Goal: Transaction & Acquisition: Book appointment/travel/reservation

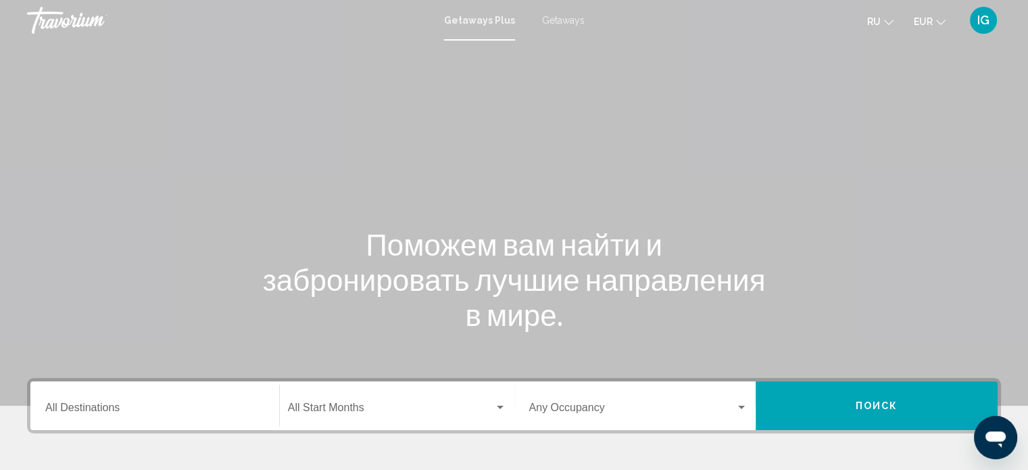
click at [573, 19] on span "Getaways" at bounding box center [563, 20] width 43 height 11
click at [81, 409] on input "Destination All Destinations" at bounding box center [154, 410] width 219 height 12
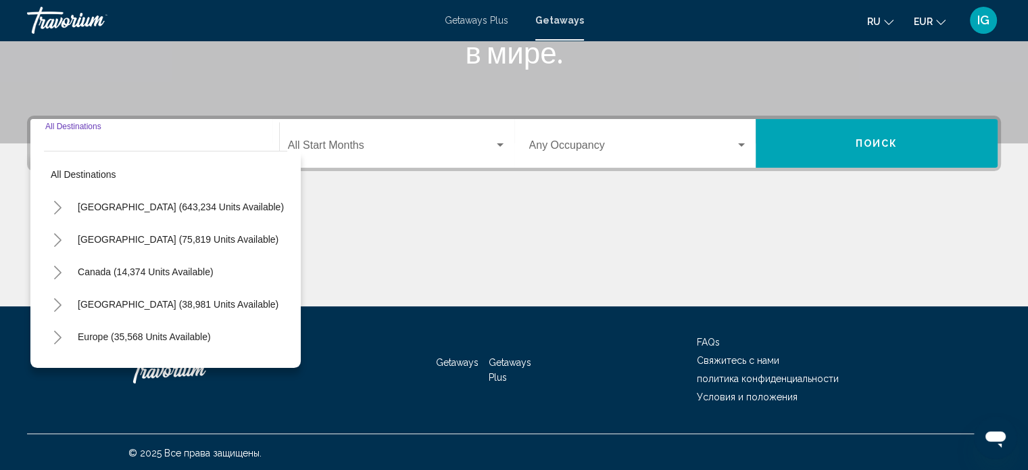
scroll to position [264, 0]
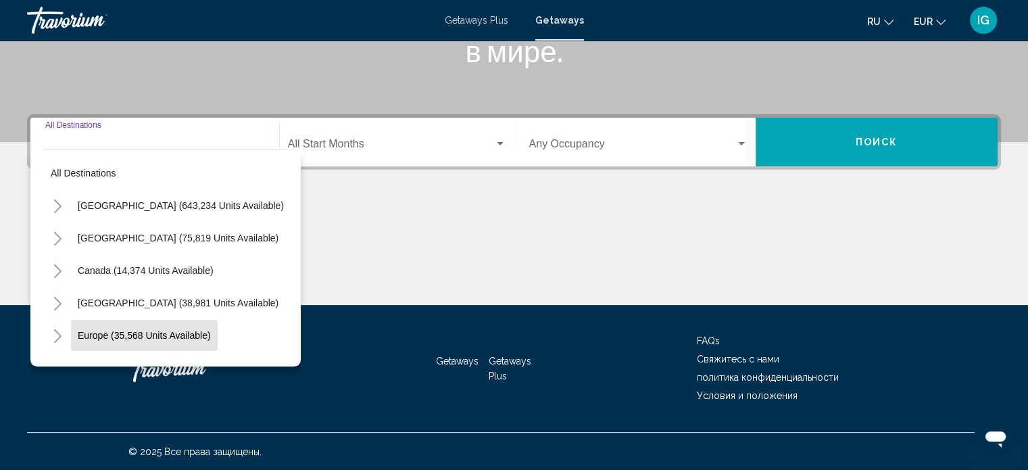
click at [121, 342] on button "Europe (35,568 units available)" at bounding box center [144, 335] width 147 height 31
type input "**********"
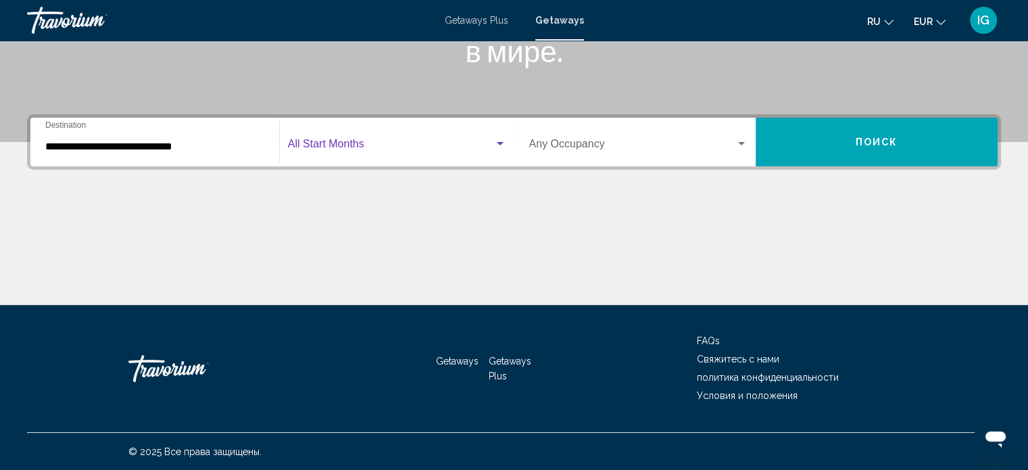
click at [497, 142] on div "Search widget" at bounding box center [500, 143] width 7 height 3
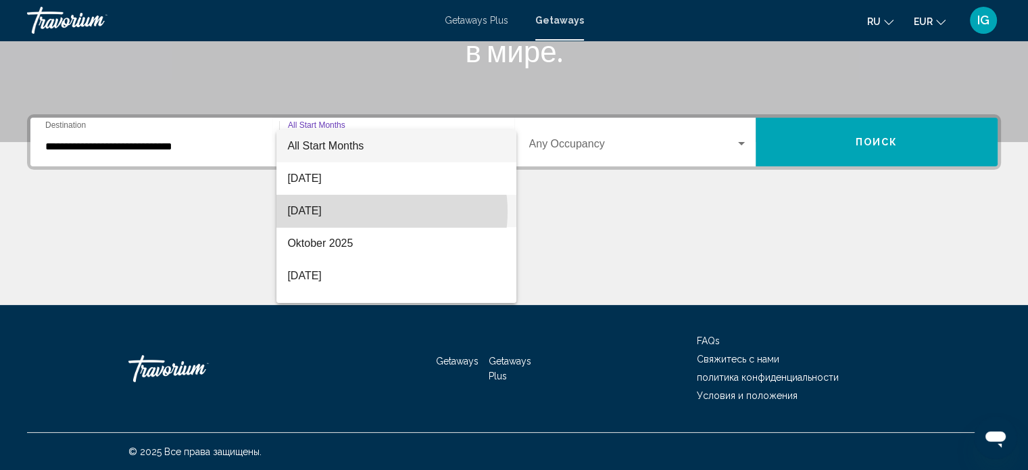
click at [370, 212] on span "[DATE]" at bounding box center [396, 211] width 218 height 32
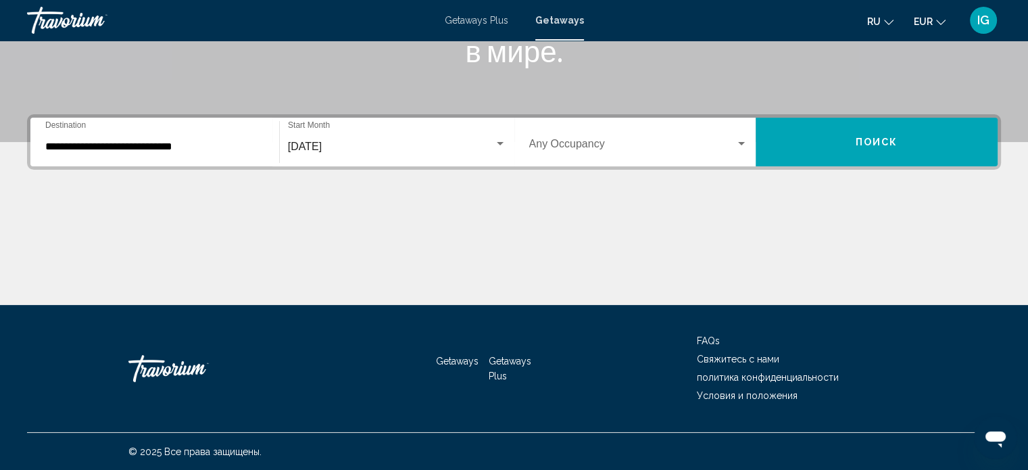
click at [633, 137] on div "Occupancy Any Occupancy" at bounding box center [638, 142] width 219 height 43
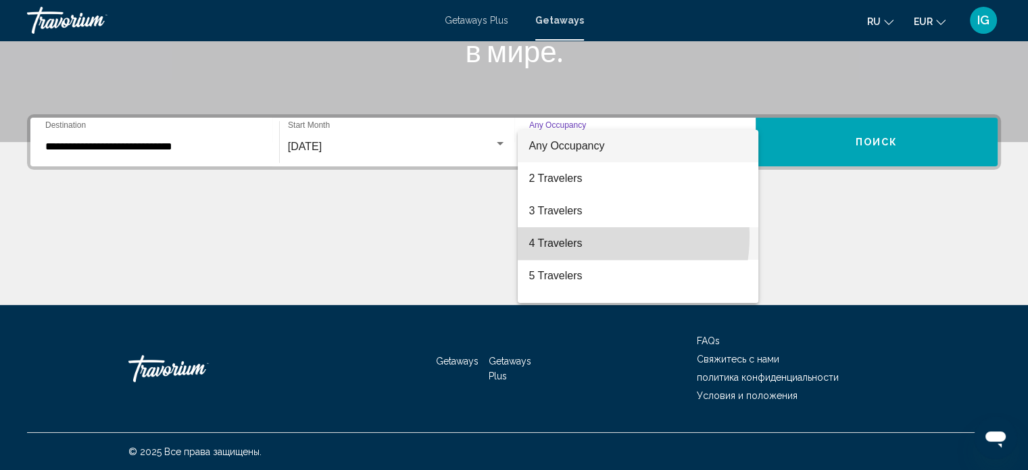
click at [573, 236] on span "4 Travelers" at bounding box center [638, 243] width 219 height 32
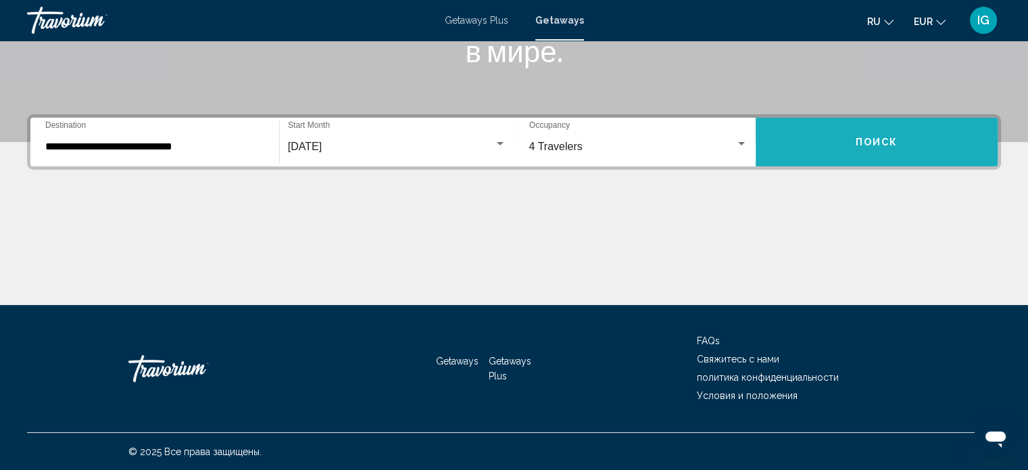
click at [862, 135] on button "Поиск" at bounding box center [877, 142] width 242 height 49
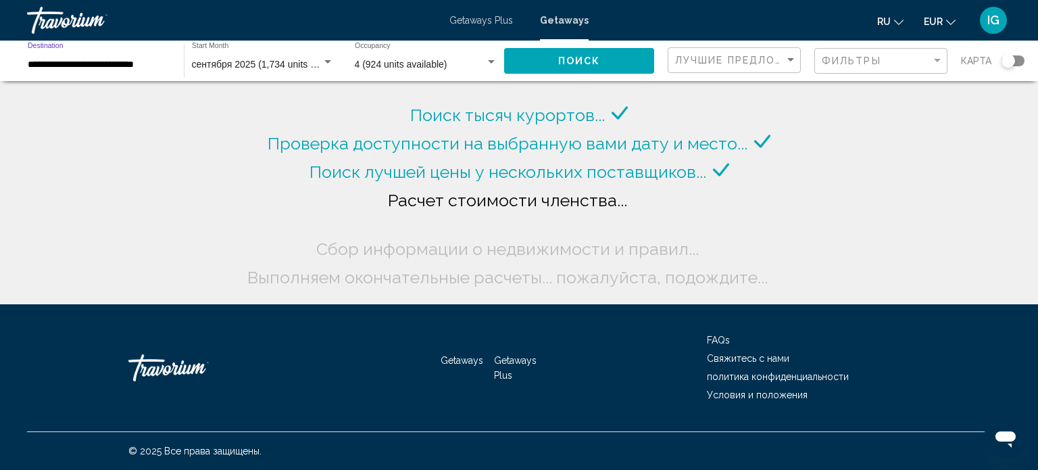
click at [160, 60] on input "**********" at bounding box center [99, 64] width 143 height 11
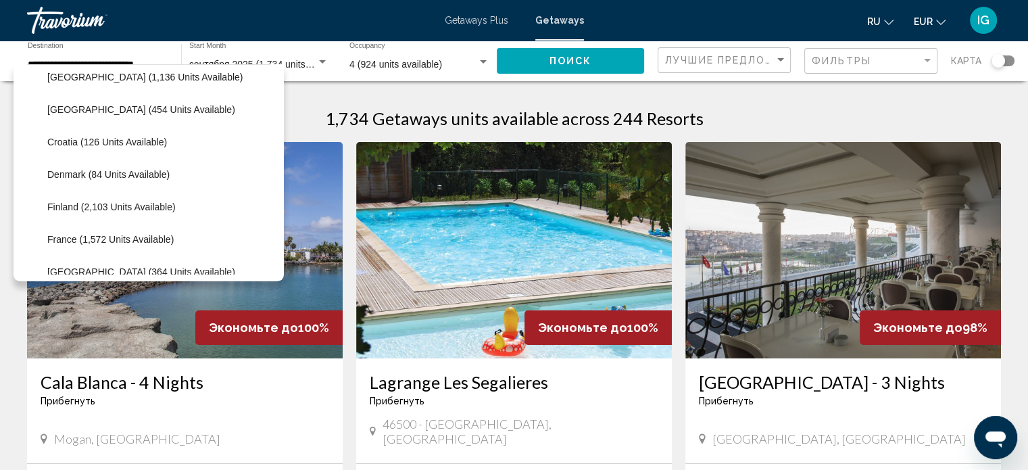
scroll to position [329, 0]
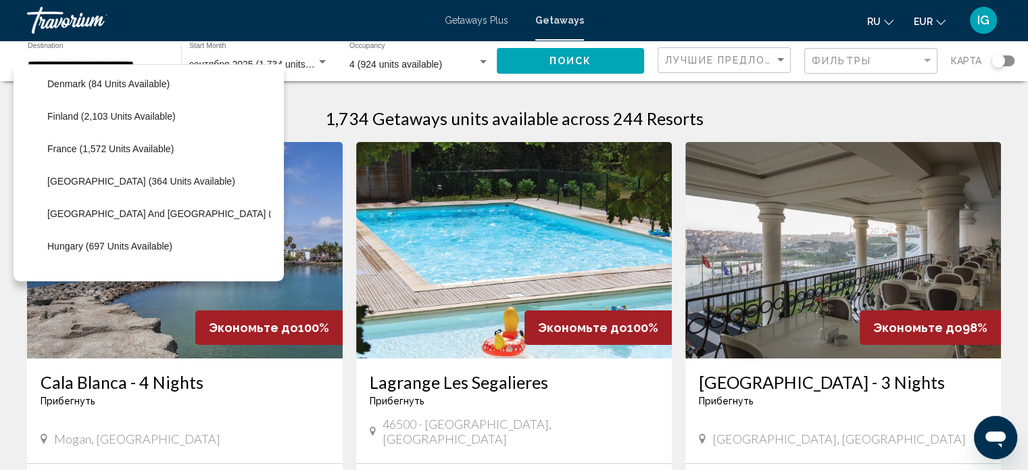
click at [230, 247] on li "Hungary (697 units available)" at bounding box center [156, 246] width 230 height 32
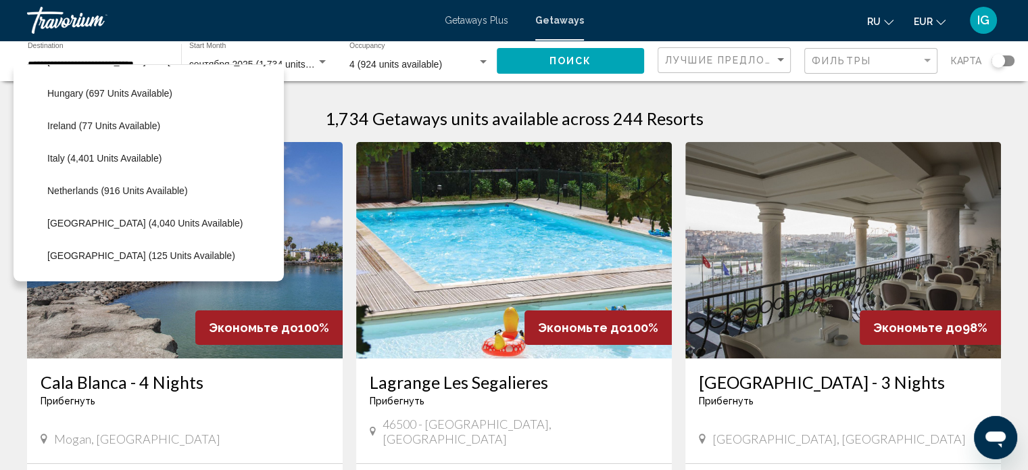
scroll to position [508, 0]
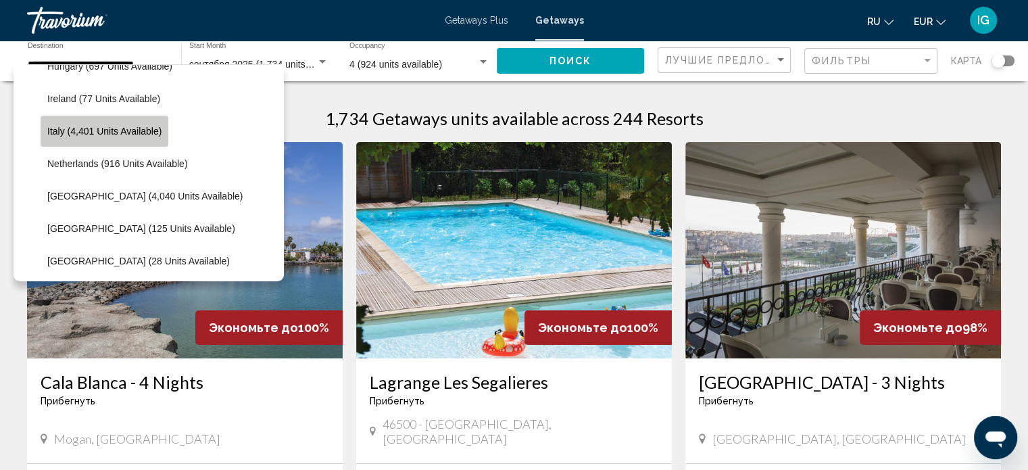
click at [135, 120] on button "Italy (4,401 units available)" at bounding box center [105, 131] width 128 height 31
type input "**********"
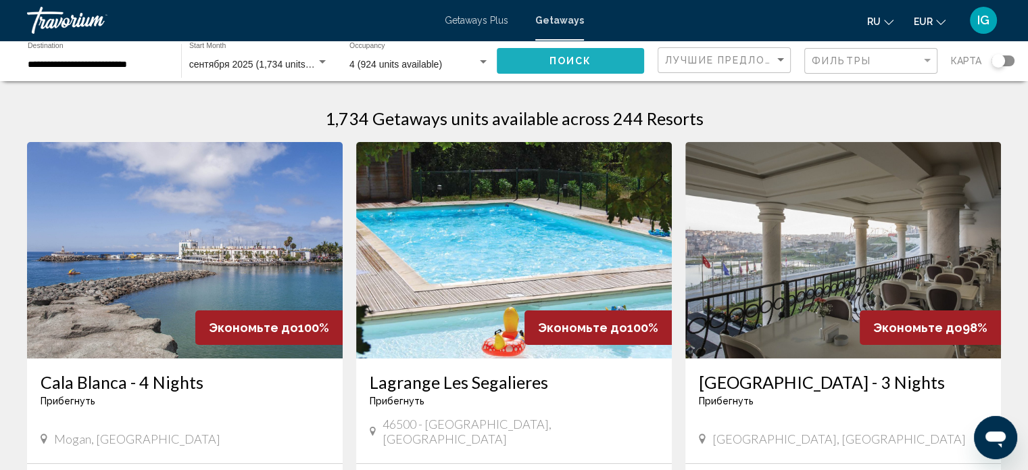
click at [568, 61] on span "Поиск" at bounding box center [571, 61] width 43 height 11
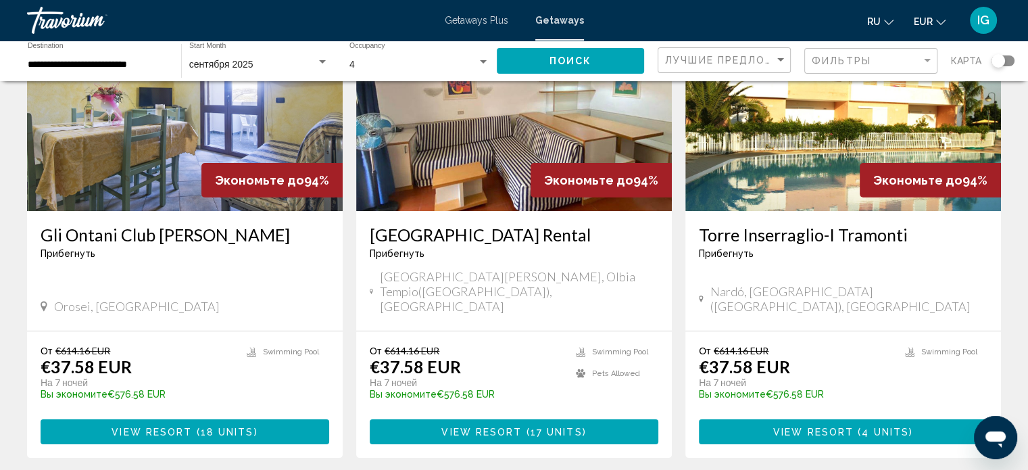
scroll to position [145, 0]
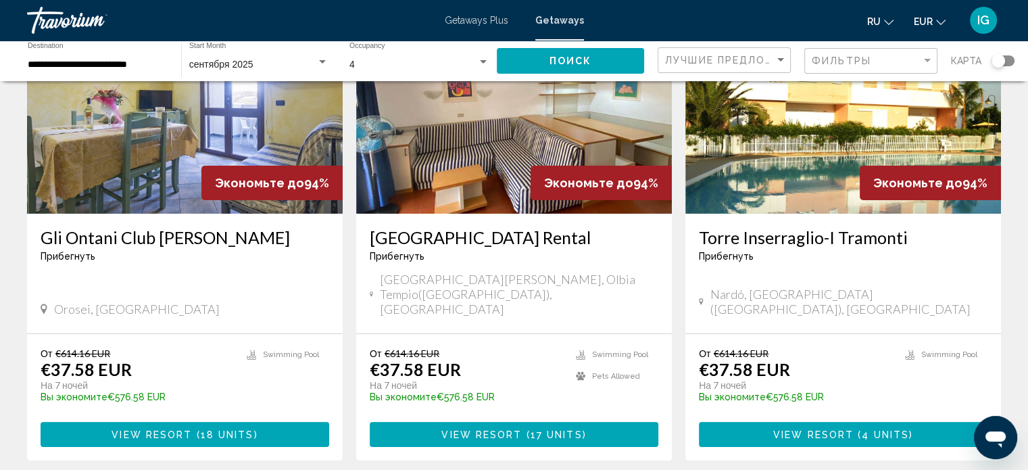
click at [497, 429] on span "View Resort" at bounding box center [481, 434] width 80 height 11
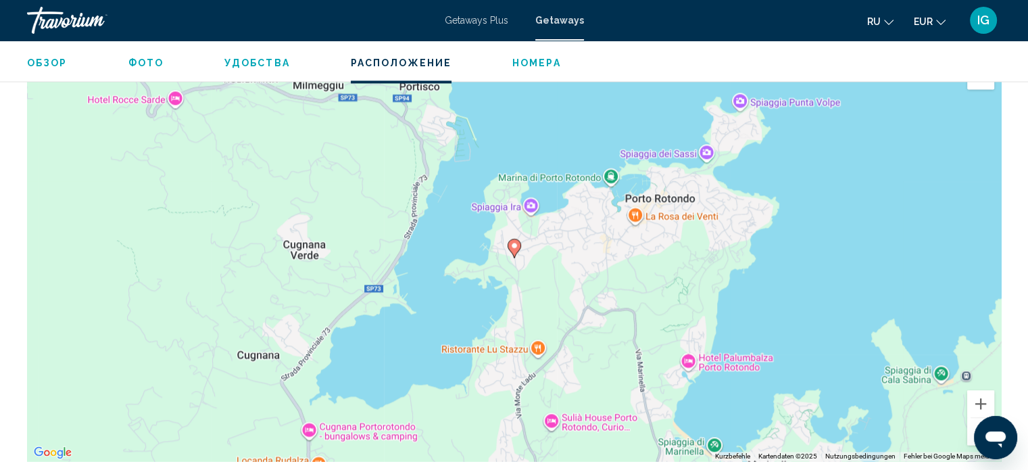
scroll to position [1820, 0]
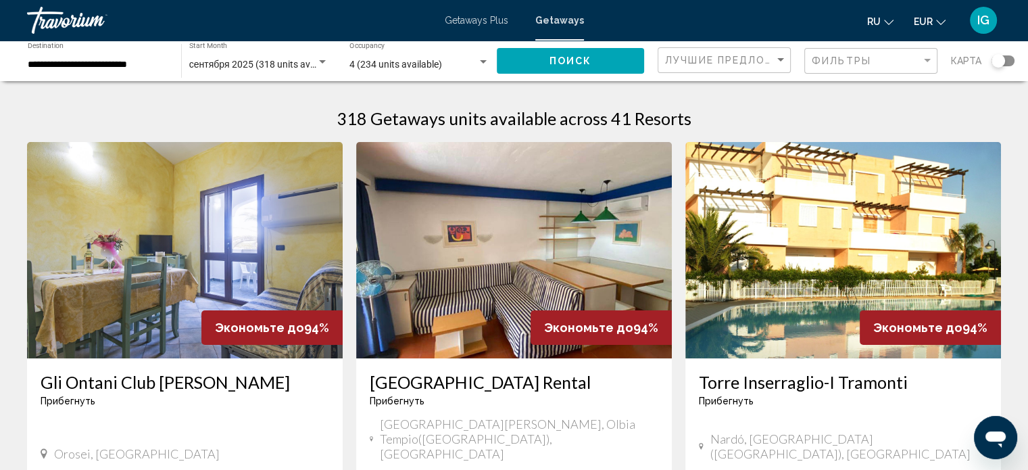
click at [1011, 60] on div "Search widget" at bounding box center [1003, 60] width 23 height 11
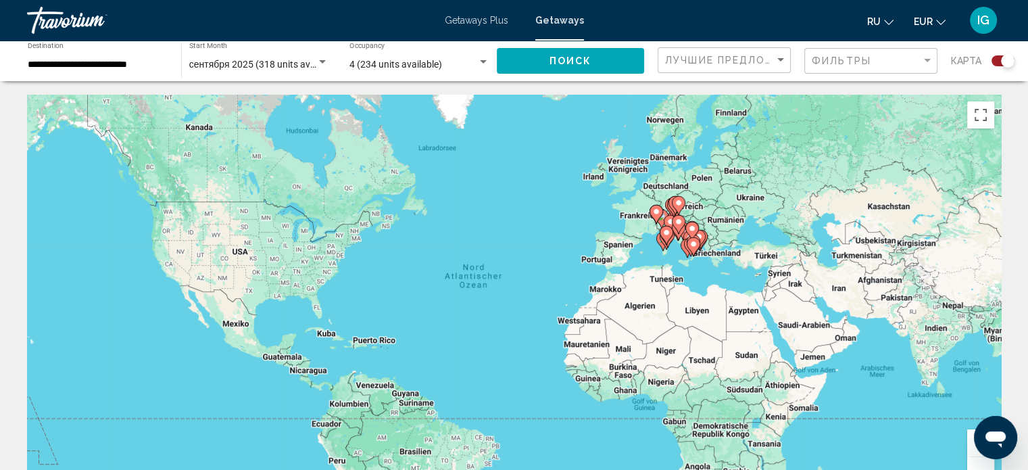
click at [977, 449] on div "Messaging-Fenster öffnen" at bounding box center [995, 437] width 41 height 41
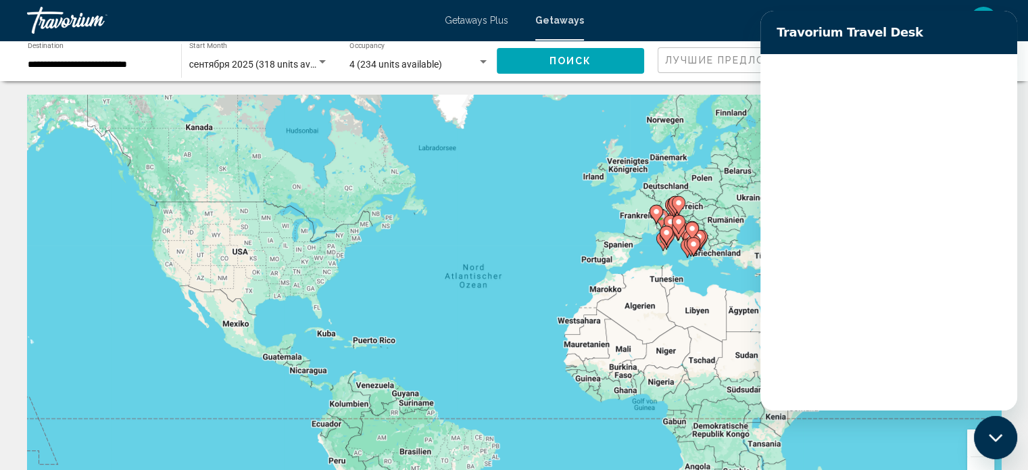
click at [977, 453] on button "Messaging-Fenster schließen" at bounding box center [995, 437] width 43 height 43
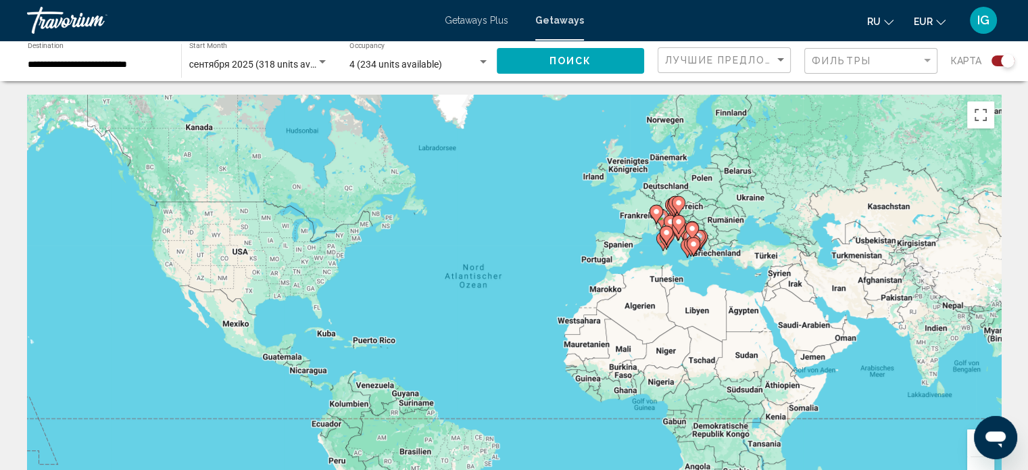
click at [977, 449] on div "Messaging-Fenster öffnen" at bounding box center [995, 437] width 41 height 41
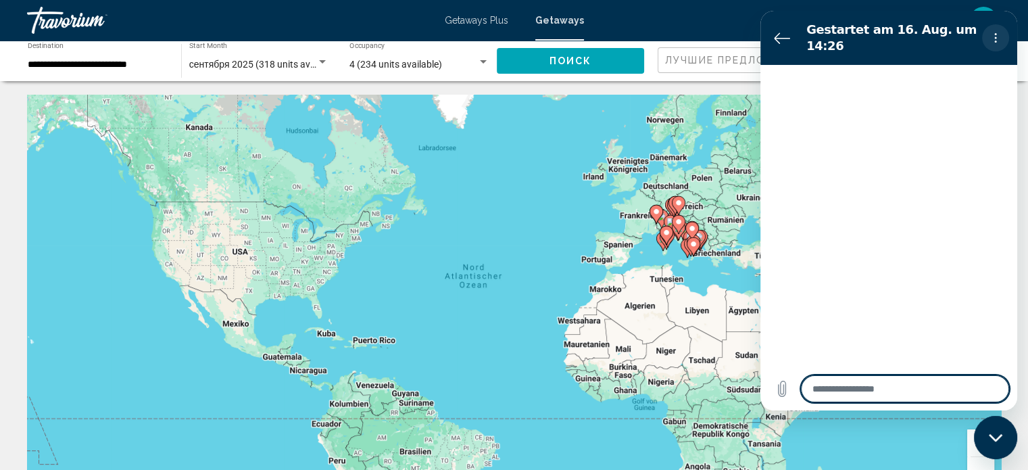
type textarea "*"
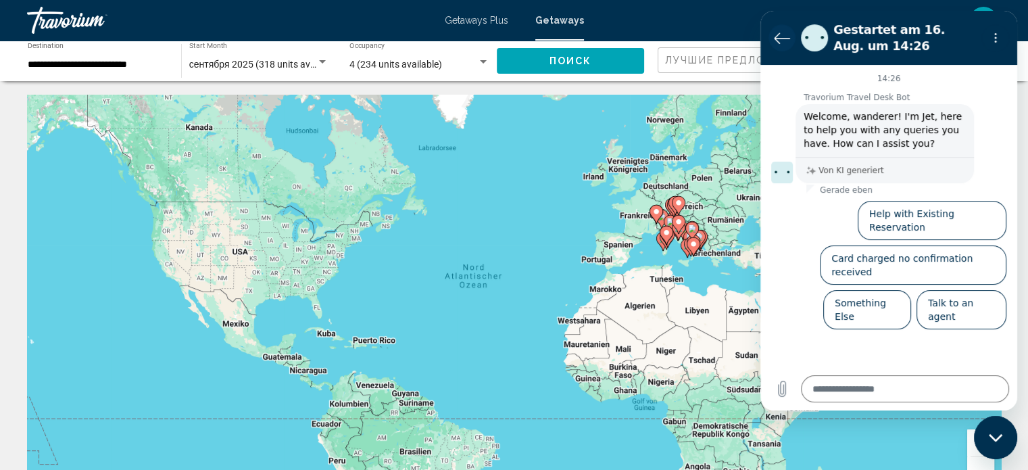
click at [778, 43] on icon "Zurück zur Konversationsliste" at bounding box center [782, 38] width 16 height 16
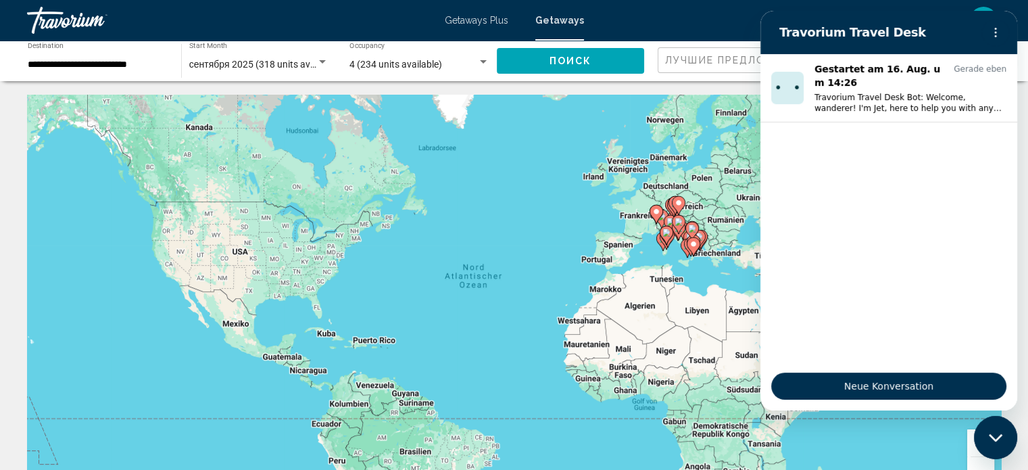
click at [976, 452] on button "Vergrößern" at bounding box center [980, 442] width 27 height 27
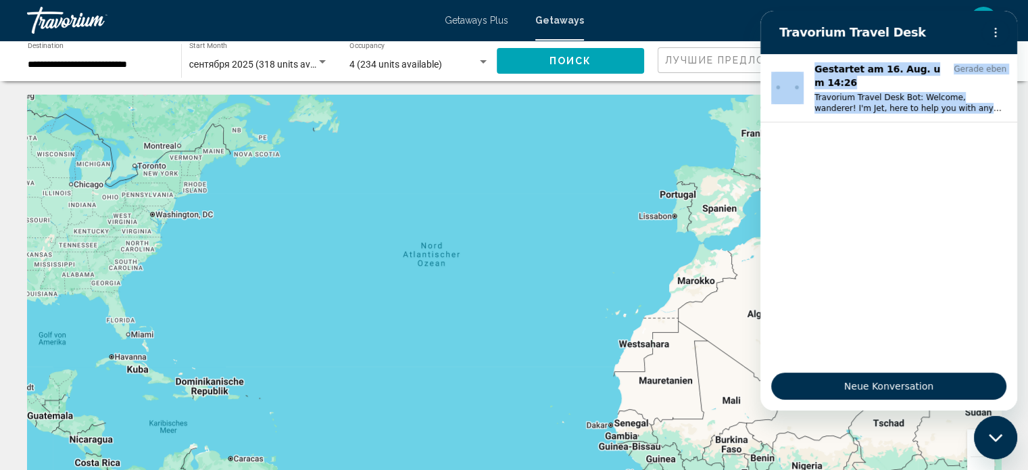
drag, startPoint x: 946, startPoint y: 34, endPoint x: 1033, endPoint y: 431, distance: 406.2
click html "Travorium Travel Desk Gestartet am 16. Aug. um 14:26 Gerade eben Travorium Trav…"
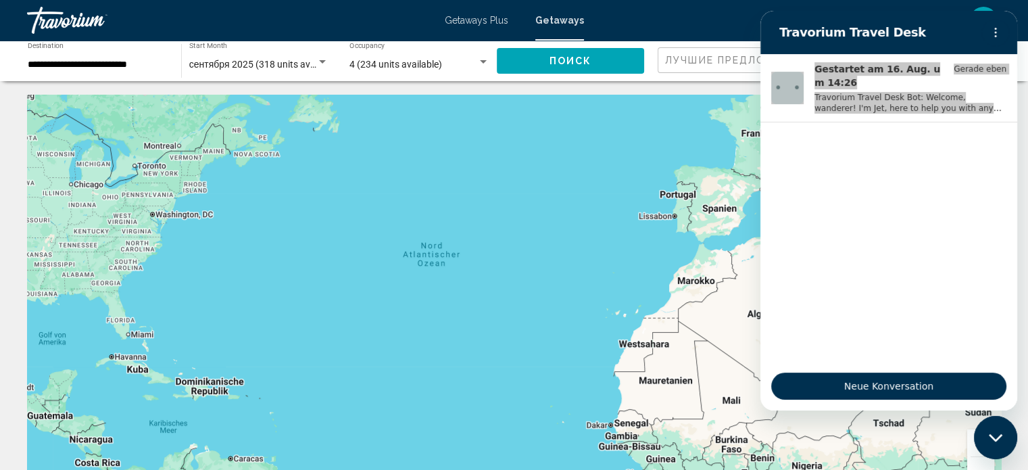
click at [715, 383] on div "Um den Modus zum Ziehen mit der Tastatur zu aktivieren, drückst du Alt + Eingab…" at bounding box center [514, 298] width 974 height 406
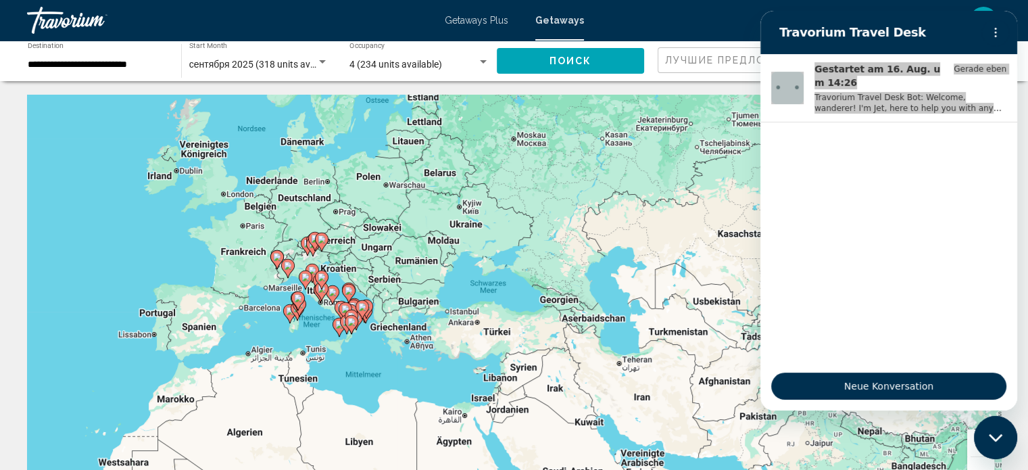
drag, startPoint x: 715, startPoint y: 383, endPoint x: 183, endPoint y: 491, distance: 542.8
click at [183, 469] on html "**********" at bounding box center [514, 235] width 1028 height 470
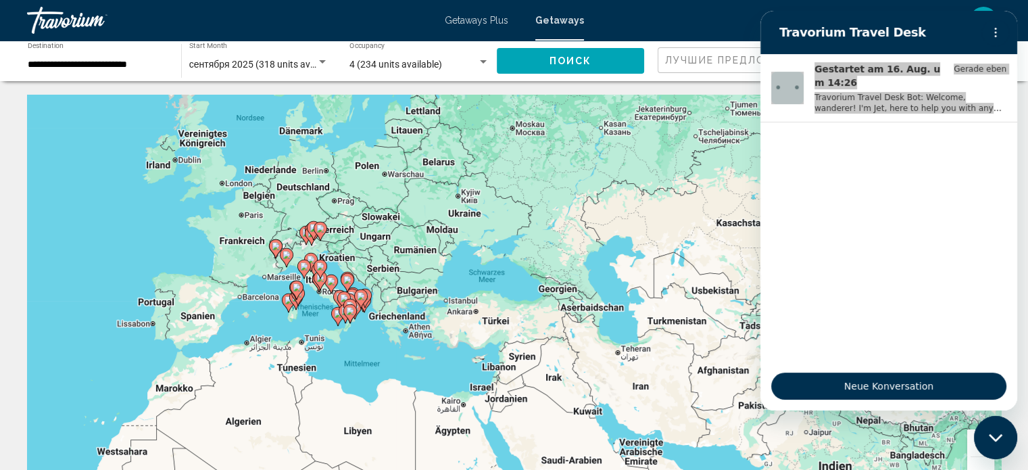
click at [973, 452] on button "Vergrößern" at bounding box center [980, 442] width 27 height 27
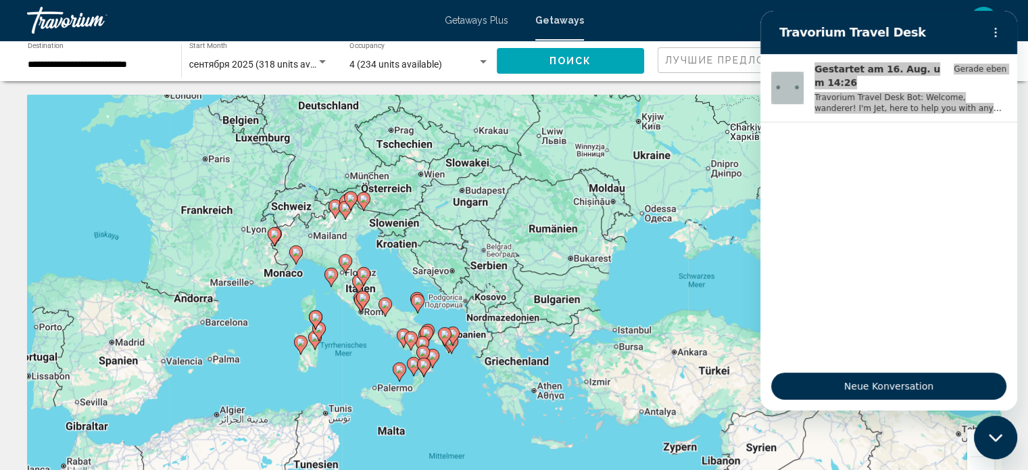
drag, startPoint x: 274, startPoint y: 308, endPoint x: 516, endPoint y: 337, distance: 243.6
click at [516, 337] on div "Um den Modus zum Ziehen mit der Tastatur zu aktivieren, drückst du Alt + Eingab…" at bounding box center [514, 298] width 974 height 406
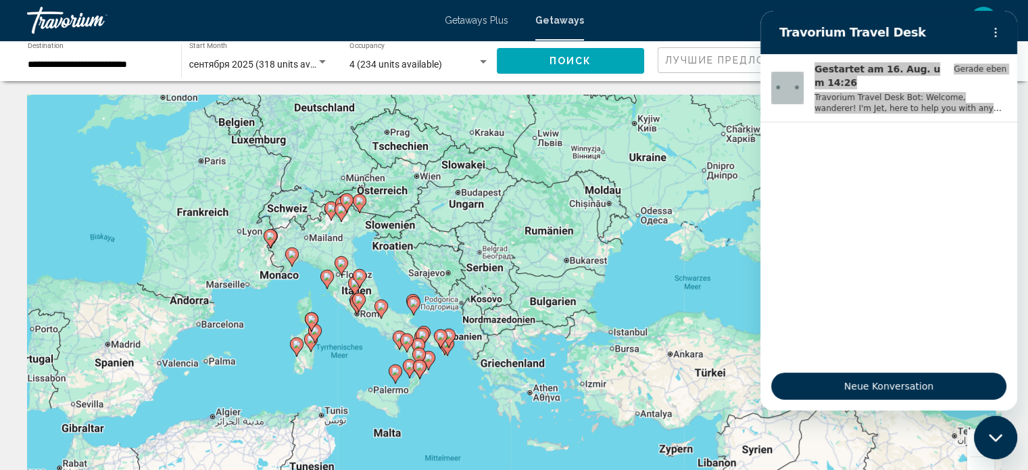
click at [972, 451] on button "Vergrößern" at bounding box center [980, 442] width 27 height 27
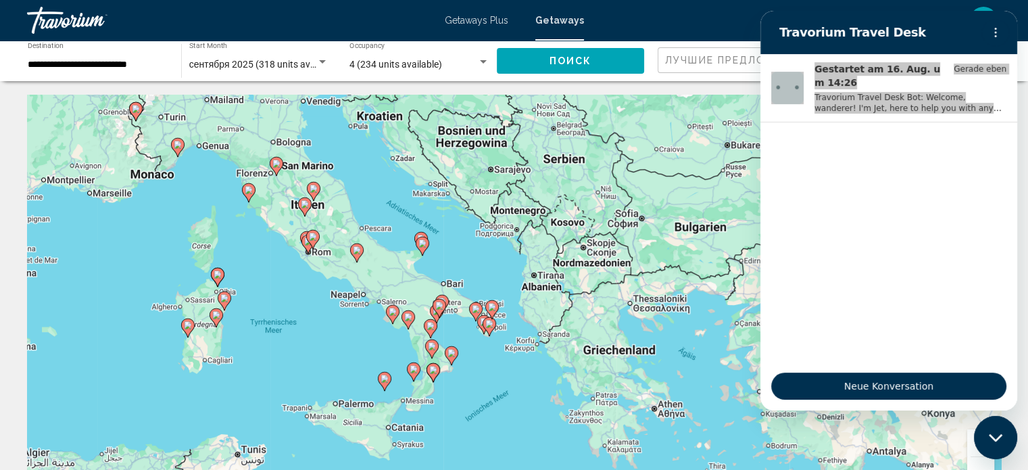
drag, startPoint x: 257, startPoint y: 329, endPoint x: 367, endPoint y: 251, distance: 134.8
click at [367, 251] on div "Um den Modus zum Ziehen mit der Tastatur zu aktivieren, drückst du Alt + Eingab…" at bounding box center [514, 298] width 974 height 406
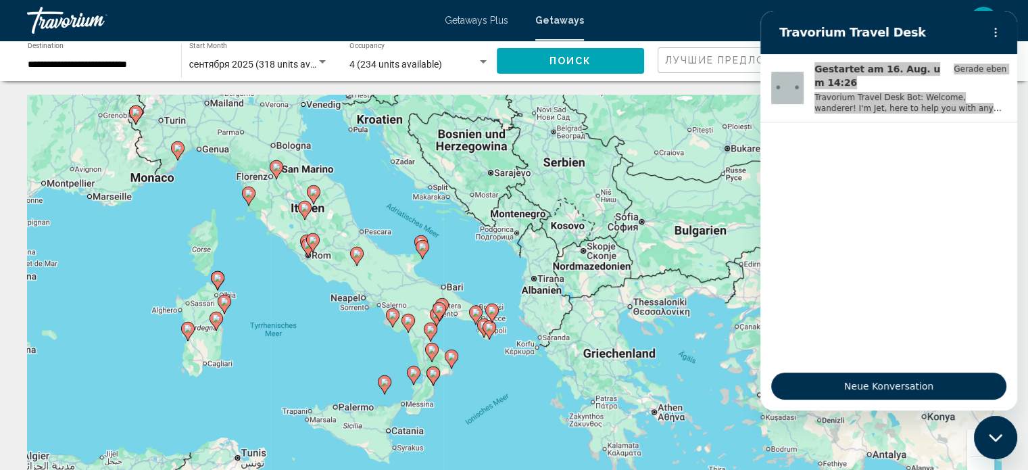
click at [176, 153] on icon "Main content" at bounding box center [177, 151] width 12 height 18
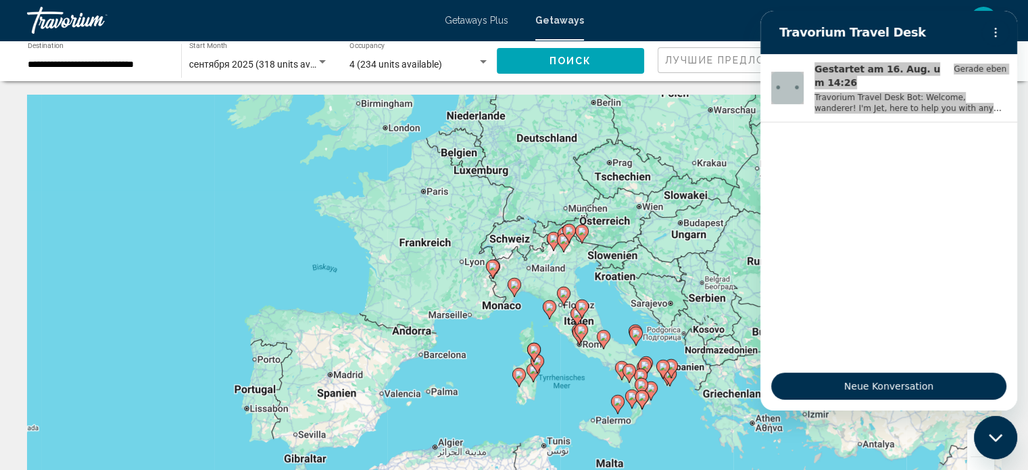
click at [518, 286] on image "Main content" at bounding box center [514, 285] width 8 height 8
type input "**********"
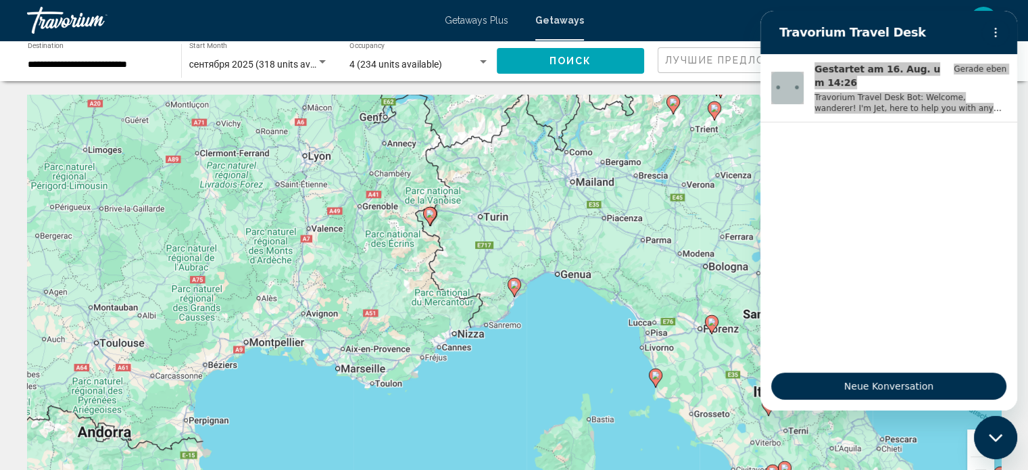
click at [518, 286] on image "Main content" at bounding box center [514, 285] width 8 height 8
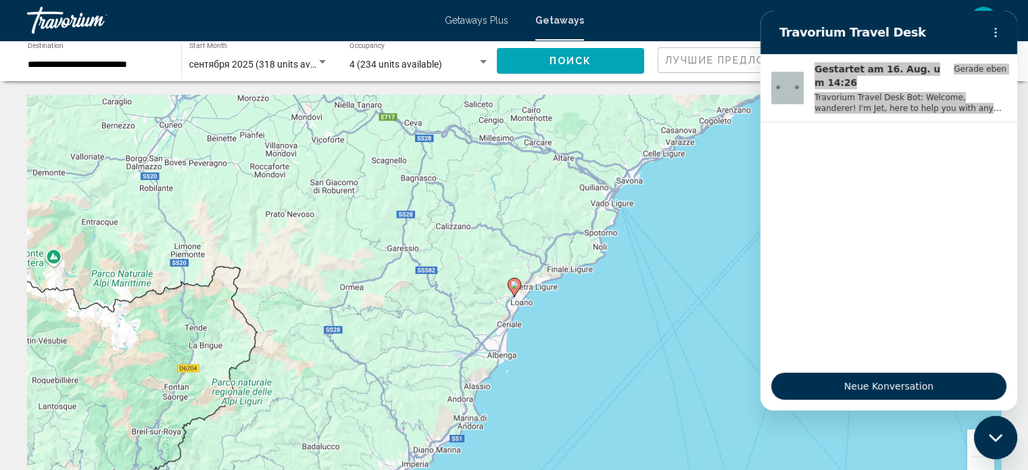
click at [518, 286] on image "Main content" at bounding box center [514, 285] width 8 height 8
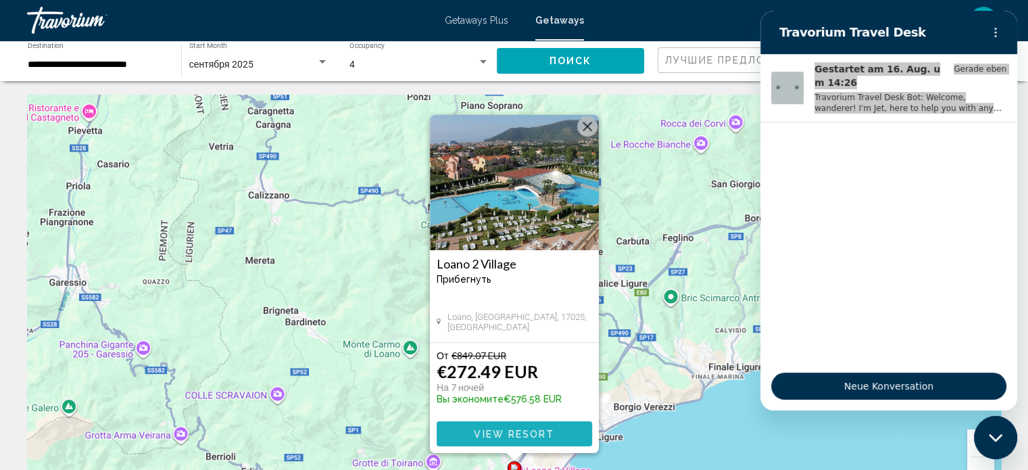
click at [503, 430] on span "View Resort" at bounding box center [514, 434] width 80 height 11
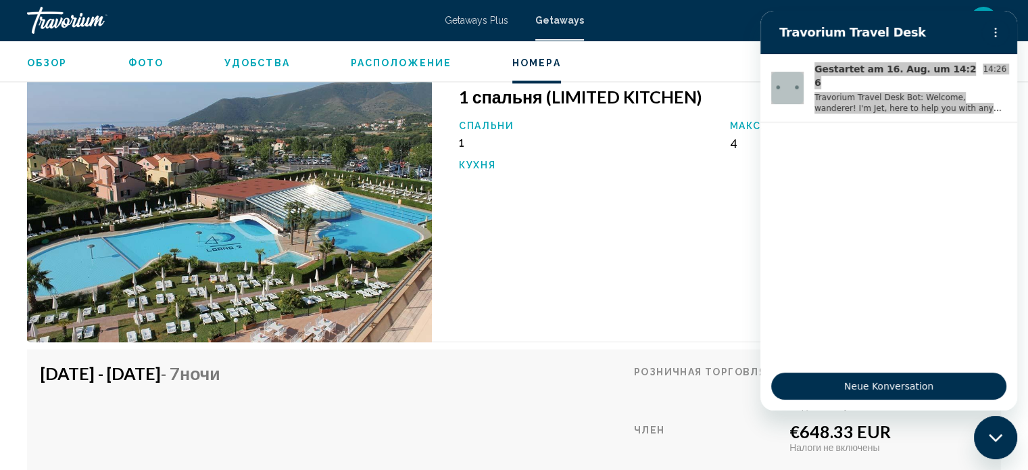
scroll to position [2257, 0]
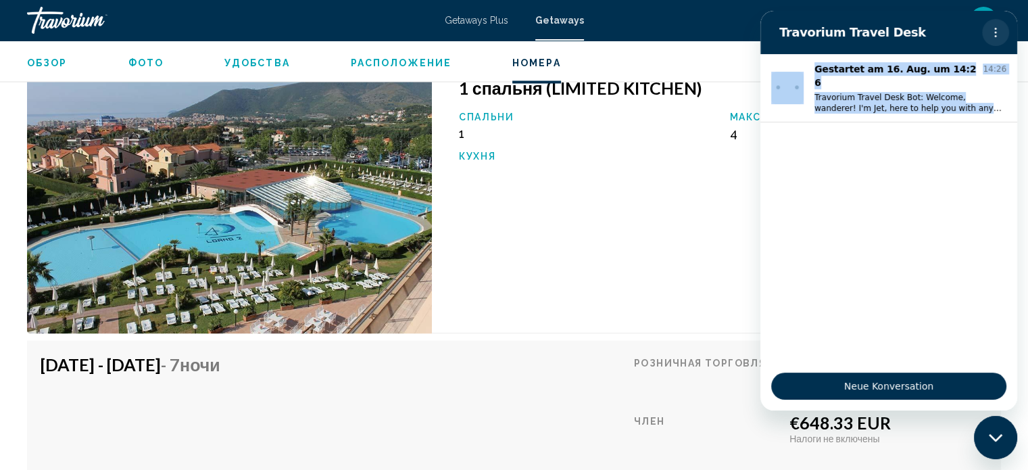
click at [994, 34] on icon "Optionsmenü" at bounding box center [995, 32] width 11 height 11
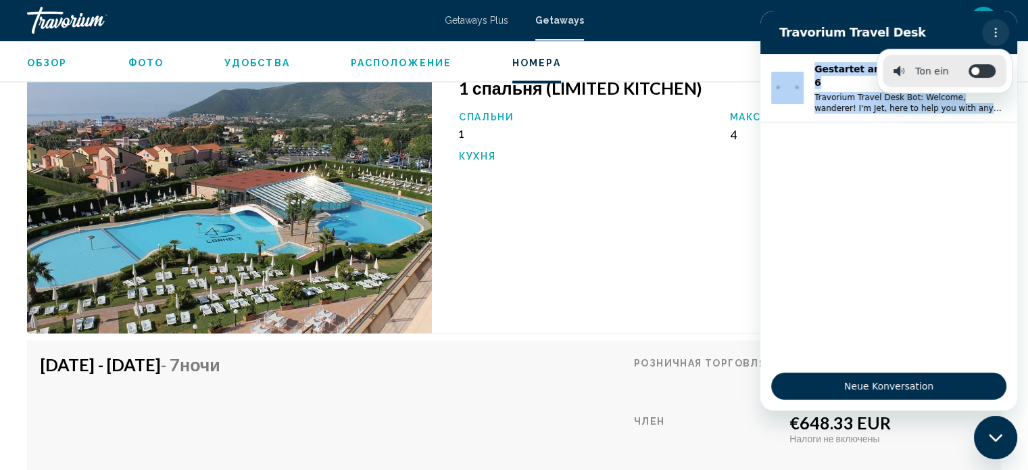
click at [998, 37] on icon "Optionsmenü" at bounding box center [995, 32] width 11 height 11
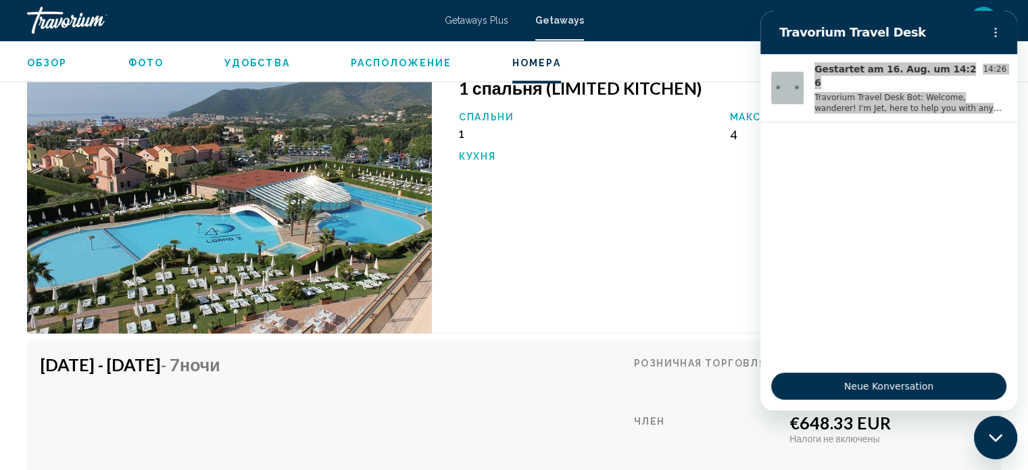
click at [1007, 437] on div "Messaging-Fenster schließen" at bounding box center [995, 437] width 41 height 41
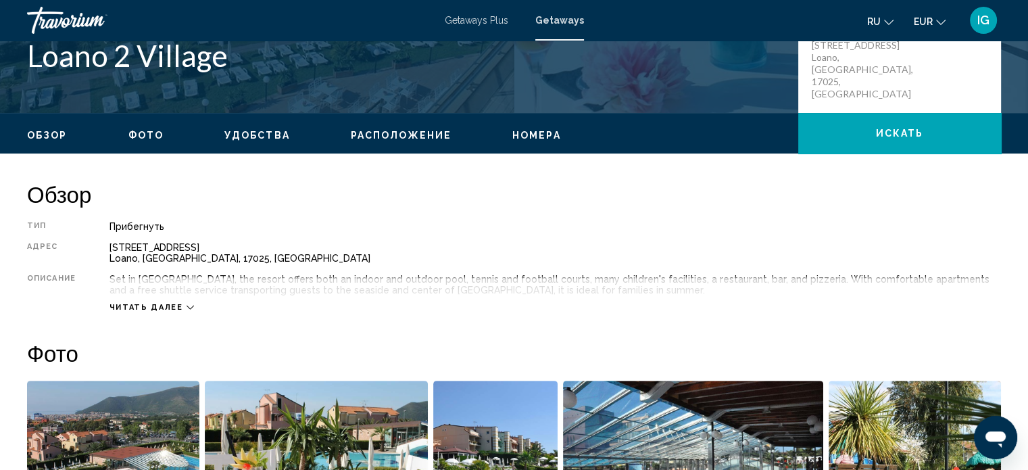
scroll to position [0, 0]
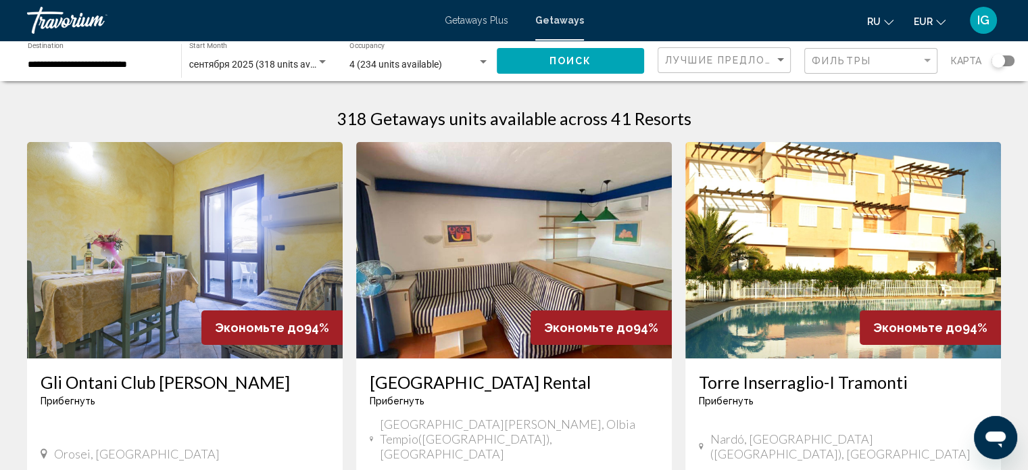
click at [1006, 62] on div "Search widget" at bounding box center [1003, 60] width 23 height 11
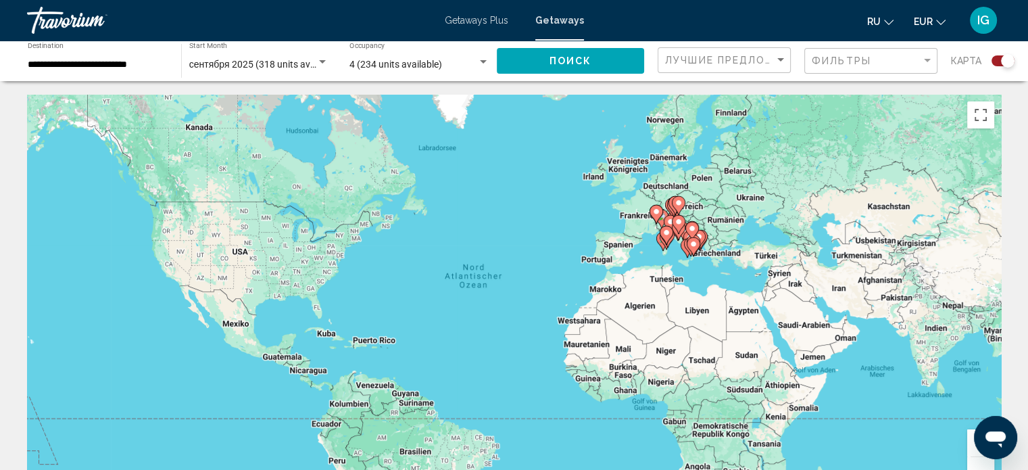
click at [971, 445] on button "Vergrößern" at bounding box center [980, 442] width 27 height 27
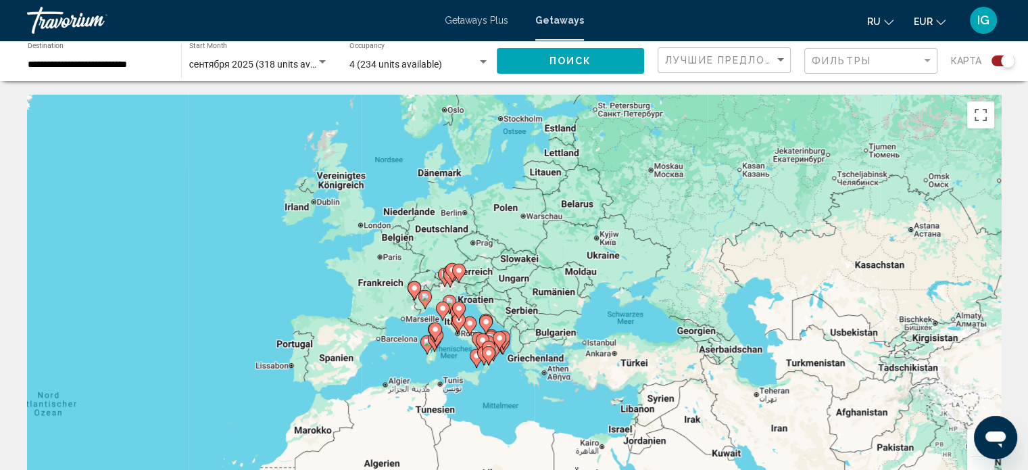
drag, startPoint x: 850, startPoint y: 105, endPoint x: 465, endPoint y: 264, distance: 416.1
click at [465, 264] on div "Um den Modus zum Ziehen mit der Tastatur zu aktivieren, drückst du Alt + Eingab…" at bounding box center [514, 298] width 974 height 406
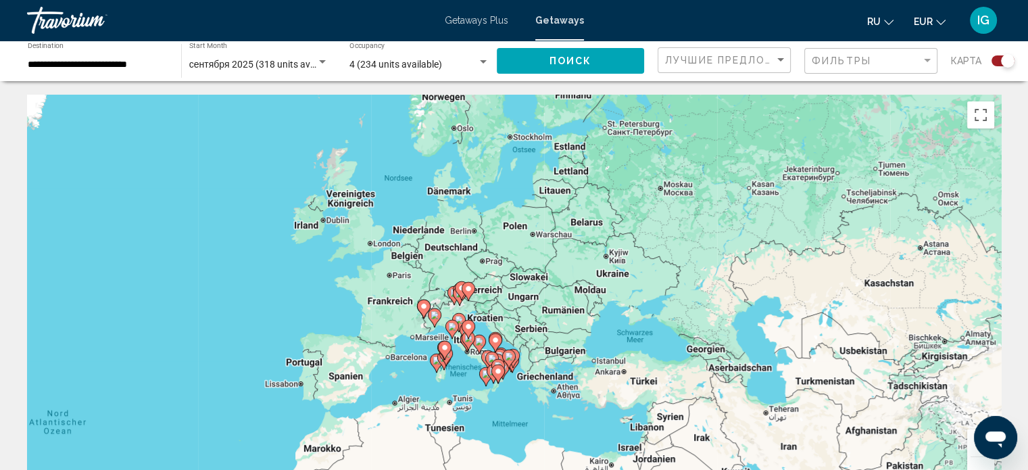
click at [973, 452] on button "Vergrößern" at bounding box center [980, 442] width 27 height 27
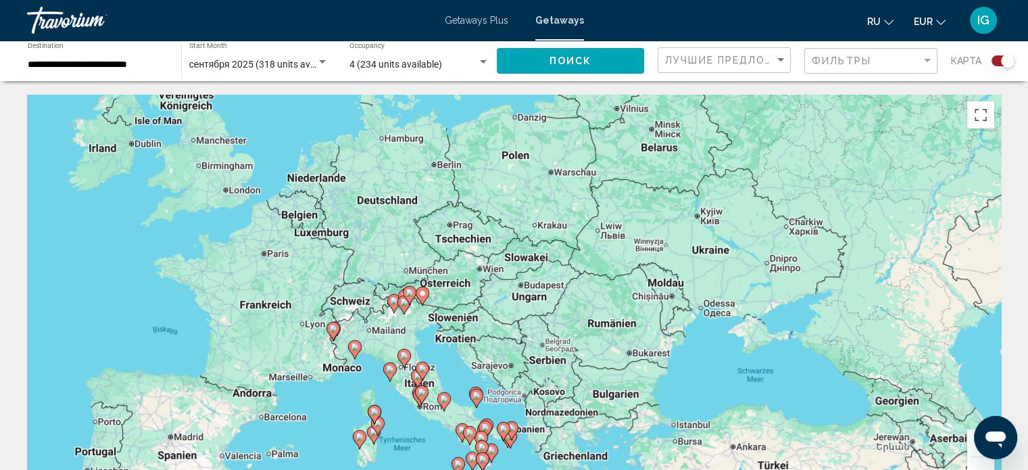
click at [973, 452] on button "Vergrößern" at bounding box center [980, 442] width 27 height 27
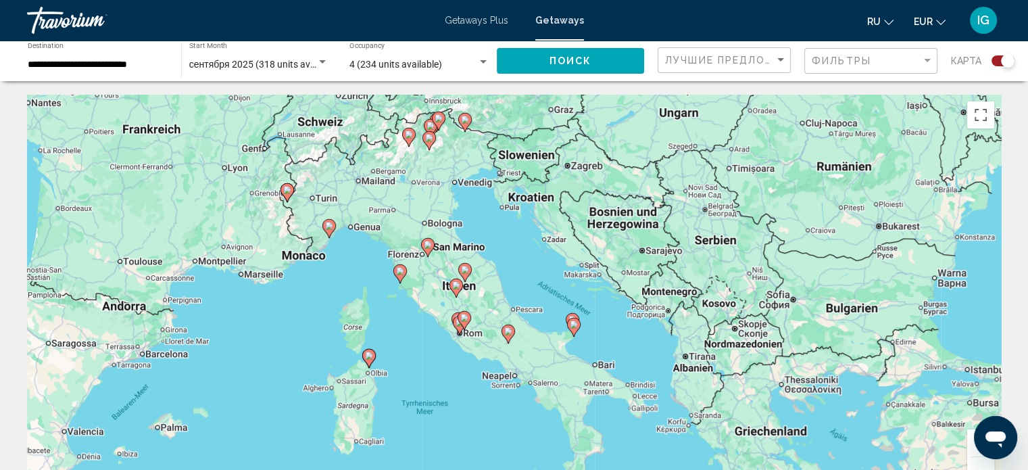
drag, startPoint x: 214, startPoint y: 439, endPoint x: 363, endPoint y: 234, distance: 253.5
click at [363, 234] on div "Um den Modus zum Ziehen mit der Tastatur zu aktivieren, drückst du Alt + Eingab…" at bounding box center [514, 298] width 974 height 406
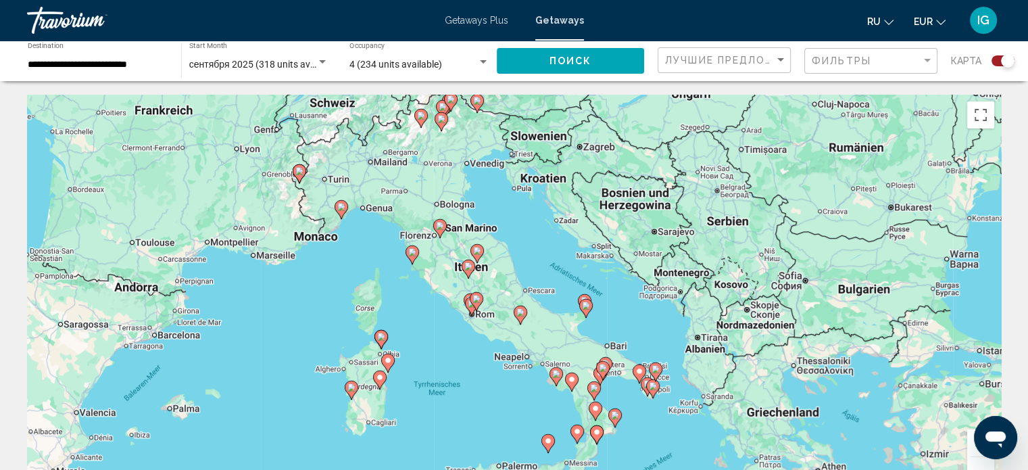
click at [413, 253] on image "Main content" at bounding box center [412, 252] width 8 height 8
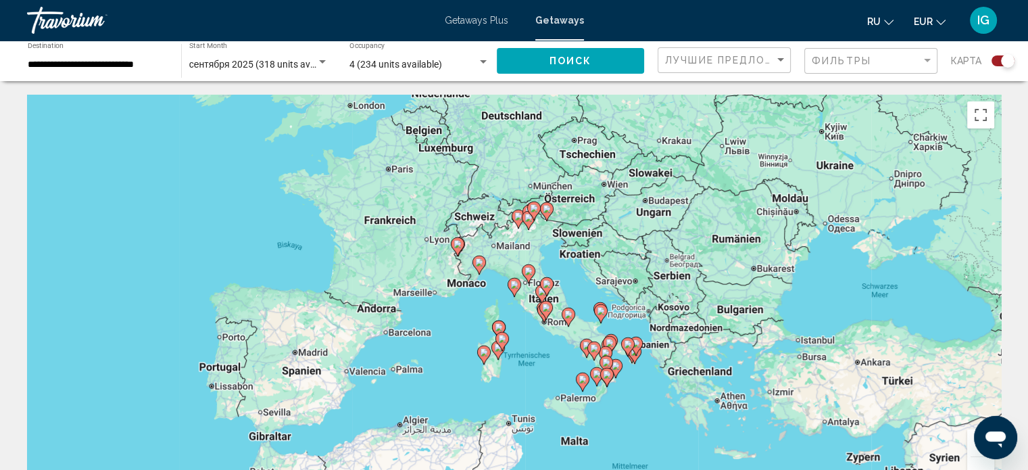
click at [513, 287] on image "Main content" at bounding box center [514, 285] width 8 height 8
type input "**********"
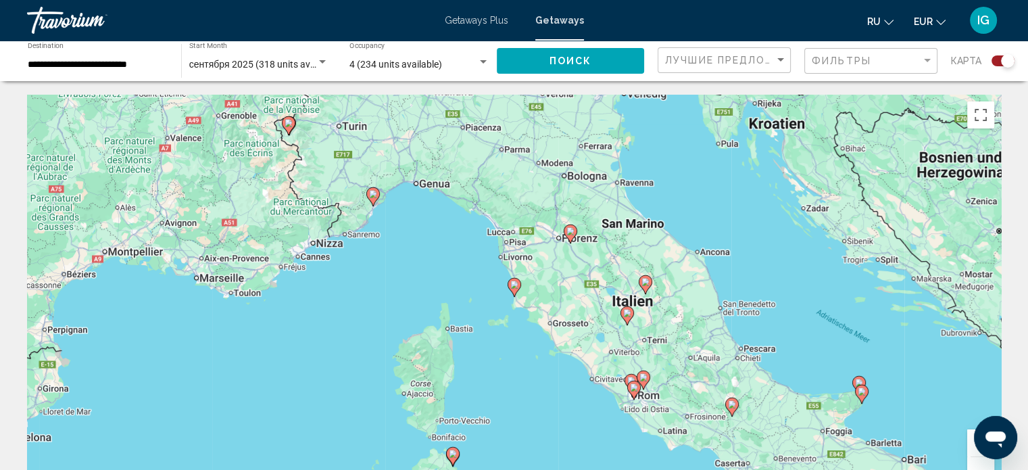
click at [513, 287] on image "Main content" at bounding box center [514, 285] width 8 height 8
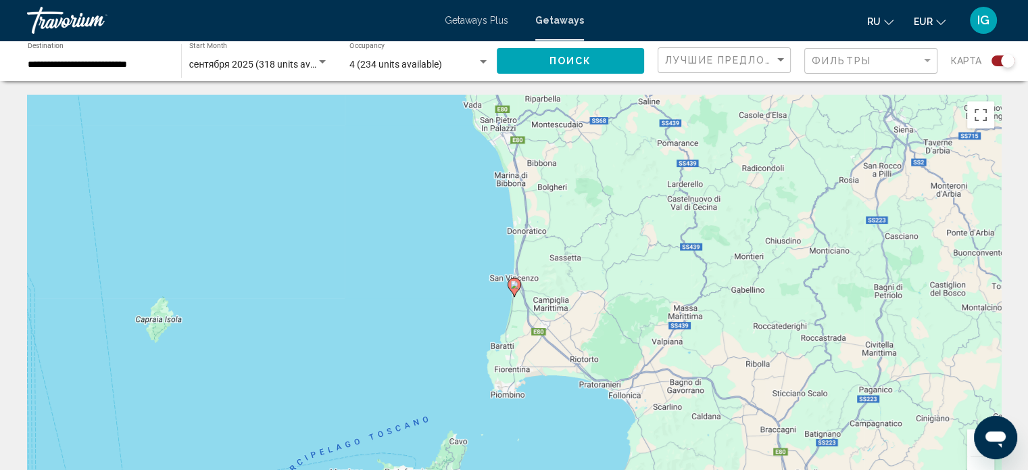
click at [513, 287] on image "Main content" at bounding box center [514, 285] width 8 height 8
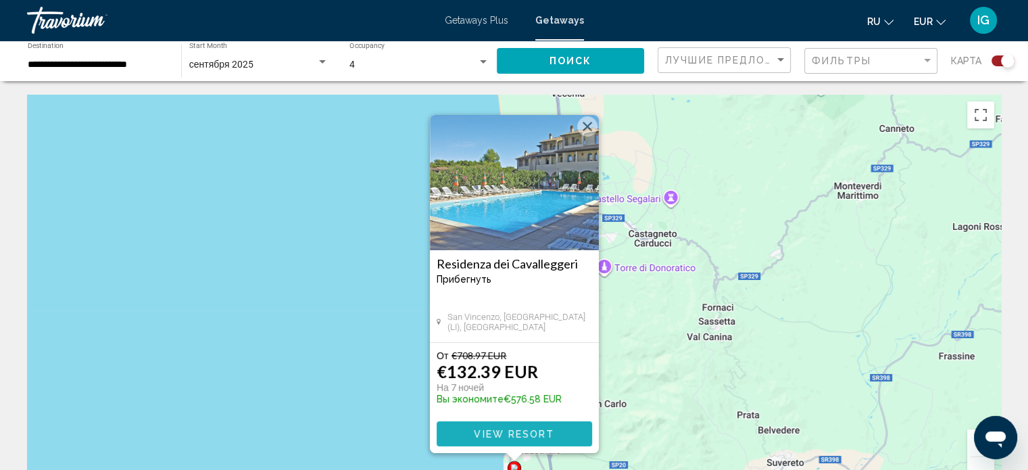
click at [530, 424] on button "View Resort" at bounding box center [514, 433] width 155 height 25
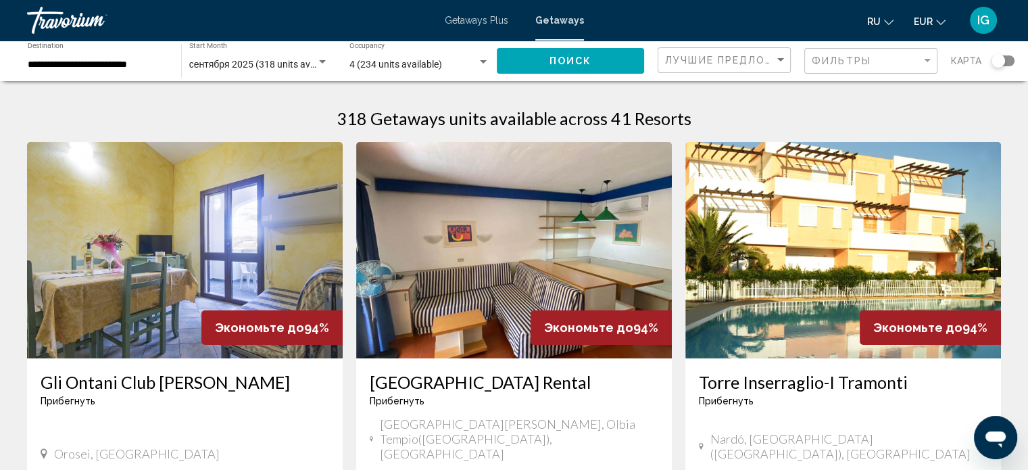
click at [1011, 56] on div "Search widget" at bounding box center [1003, 60] width 23 height 11
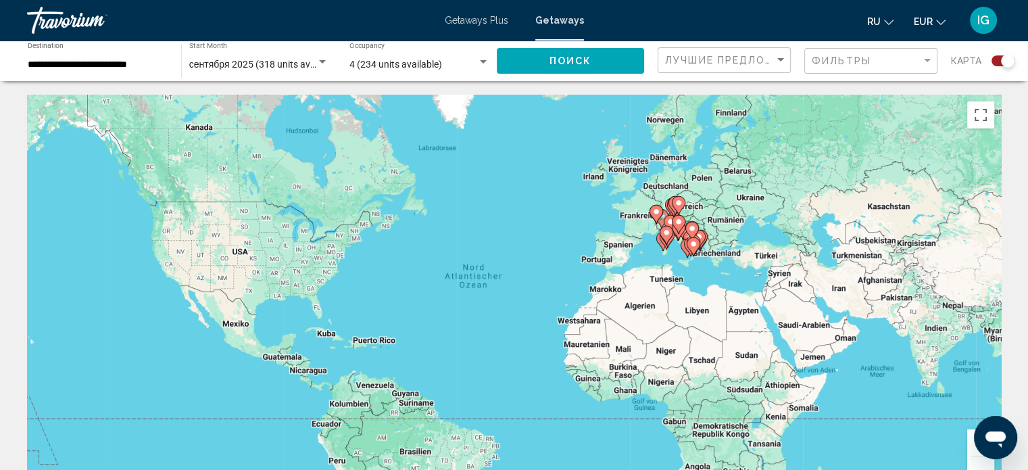
click at [971, 451] on button "Vergrößern" at bounding box center [980, 442] width 27 height 27
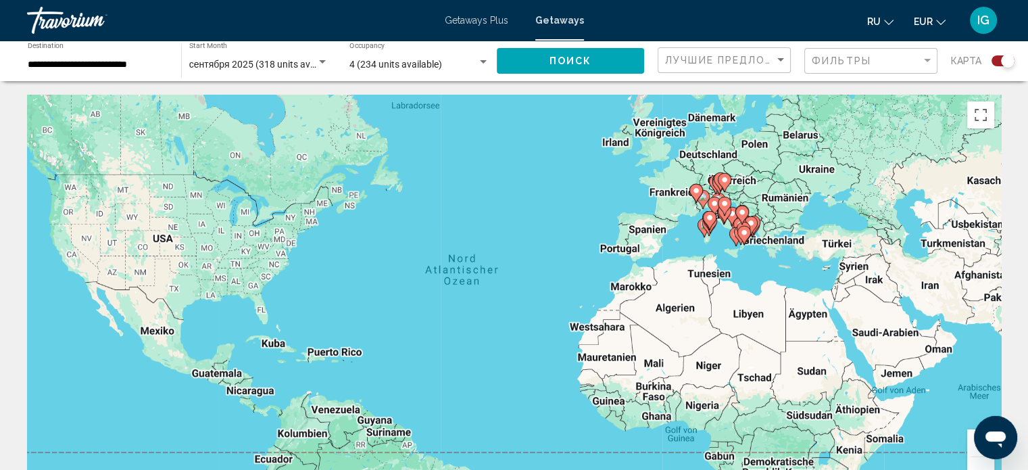
click at [971, 451] on button "Vergrößern" at bounding box center [980, 442] width 27 height 27
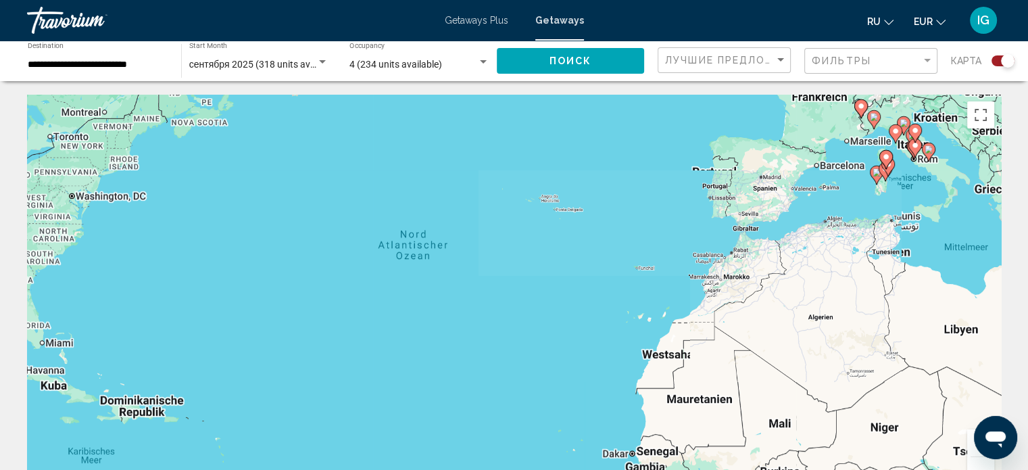
click at [971, 451] on button "Vergrößern" at bounding box center [980, 442] width 27 height 27
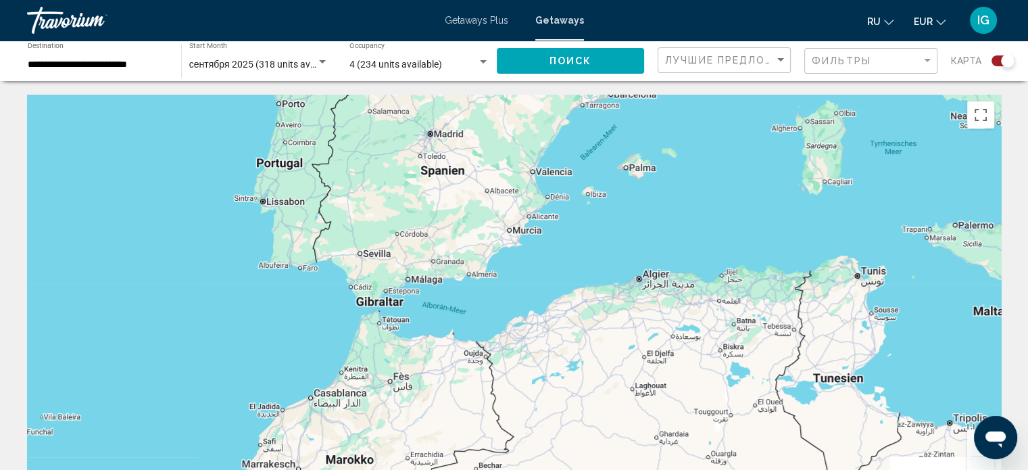
drag, startPoint x: 903, startPoint y: 268, endPoint x: 0, endPoint y: 502, distance: 932.7
click at [0, 469] on html "**********" at bounding box center [514, 235] width 1028 height 470
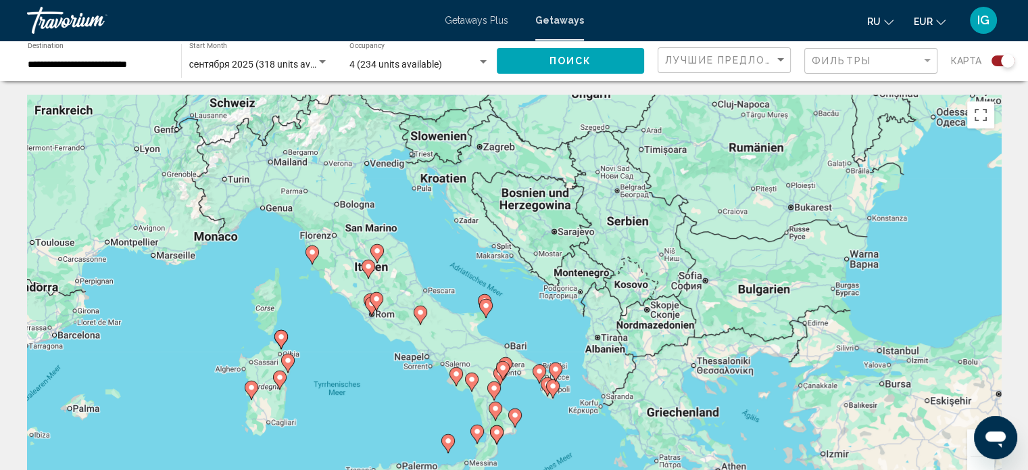
drag, startPoint x: 479, startPoint y: 329, endPoint x: 34, endPoint y: 497, distance: 475.8
click at [34, 469] on html "**********" at bounding box center [514, 235] width 1028 height 470
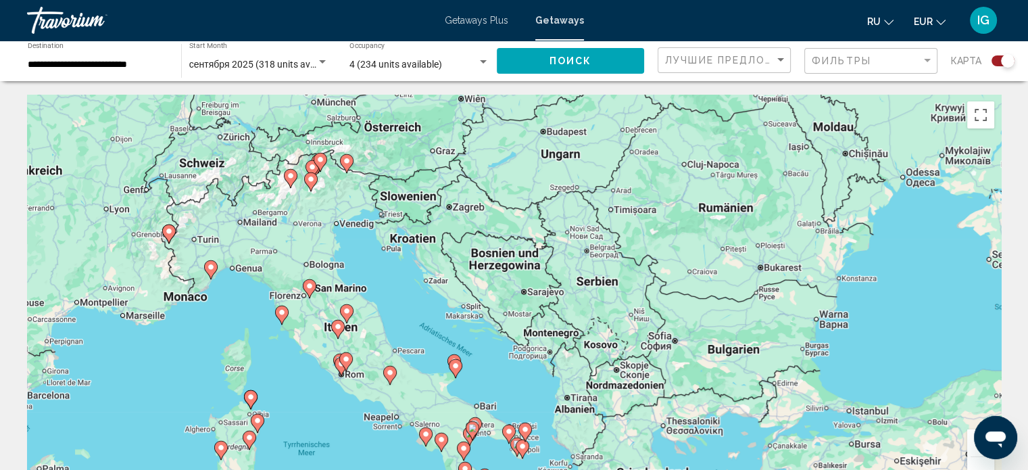
drag, startPoint x: 261, startPoint y: 307, endPoint x: 224, endPoint y: 371, distance: 73.9
click at [224, 371] on div "Um den Modus zum Ziehen mit der Tastatur zu aktivieren, drückst du Alt + Eingab…" at bounding box center [514, 298] width 974 height 406
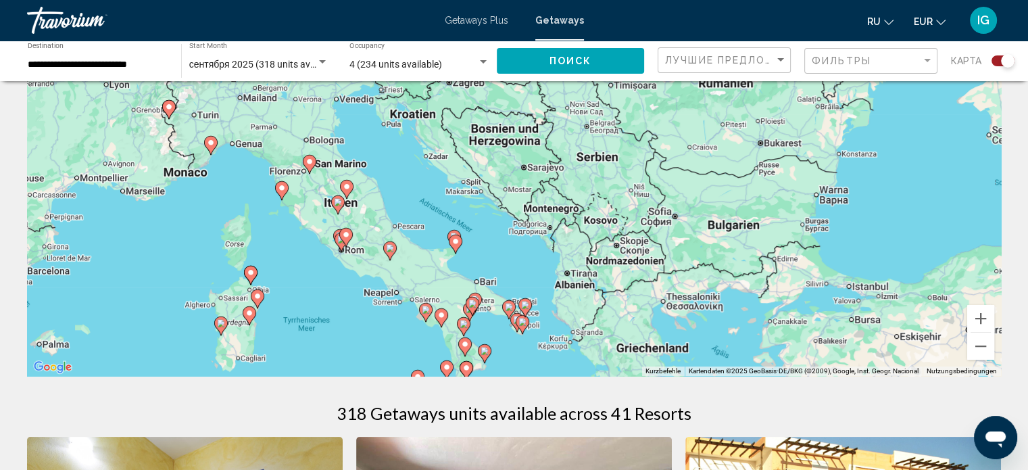
scroll to position [176, 0]
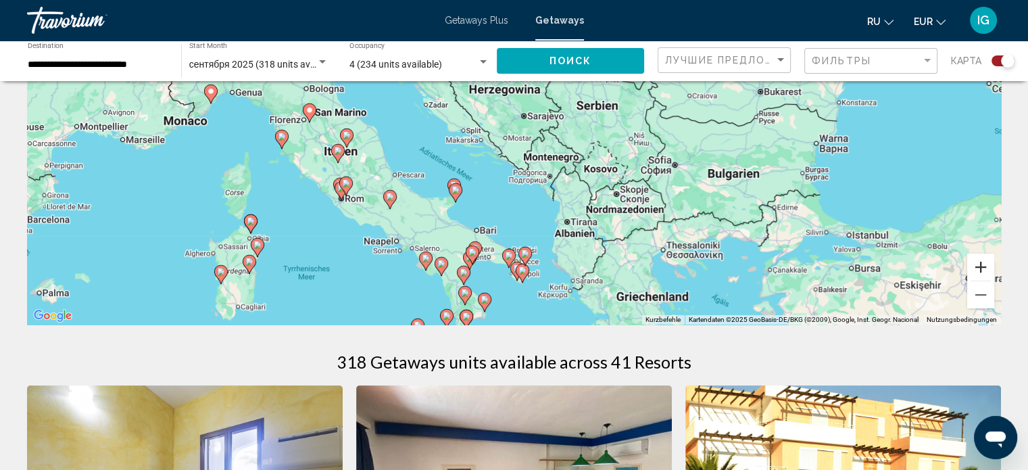
click at [975, 267] on button "Vergrößern" at bounding box center [980, 266] width 27 height 27
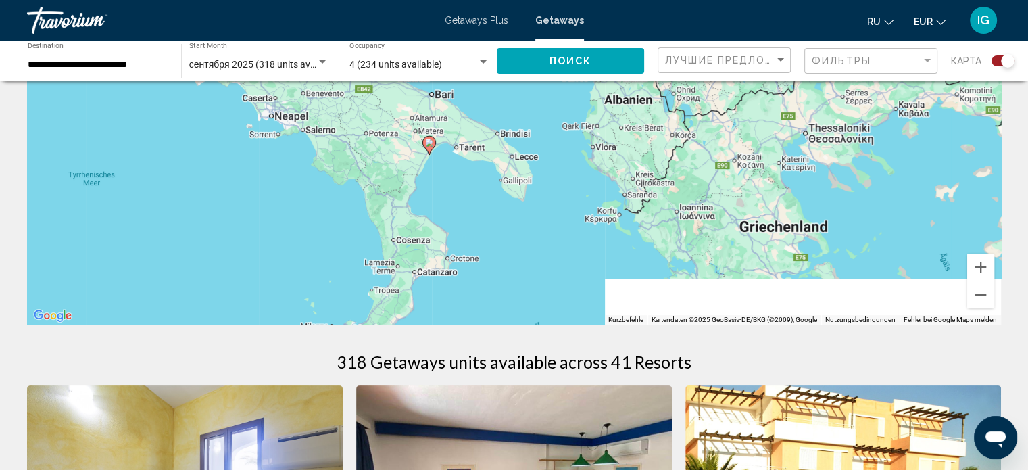
drag, startPoint x: 525, startPoint y: 285, endPoint x: 519, endPoint y: 35, distance: 249.5
click at [519, 35] on div "**********" at bounding box center [514, 59] width 1028 height 470
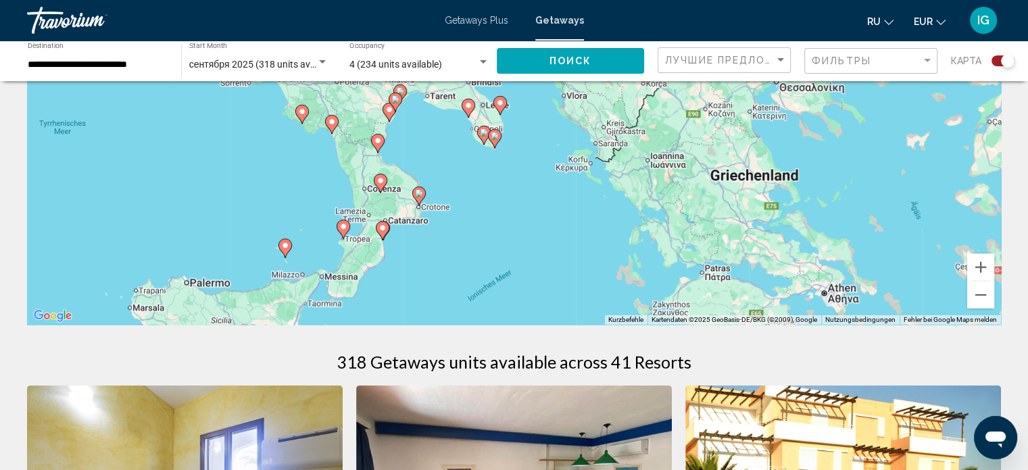
drag, startPoint x: 422, startPoint y: 163, endPoint x: 399, endPoint y: 115, distance: 53.2
click at [399, 115] on div "Um von einem Element zum anderen zu gelangen, drückst du die Pfeiltasten entspr…" at bounding box center [514, 122] width 974 height 406
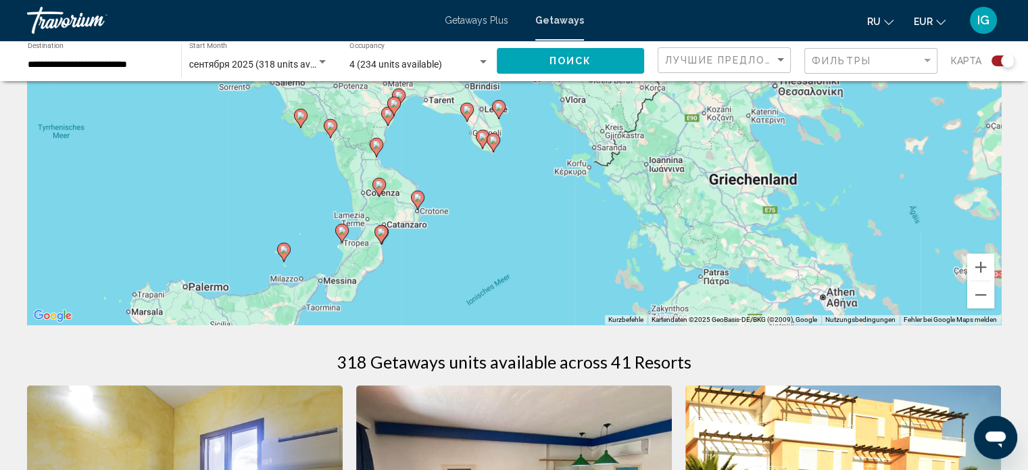
click at [419, 198] on image "Main content" at bounding box center [418, 197] width 8 height 8
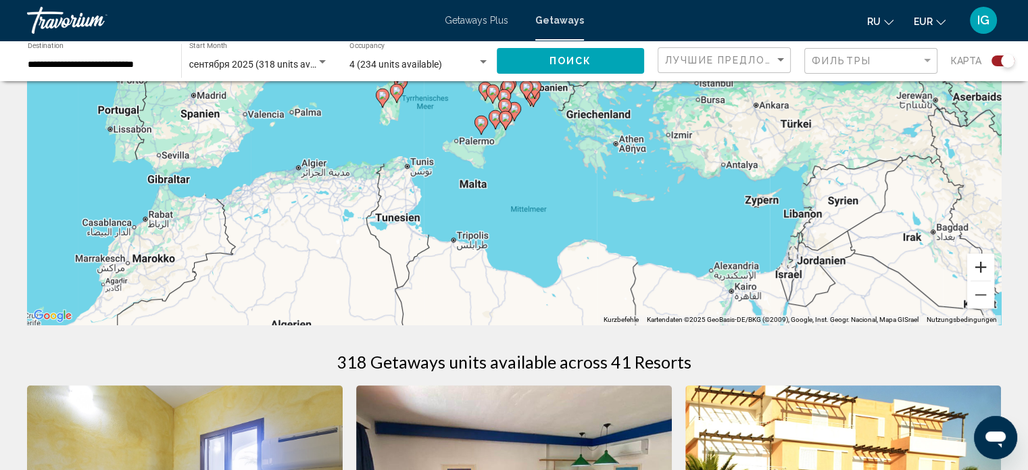
click at [984, 260] on button "Vergrößern" at bounding box center [980, 266] width 27 height 27
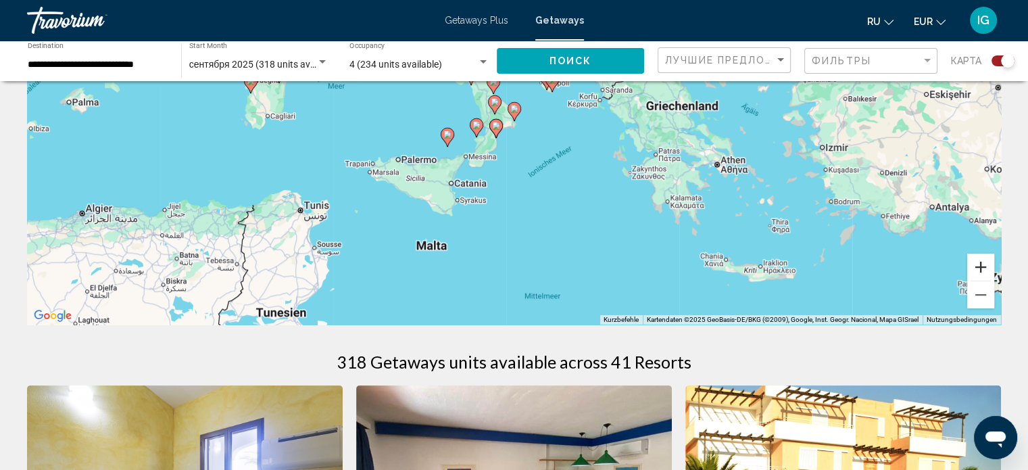
click at [984, 260] on button "Vergrößern" at bounding box center [980, 266] width 27 height 27
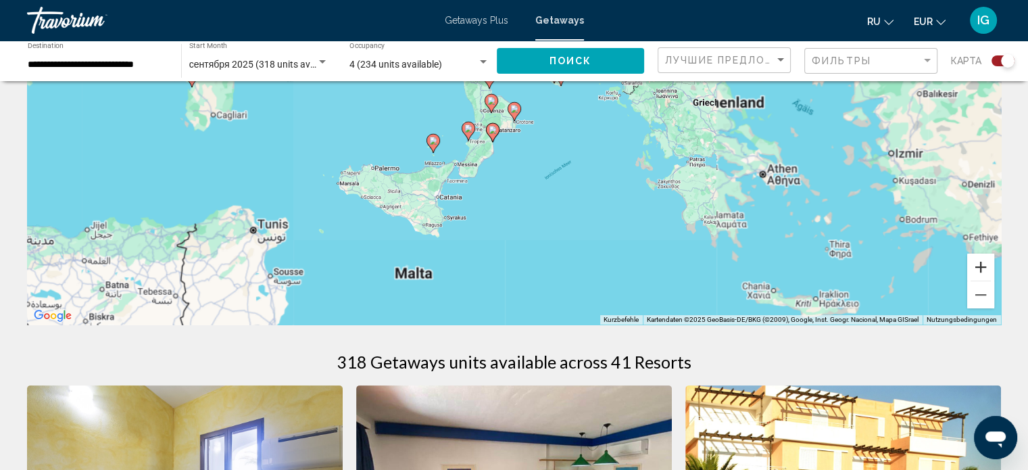
click at [984, 260] on button "Vergrößern" at bounding box center [980, 266] width 27 height 27
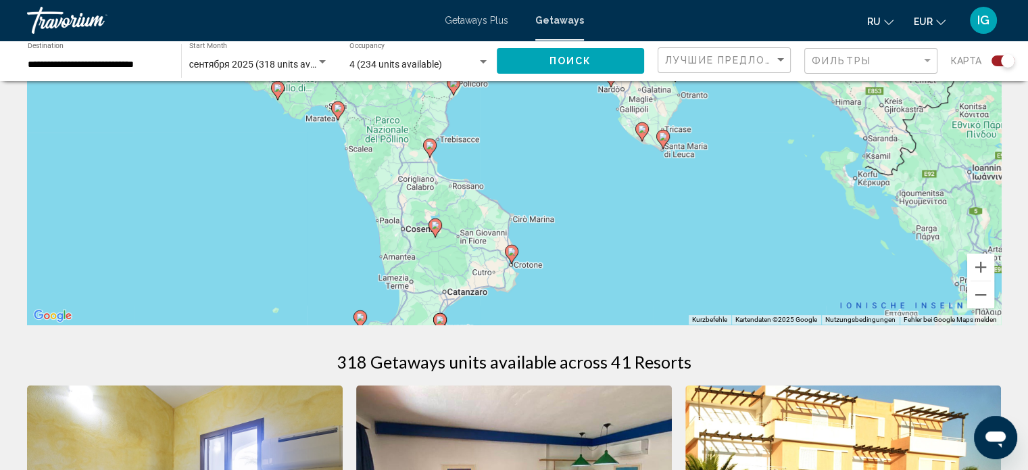
drag, startPoint x: 660, startPoint y: 125, endPoint x: 658, endPoint y: 281, distance: 155.5
click at [658, 281] on div "Um den Modus zum Ziehen mit der Tastatur zu aktivieren, drückst du Alt + Eingab…" at bounding box center [514, 122] width 974 height 406
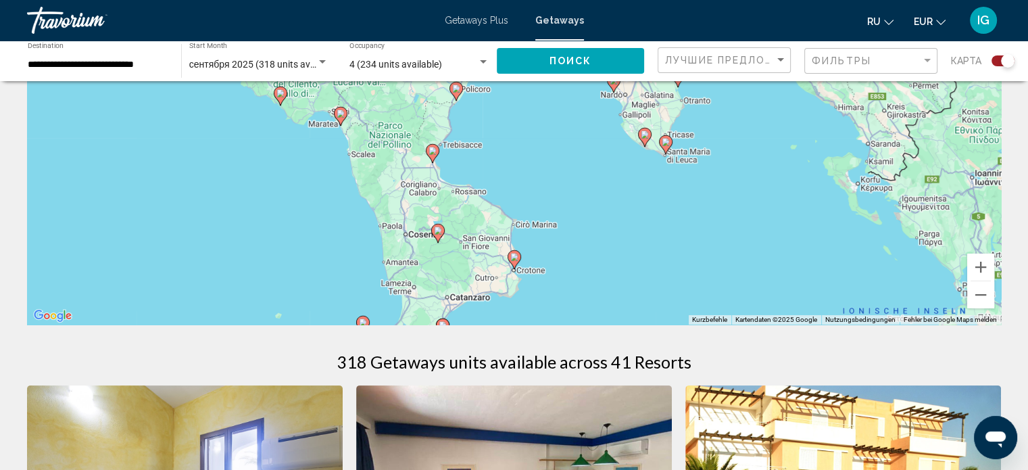
click at [516, 260] on icon "Main content" at bounding box center [514, 260] width 12 height 18
type input "**********"
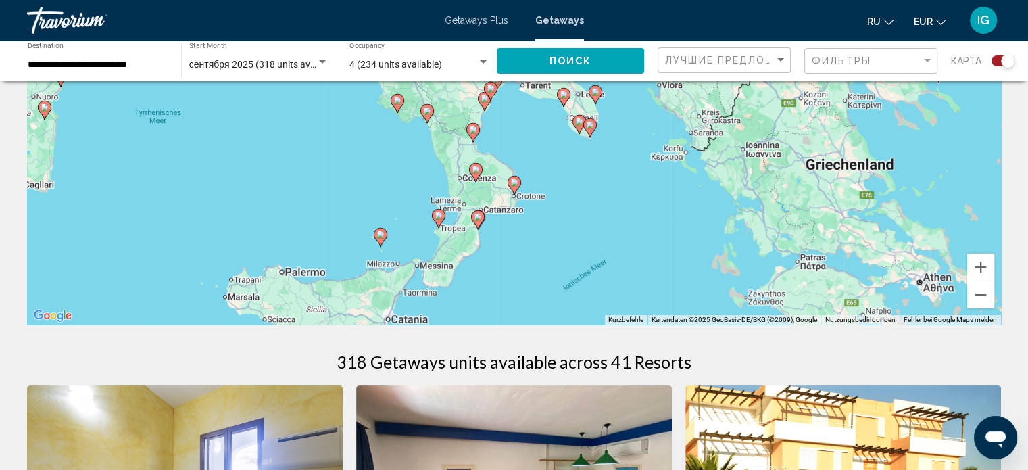
click at [513, 179] on image "Main content" at bounding box center [514, 182] width 8 height 8
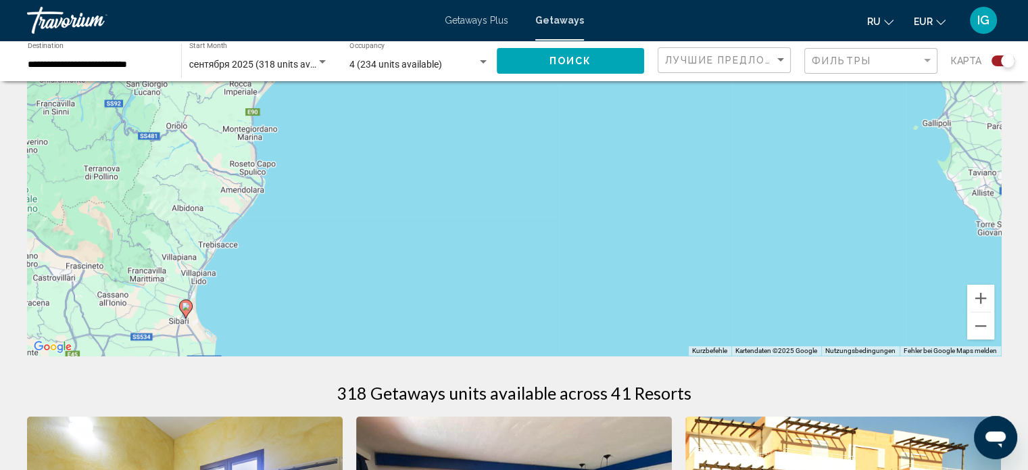
scroll to position [157, 0]
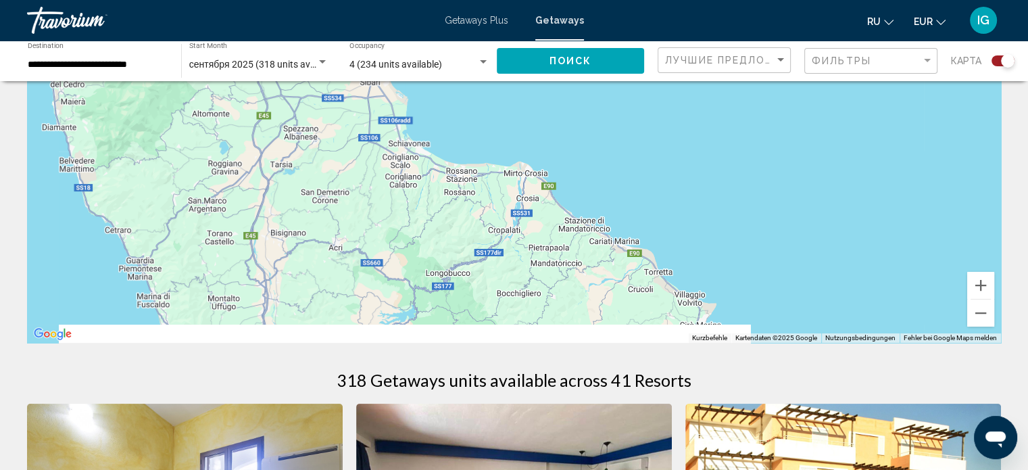
drag, startPoint x: 263, startPoint y: 288, endPoint x: 461, endPoint y: 52, distance: 308.0
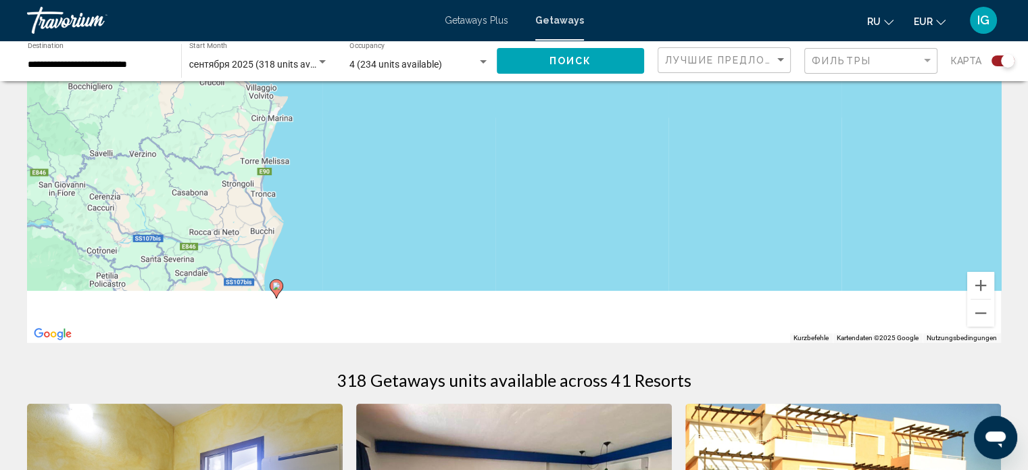
drag, startPoint x: 638, startPoint y: 280, endPoint x: 181, endPoint y: 65, distance: 505.0
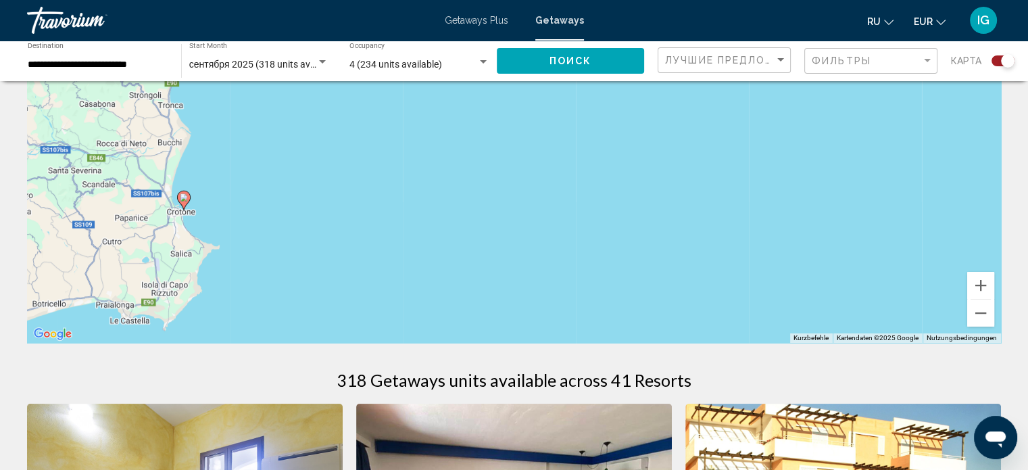
click at [184, 199] on image "Main content" at bounding box center [184, 197] width 8 height 8
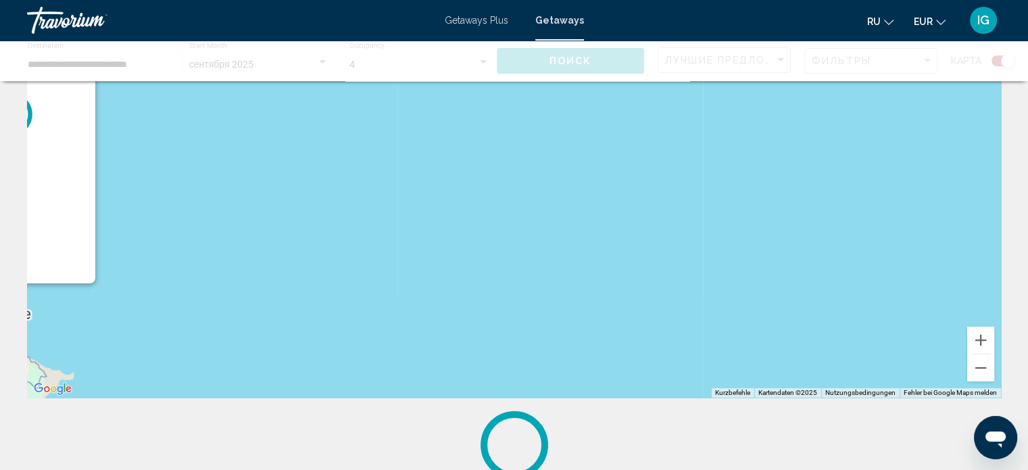
scroll to position [0, 0]
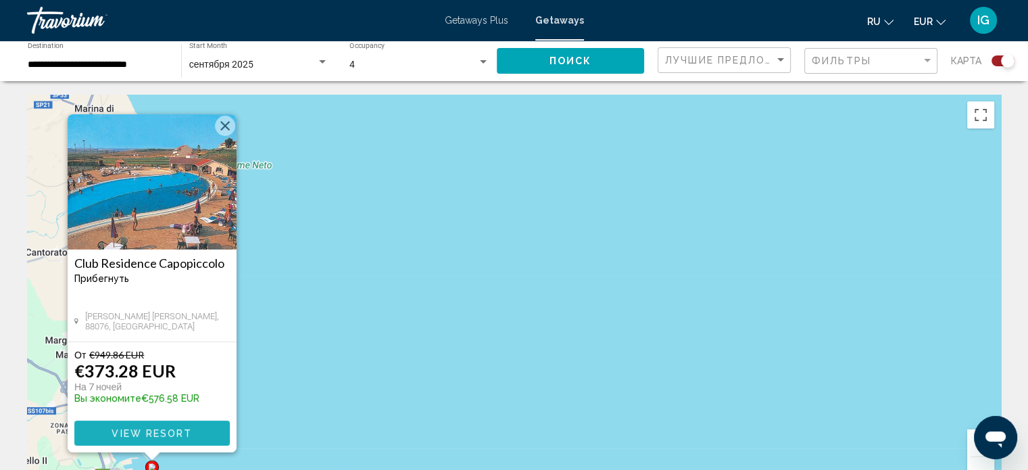
click at [158, 429] on span "View Resort" at bounding box center [152, 433] width 80 height 11
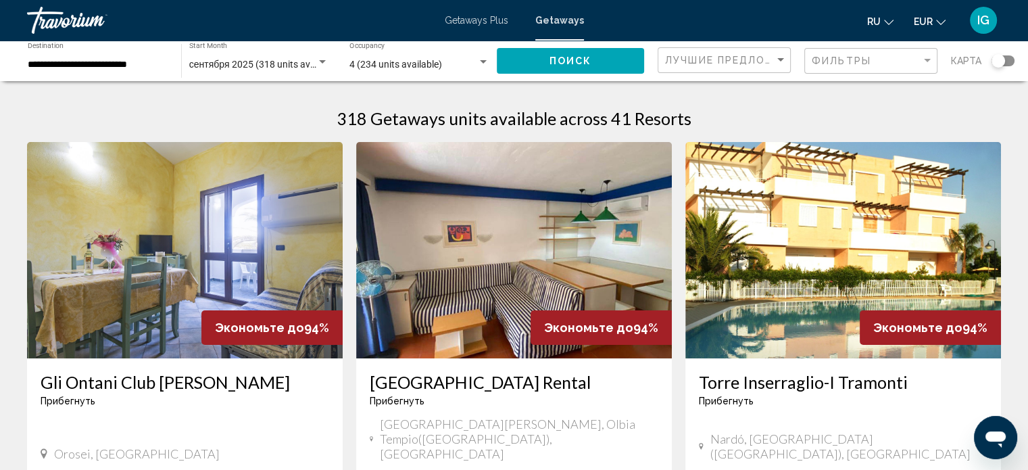
click at [1008, 55] on div "Search widget" at bounding box center [997, 60] width 33 height 11
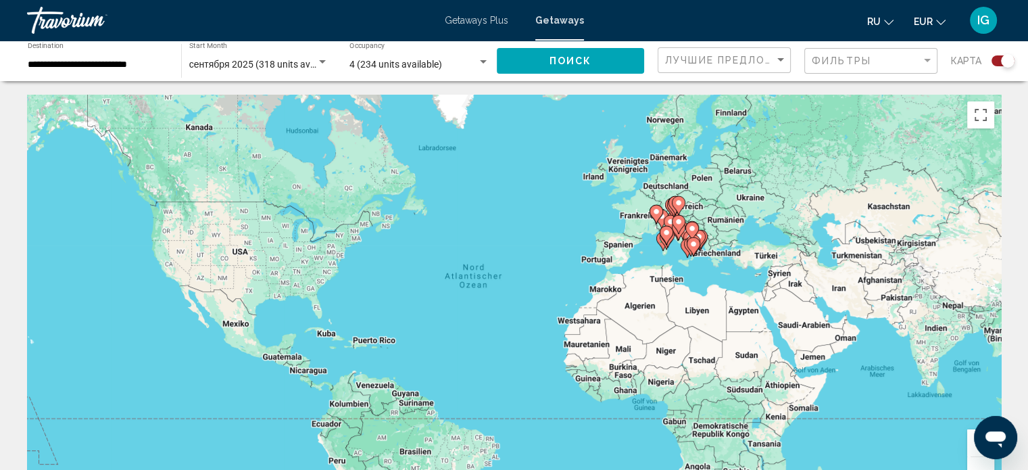
click at [976, 451] on button "Vergrößern" at bounding box center [980, 442] width 27 height 27
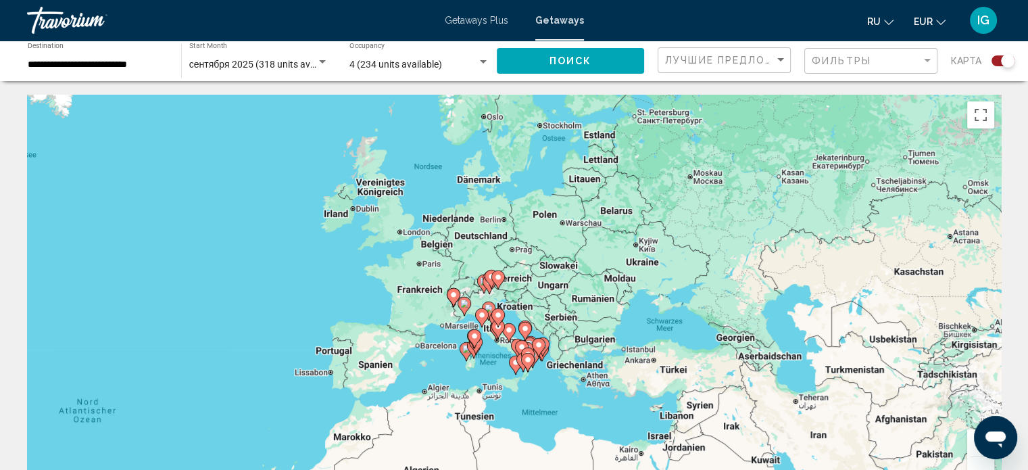
drag, startPoint x: 924, startPoint y: 235, endPoint x: 577, endPoint y: 391, distance: 380.0
click at [577, 391] on div "Um den Modus zum Ziehen mit der Tastatur zu aktivieren, drückst du Alt + Eingab…" at bounding box center [514, 298] width 974 height 406
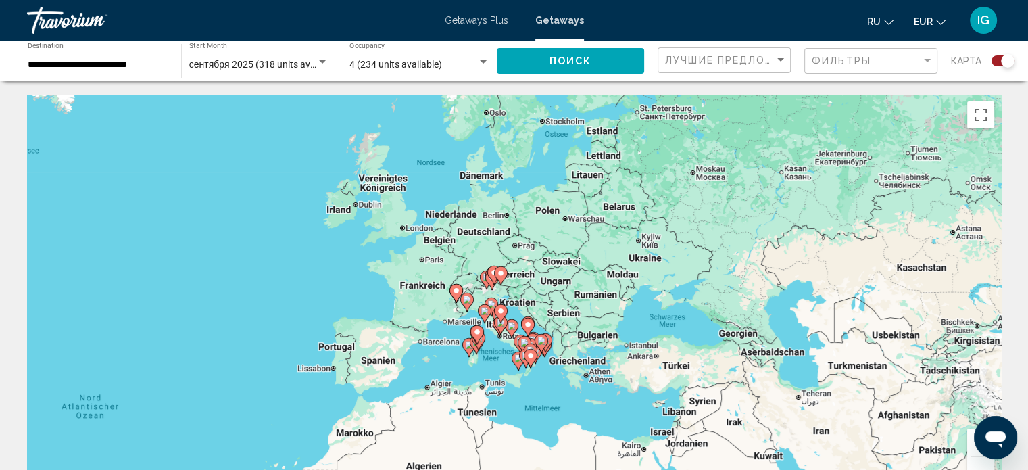
click at [969, 449] on button "Vergrößern" at bounding box center [980, 442] width 27 height 27
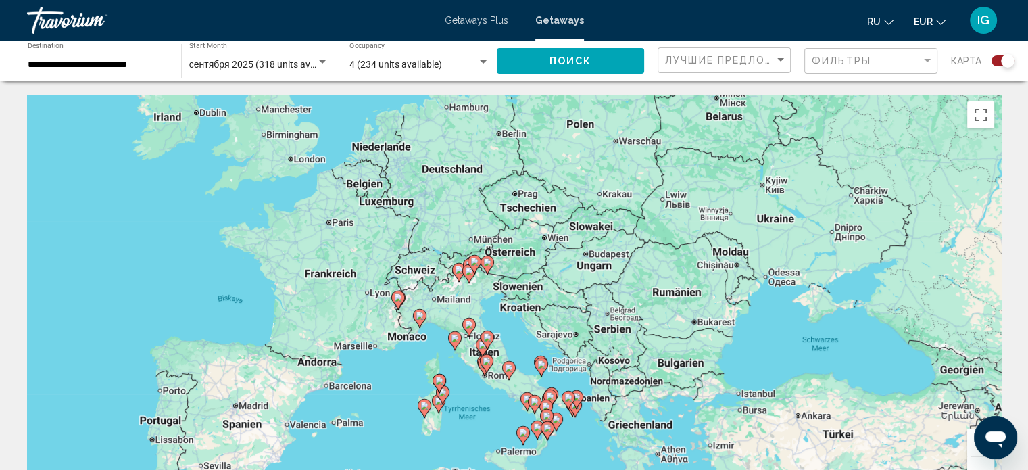
click at [969, 449] on button "Vergrößern" at bounding box center [980, 442] width 27 height 27
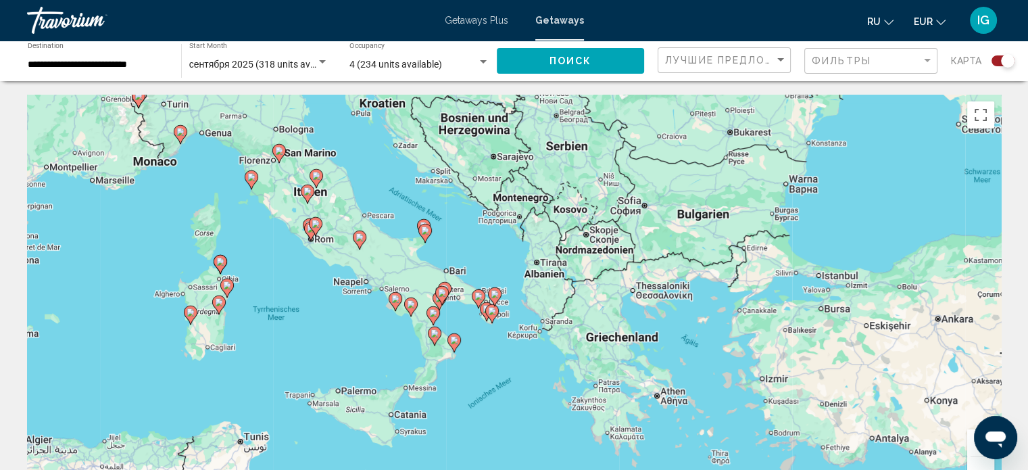
drag, startPoint x: 605, startPoint y: 351, endPoint x: 461, endPoint y: 135, distance: 259.8
click at [461, 135] on div "Um den Modus zum Ziehen mit der Tastatur zu aktivieren, drückst du Alt + Eingab…" at bounding box center [514, 298] width 974 height 406
click at [971, 445] on button "Vergrößern" at bounding box center [980, 442] width 27 height 27
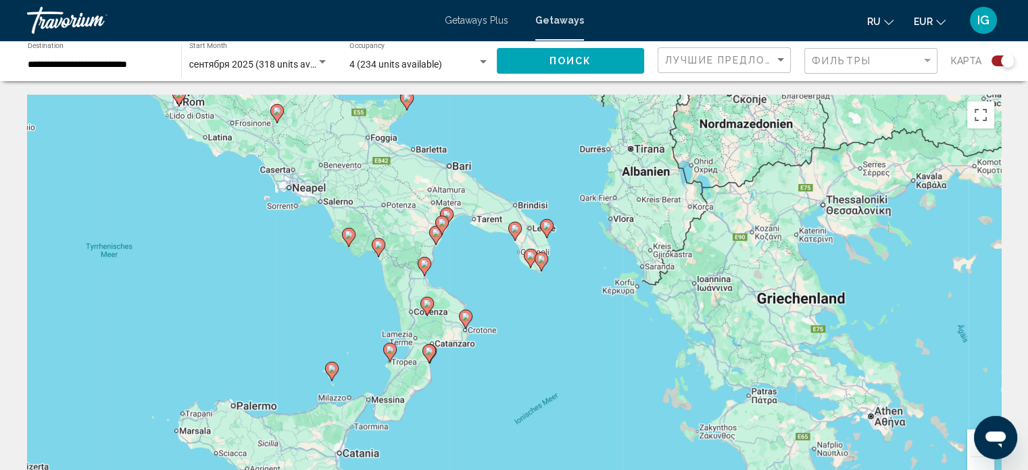
drag, startPoint x: 548, startPoint y: 397, endPoint x: 619, endPoint y: 317, distance: 106.8
click at [619, 317] on div "Um den Modus zum Ziehen mit der Tastatur zu aktivieren, drückst du Alt + Eingab…" at bounding box center [514, 298] width 974 height 406
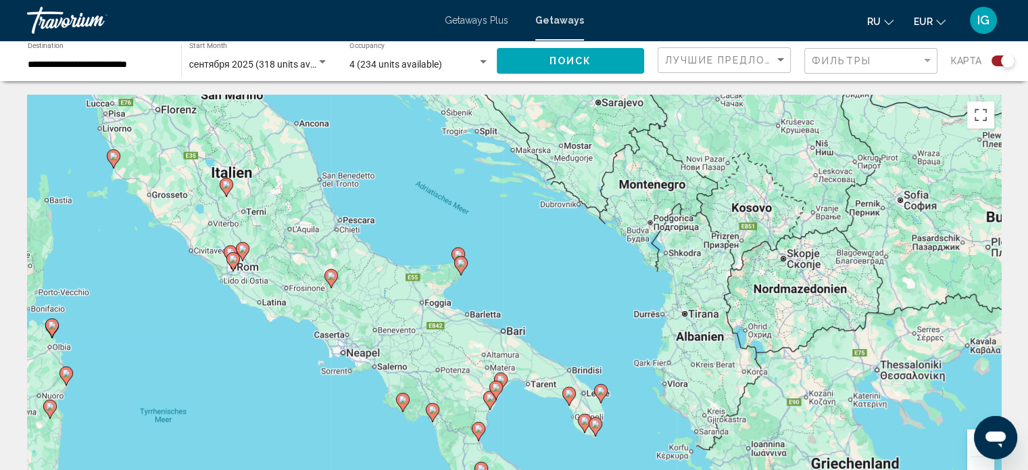
drag, startPoint x: 329, startPoint y: 185, endPoint x: 389, endPoint y: 348, distance: 174.3
click at [389, 348] on div "Um den Modus zum Ziehen mit der Tastatur zu aktivieren, drückst du Alt + Eingab…" at bounding box center [514, 298] width 974 height 406
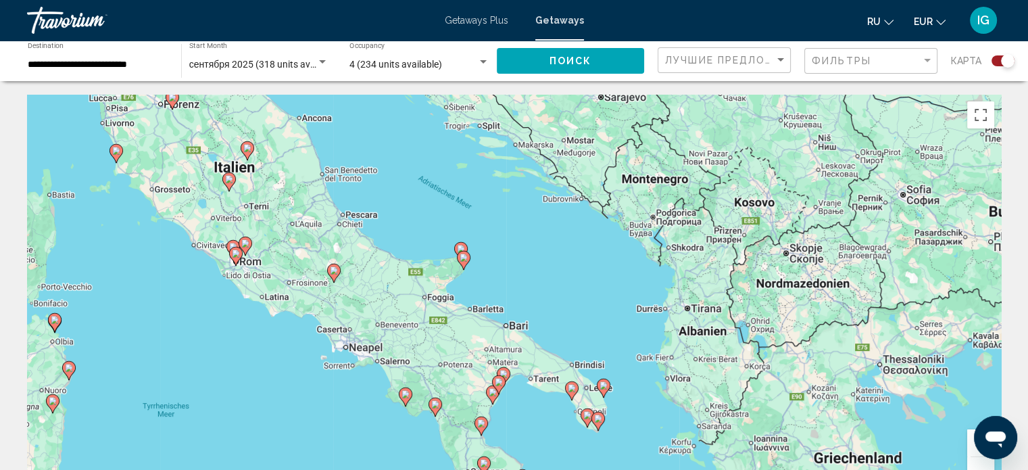
click at [462, 256] on image "Main content" at bounding box center [464, 257] width 8 height 8
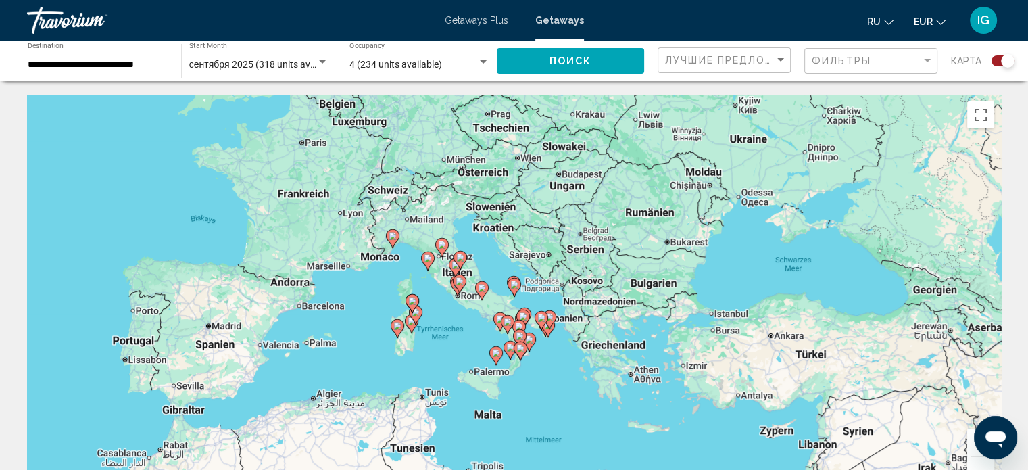
click at [513, 281] on icon "Main content" at bounding box center [514, 287] width 12 height 18
type input "**********"
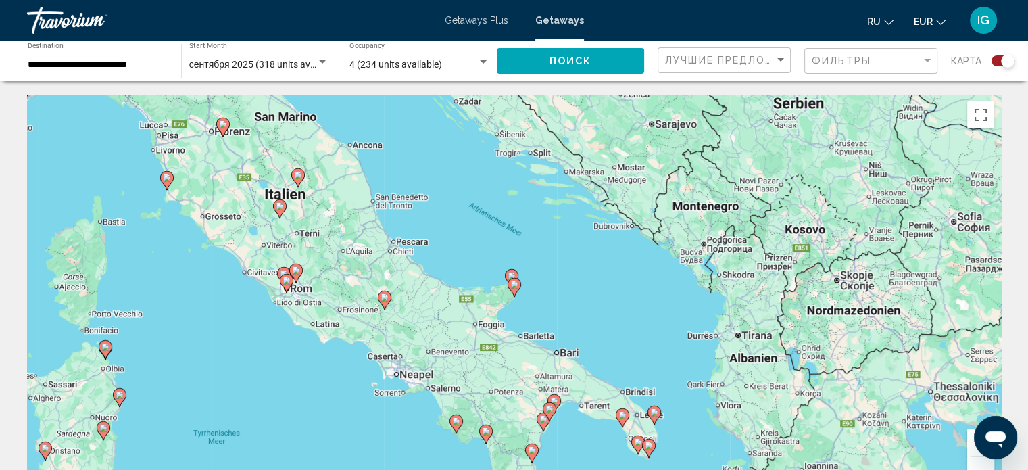
click at [513, 281] on icon "Main content" at bounding box center [514, 287] width 12 height 18
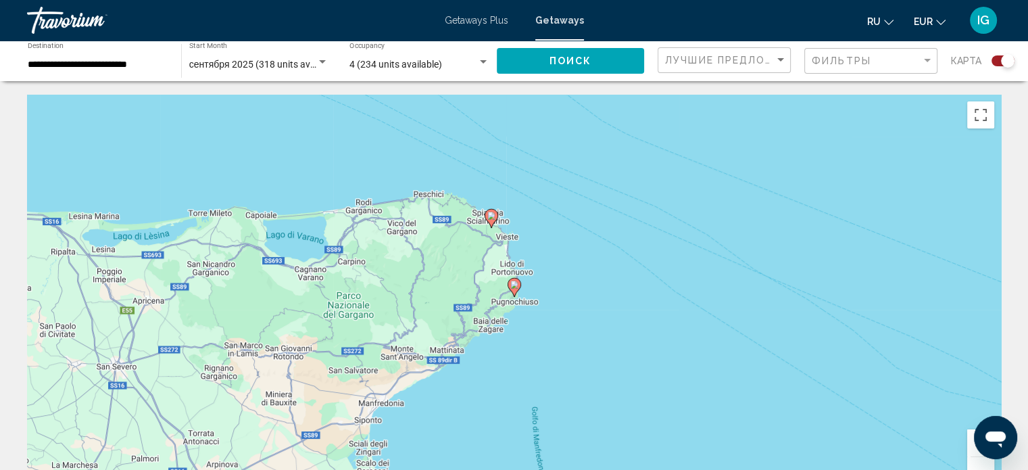
click at [513, 281] on icon "Main content" at bounding box center [514, 287] width 12 height 18
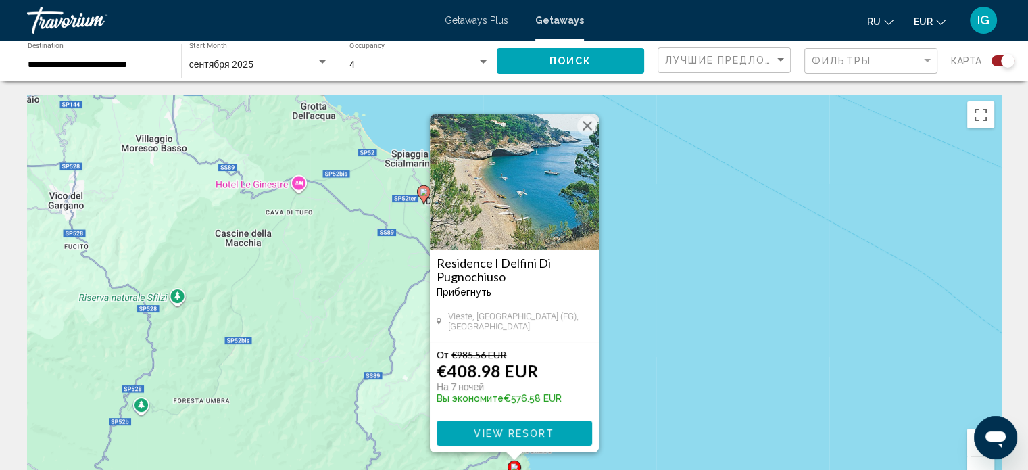
click at [585, 124] on button "Schließen" at bounding box center [587, 126] width 20 height 20
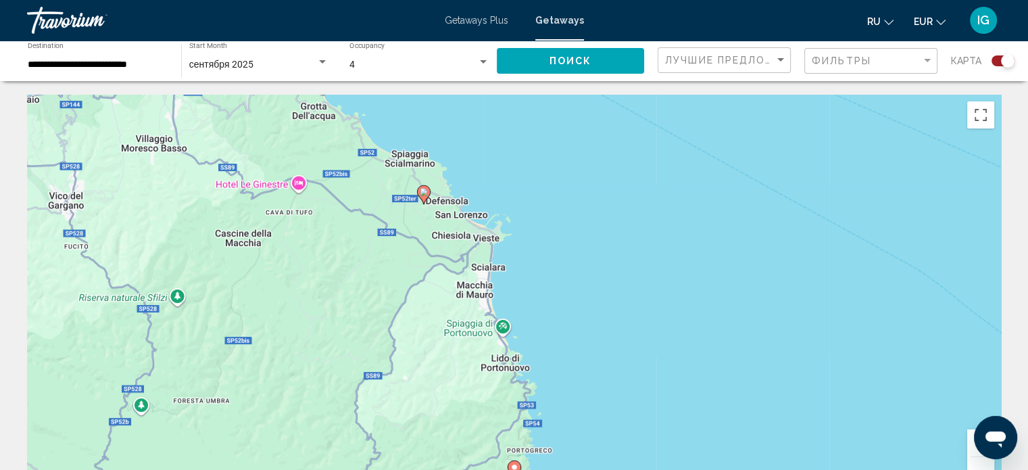
click at [420, 191] on image "Main content" at bounding box center [424, 192] width 8 height 8
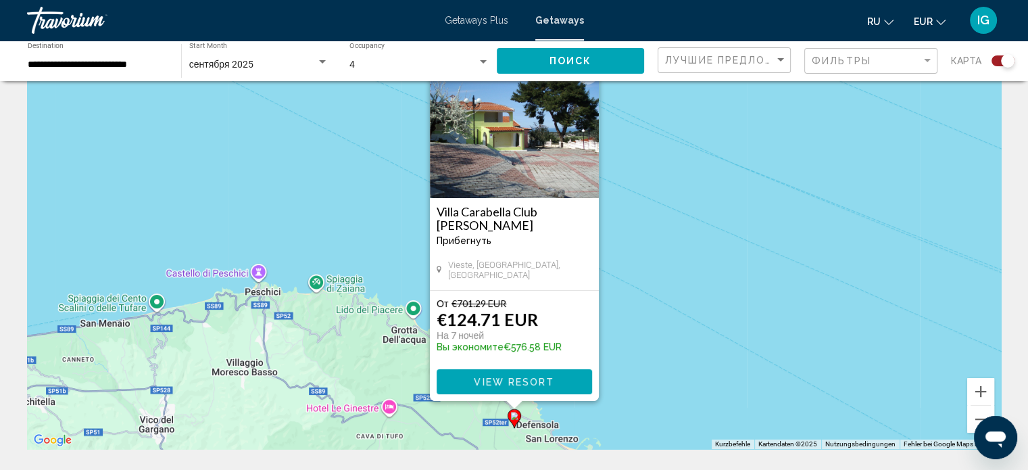
scroll to position [55, 0]
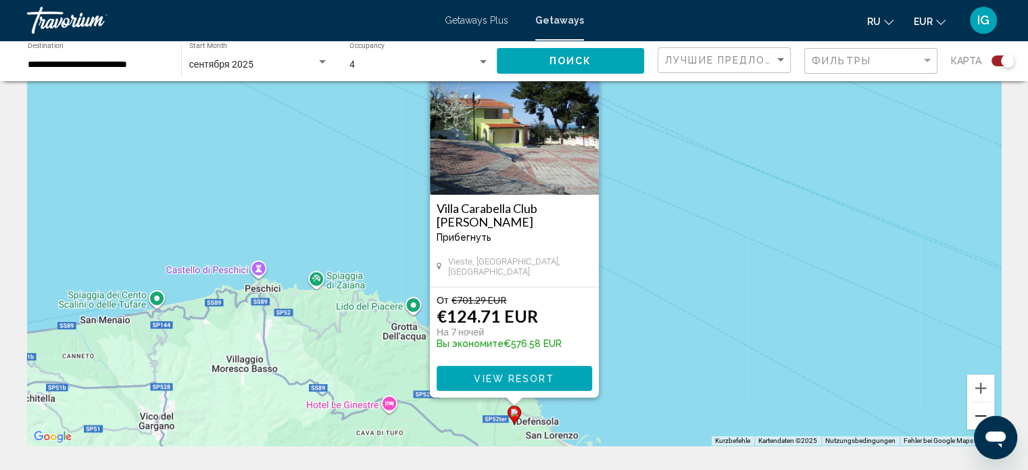
click at [971, 410] on button "Verkleinern" at bounding box center [980, 415] width 27 height 27
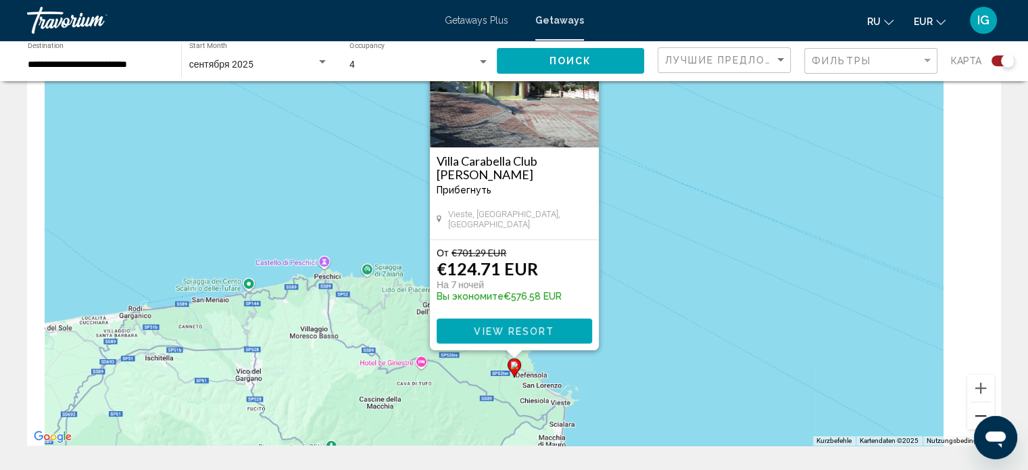
click at [971, 410] on button "Verkleinern" at bounding box center [980, 415] width 27 height 27
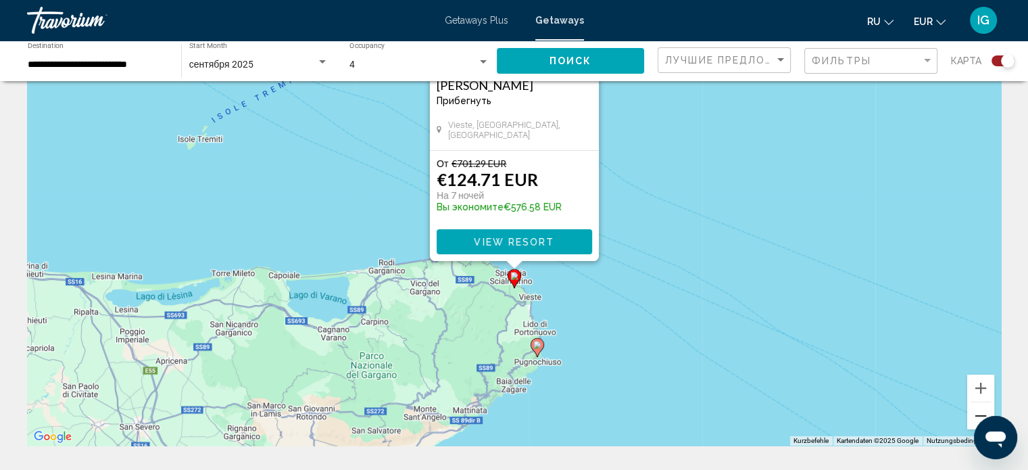
click at [971, 410] on button "Verkleinern" at bounding box center [980, 415] width 27 height 27
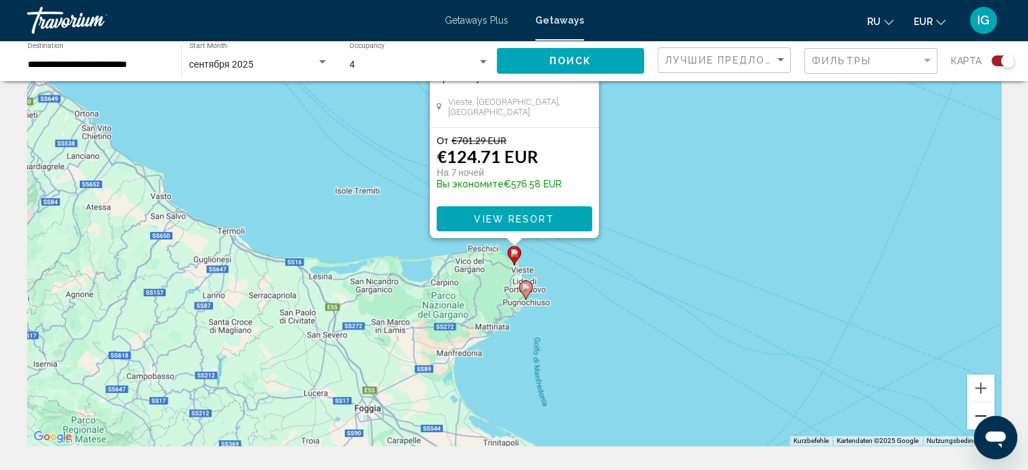
click at [971, 410] on button "Verkleinern" at bounding box center [980, 415] width 27 height 27
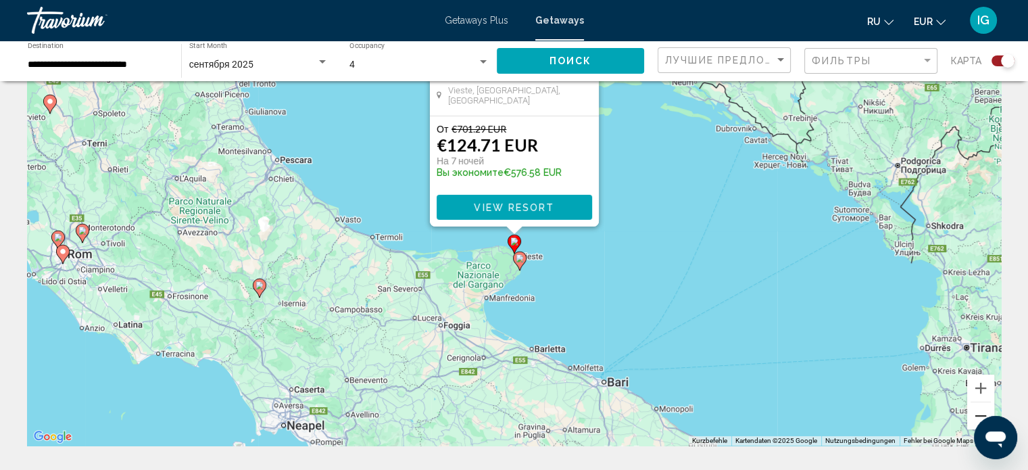
click at [971, 410] on button "Verkleinern" at bounding box center [980, 415] width 27 height 27
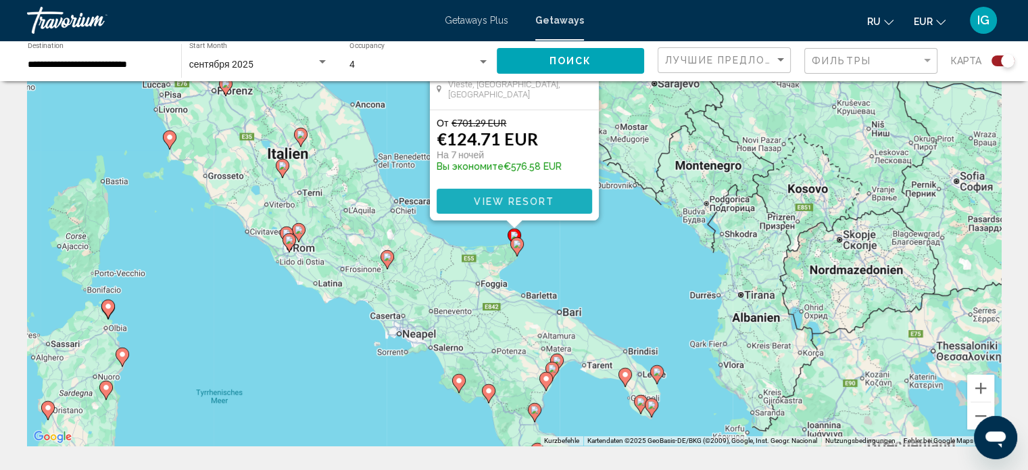
click at [497, 203] on span "View Resort" at bounding box center [514, 201] width 80 height 11
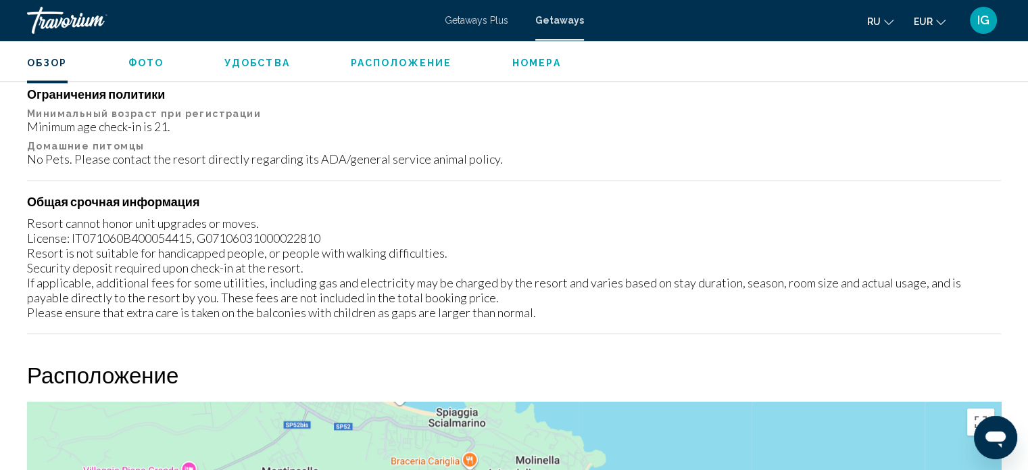
scroll to position [15, 0]
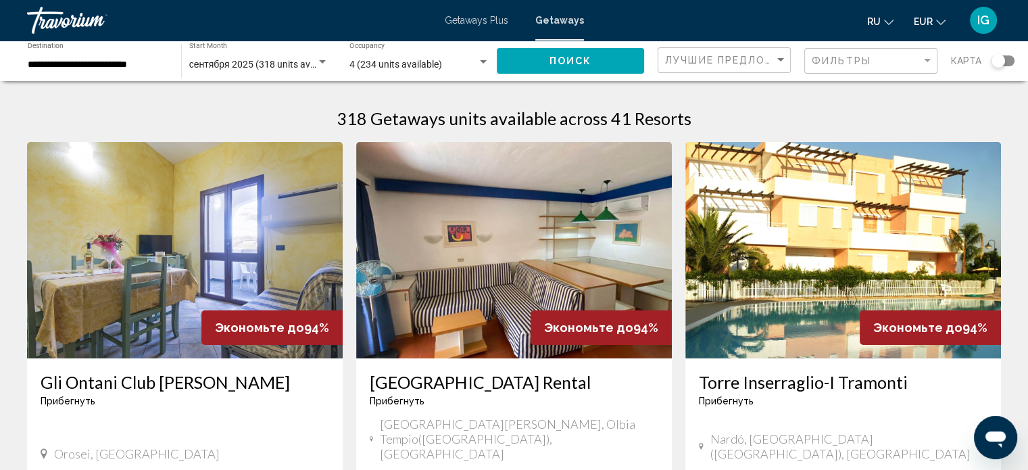
click at [1013, 62] on div "Search widget" at bounding box center [1003, 60] width 23 height 11
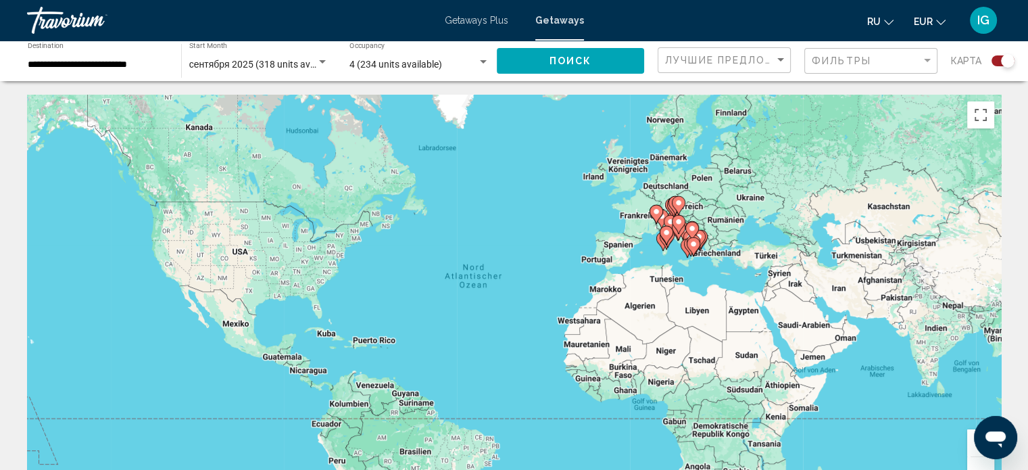
click at [685, 256] on gmp-advanced-marker "Main content" at bounding box center [691, 247] width 14 height 20
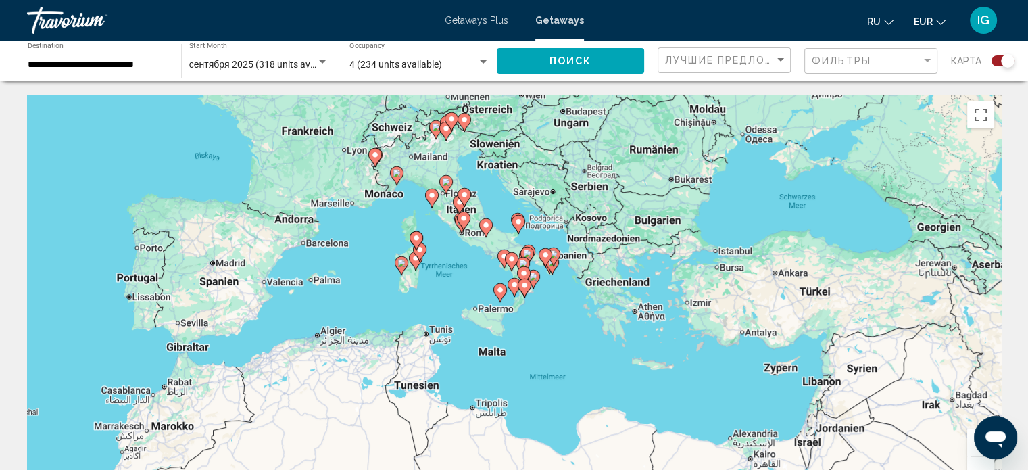
click at [481, 281] on div "Um den Modus zum Ziehen mit der Tastatur zu aktivieren, drückst du Alt + Eingab…" at bounding box center [514, 298] width 974 height 406
click at [498, 293] on image "Main content" at bounding box center [500, 290] width 8 height 8
type input "**********"
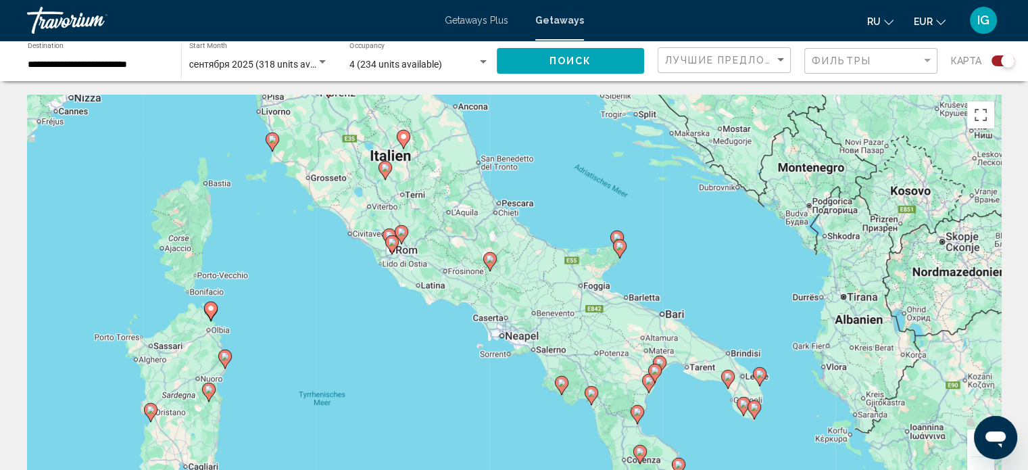
drag, startPoint x: 443, startPoint y: 202, endPoint x: 470, endPoint y: 374, distance: 174.4
click at [470, 374] on div "Um den Modus zum Ziehen mit der Tastatur zu aktivieren, drückst du Alt + Eingab…" at bounding box center [514, 298] width 974 height 406
click at [560, 380] on image "Main content" at bounding box center [562, 381] width 8 height 8
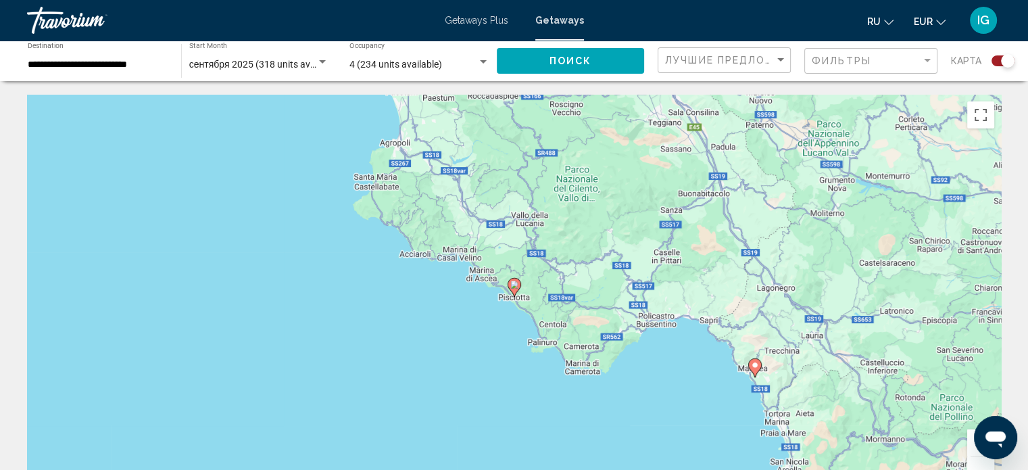
click at [514, 285] on image "Main content" at bounding box center [514, 285] width 8 height 8
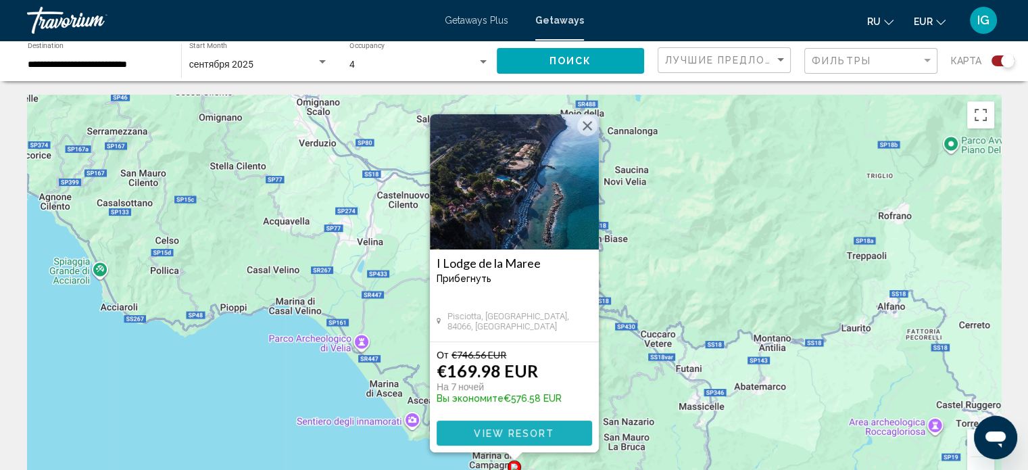
click at [510, 432] on span "View Resort" at bounding box center [514, 433] width 80 height 11
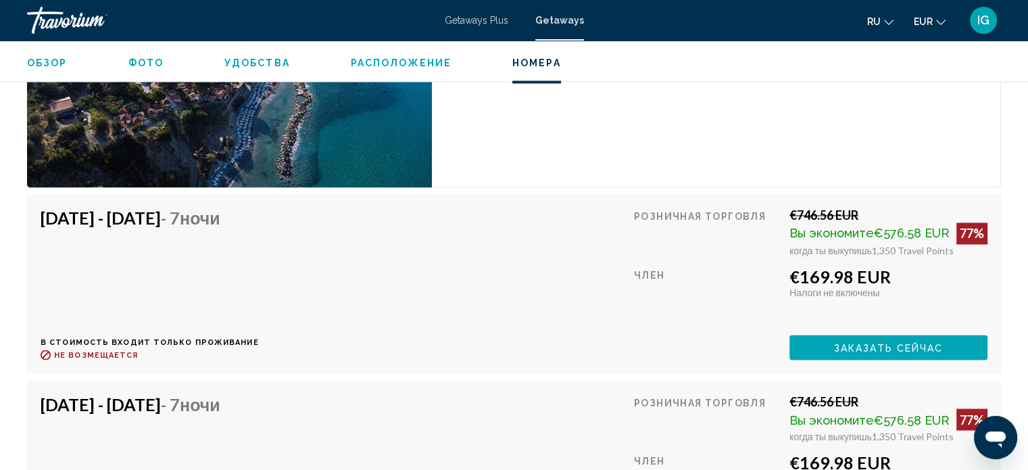
scroll to position [2304, 0]
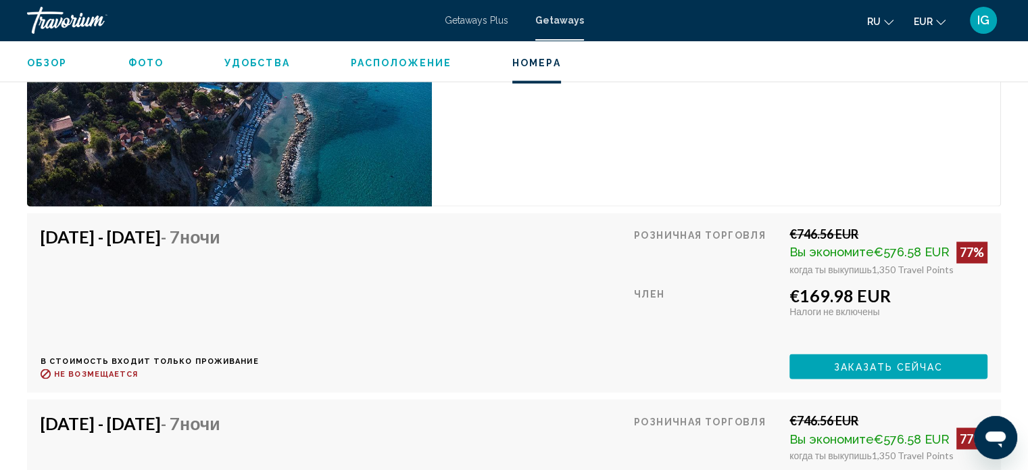
click at [222, 117] on img "Main content" at bounding box center [229, 92] width 405 height 228
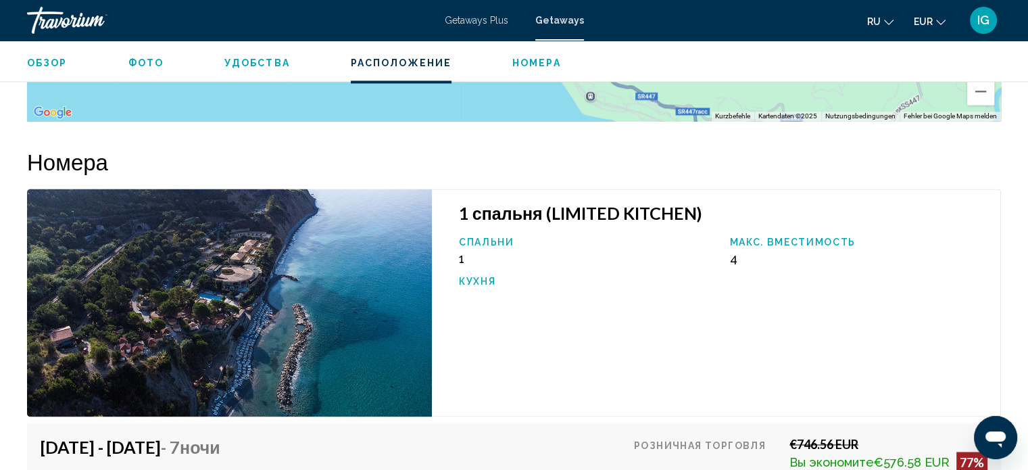
scroll to position [2098, 0]
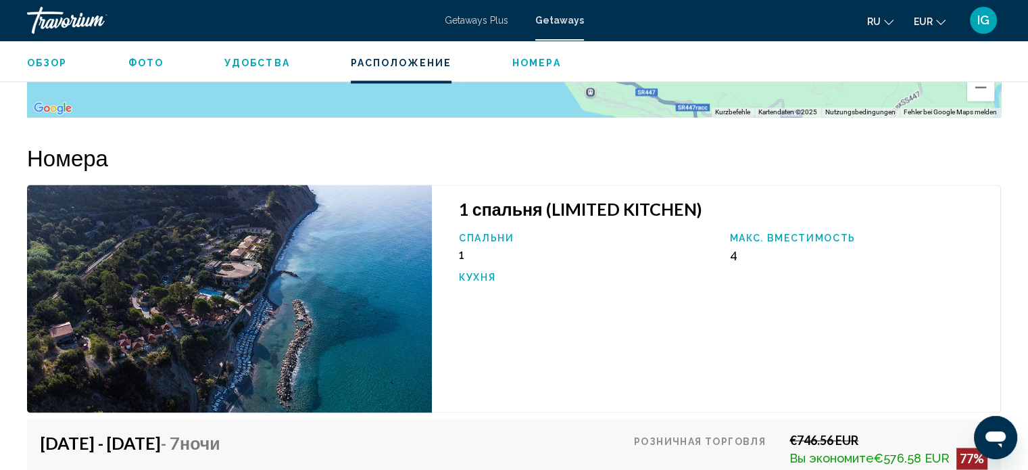
click at [335, 312] on img "Main content" at bounding box center [229, 299] width 405 height 228
click at [226, 274] on img "Main content" at bounding box center [229, 299] width 405 height 228
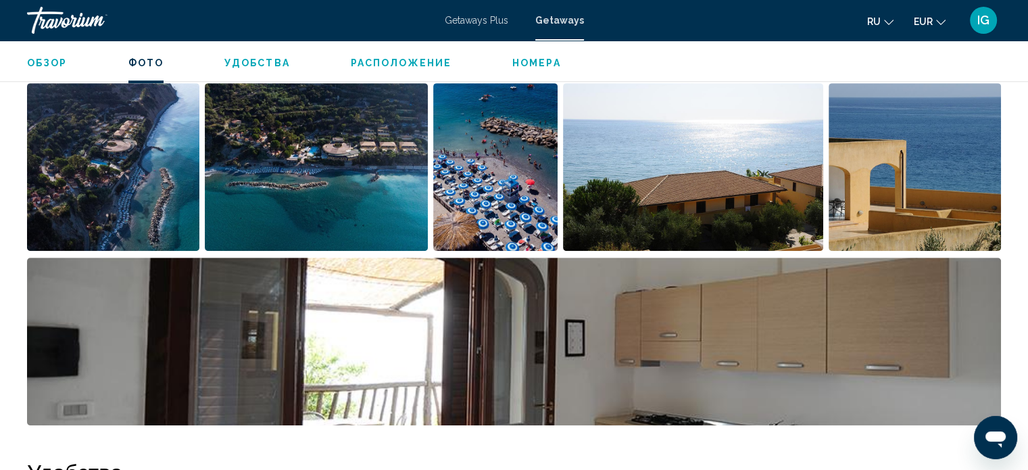
scroll to position [624, 0]
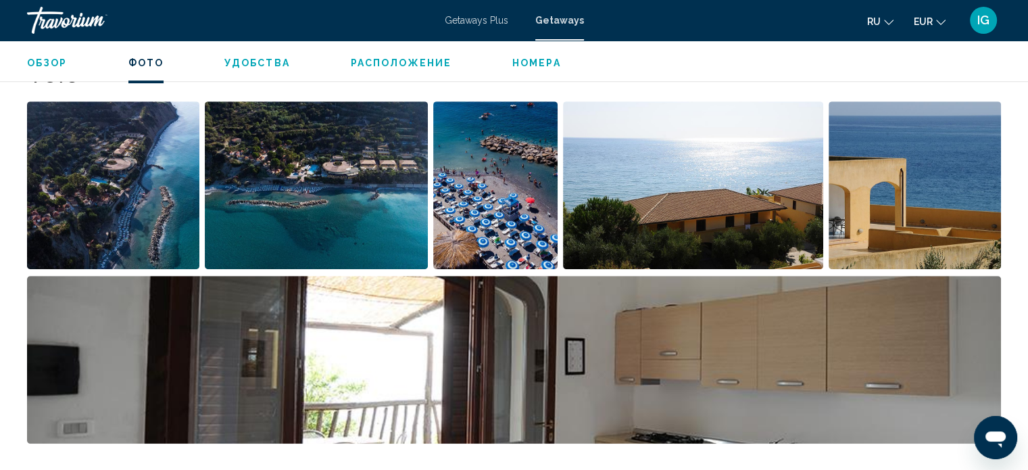
click at [513, 164] on img "Open full-screen image slider" at bounding box center [495, 185] width 125 height 168
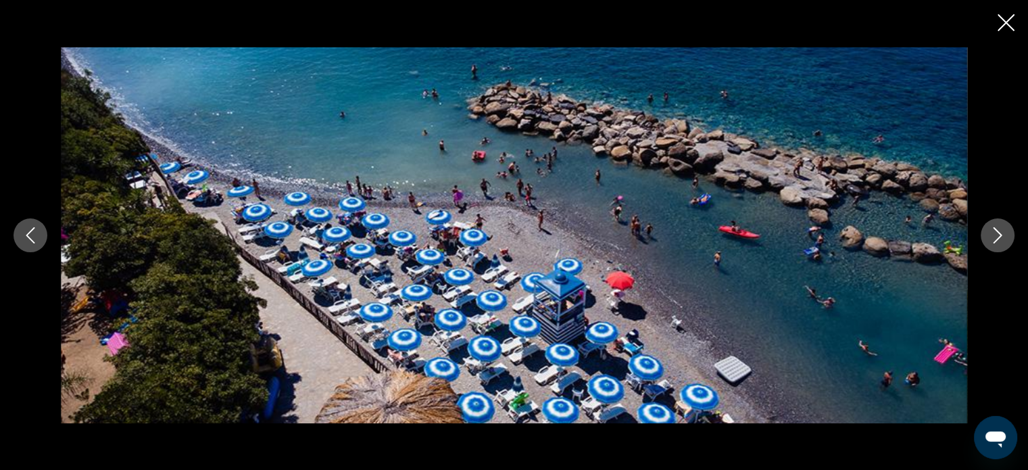
click at [24, 245] on button "Previous image" at bounding box center [31, 235] width 34 height 34
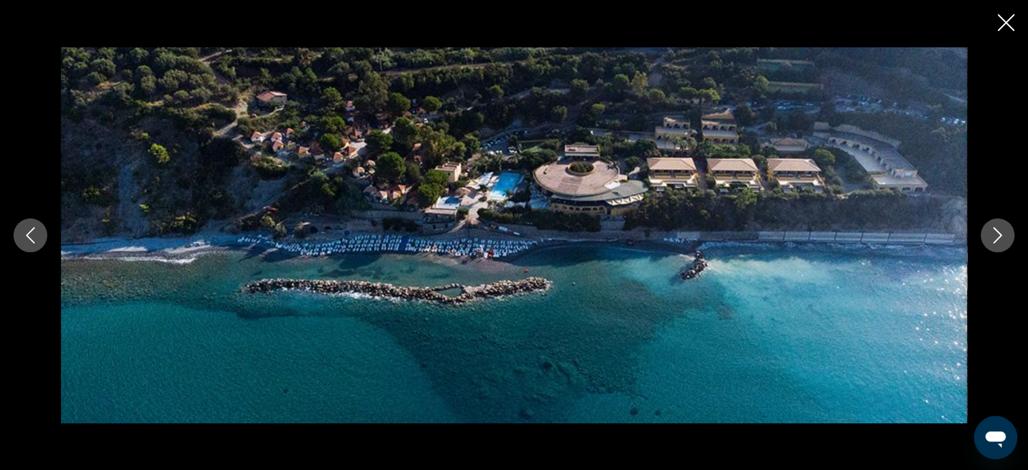
click at [24, 245] on button "Previous image" at bounding box center [31, 235] width 34 height 34
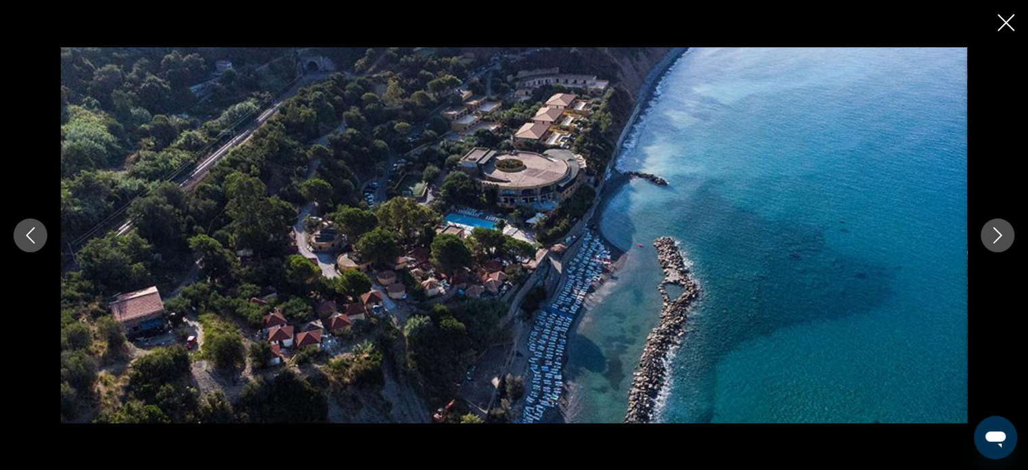
click at [24, 245] on button "Previous image" at bounding box center [31, 235] width 34 height 34
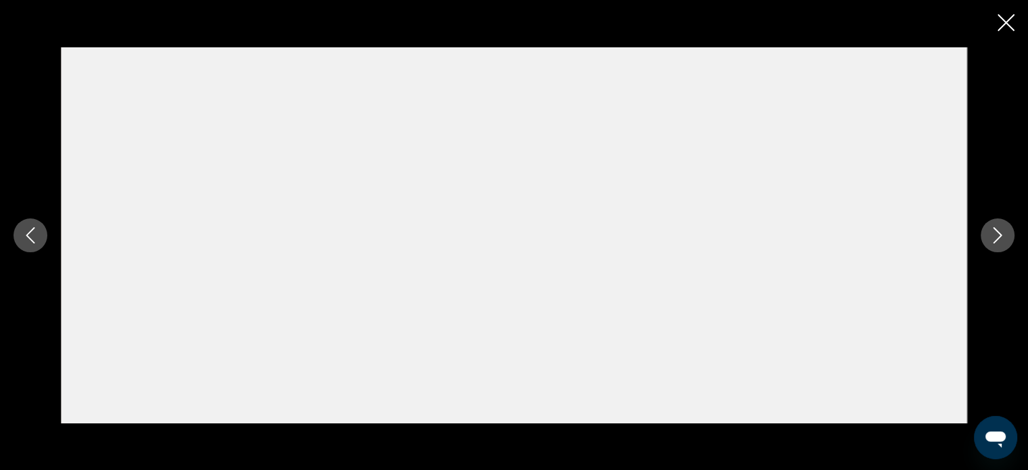
click at [24, 245] on button "Previous image" at bounding box center [31, 235] width 34 height 34
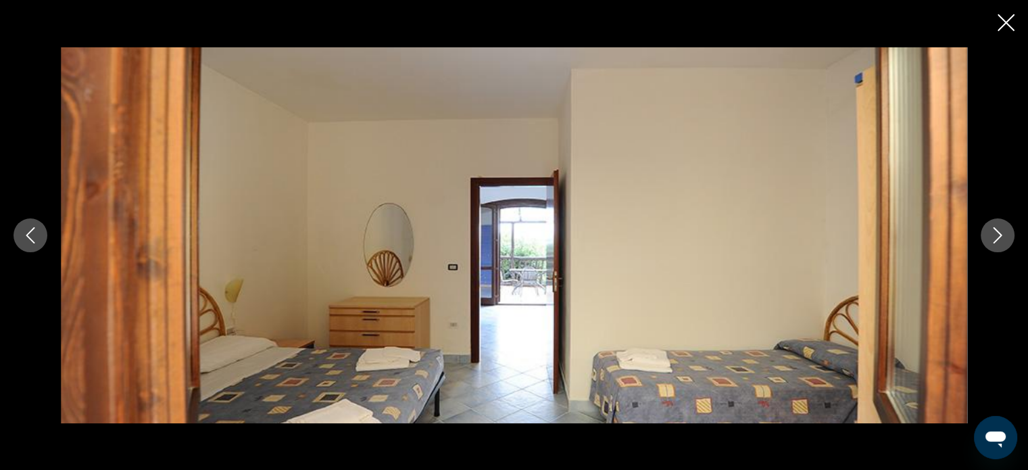
click at [995, 235] on icon "Next image" at bounding box center [998, 235] width 16 height 16
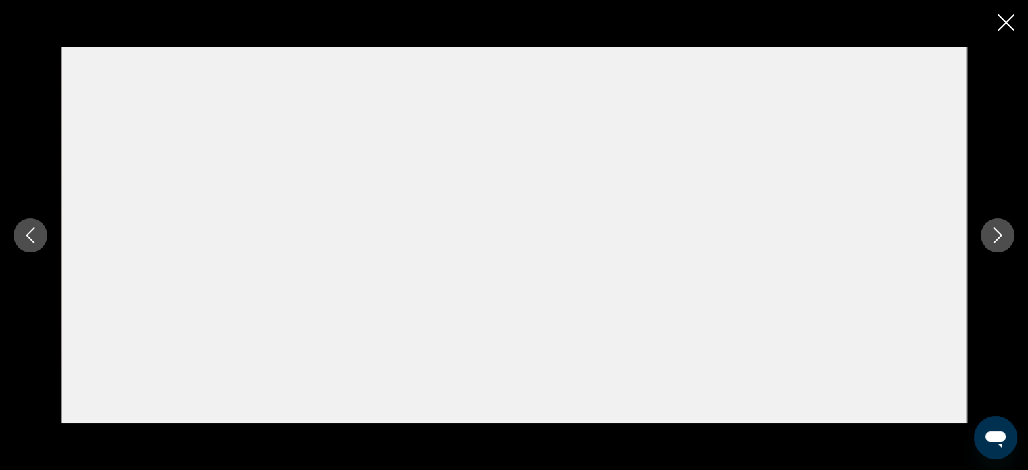
click at [995, 235] on icon "Next image" at bounding box center [998, 235] width 16 height 16
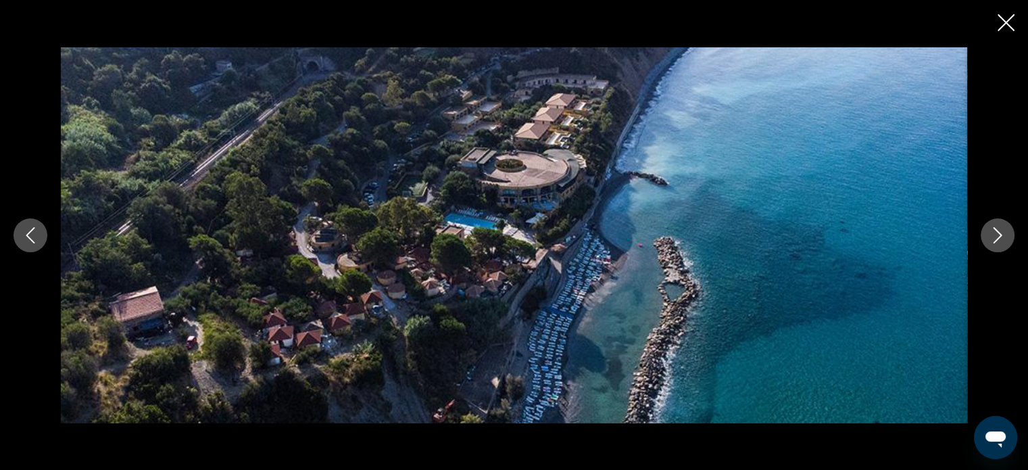
click at [995, 235] on icon "Next image" at bounding box center [998, 235] width 16 height 16
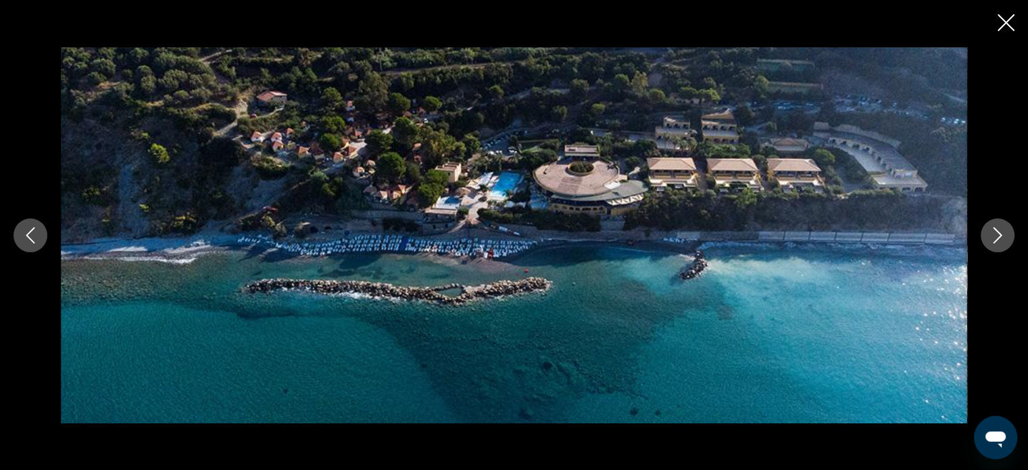
click at [995, 235] on icon "Next image" at bounding box center [998, 235] width 16 height 16
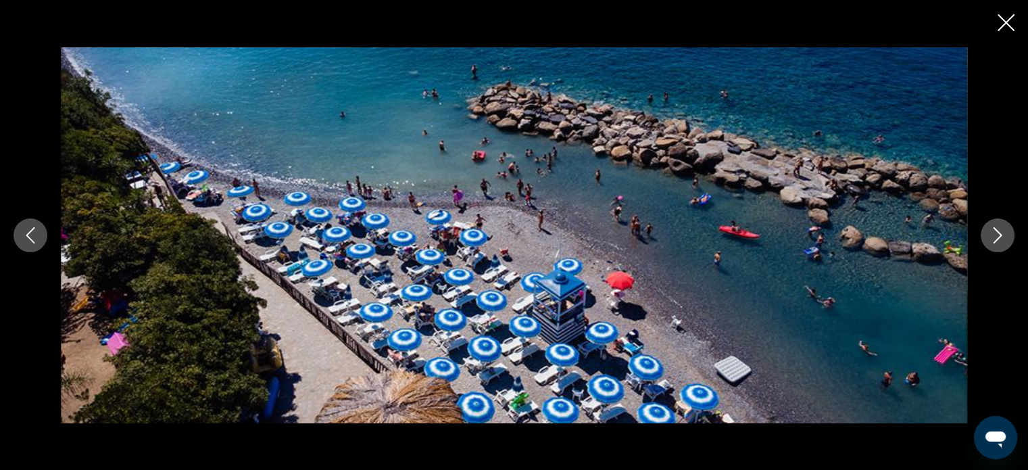
click at [995, 235] on icon "Next image" at bounding box center [998, 235] width 16 height 16
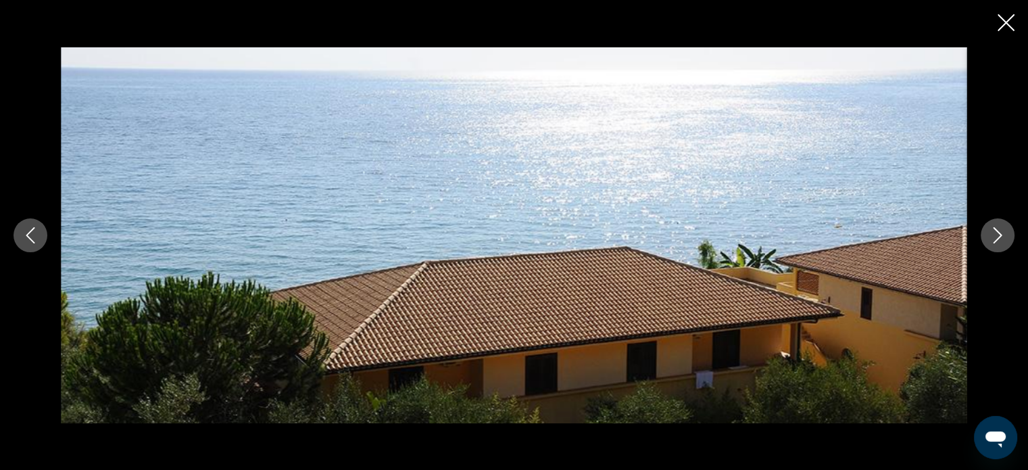
click at [995, 235] on icon "Next image" at bounding box center [998, 235] width 16 height 16
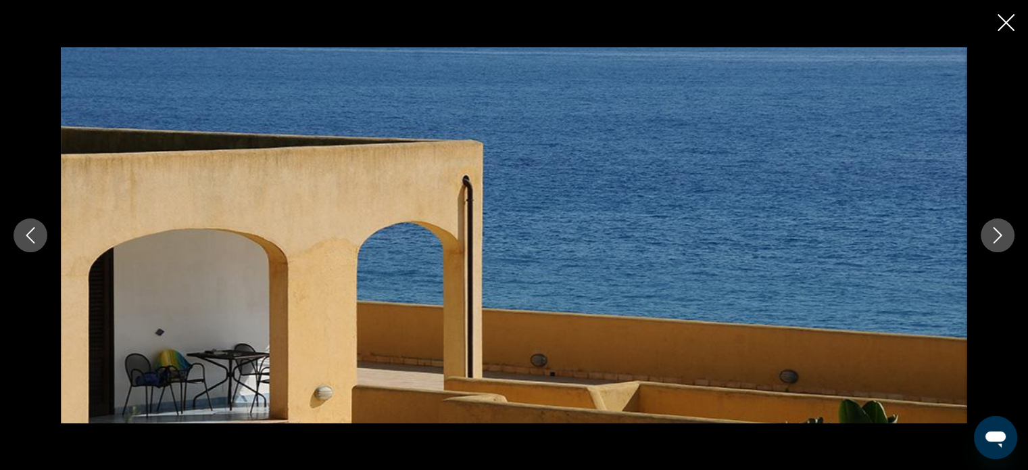
click at [995, 235] on icon "Next image" at bounding box center [998, 235] width 16 height 16
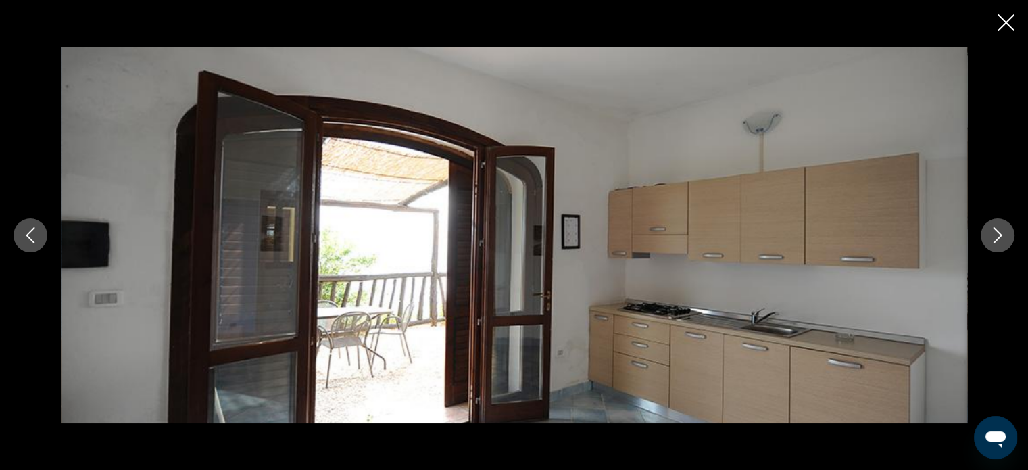
click at [995, 235] on icon "Next image" at bounding box center [998, 235] width 16 height 16
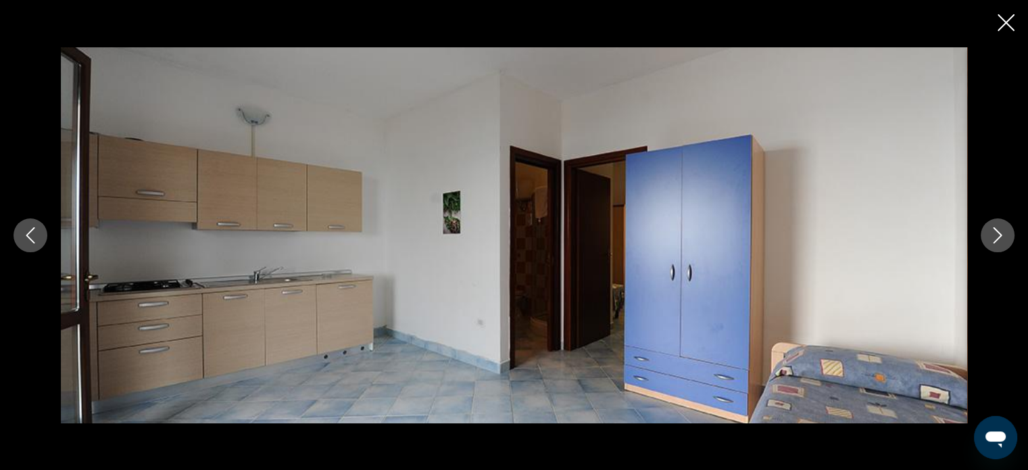
click at [995, 235] on icon "Next image" at bounding box center [998, 235] width 16 height 16
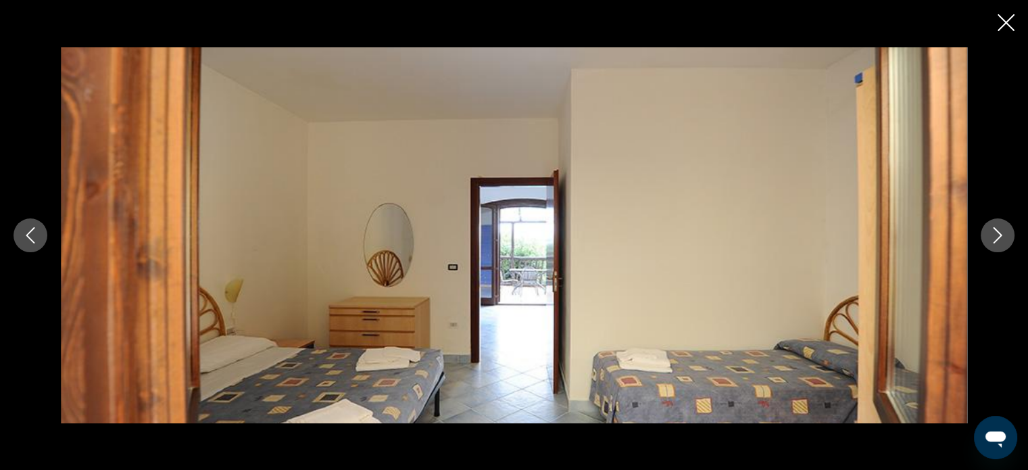
click at [995, 235] on icon "Next image" at bounding box center [998, 235] width 16 height 16
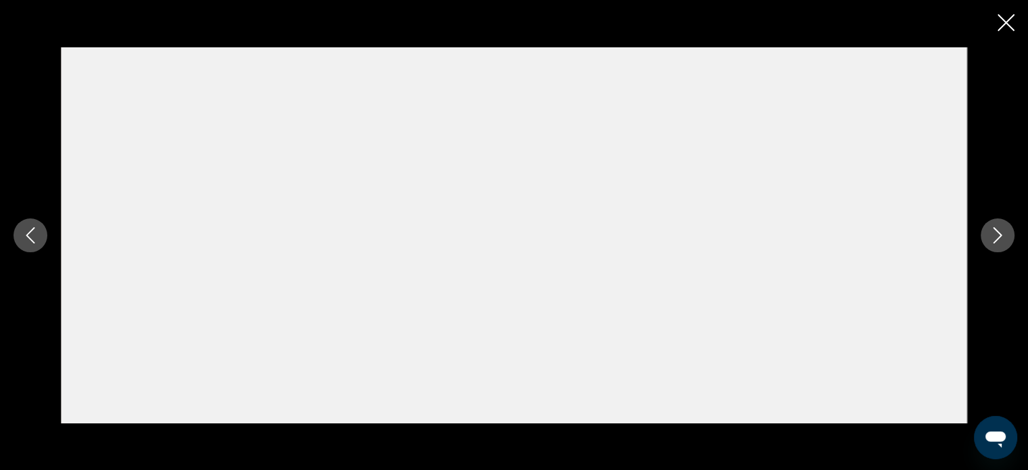
click at [998, 29] on icon "Close slideshow" at bounding box center [1006, 22] width 17 height 17
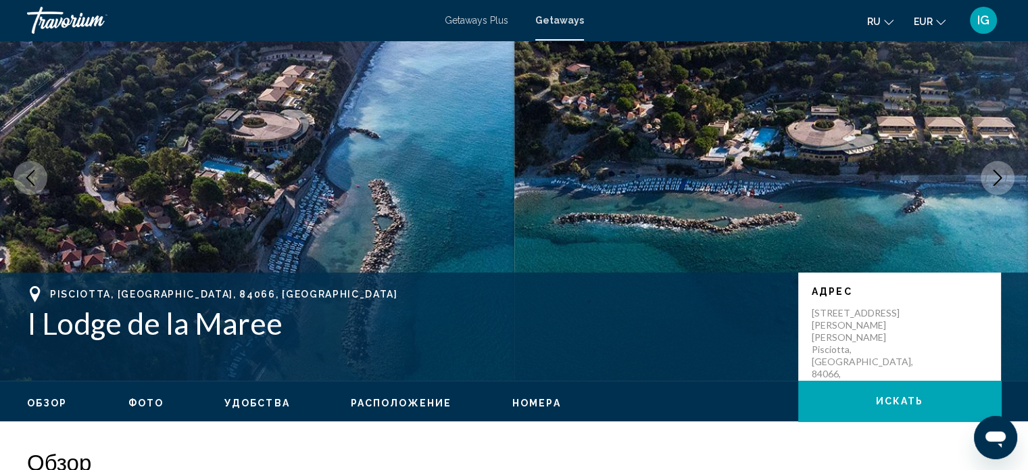
scroll to position [70, 0]
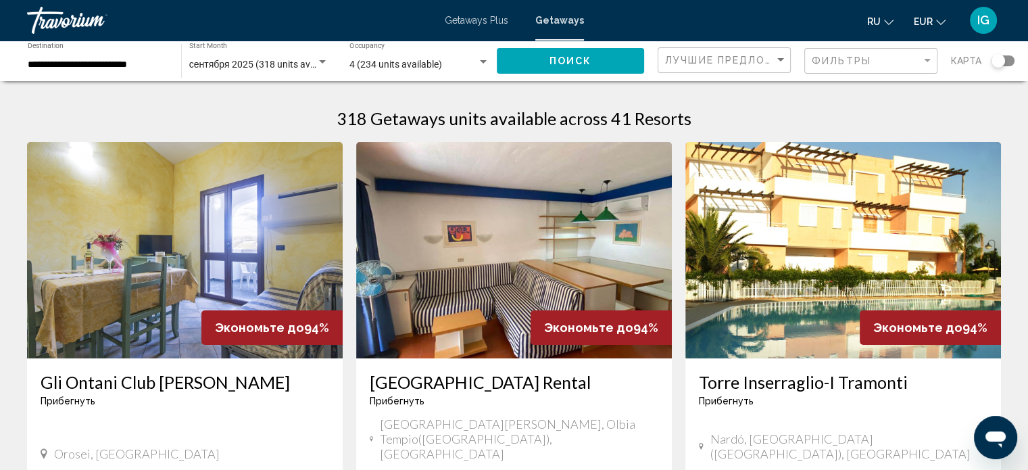
click at [1008, 55] on div "Search widget" at bounding box center [1003, 60] width 23 height 11
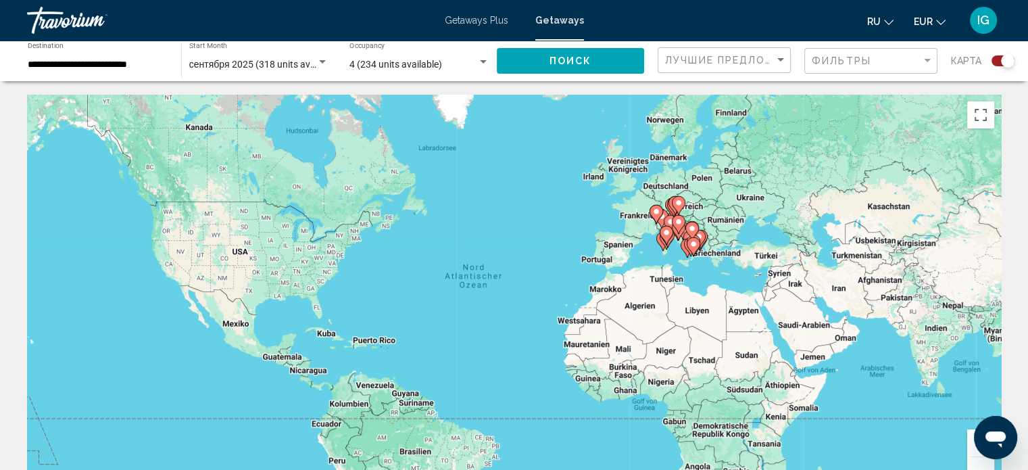
click at [971, 453] on button "Vergrößern" at bounding box center [980, 442] width 27 height 27
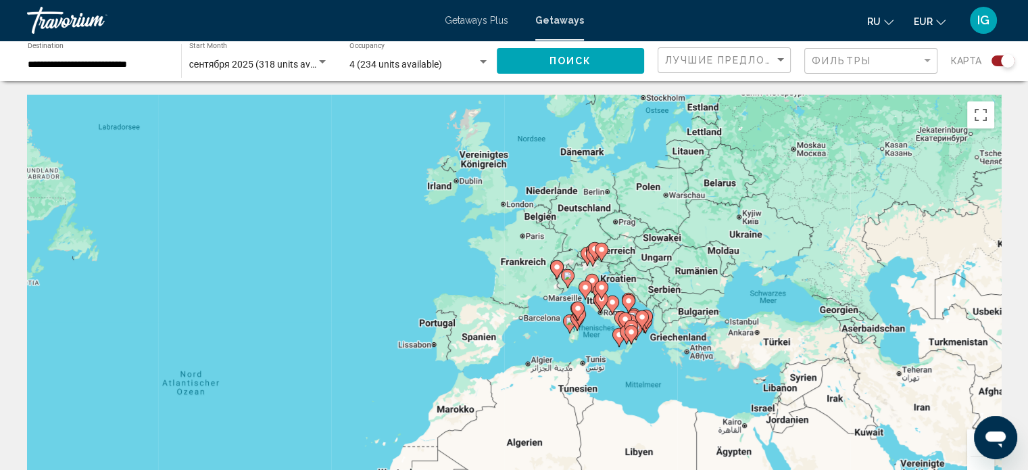
drag, startPoint x: 869, startPoint y: 243, endPoint x: 527, endPoint y: 437, distance: 393.0
click at [527, 437] on div "Um den Modus zum Ziehen mit der Tastatur zu aktivieren, drückst du Alt + Eingab…" at bounding box center [514, 298] width 974 height 406
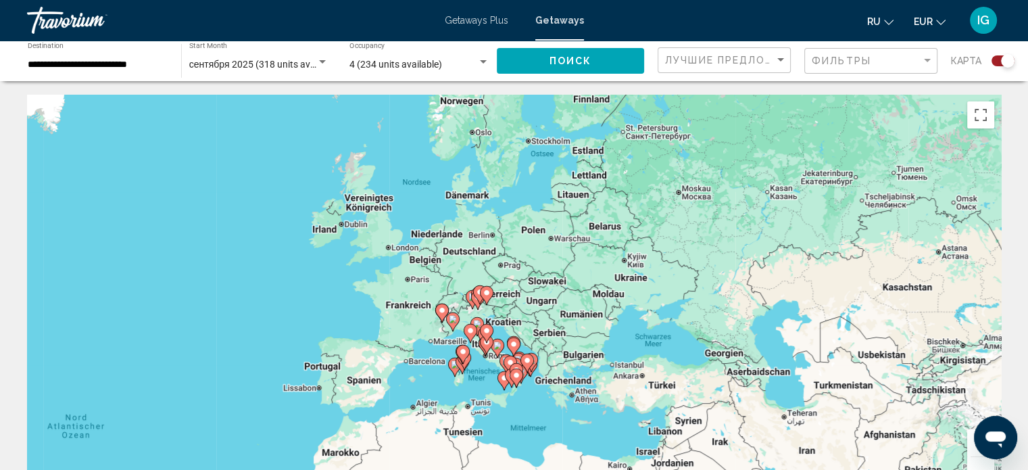
drag, startPoint x: 552, startPoint y: 399, endPoint x: 547, endPoint y: 343, distance: 57.0
click at [547, 343] on div "Um den Modus zum Ziehen mit der Tastatur zu aktivieren, drückst du Alt + Eingab…" at bounding box center [514, 298] width 974 height 406
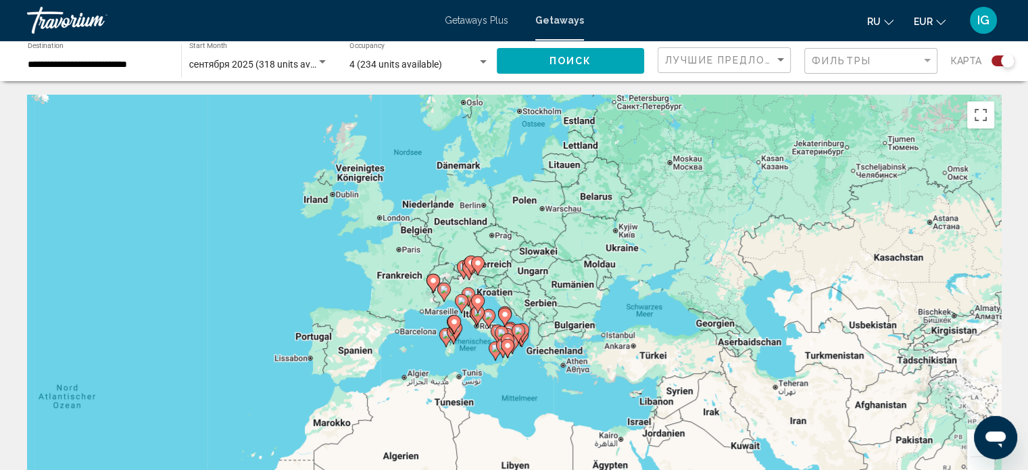
click at [969, 452] on button "Vergrößern" at bounding box center [980, 442] width 27 height 27
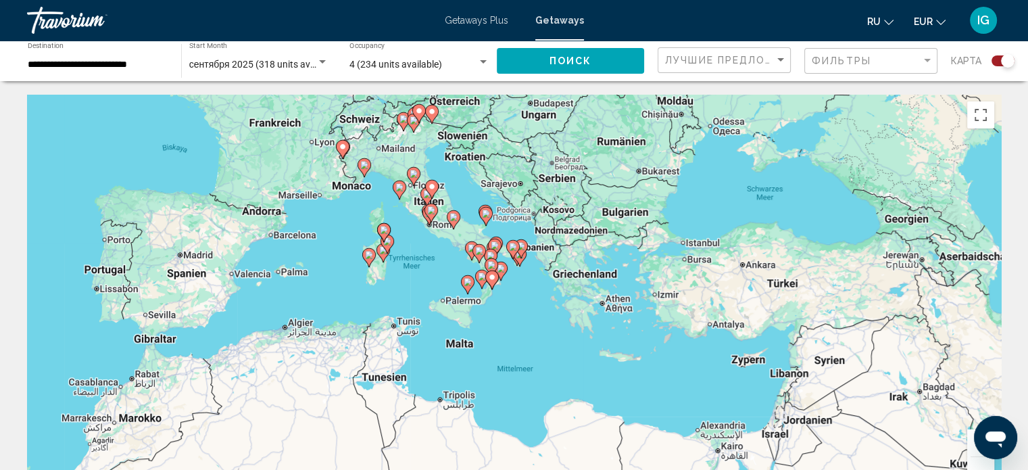
drag, startPoint x: 542, startPoint y: 356, endPoint x: 531, endPoint y: 208, distance: 148.4
click at [531, 208] on div "Um den Modus zum Ziehen mit der Tastatur zu aktivieren, drückst du Alt + Eingab…" at bounding box center [514, 298] width 974 height 406
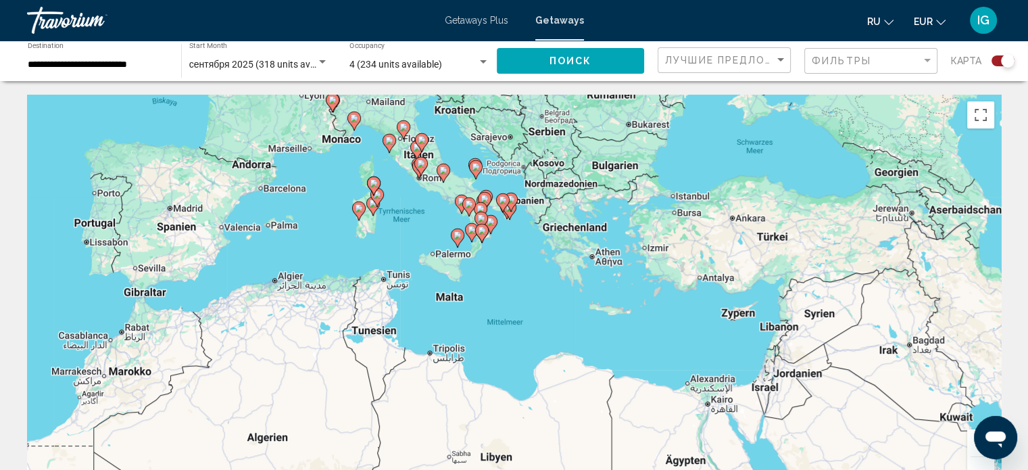
click at [973, 451] on button "Vergrößern" at bounding box center [980, 442] width 27 height 27
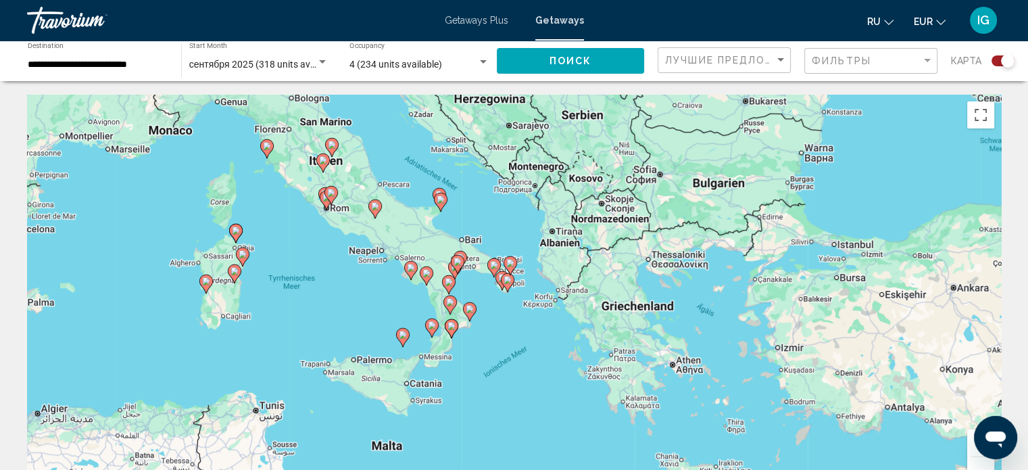
drag, startPoint x: 437, startPoint y: 170, endPoint x: 438, endPoint y: 325, distance: 154.8
click at [438, 325] on div "Um den Modus zum Ziehen mit der Tastatur zu aktivieren, drückst du Alt + Eingab…" at bounding box center [514, 298] width 974 height 406
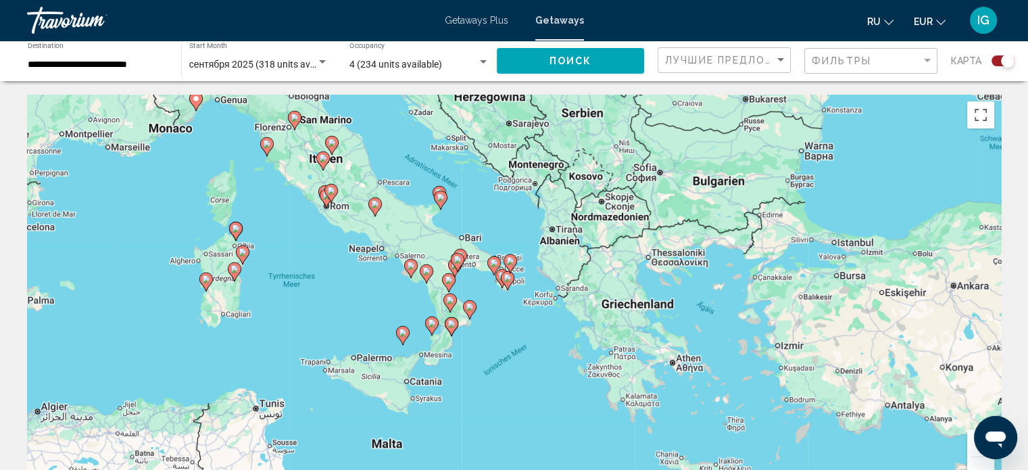
click at [427, 274] on image "Main content" at bounding box center [426, 271] width 8 height 8
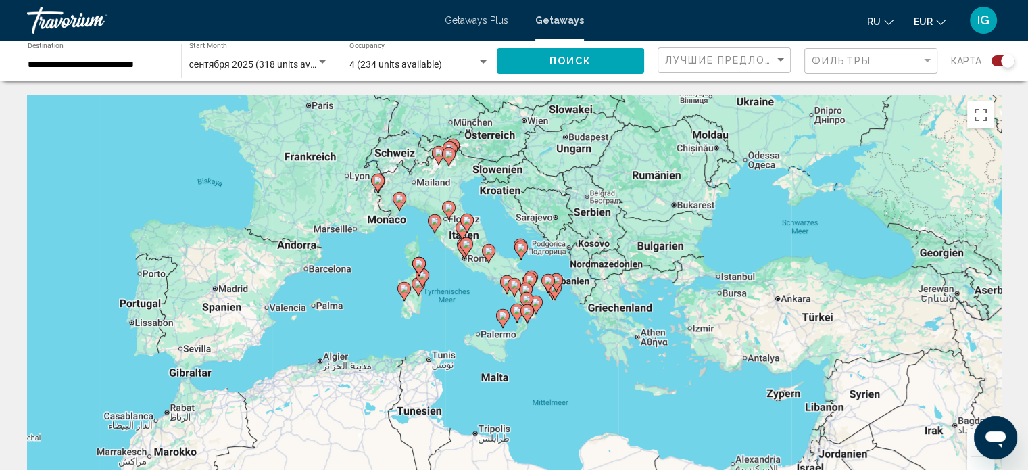
click at [514, 283] on image "Main content" at bounding box center [514, 285] width 8 height 8
type input "**********"
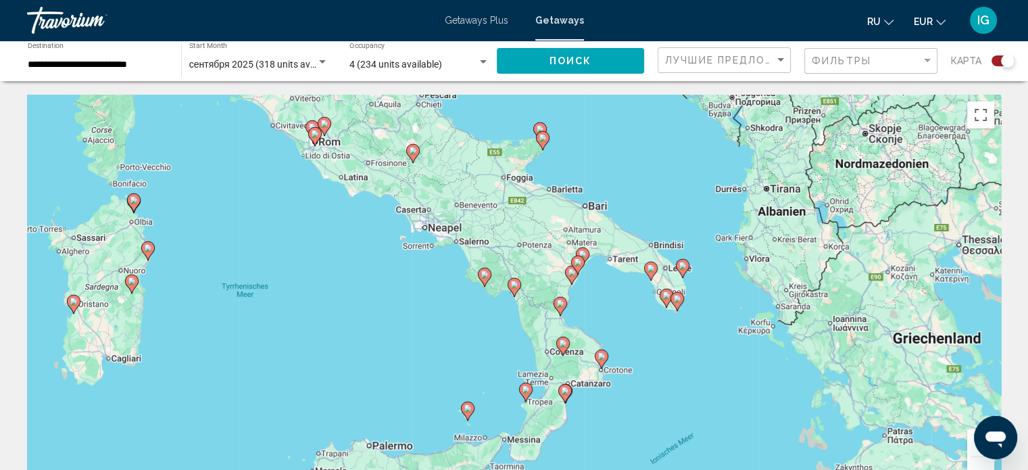
click at [514, 283] on image "Main content" at bounding box center [514, 285] width 8 height 8
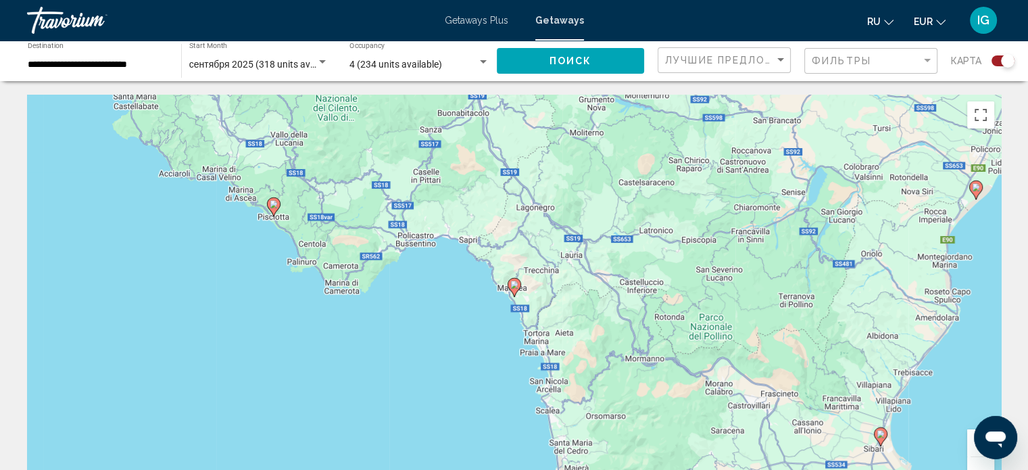
click at [514, 283] on image "Main content" at bounding box center [514, 285] width 8 height 8
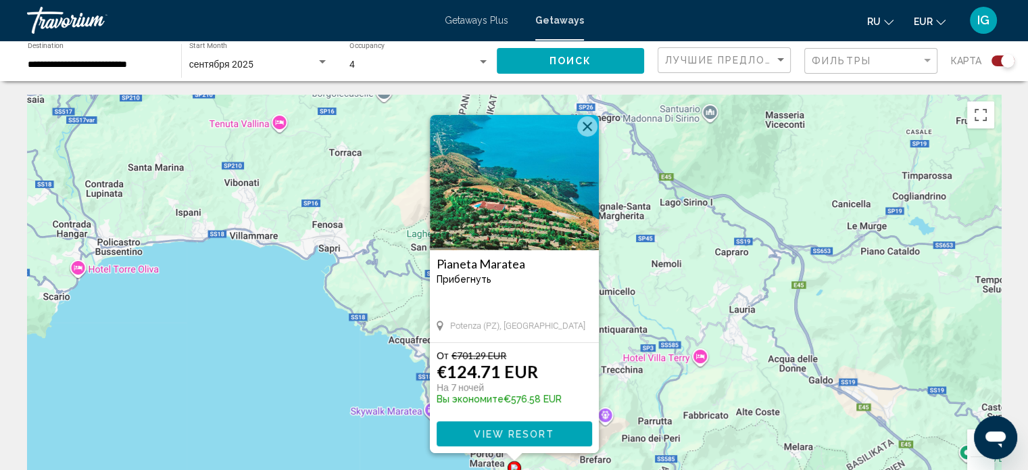
click at [524, 429] on span "View Resort" at bounding box center [514, 434] width 80 height 11
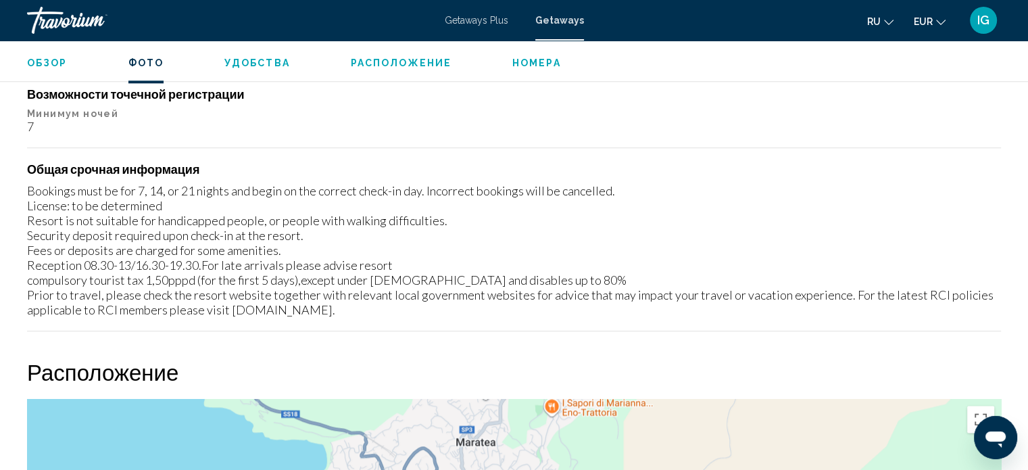
scroll to position [397, 0]
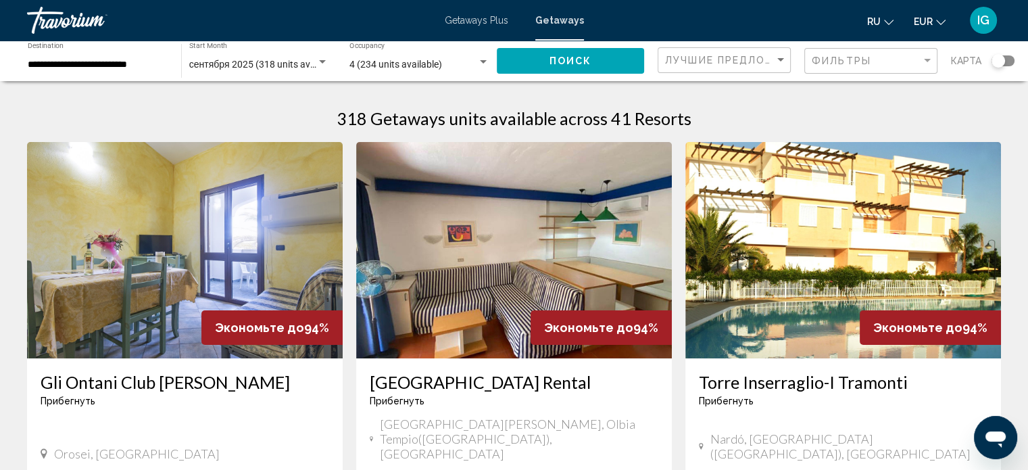
click at [1007, 55] on div "Search widget" at bounding box center [997, 60] width 33 height 11
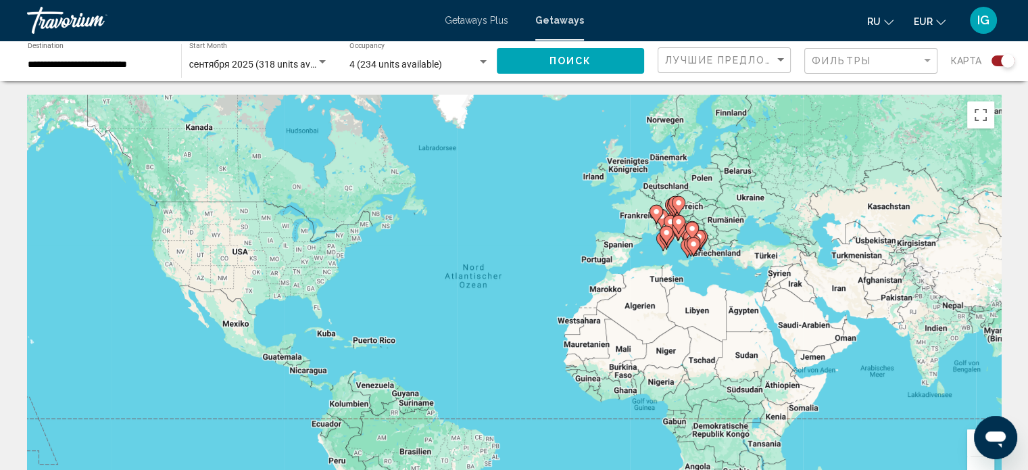
click at [971, 454] on button "Vergrößern" at bounding box center [980, 442] width 27 height 27
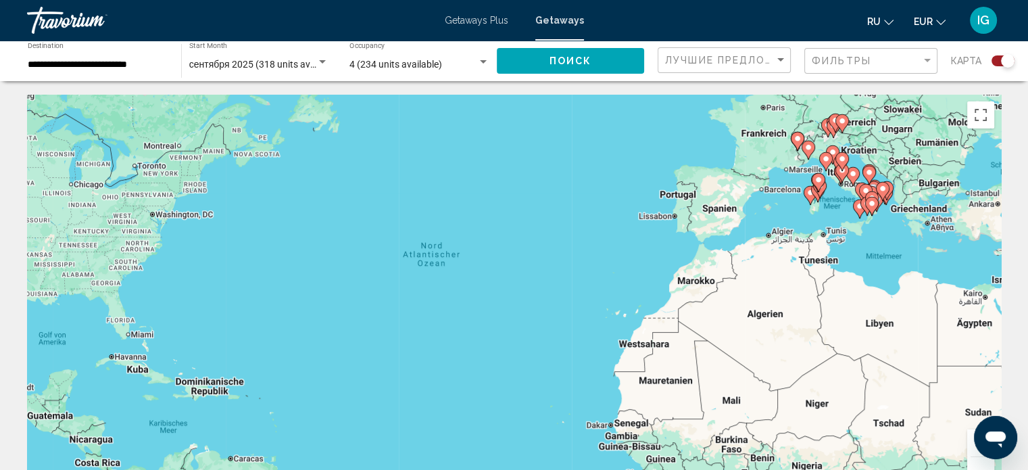
click at [971, 454] on button "Vergrößern" at bounding box center [980, 442] width 27 height 27
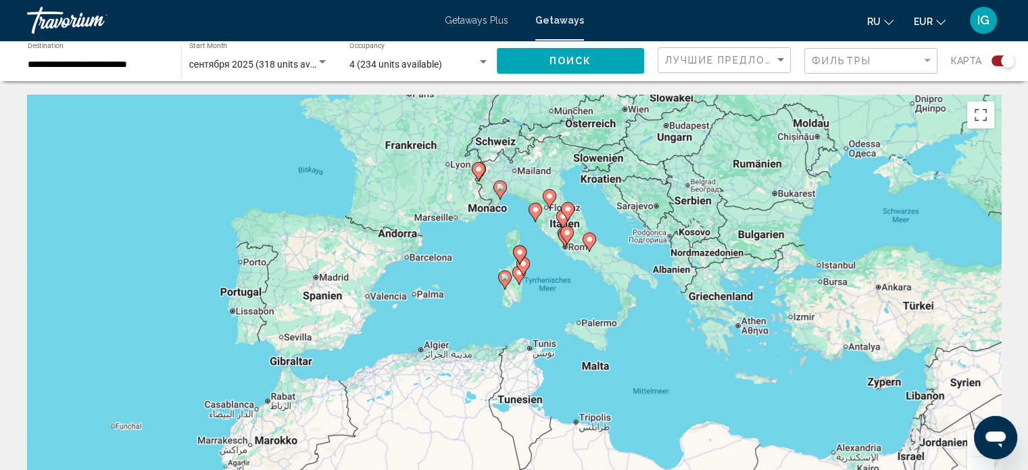
drag, startPoint x: 810, startPoint y: 264, endPoint x: 257, endPoint y: 437, distance: 580.2
click at [257, 437] on div "Um den Modus zum Ziehen mit der Tastatur zu aktivieren, drückst du Alt + Eingab…" at bounding box center [514, 298] width 974 height 406
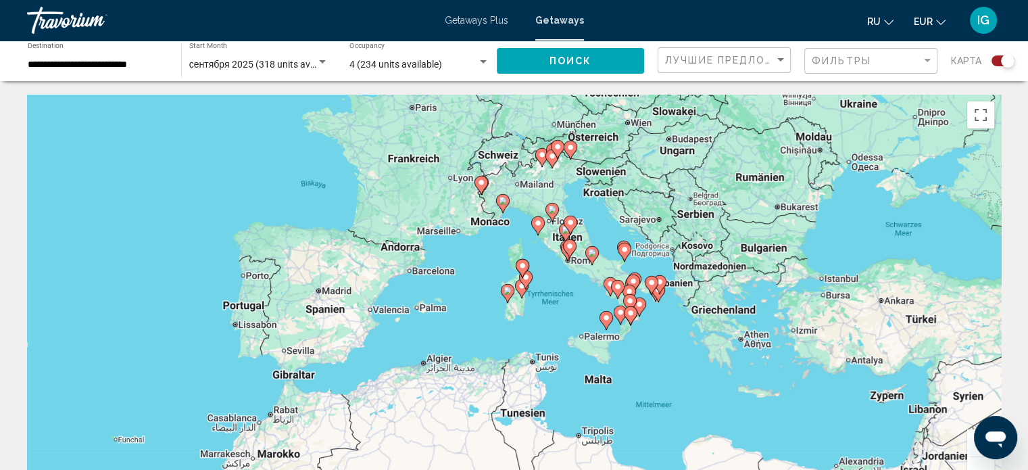
click at [972, 451] on button "Vergrößern" at bounding box center [980, 442] width 27 height 27
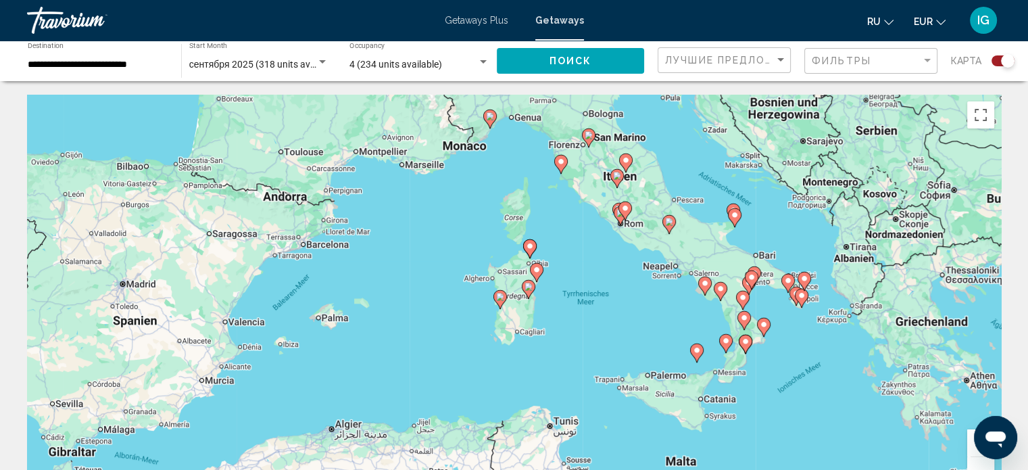
click at [971, 450] on button "Vergrößern" at bounding box center [980, 442] width 27 height 27
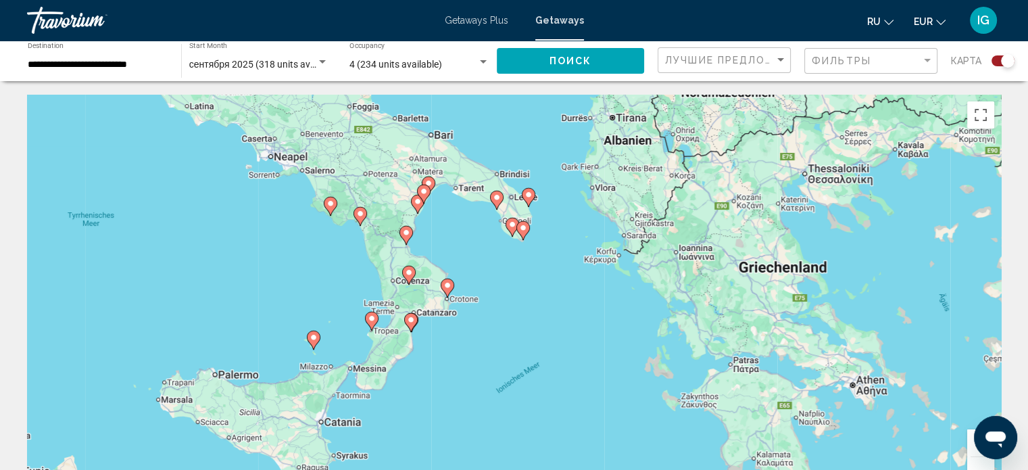
drag, startPoint x: 900, startPoint y: 357, endPoint x: 322, endPoint y: 275, distance: 583.7
click at [322, 275] on div "Um den Modus zum Ziehen mit der Tastatur zu aktivieren, drückst du Alt + Eingab…" at bounding box center [514, 298] width 974 height 406
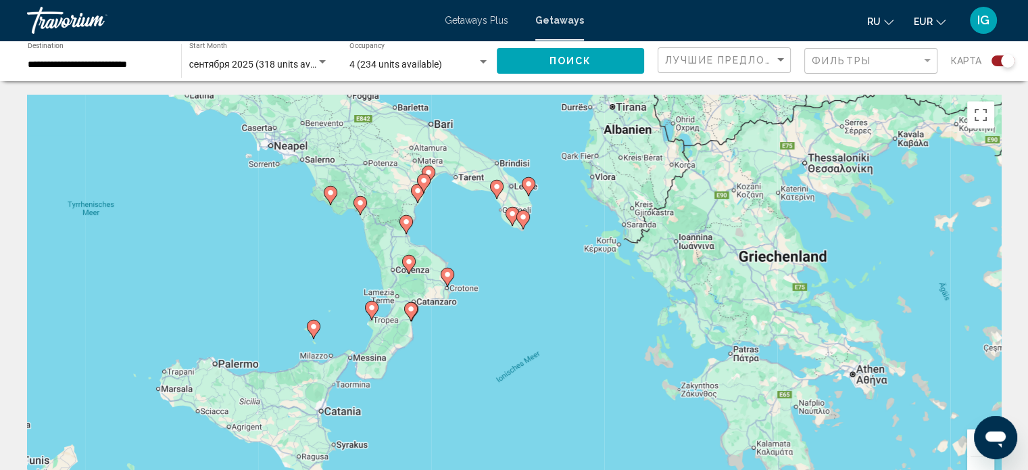
click at [406, 220] on image "Main content" at bounding box center [406, 222] width 8 height 8
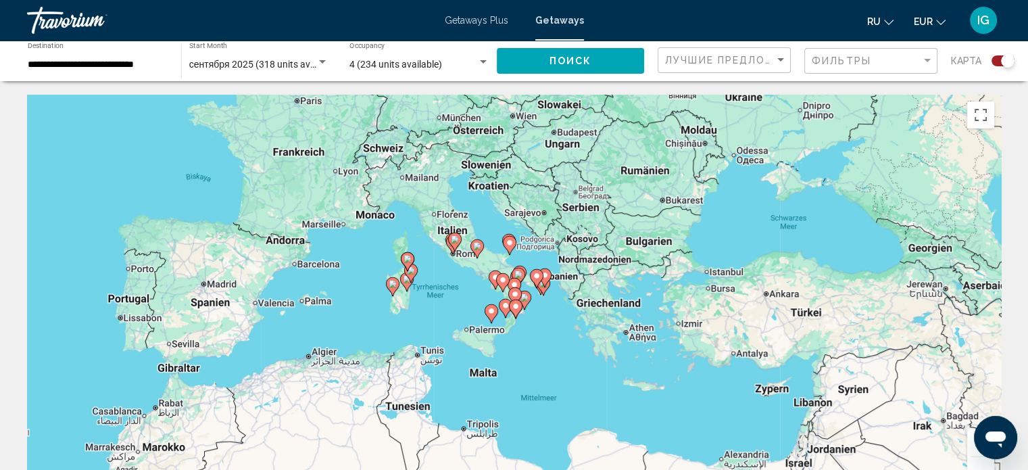
click at [514, 284] on image "Main content" at bounding box center [514, 285] width 8 height 8
type input "**********"
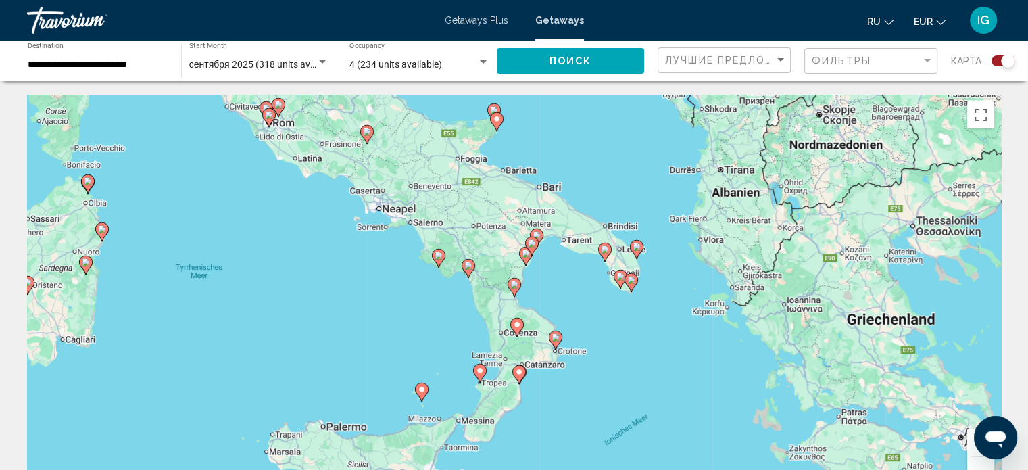
click at [514, 284] on image "Main content" at bounding box center [514, 285] width 8 height 8
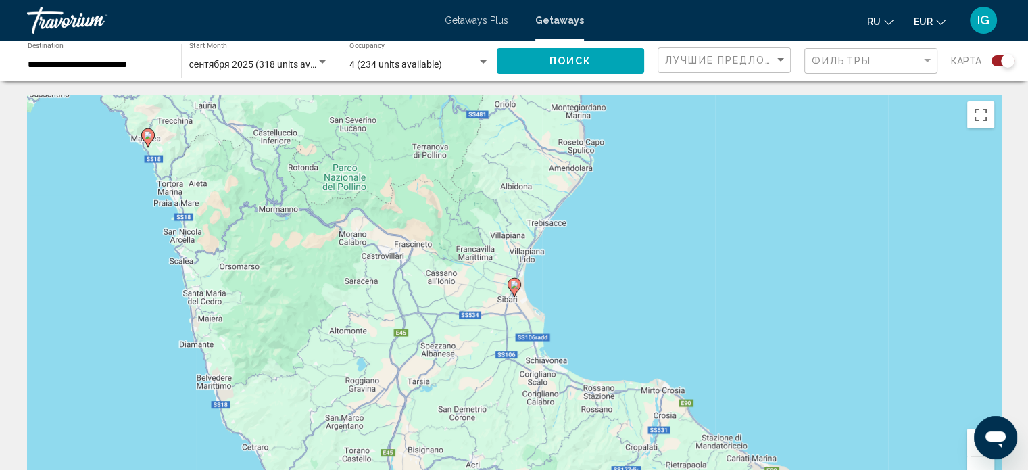
click at [514, 284] on image "Main content" at bounding box center [514, 285] width 8 height 8
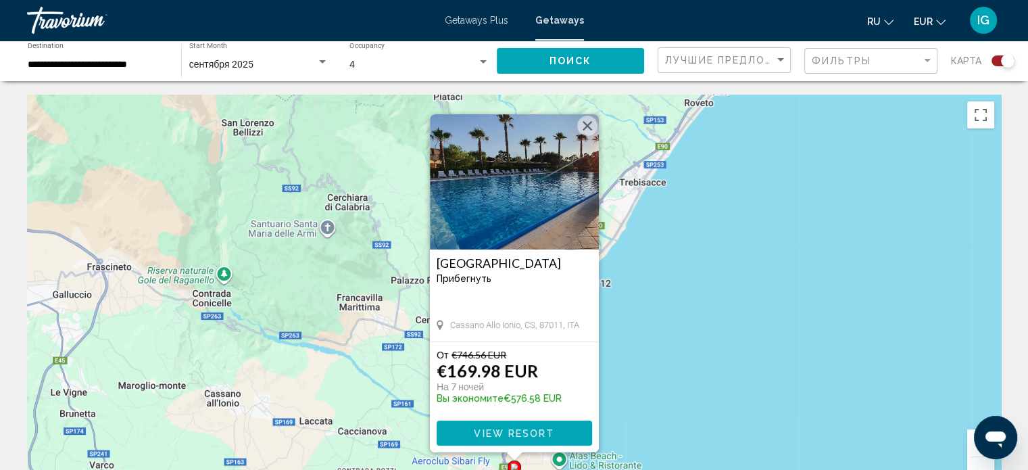
click at [592, 123] on button "Schließen" at bounding box center [587, 126] width 20 height 20
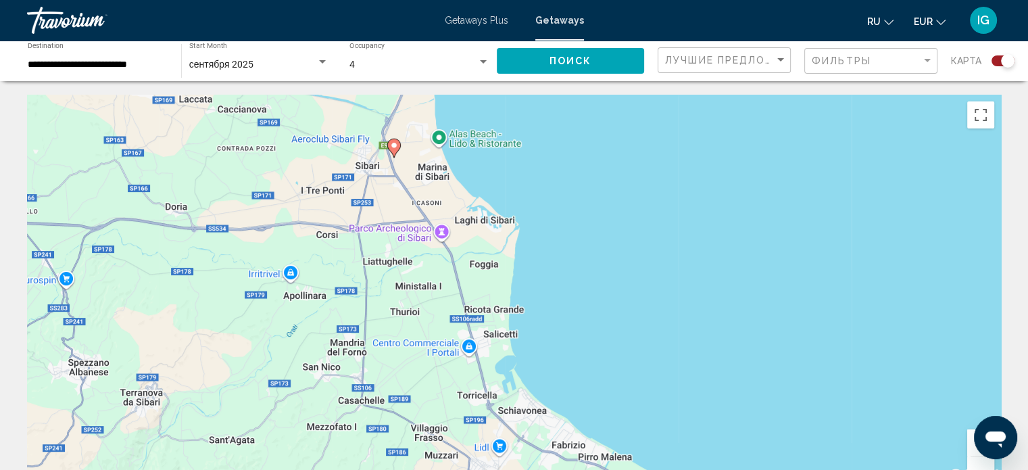
drag, startPoint x: 587, startPoint y: 318, endPoint x: 504, endPoint y: 48, distance: 283.1
click at [987, 460] on button "Verkleinern" at bounding box center [980, 470] width 27 height 27
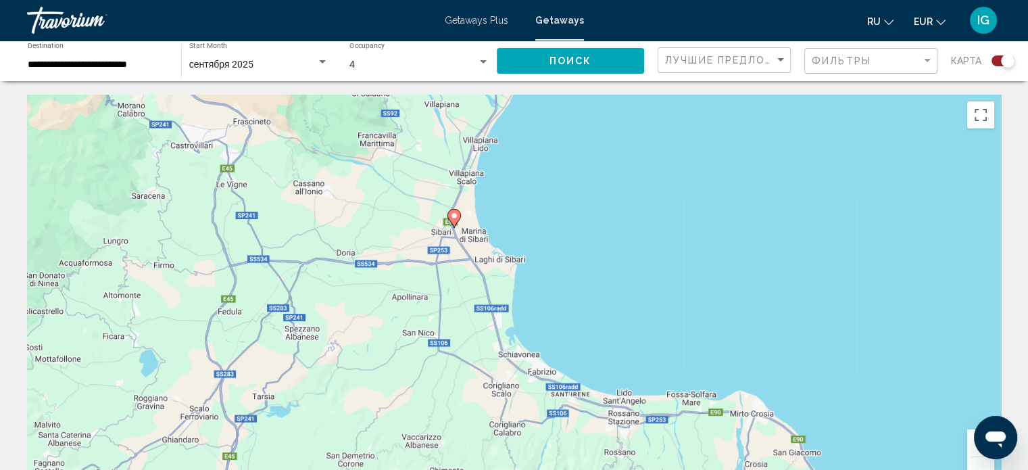
click at [987, 460] on button "Verkleinern" at bounding box center [980, 470] width 27 height 27
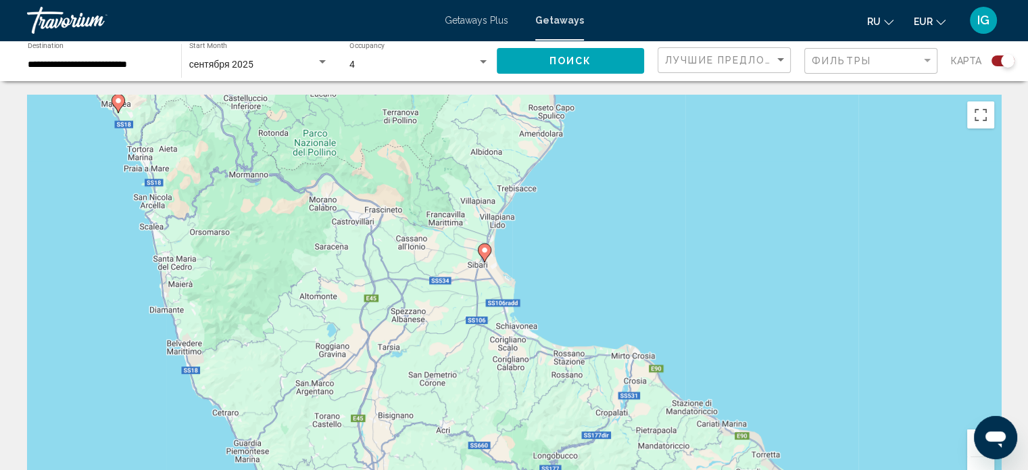
click at [987, 460] on button "Verkleinern" at bounding box center [980, 470] width 27 height 27
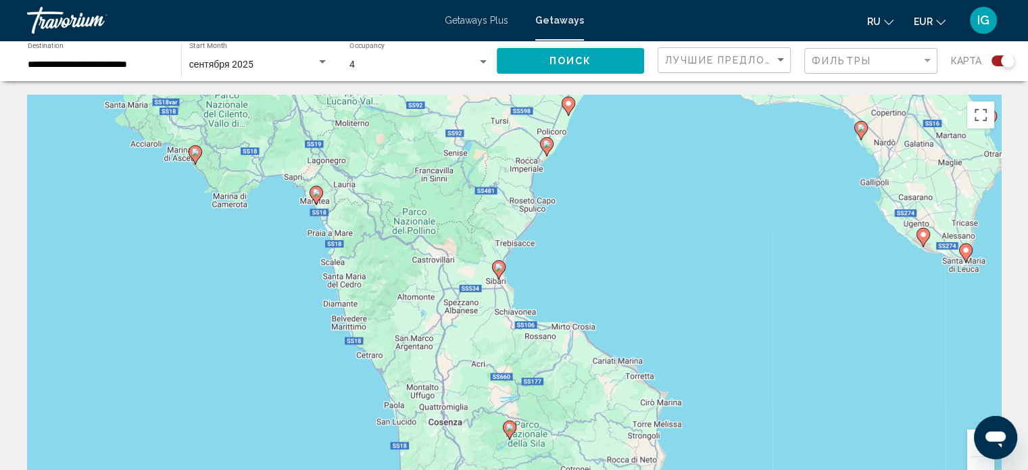
click at [545, 147] on image "Main content" at bounding box center [547, 144] width 8 height 8
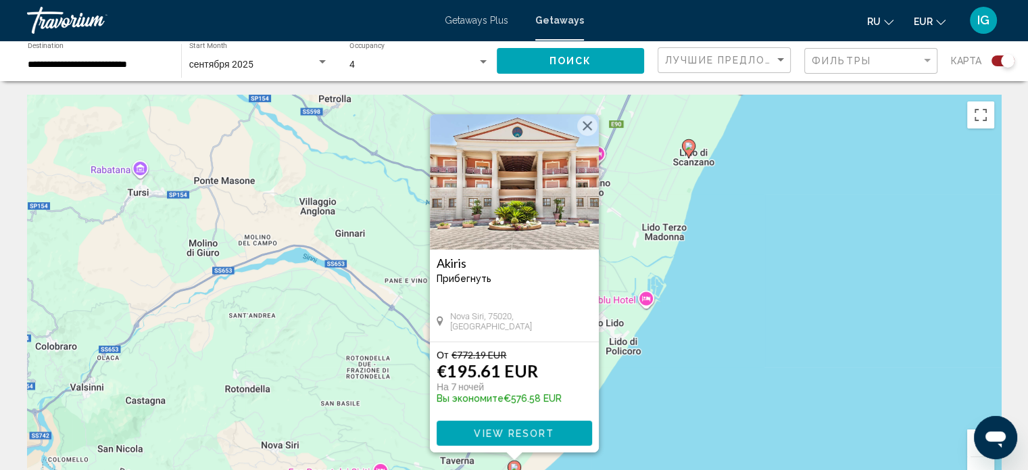
click at [971, 467] on button "Verkleinern" at bounding box center [980, 470] width 27 height 27
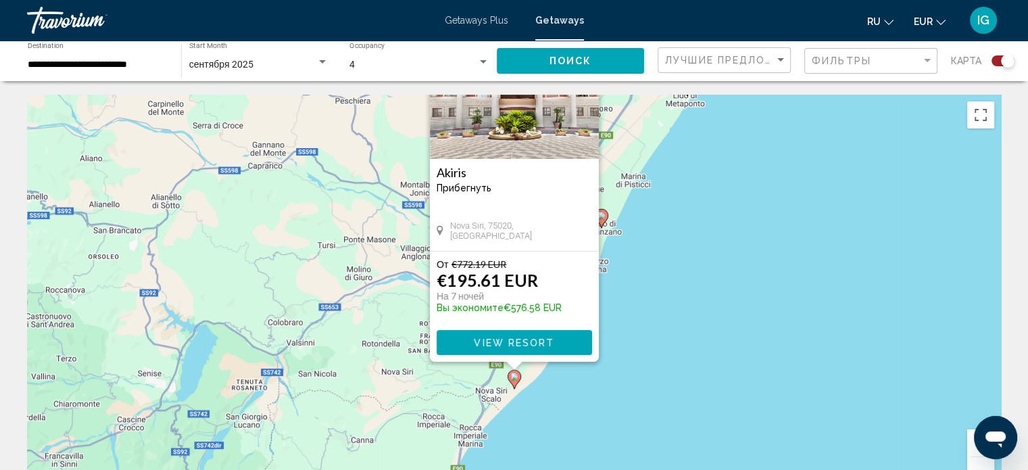
click at [606, 214] on icon "Main content" at bounding box center [601, 219] width 12 height 18
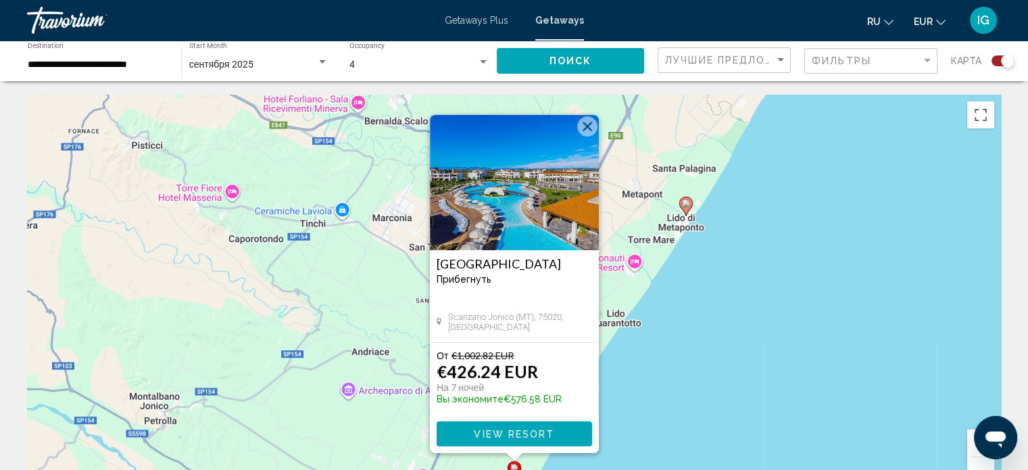
click at [986, 462] on button "Verkleinern" at bounding box center [980, 470] width 27 height 27
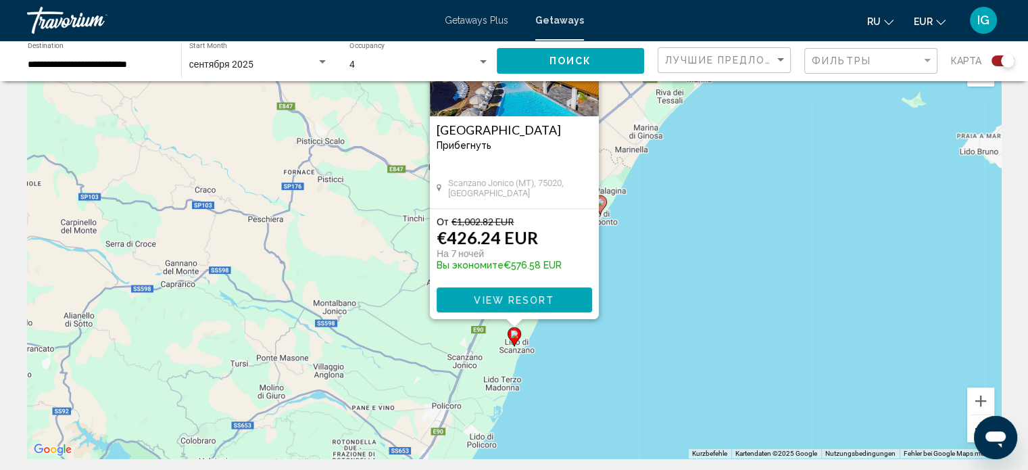
scroll to position [39, 0]
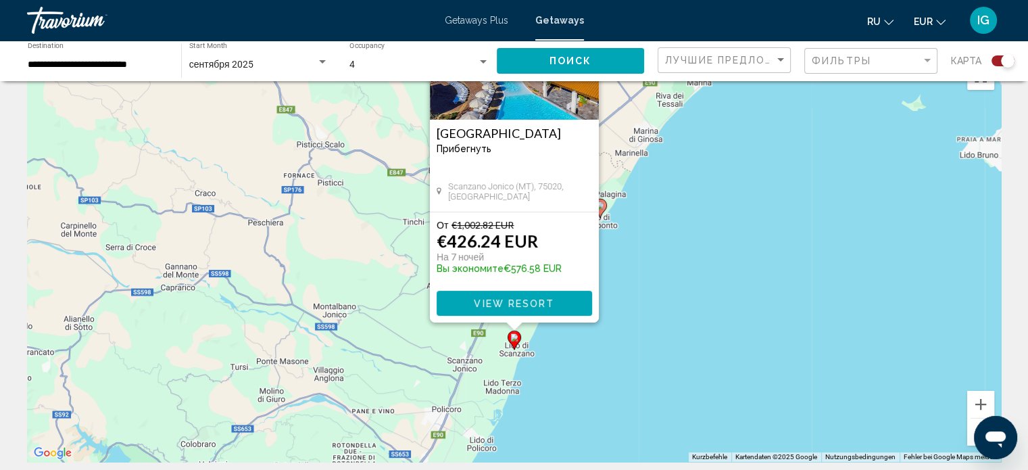
click at [971, 442] on button "Verkleinern" at bounding box center [980, 431] width 27 height 27
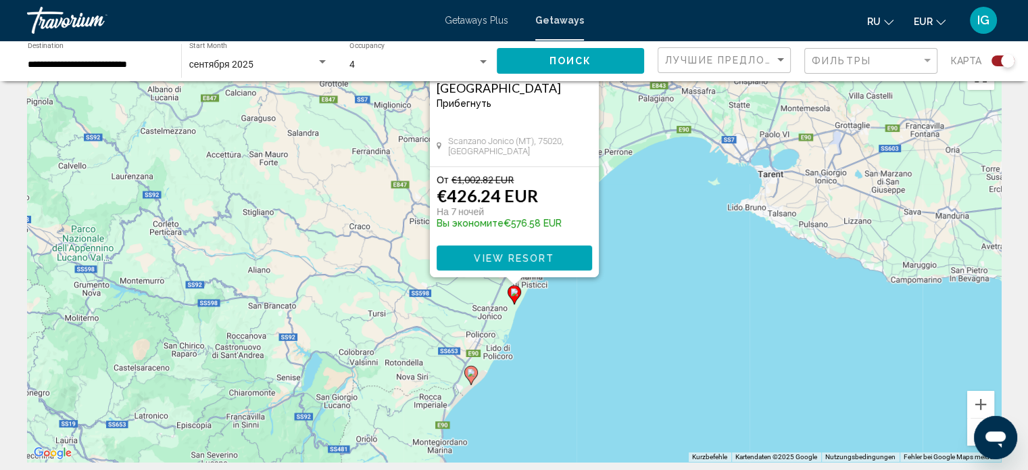
click at [971, 442] on button "Verkleinern" at bounding box center [980, 431] width 27 height 27
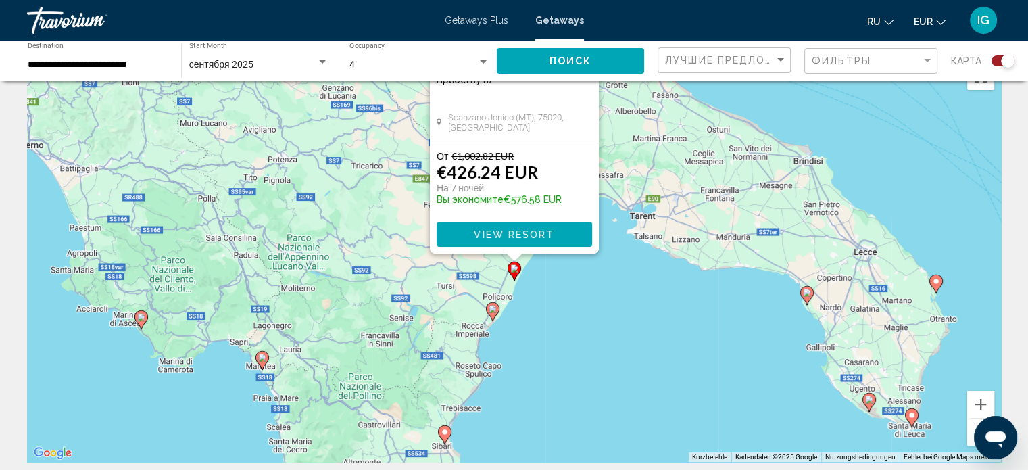
click at [971, 442] on button "Verkleinern" at bounding box center [980, 431] width 27 height 27
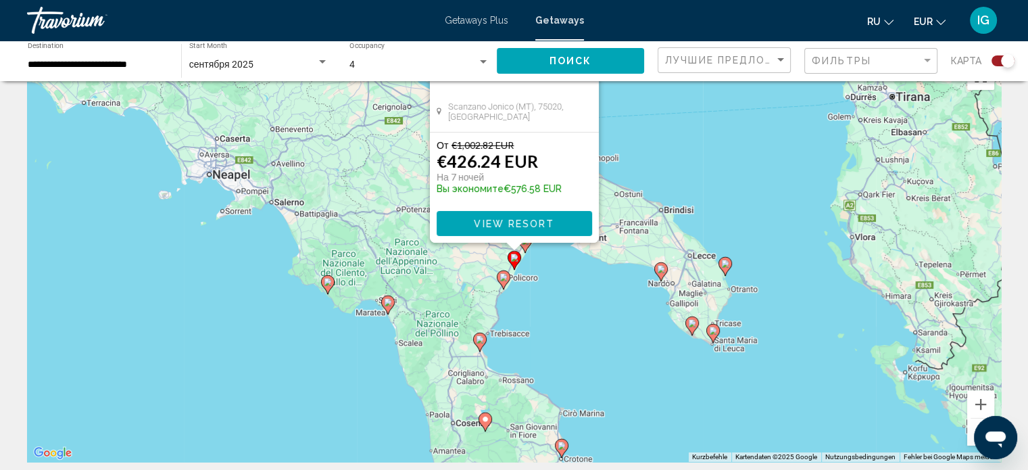
click at [716, 337] on icon "Main content" at bounding box center [713, 333] width 14 height 19
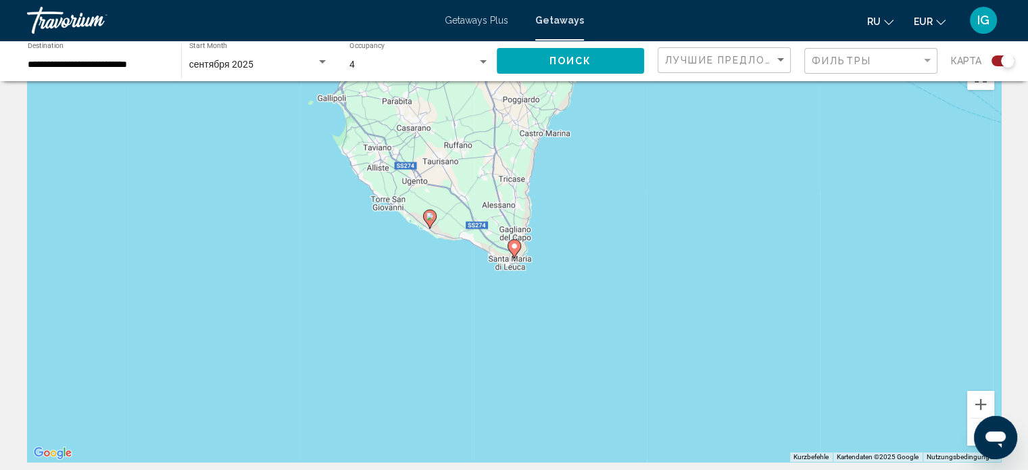
click at [516, 244] on image "Main content" at bounding box center [514, 246] width 8 height 8
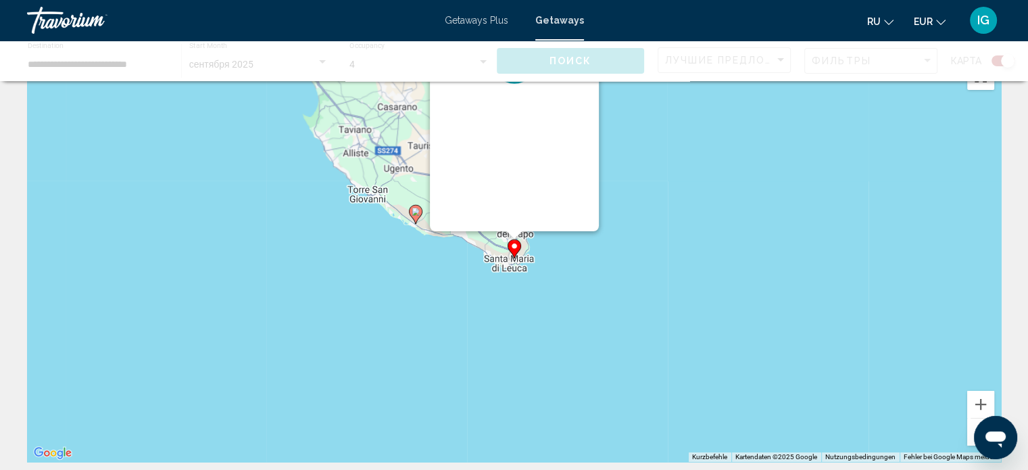
scroll to position [0, 0]
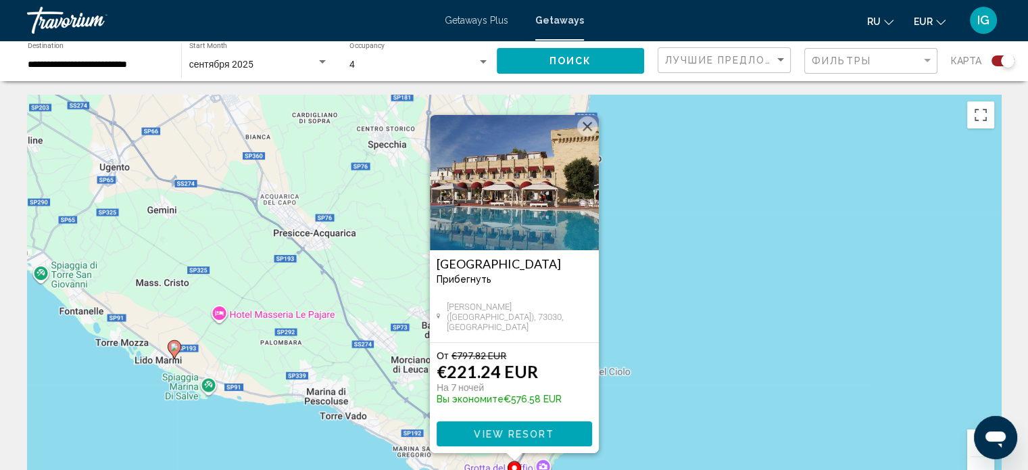
click at [170, 345] on icon "Main content" at bounding box center [174, 350] width 12 height 18
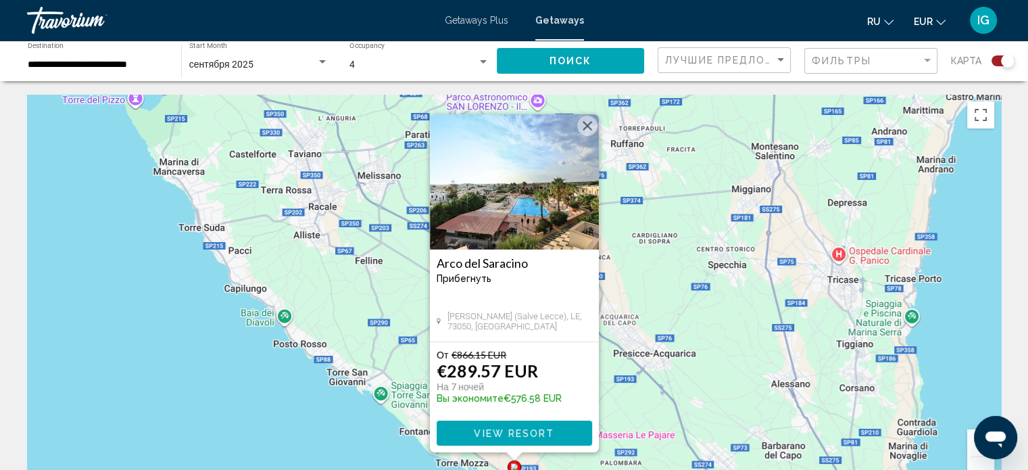
click at [979, 462] on button "Verkleinern" at bounding box center [980, 470] width 27 height 27
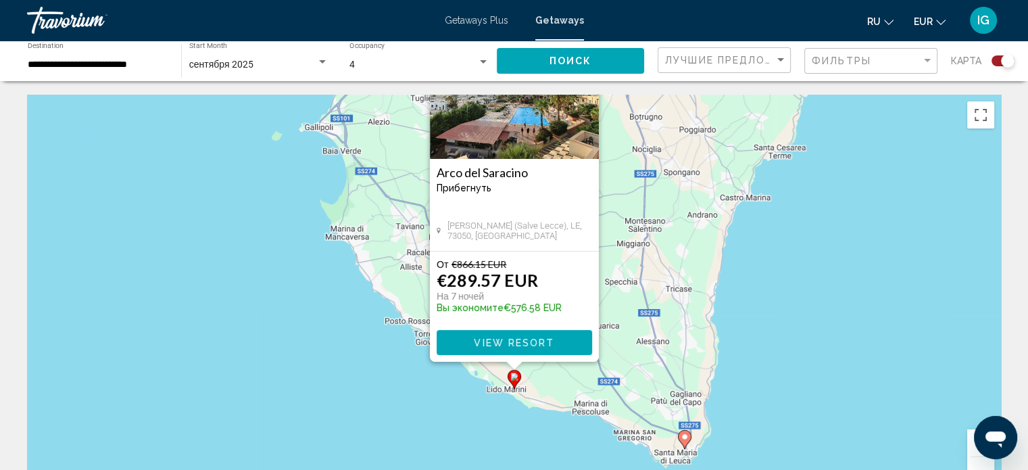
click at [979, 462] on button "Verkleinern" at bounding box center [980, 470] width 27 height 27
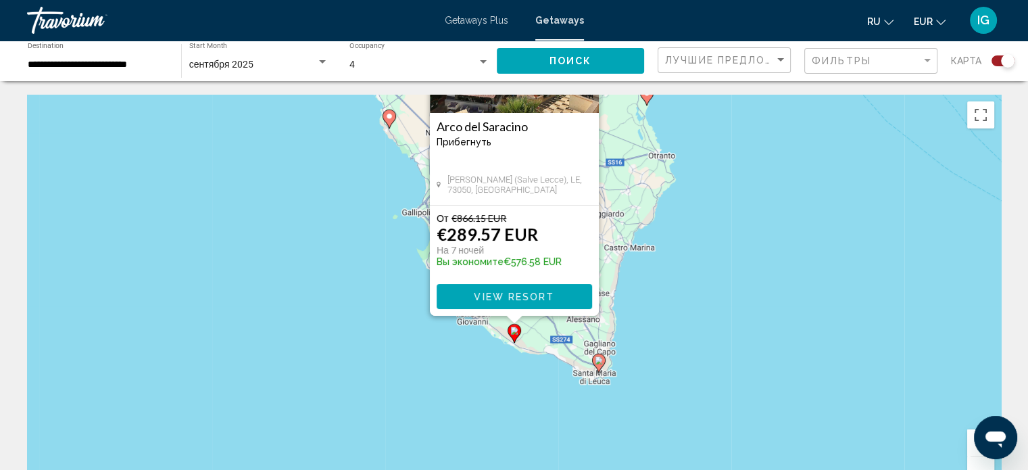
click at [979, 462] on button "Verkleinern" at bounding box center [980, 470] width 27 height 27
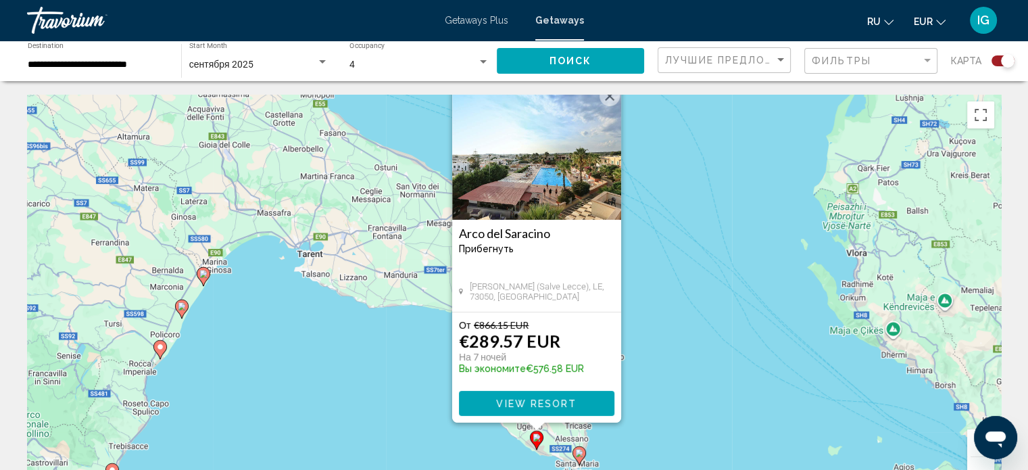
drag, startPoint x: 679, startPoint y: 243, endPoint x: 700, endPoint y: 332, distance: 91.7
click at [700, 332] on div "Um den Modus zum Ziehen mit der Tastatur zu aktivieren, drückst du Alt + Eingab…" at bounding box center [514, 298] width 974 height 406
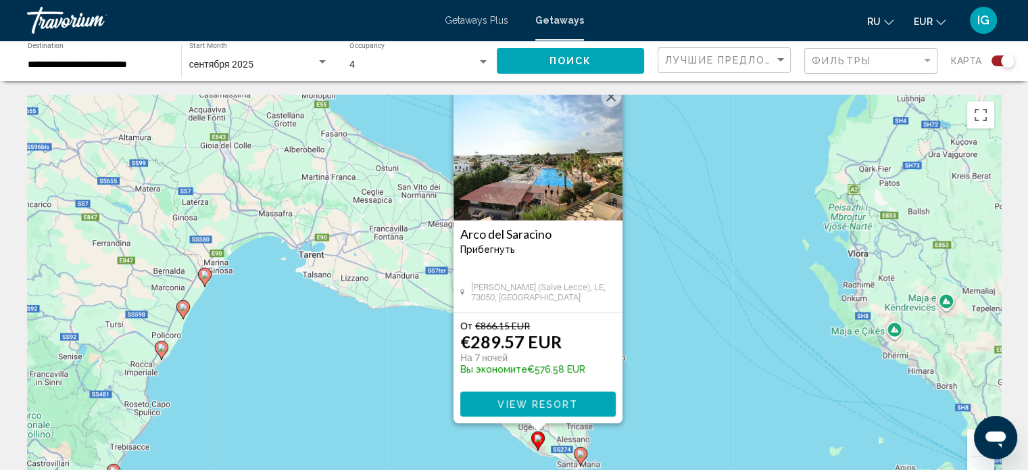
click at [205, 275] on image "Main content" at bounding box center [205, 274] width 8 height 8
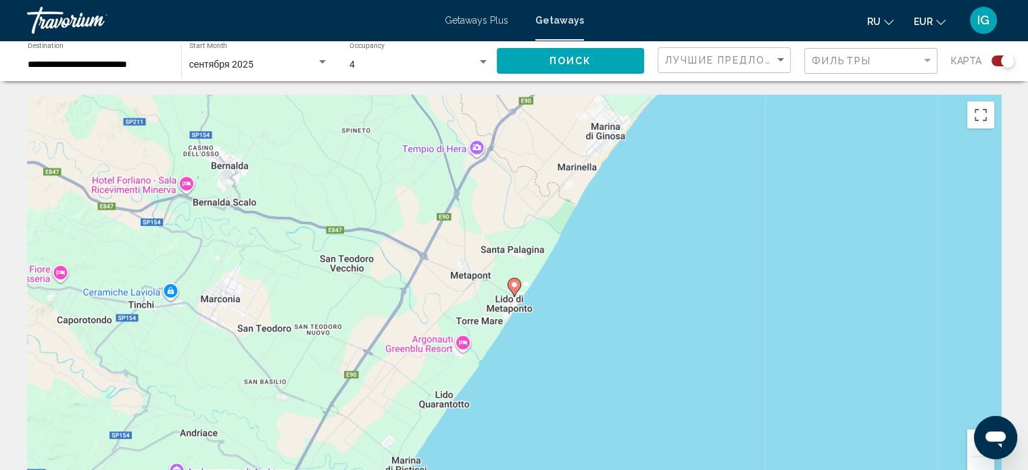
click at [512, 284] on image "Main content" at bounding box center [514, 285] width 8 height 8
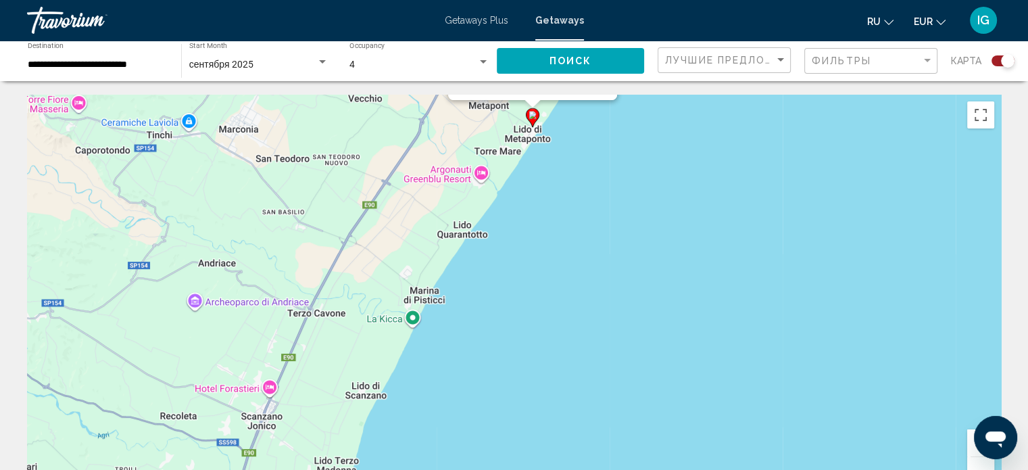
drag, startPoint x: 658, startPoint y: 345, endPoint x: 677, endPoint y: -8, distance: 354.0
click at [677, 0] on html "**********" at bounding box center [514, 235] width 1028 height 470
click at [358, 379] on image "Main content" at bounding box center [361, 379] width 8 height 8
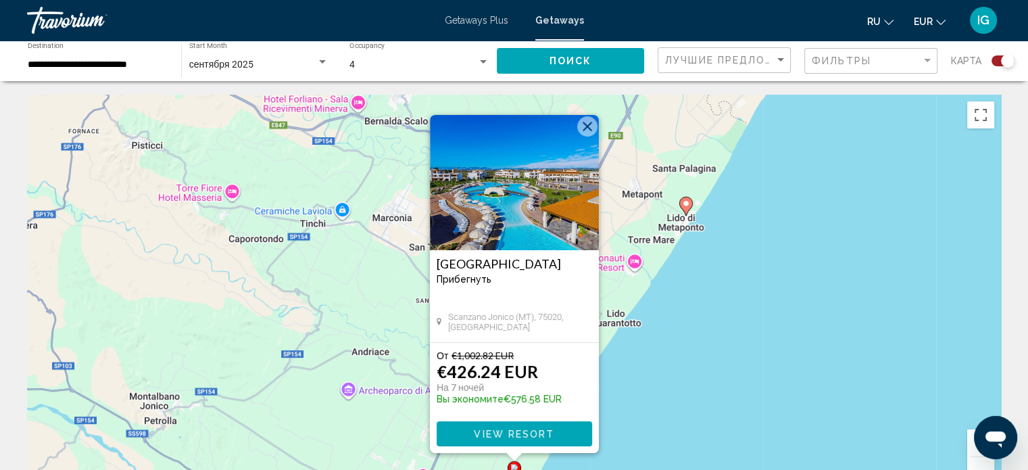
click at [591, 126] on button "Schließen" at bounding box center [587, 126] width 20 height 20
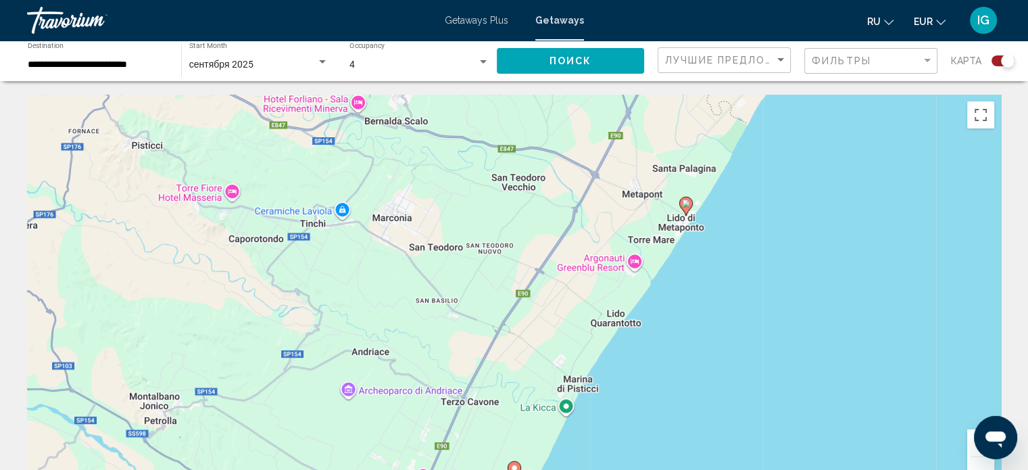
click at [683, 203] on image "Main content" at bounding box center [686, 203] width 8 height 8
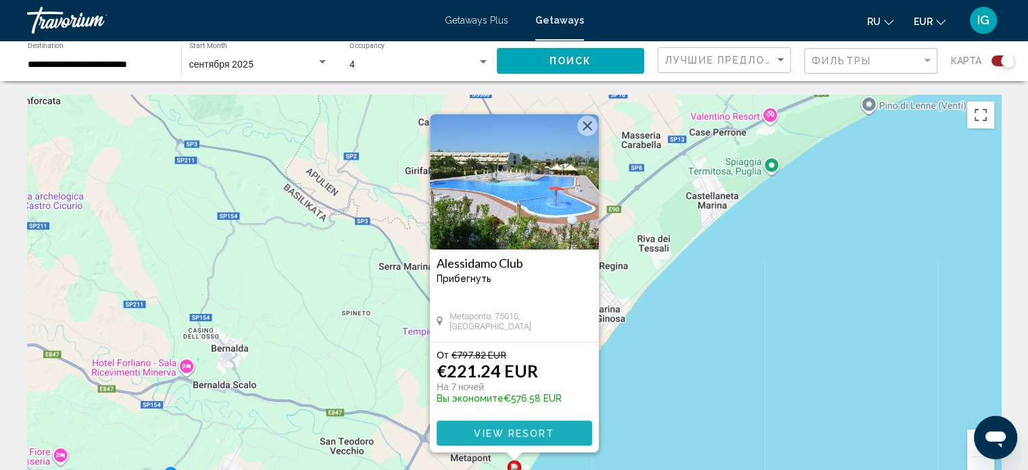
click at [522, 435] on span "View Resort" at bounding box center [514, 433] width 80 height 11
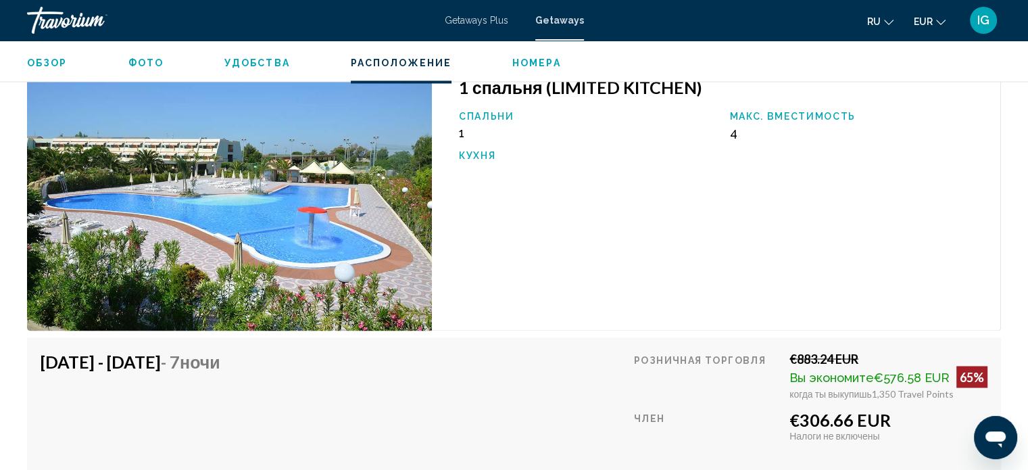
scroll to position [2206, 0]
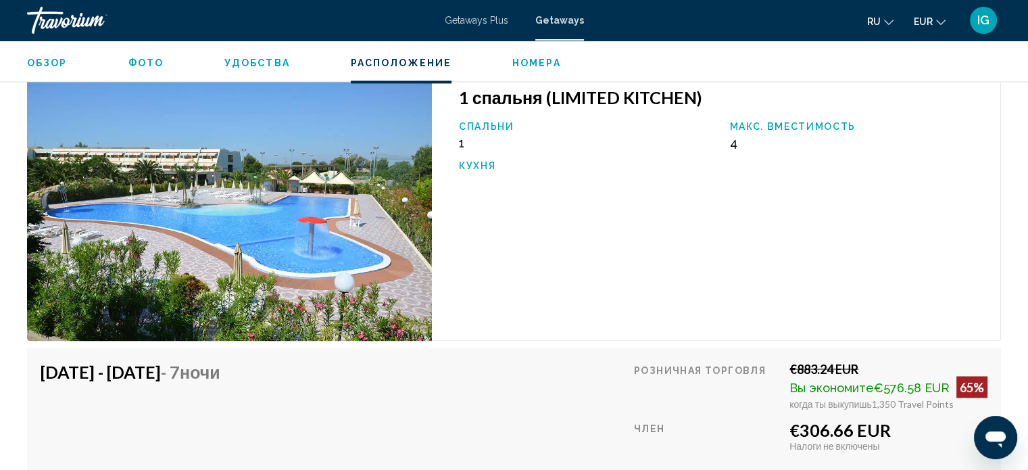
drag, startPoint x: 1025, startPoint y: 271, endPoint x: 1020, endPoint y: 160, distance: 111.0
click at [1020, 160] on div "Обзор Тип Прибегнуть Все включено Нет «все включено» Адрес [STREET_ADDRESS] Опи…" at bounding box center [514, 50] width 1028 height 3485
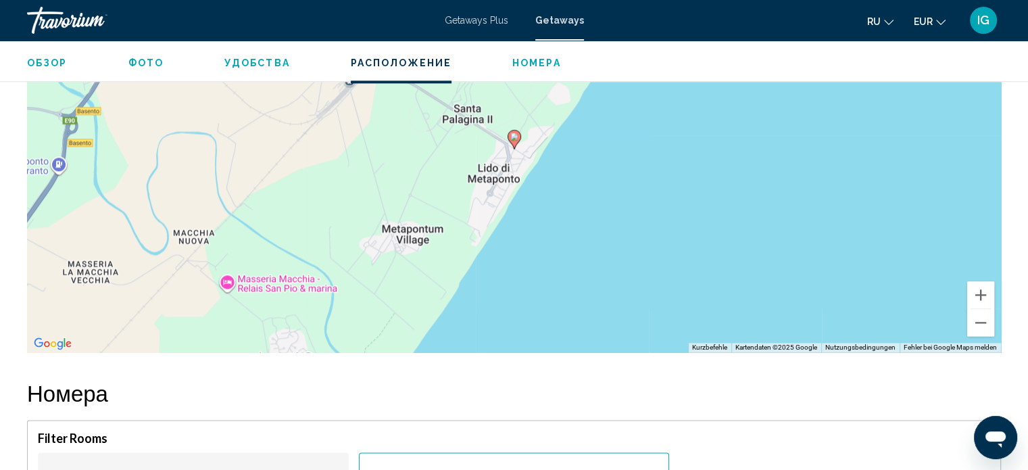
scroll to position [1717, 0]
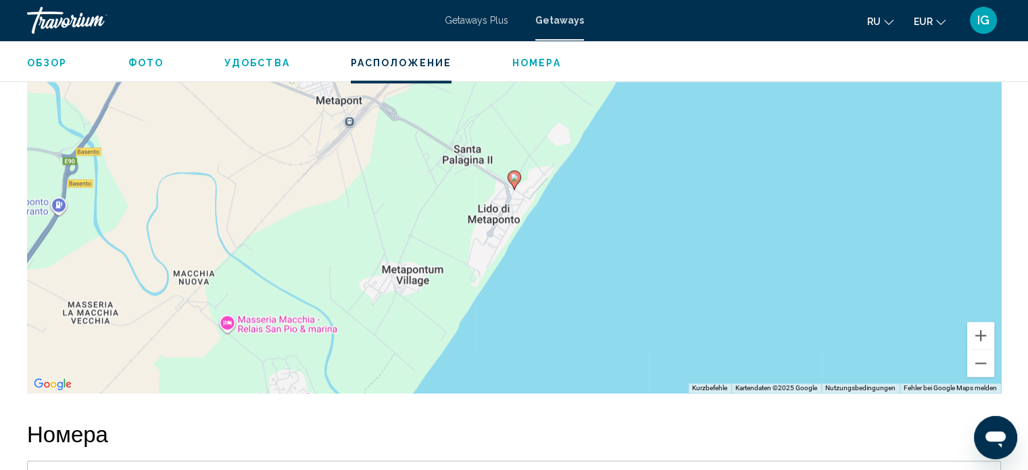
click at [548, 225] on div "Um den Modus zum Ziehen mit der Tastatur zu aktivieren, drückst du Alt + Eingab…" at bounding box center [514, 190] width 974 height 406
click at [981, 362] on button "Verkleinern" at bounding box center [980, 362] width 27 height 27
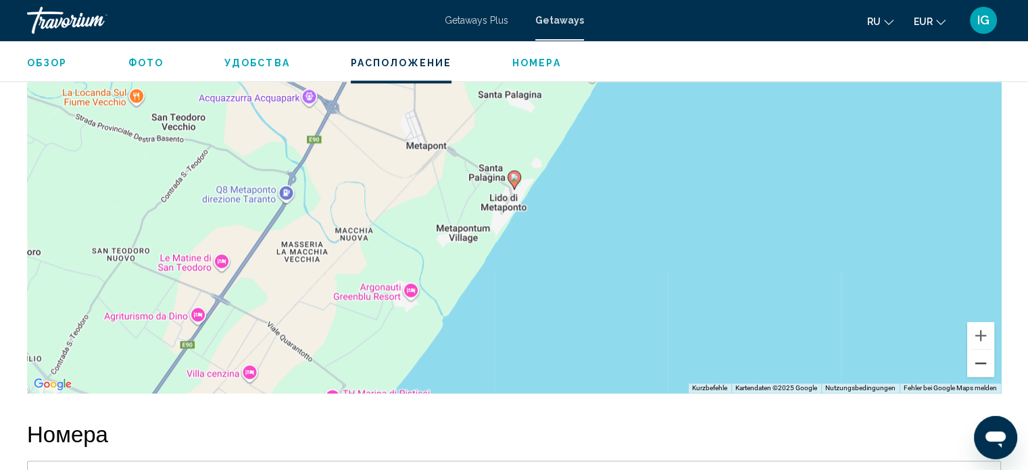
click at [981, 362] on button "Verkleinern" at bounding box center [980, 362] width 27 height 27
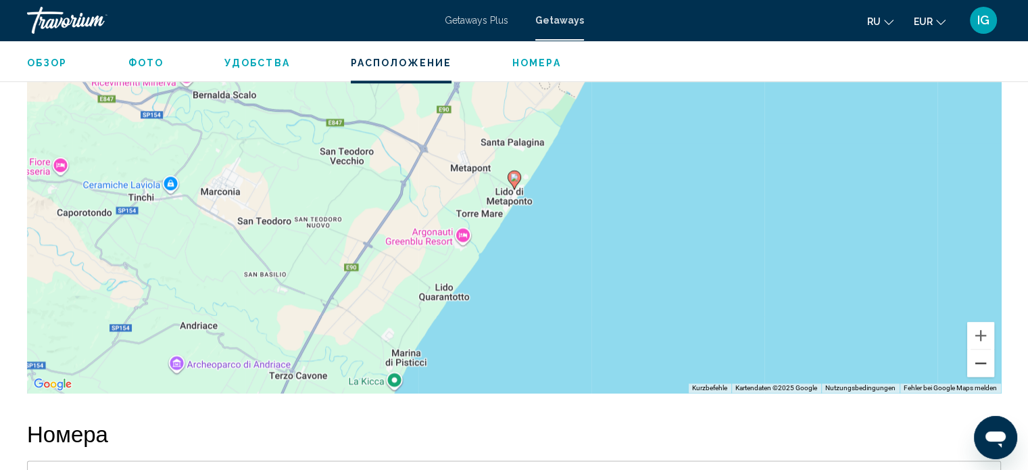
click at [981, 362] on button "Verkleinern" at bounding box center [980, 362] width 27 height 27
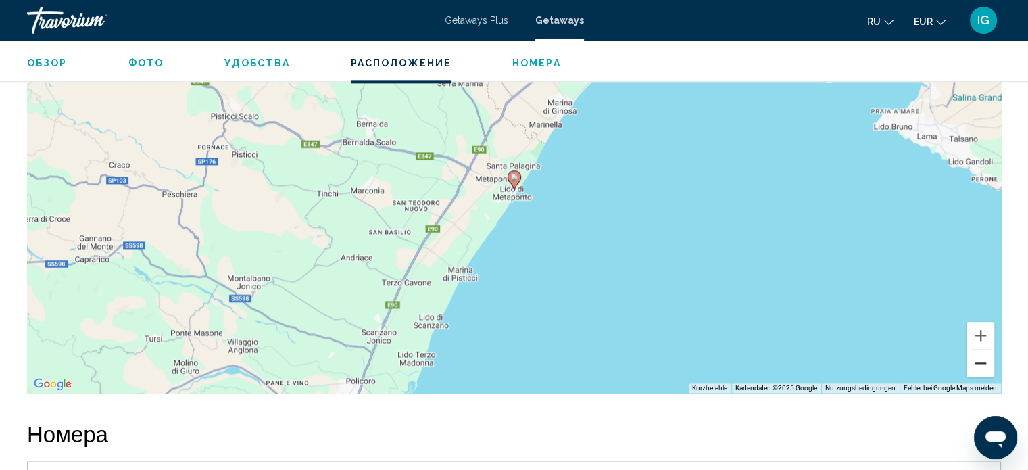
click at [981, 362] on button "Verkleinern" at bounding box center [980, 362] width 27 height 27
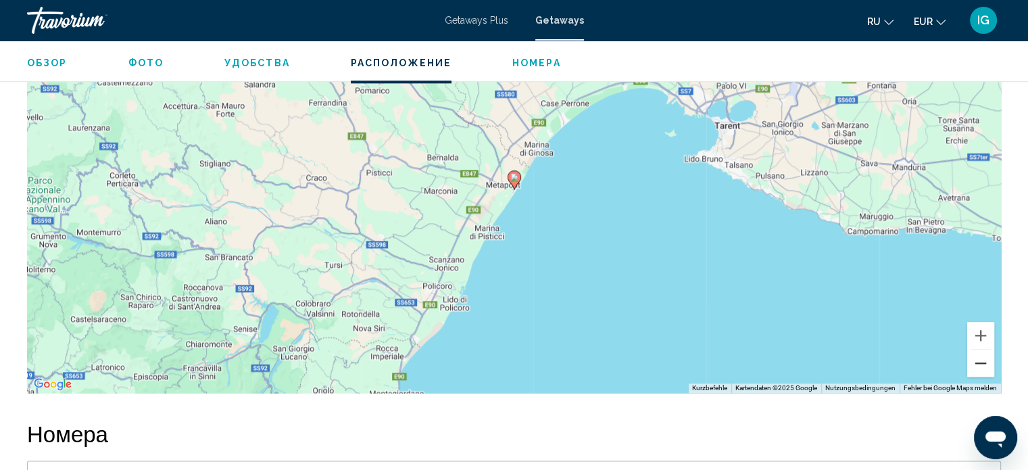
click at [981, 362] on button "Verkleinern" at bounding box center [980, 362] width 27 height 27
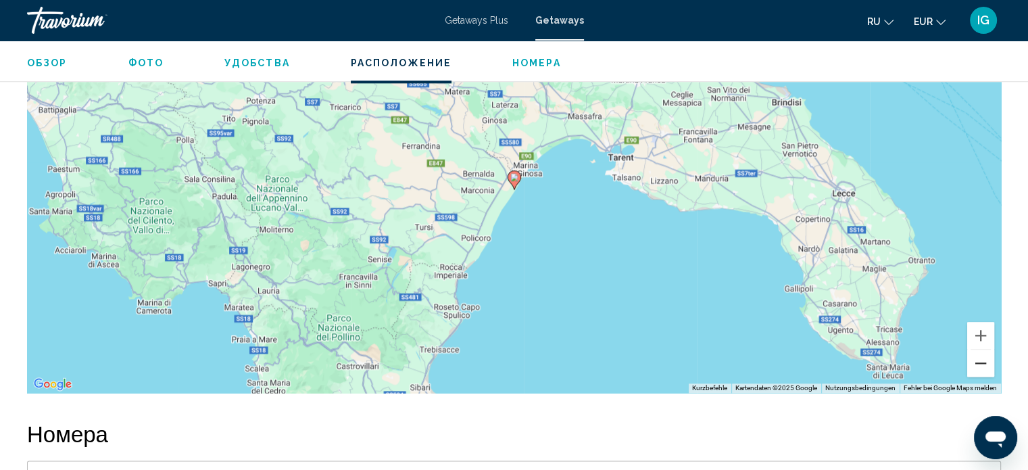
click at [981, 362] on button "Verkleinern" at bounding box center [980, 362] width 27 height 27
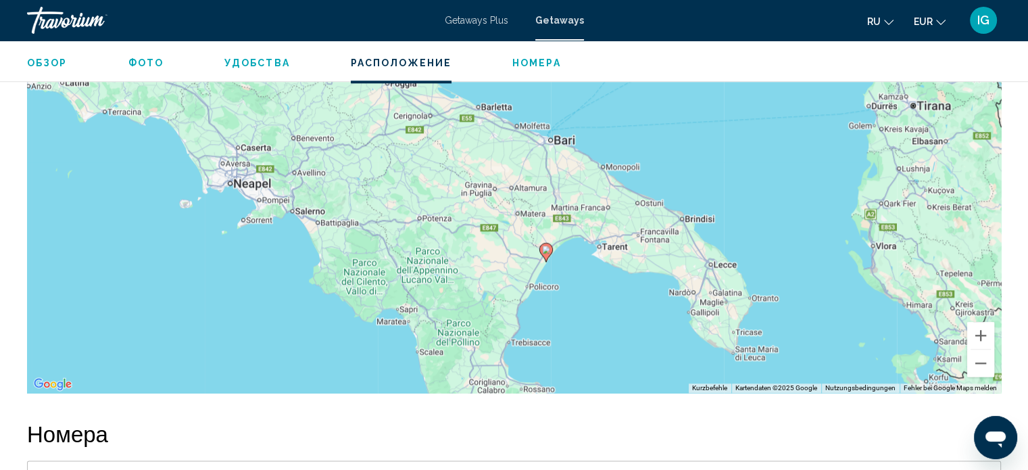
drag, startPoint x: 554, startPoint y: 235, endPoint x: 587, endPoint y: 315, distance: 87.0
click at [587, 315] on div "Um den Modus zum Ziehen mit der Tastatur zu aktivieren, drückst du Alt + Eingab…" at bounding box center [514, 190] width 974 height 406
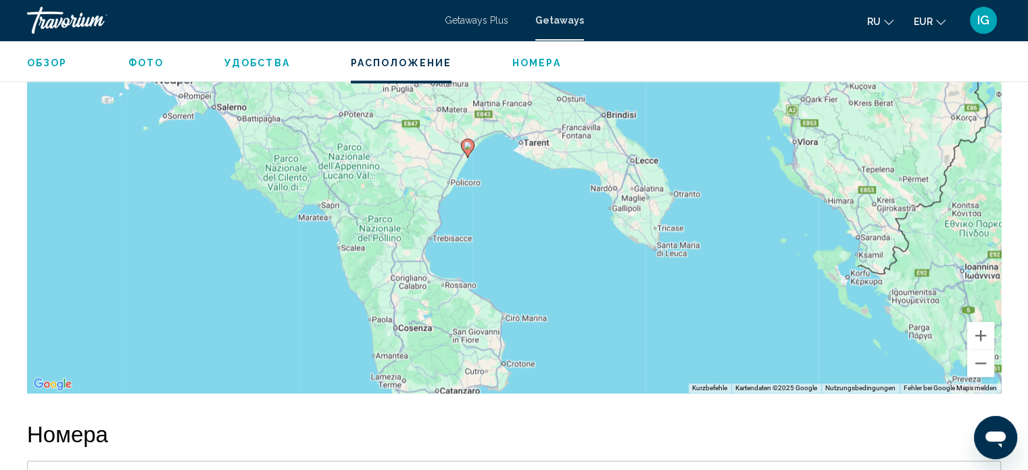
drag, startPoint x: 587, startPoint y: 315, endPoint x: 510, endPoint y: 205, distance: 134.3
click at [510, 205] on div "Um den Modus zum Ziehen mit der Tastatur zu aktivieren, drückst du Alt + Eingab…" at bounding box center [514, 190] width 974 height 406
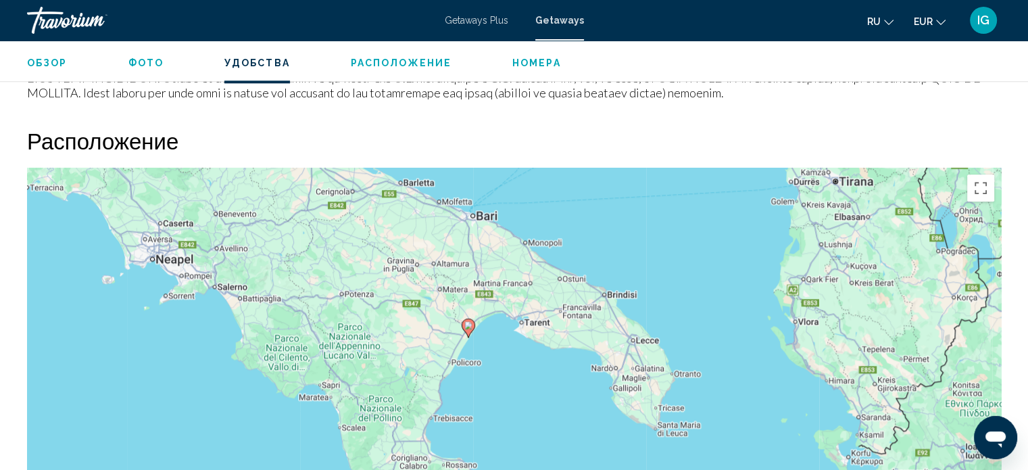
scroll to position [1547, 0]
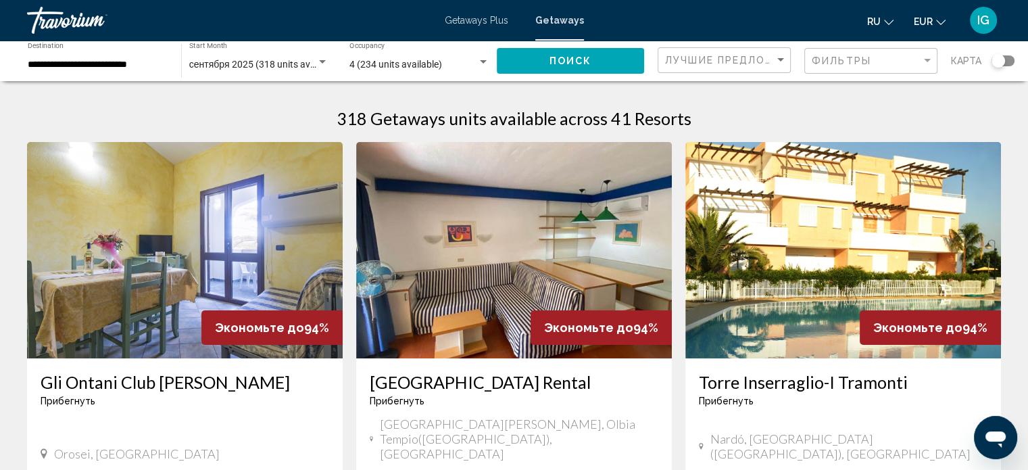
click at [1000, 62] on div "Search widget" at bounding box center [999, 61] width 14 height 14
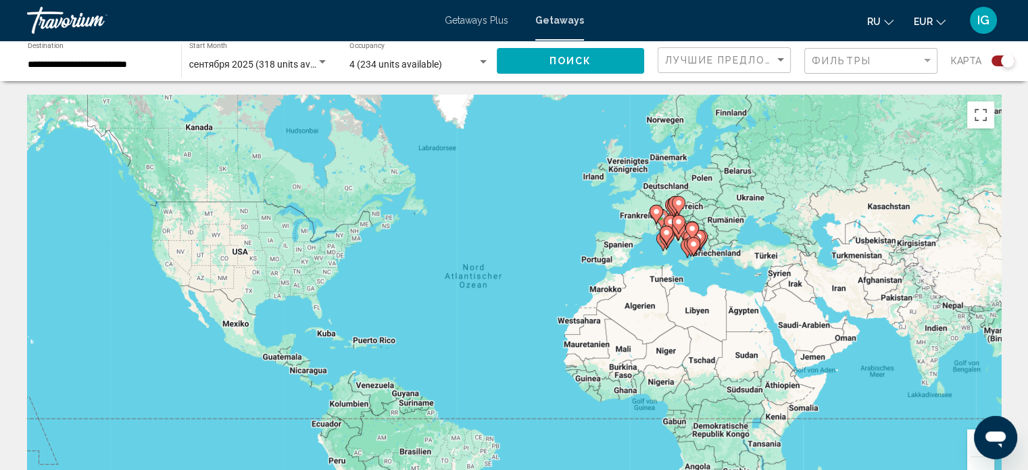
click at [974, 451] on button "Vergrößern" at bounding box center [980, 442] width 27 height 27
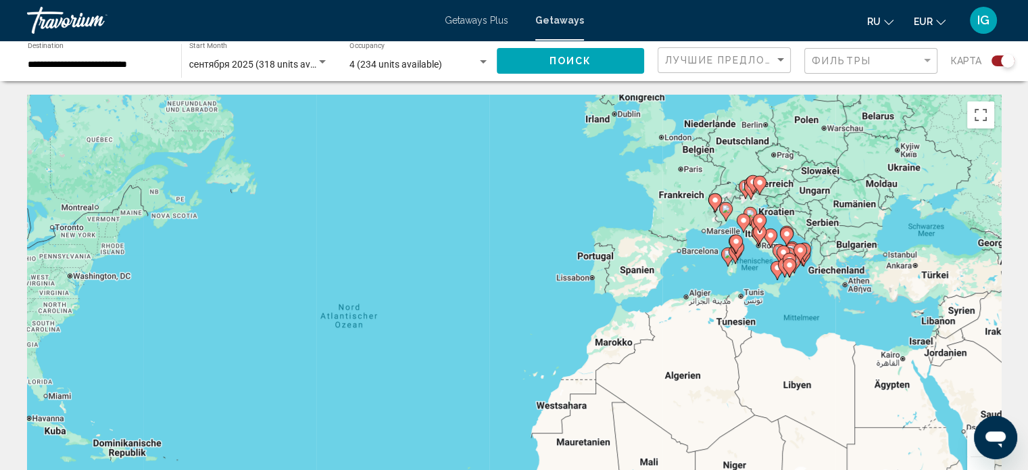
drag, startPoint x: 879, startPoint y: 205, endPoint x: 681, endPoint y: 341, distance: 240.2
click at [681, 359] on div "Main content" at bounding box center [919, 359] width 974 height 0
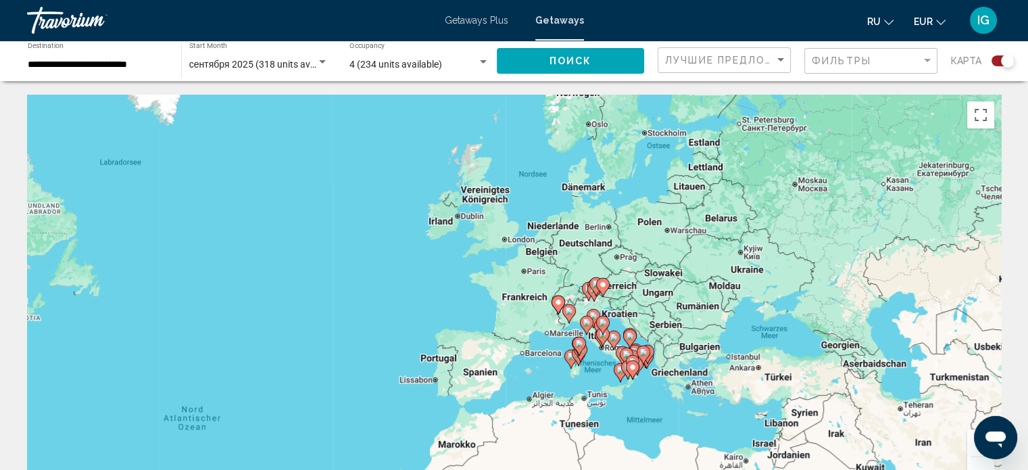
click at [589, 329] on icon "Main content" at bounding box center [586, 325] width 12 height 18
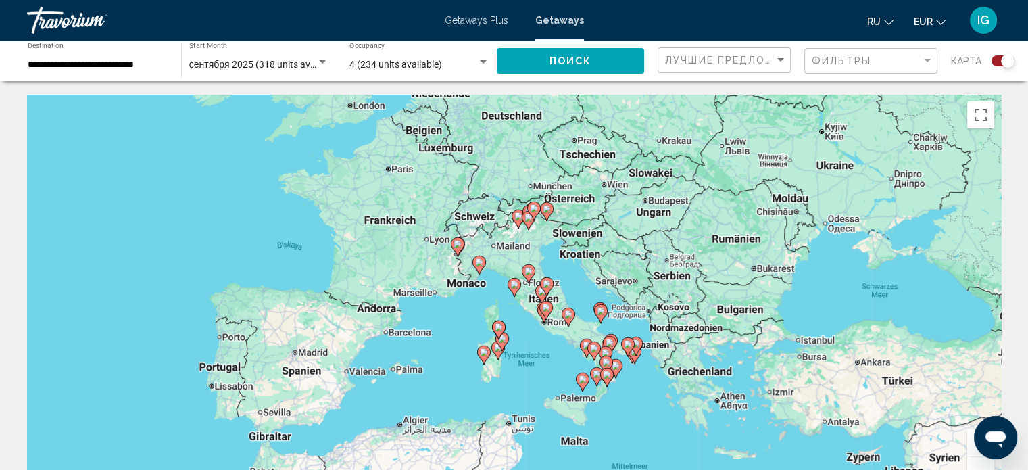
click at [546, 312] on icon "Main content" at bounding box center [545, 310] width 12 height 18
type input "**********"
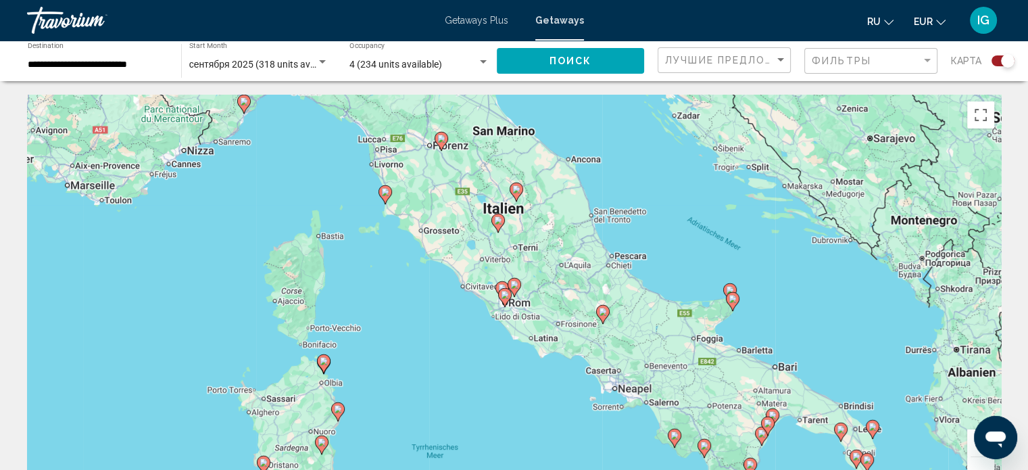
click at [502, 296] on image "Main content" at bounding box center [505, 295] width 8 height 8
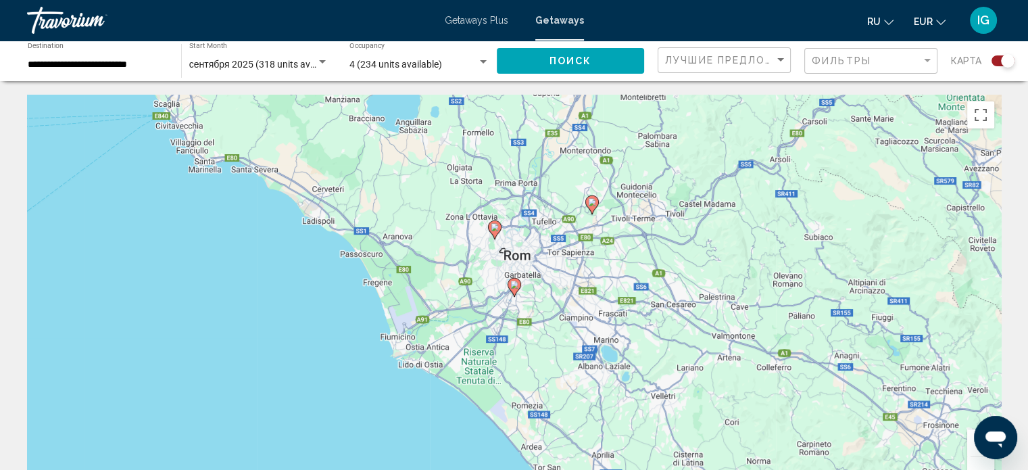
click at [514, 289] on icon "Main content" at bounding box center [514, 287] width 12 height 18
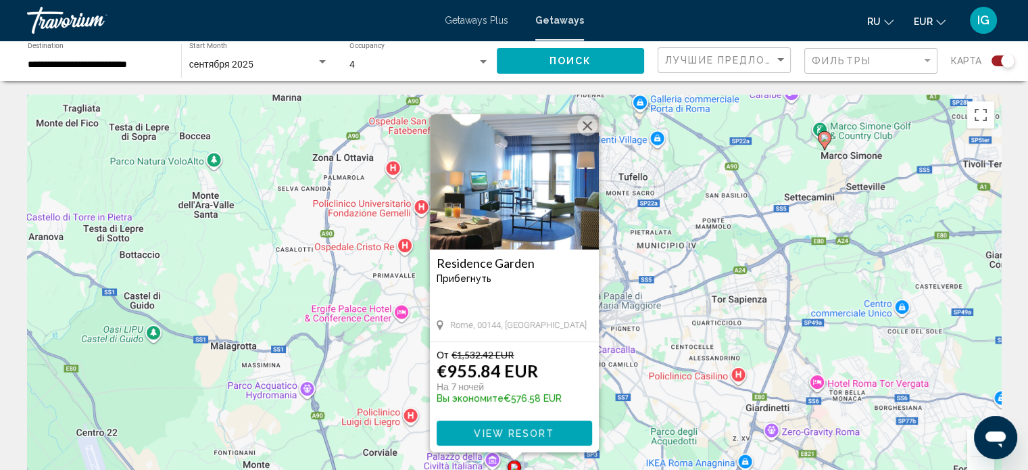
click at [587, 131] on button "Schließen" at bounding box center [587, 126] width 20 height 20
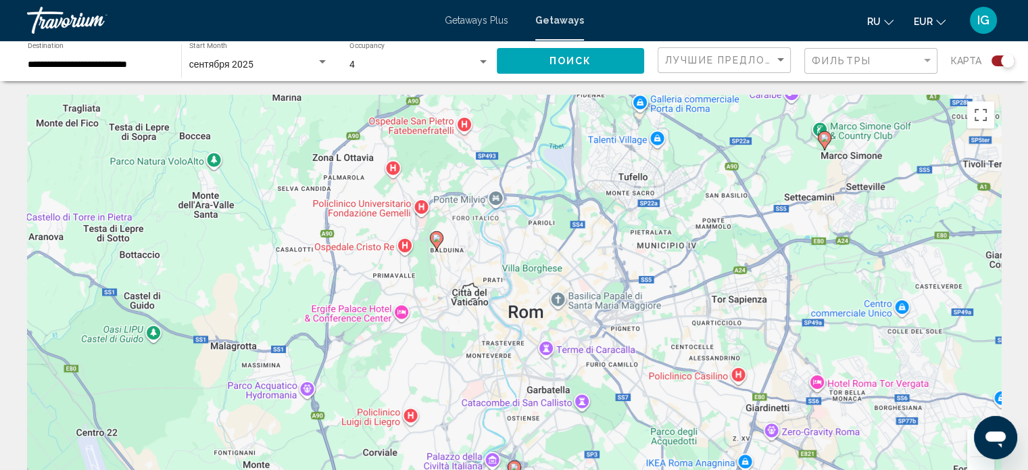
click at [438, 235] on image "Main content" at bounding box center [437, 238] width 8 height 8
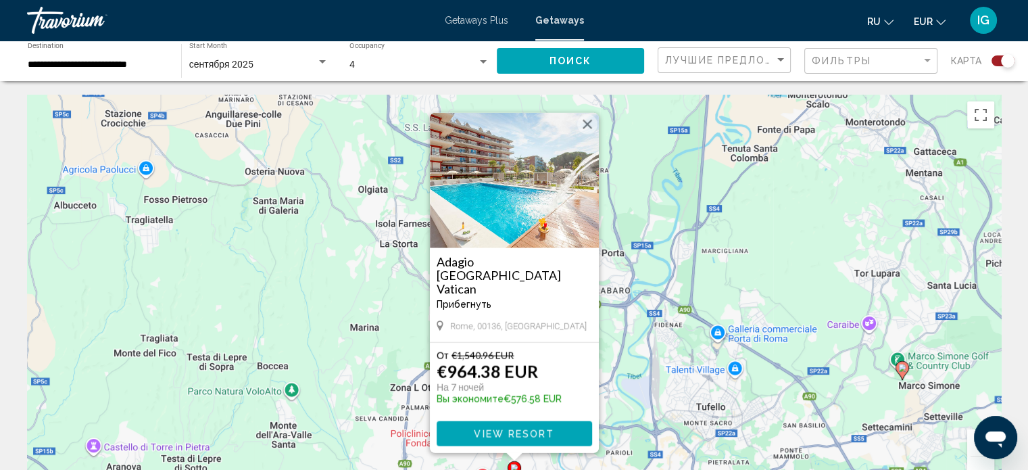
click at [585, 128] on button "Schließen" at bounding box center [587, 124] width 20 height 20
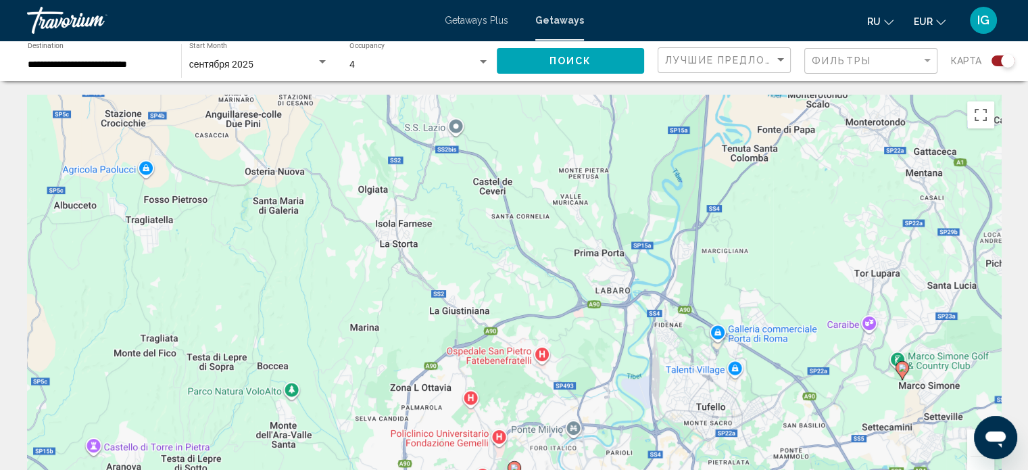
click at [977, 457] on button "Verkleinern" at bounding box center [980, 470] width 27 height 27
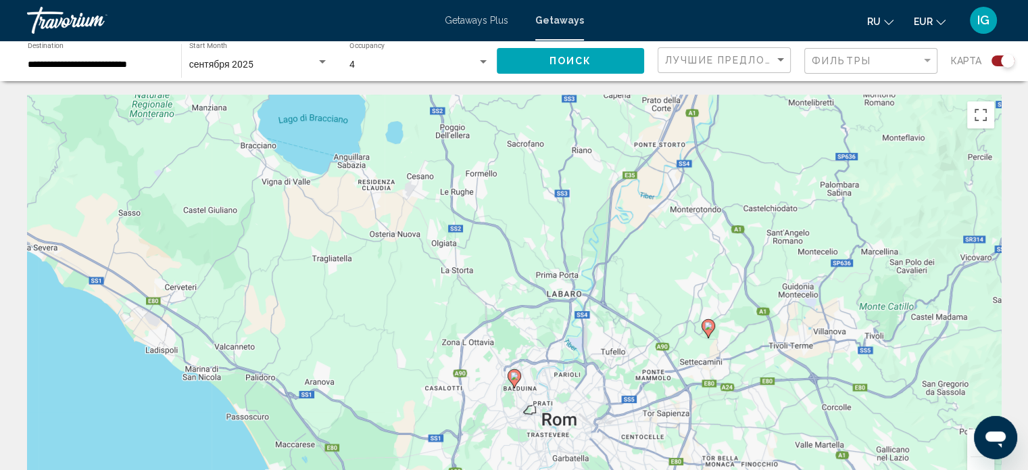
click at [977, 457] on button "Verkleinern" at bounding box center [980, 470] width 27 height 27
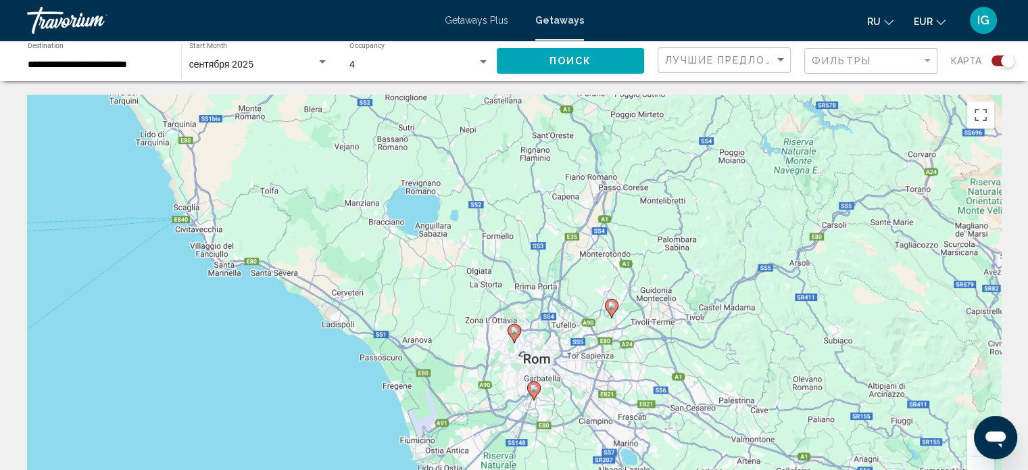
click at [977, 457] on button "Verkleinern" at bounding box center [980, 470] width 27 height 27
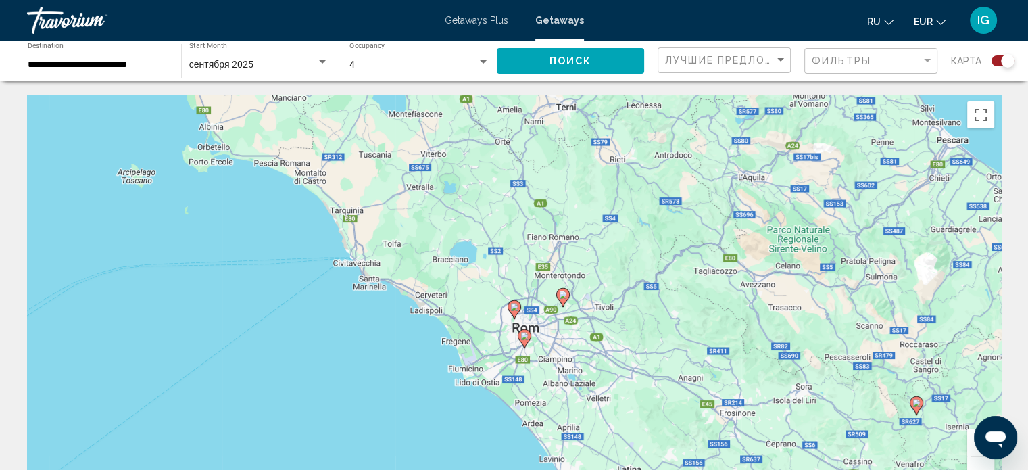
click at [977, 457] on button "Verkleinern" at bounding box center [980, 470] width 27 height 27
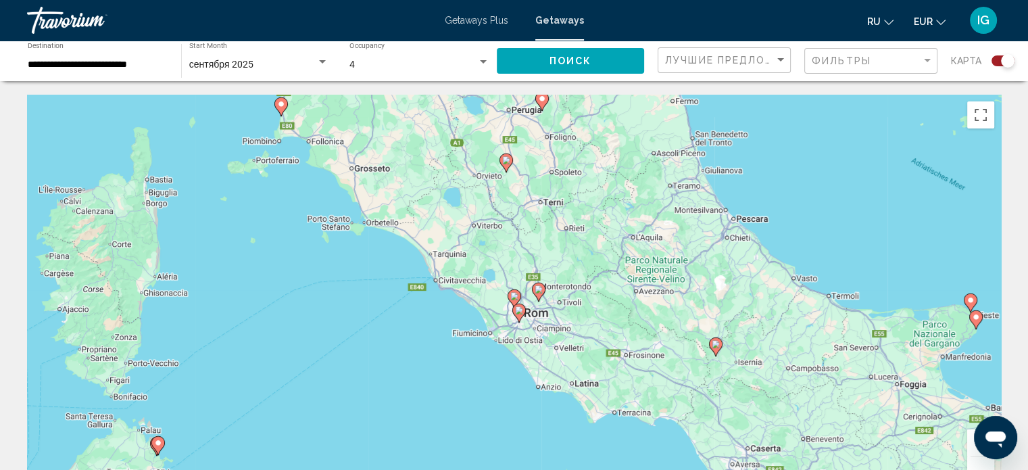
click at [977, 457] on button "Verkleinern" at bounding box center [980, 470] width 27 height 27
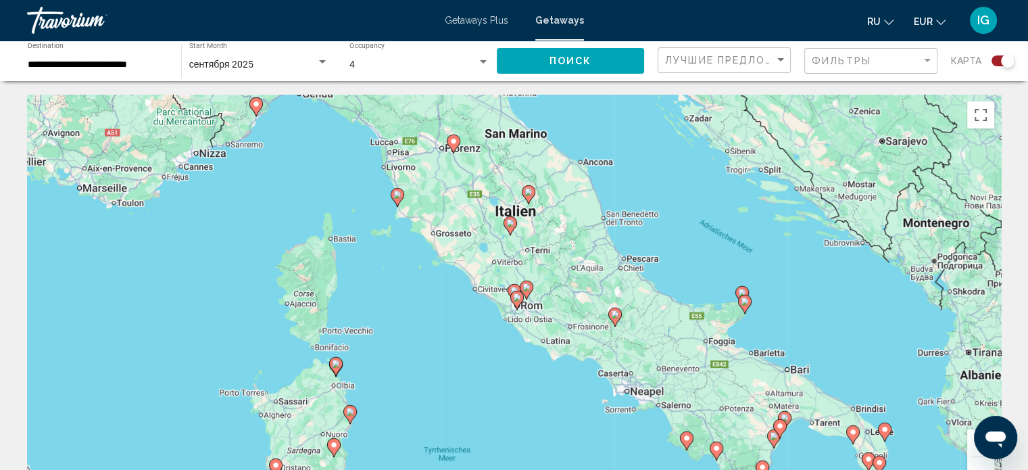
click at [397, 194] on image "Main content" at bounding box center [397, 195] width 8 height 8
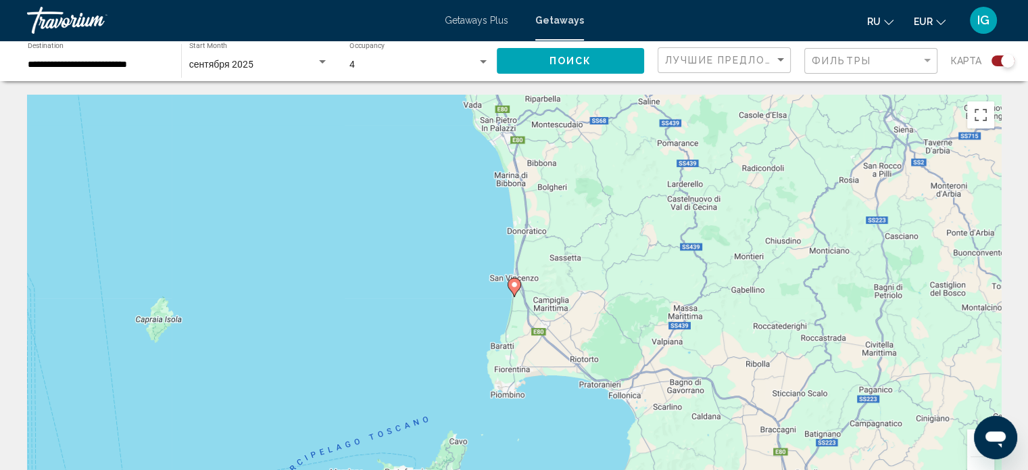
click at [515, 281] on image "Main content" at bounding box center [514, 285] width 8 height 8
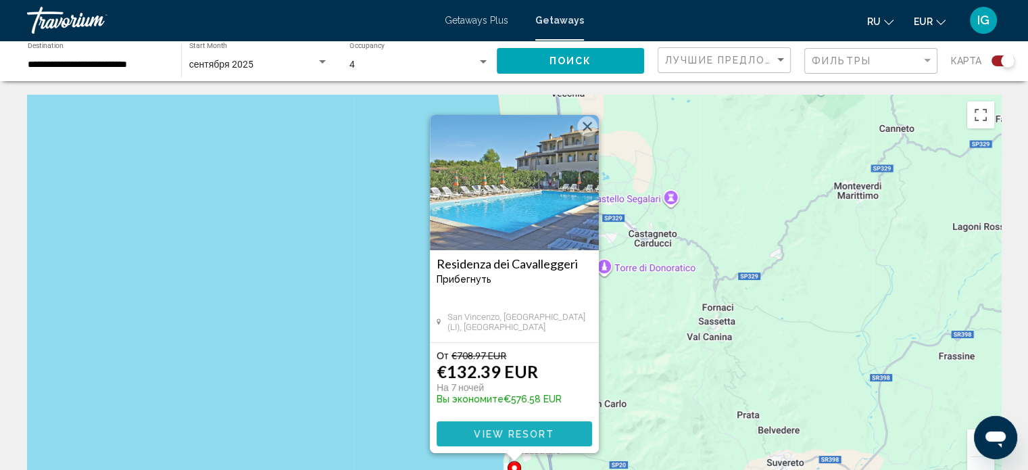
click at [507, 432] on span "View Resort" at bounding box center [514, 434] width 80 height 11
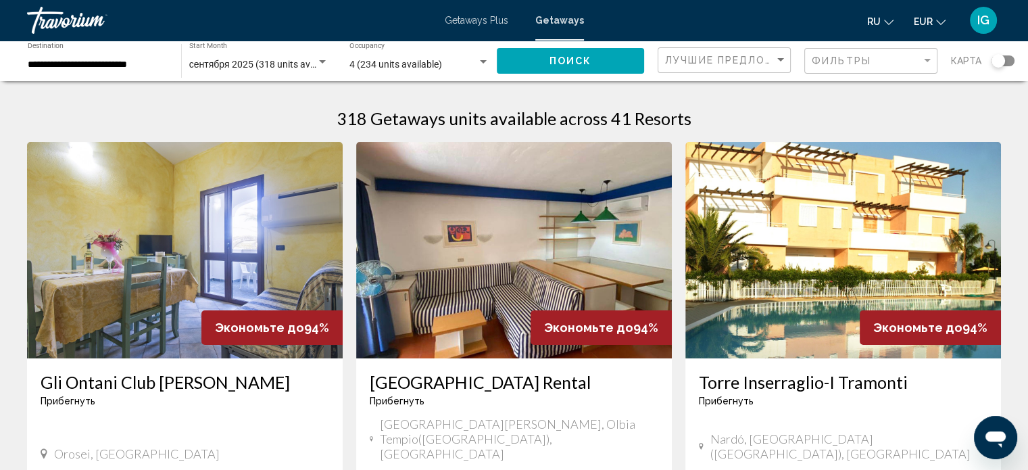
click at [1007, 62] on div "Search widget" at bounding box center [1003, 60] width 23 height 11
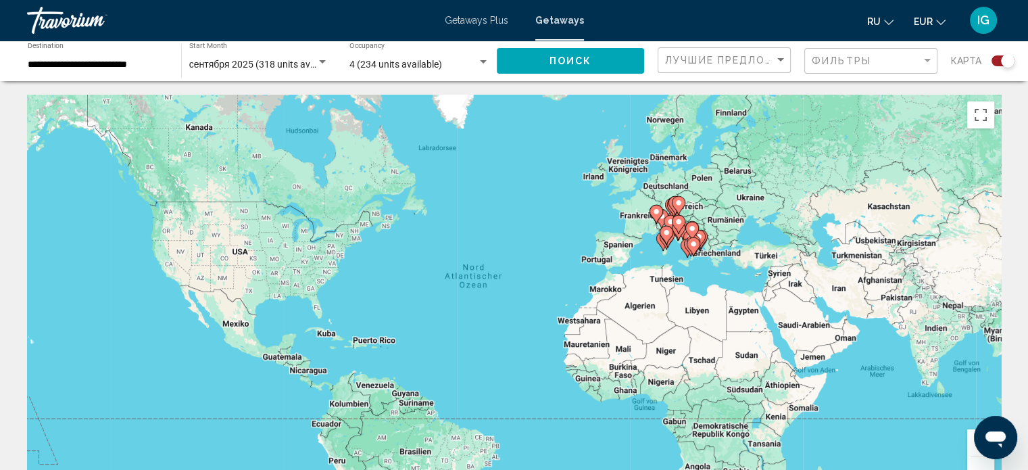
click at [973, 448] on button "Vergrößern" at bounding box center [980, 442] width 27 height 27
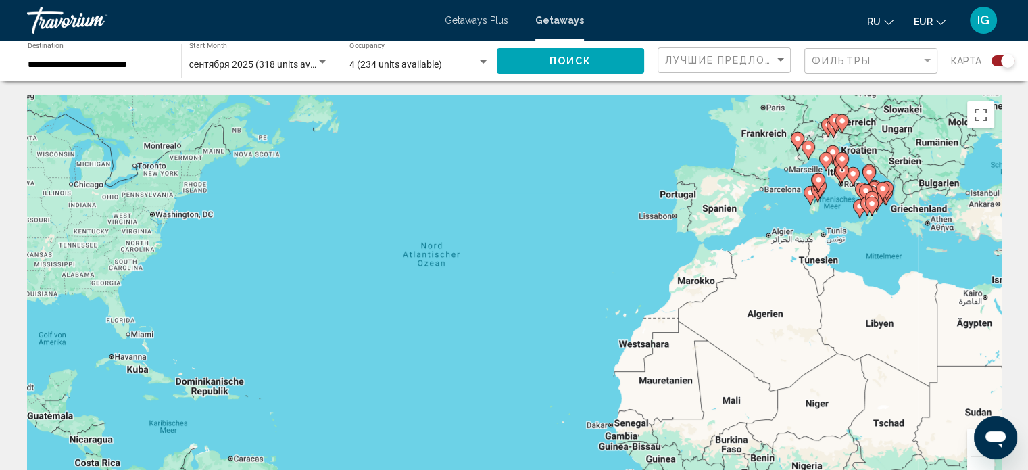
click at [973, 448] on button "Vergrößern" at bounding box center [980, 442] width 27 height 27
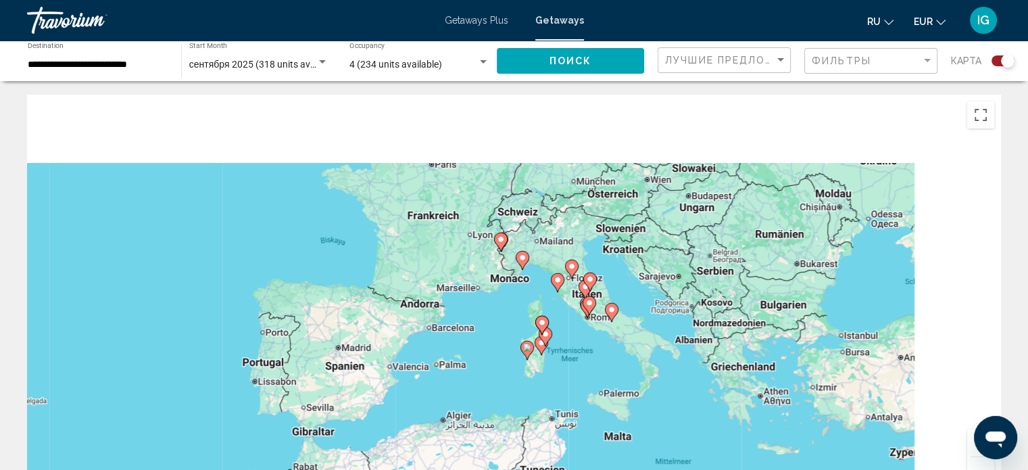
drag, startPoint x: 959, startPoint y: 225, endPoint x: 338, endPoint y: 486, distance: 673.8
click at [338, 469] on html "**********" at bounding box center [514, 235] width 1028 height 470
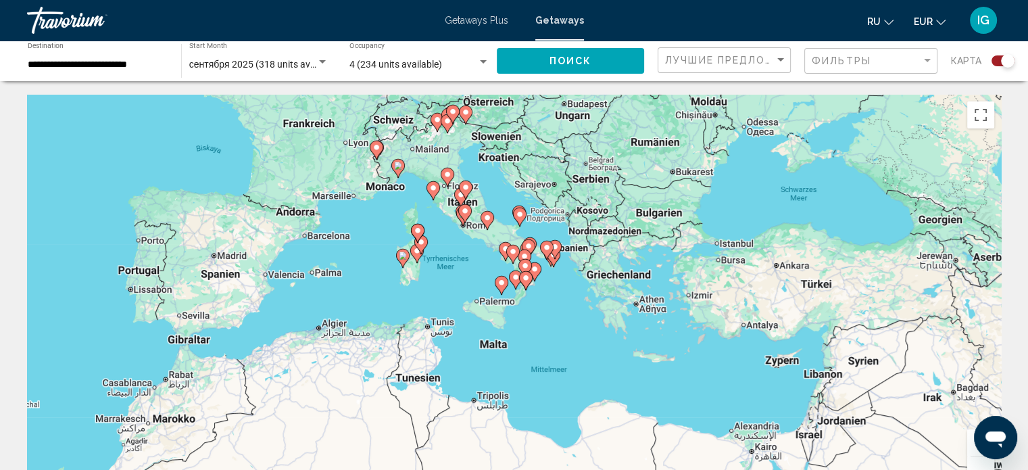
drag, startPoint x: 293, startPoint y: 348, endPoint x: 420, endPoint y: 155, distance: 231.0
click at [420, 155] on div "Um den Modus zum Ziehen mit der Tastatur zu aktivieren, drückst du Alt + Eingab…" at bounding box center [514, 298] width 974 height 406
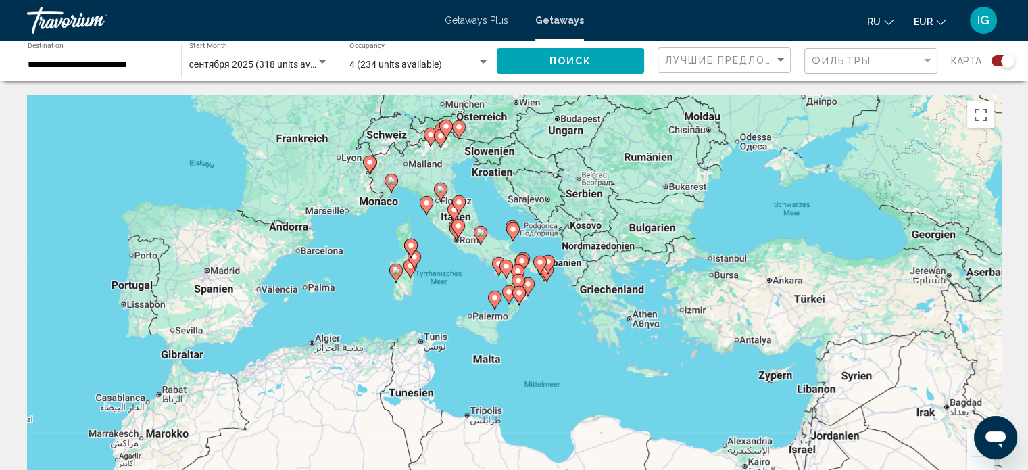
click at [970, 448] on button "Vergrößern" at bounding box center [980, 442] width 27 height 27
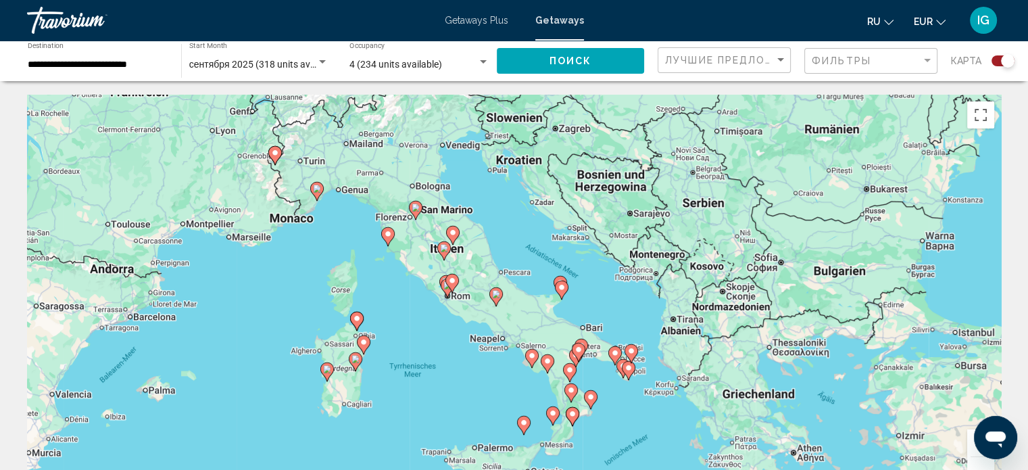
drag, startPoint x: 564, startPoint y: 226, endPoint x: 615, endPoint y: 343, distance: 126.8
click at [615, 343] on div "Um den Modus zum Ziehen mit der Tastatur zu aktivieren, drückst du Alt + Eingab…" at bounding box center [514, 298] width 974 height 406
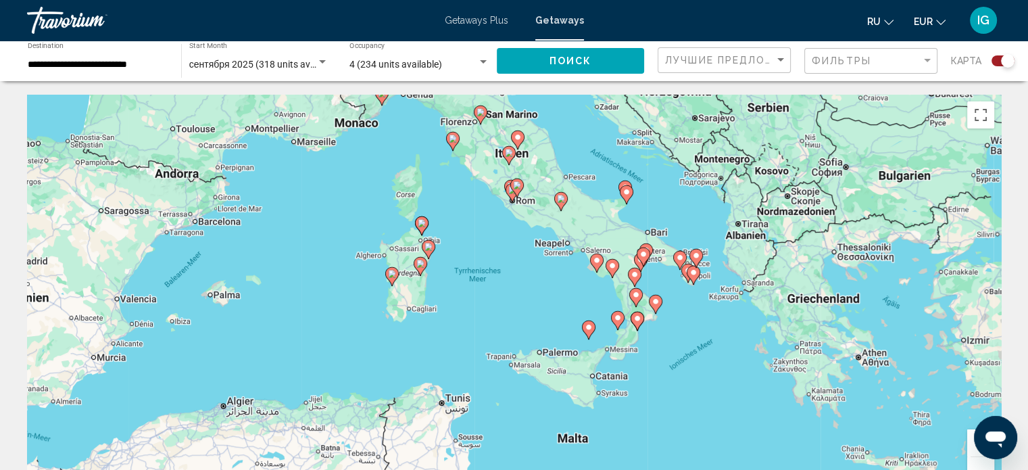
drag, startPoint x: 439, startPoint y: 372, endPoint x: 502, endPoint y: 270, distance: 120.4
click at [502, 270] on div "Um den Modus zum Ziehen mit der Tastatur zu aktivieren, drückst du Alt + Eingab…" at bounding box center [514, 298] width 974 height 406
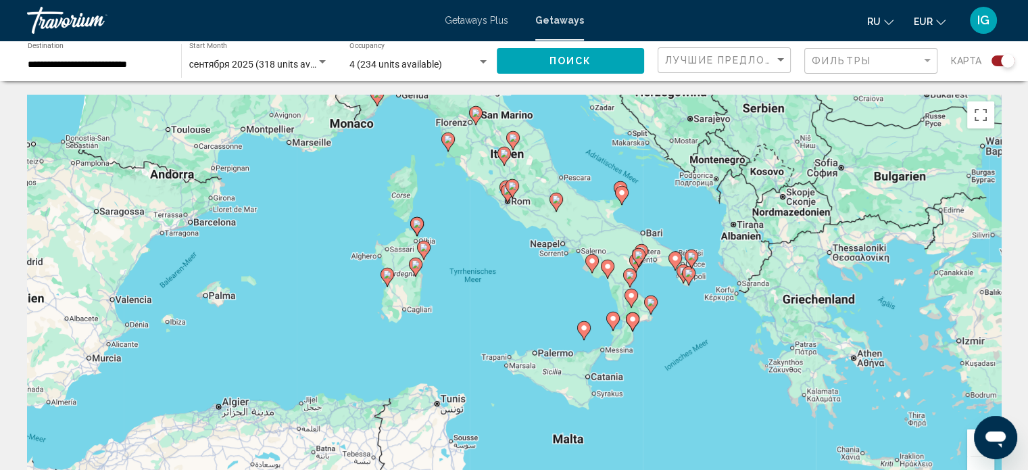
click at [973, 445] on button "Vergrößern" at bounding box center [980, 442] width 27 height 27
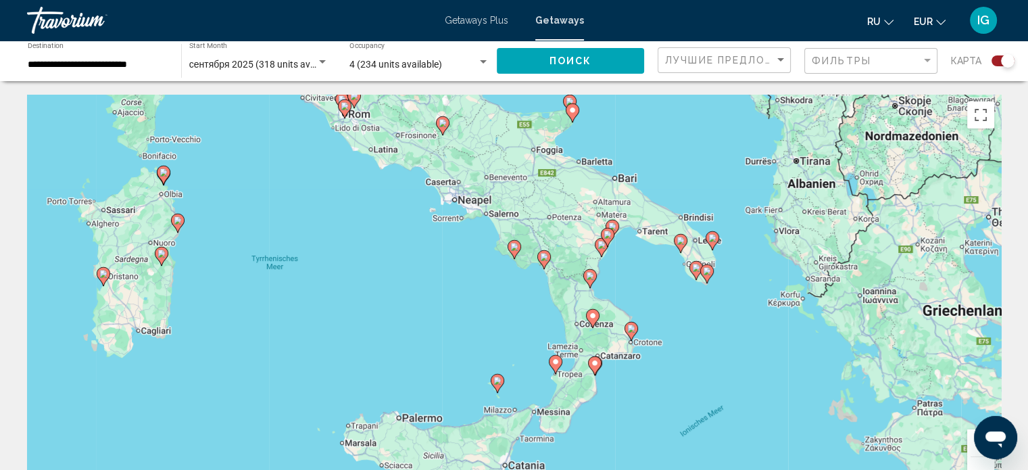
drag, startPoint x: 849, startPoint y: 365, endPoint x: 688, endPoint y: 375, distance: 161.2
click at [688, 375] on div "Um den Modus zum Ziehen mit der Tastatur zu aktivieren, drückst du Alt + Eingab…" at bounding box center [514, 298] width 974 height 406
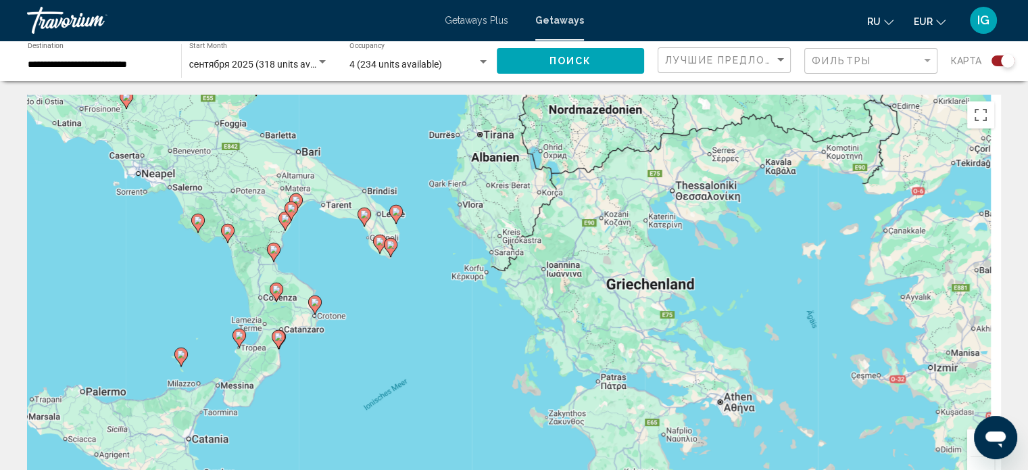
drag, startPoint x: 811, startPoint y: 265, endPoint x: 316, endPoint y: 236, distance: 495.6
click at [316, 236] on div "Um den Modus zum Ziehen mit der Tastatur zu aktivieren, drückst du Alt + Eingab…" at bounding box center [514, 298] width 974 height 406
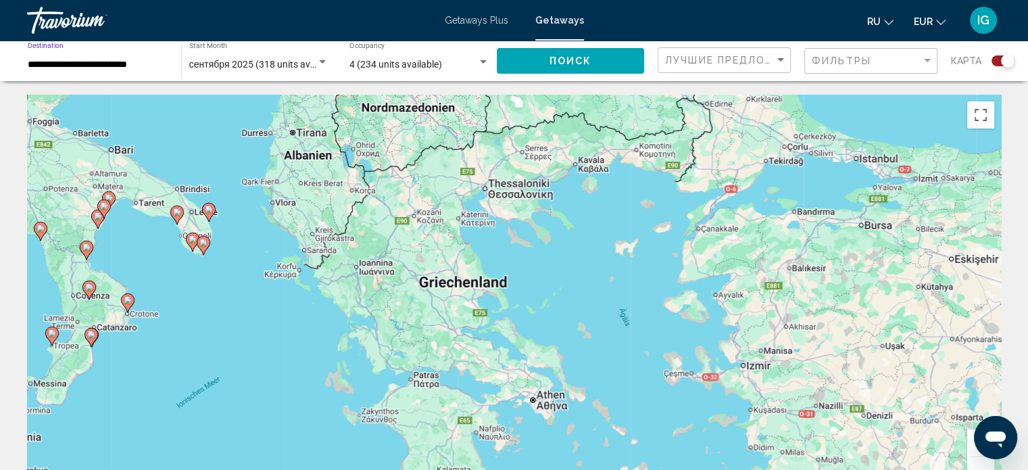
click at [78, 70] on input "**********" at bounding box center [98, 64] width 140 height 11
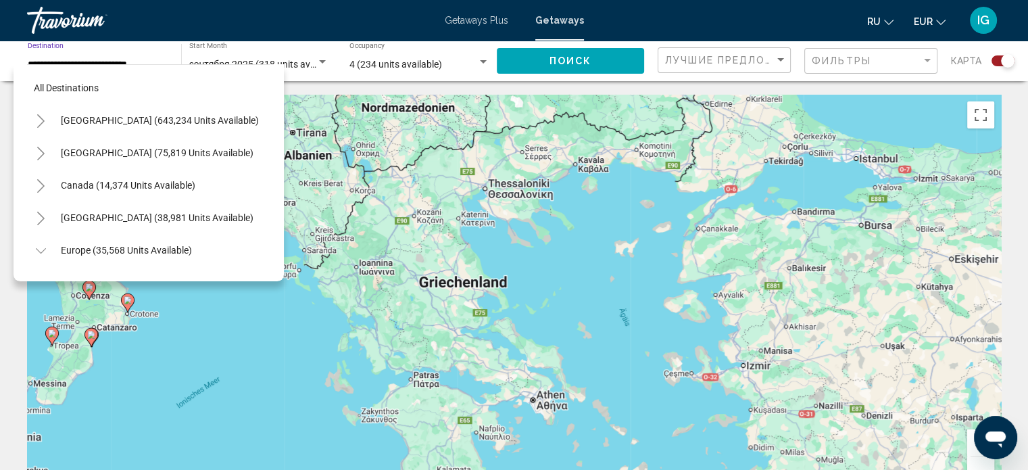
scroll to position [475, 0]
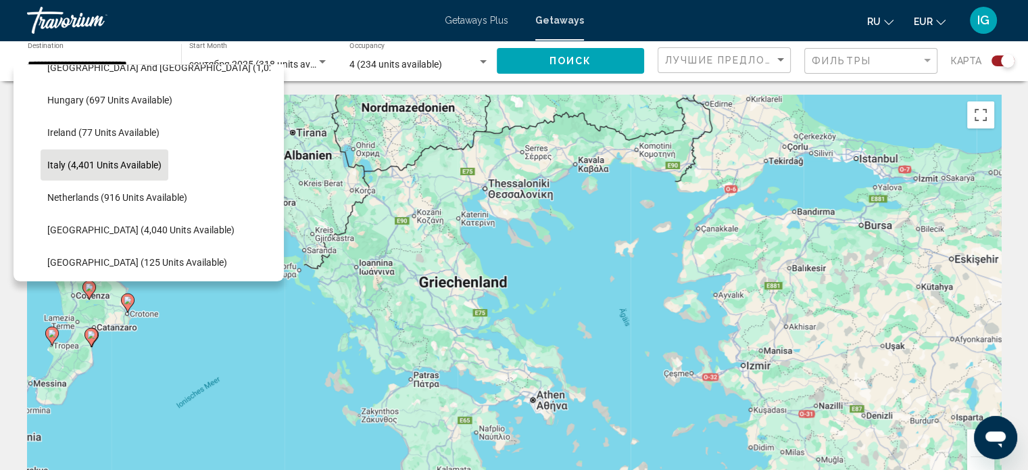
click at [264, 395] on div "Um den Modus zum Ziehen mit der Tastatur zu aktivieren, drückst du Alt + Eingab…" at bounding box center [514, 298] width 974 height 406
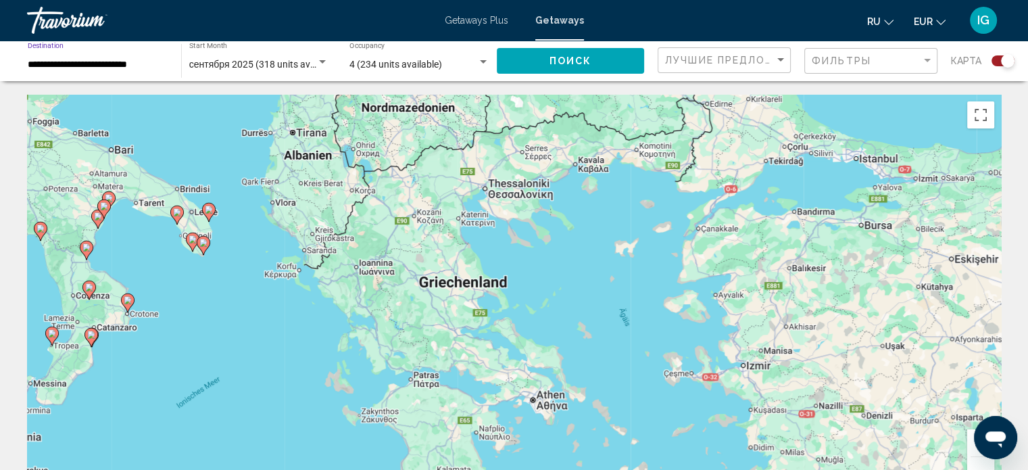
click at [102, 67] on input "**********" at bounding box center [98, 64] width 140 height 11
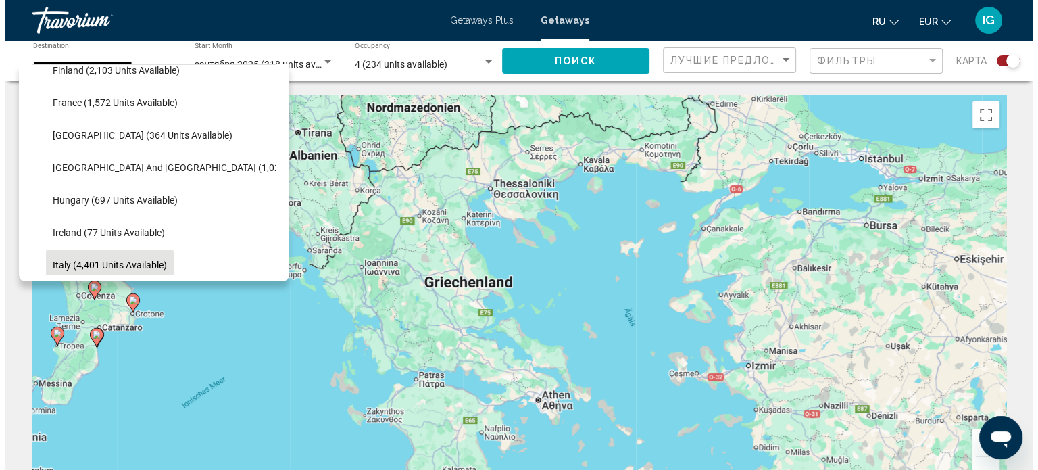
scroll to position [360, 0]
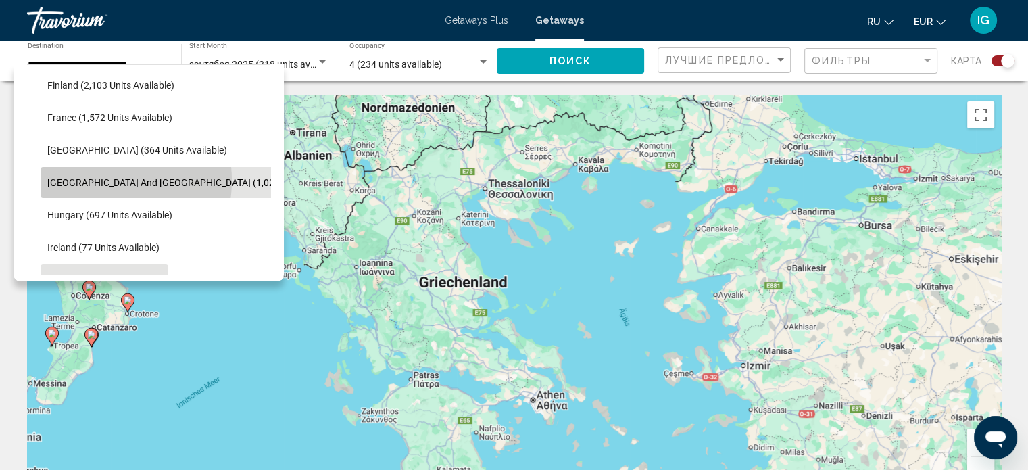
click at [95, 180] on span "[GEOGRAPHIC_DATA] and [GEOGRAPHIC_DATA] (1,025 units available)" at bounding box center [196, 182] width 299 height 11
type input "**********"
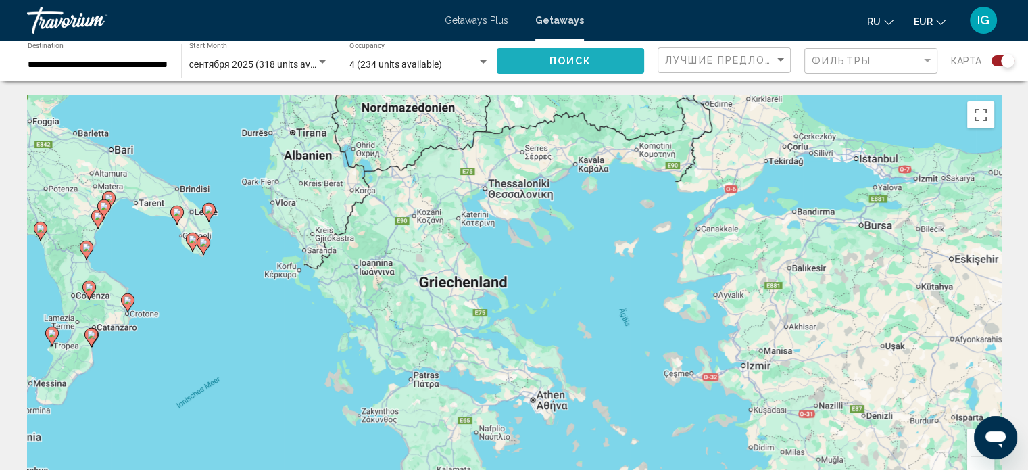
click at [598, 68] on button "Поиск" at bounding box center [570, 60] width 147 height 25
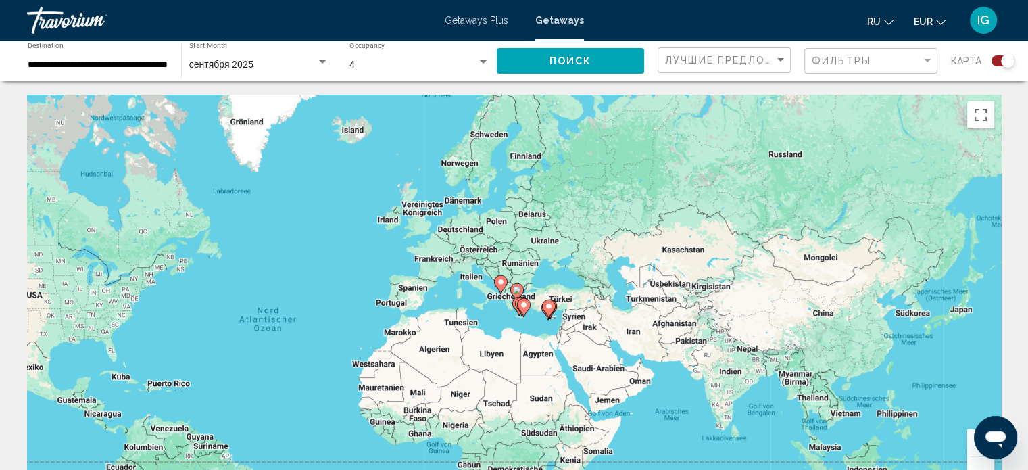
click at [976, 450] on button "Vergrößern" at bounding box center [980, 442] width 27 height 27
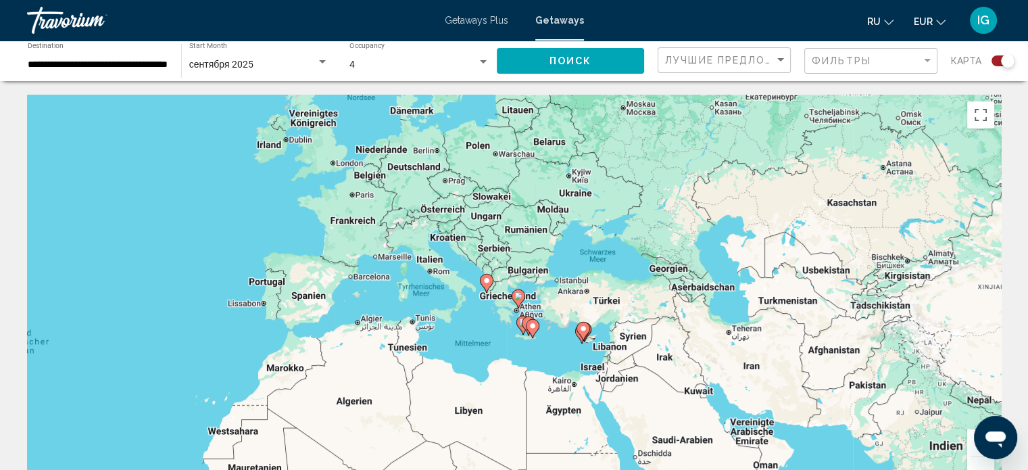
click at [976, 450] on button "Vergrößern" at bounding box center [980, 442] width 27 height 27
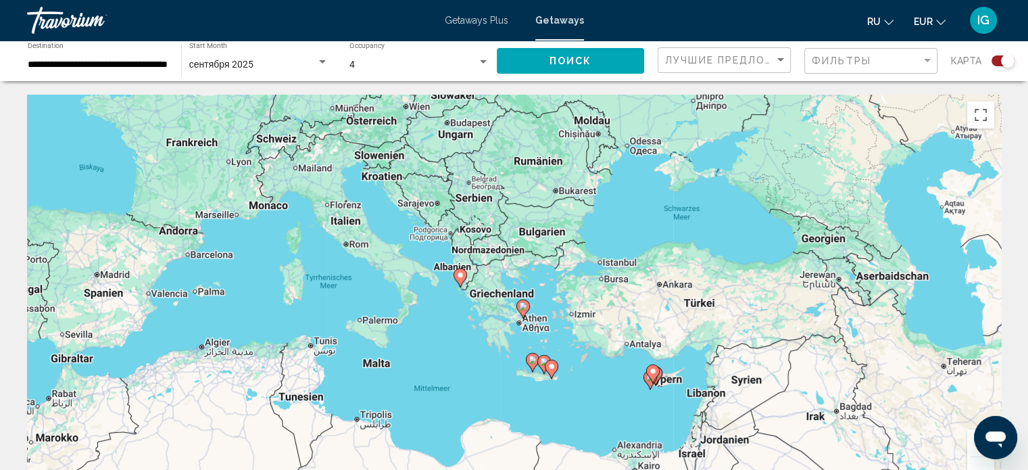
click at [976, 450] on button "Vergrößern" at bounding box center [980, 442] width 27 height 27
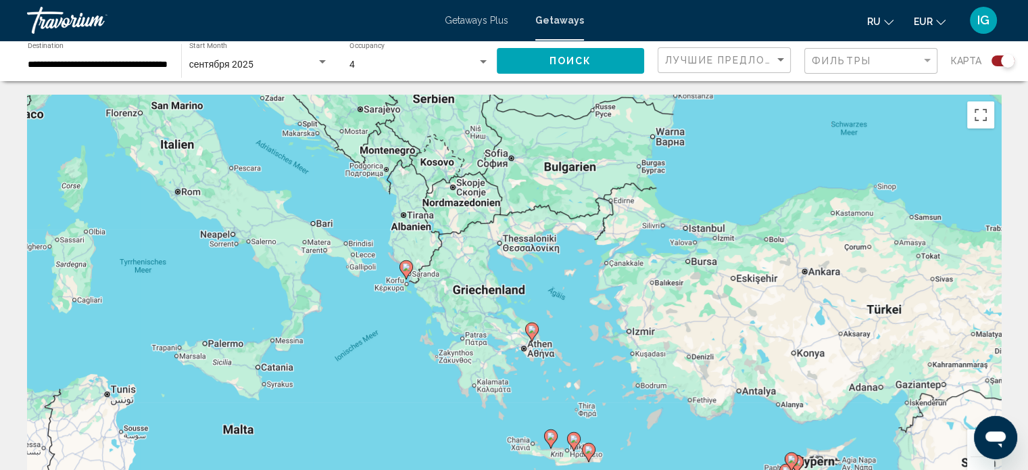
click at [976, 450] on button "Vergrößern" at bounding box center [980, 442] width 27 height 27
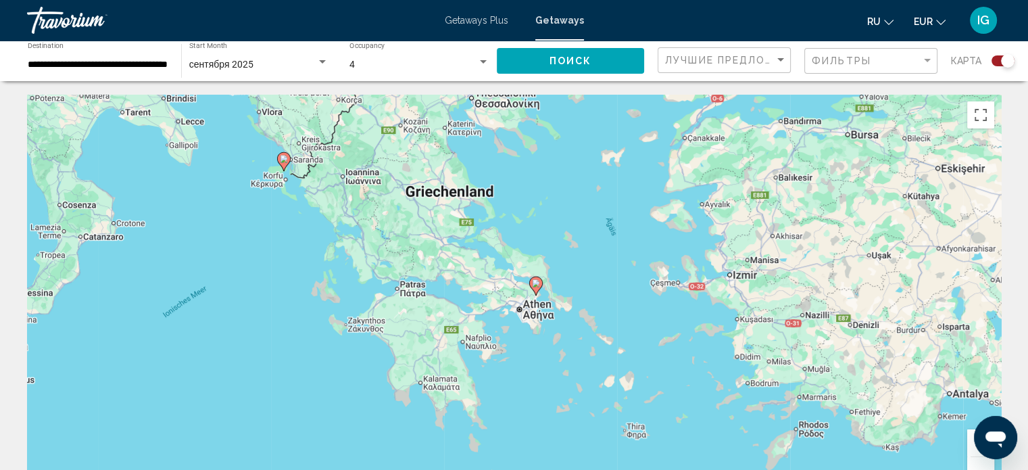
drag, startPoint x: 557, startPoint y: 374, endPoint x: 543, endPoint y: 282, distance: 93.0
click at [543, 282] on div "Um den Modus zum Ziehen mit der Tastatur zu aktivieren, drückst du Alt + Eingab…" at bounding box center [514, 298] width 974 height 406
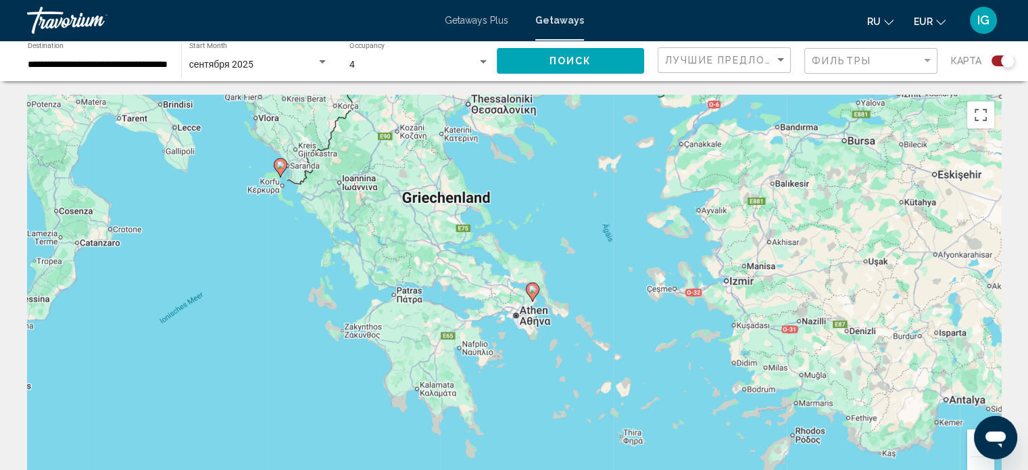
click at [532, 293] on image "Main content" at bounding box center [533, 289] width 8 height 8
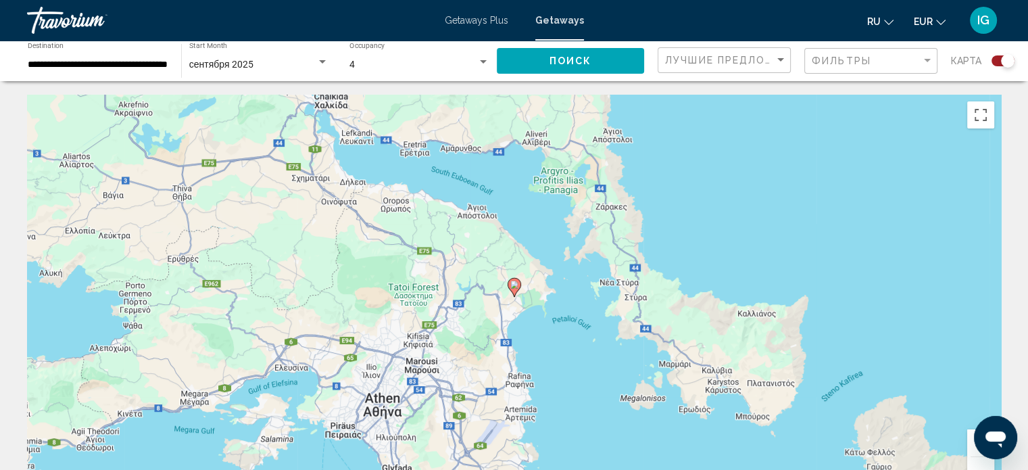
click at [512, 289] on icon "Main content" at bounding box center [514, 287] width 12 height 18
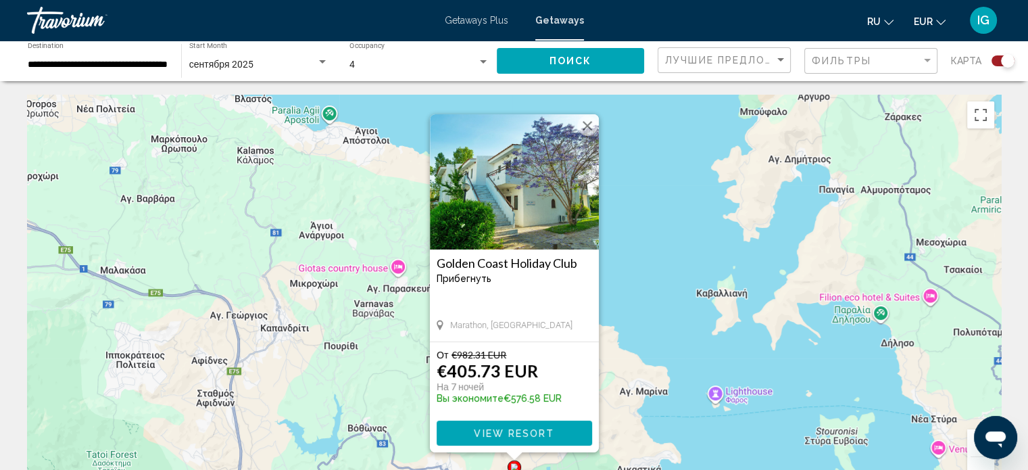
click at [581, 128] on button "Schließen" at bounding box center [587, 126] width 20 height 20
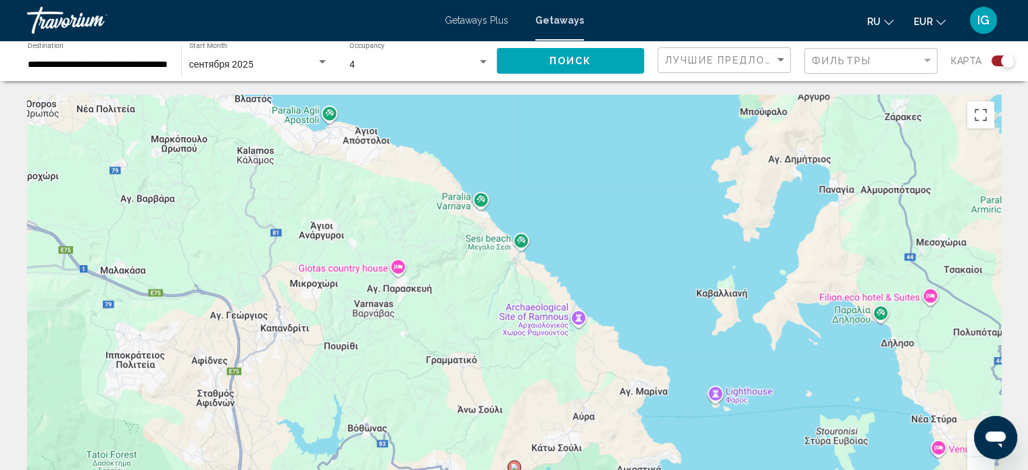
click at [973, 467] on button "Verkleinern" at bounding box center [980, 470] width 27 height 27
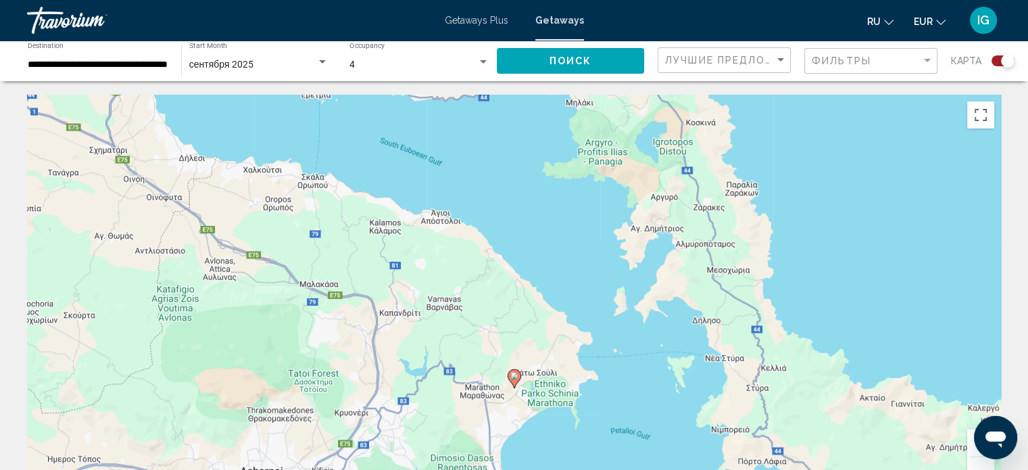
click at [973, 467] on button "Verkleinern" at bounding box center [980, 470] width 27 height 27
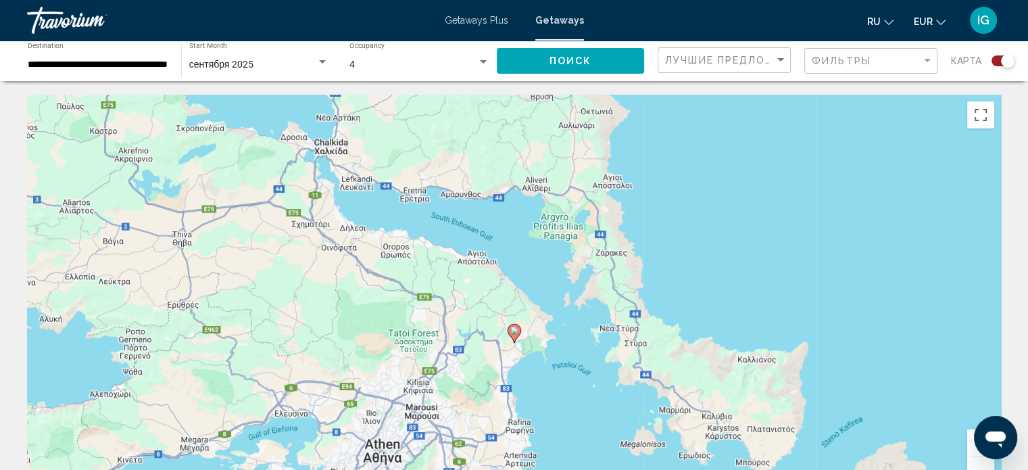
click at [973, 467] on button "Verkleinern" at bounding box center [980, 470] width 27 height 27
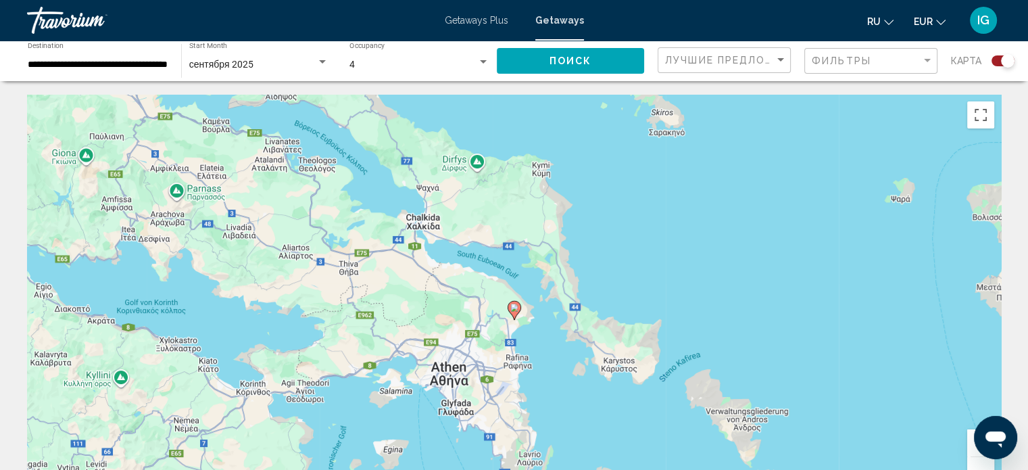
click at [971, 466] on button "Verkleinern" at bounding box center [980, 470] width 27 height 27
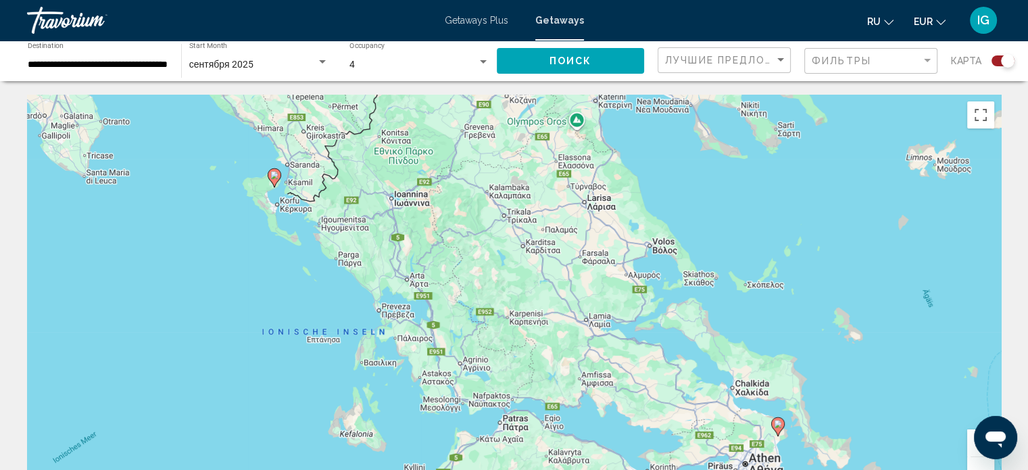
drag, startPoint x: 243, startPoint y: 302, endPoint x: 511, endPoint y: 430, distance: 296.6
click at [511, 430] on div "Um den Modus zum Ziehen mit der Tastatur zu aktivieren, drückst du Alt + Eingab…" at bounding box center [514, 298] width 974 height 406
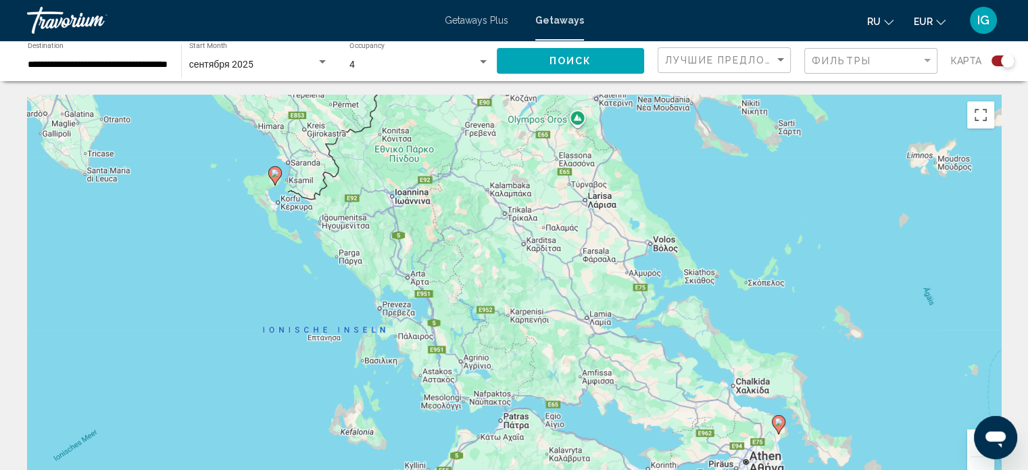
click at [275, 178] on icon "Main content" at bounding box center [274, 176] width 12 height 18
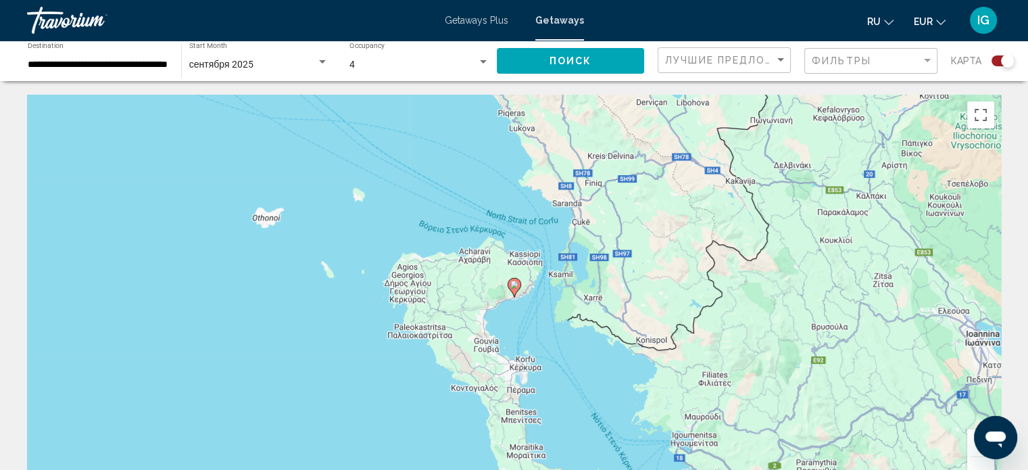
click at [514, 286] on image "Main content" at bounding box center [514, 285] width 8 height 8
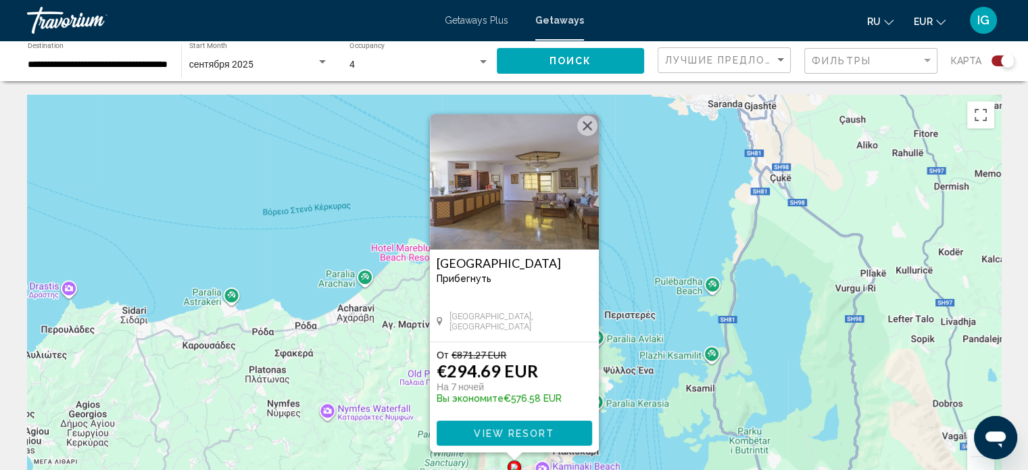
click at [584, 118] on button "Schließen" at bounding box center [587, 126] width 20 height 20
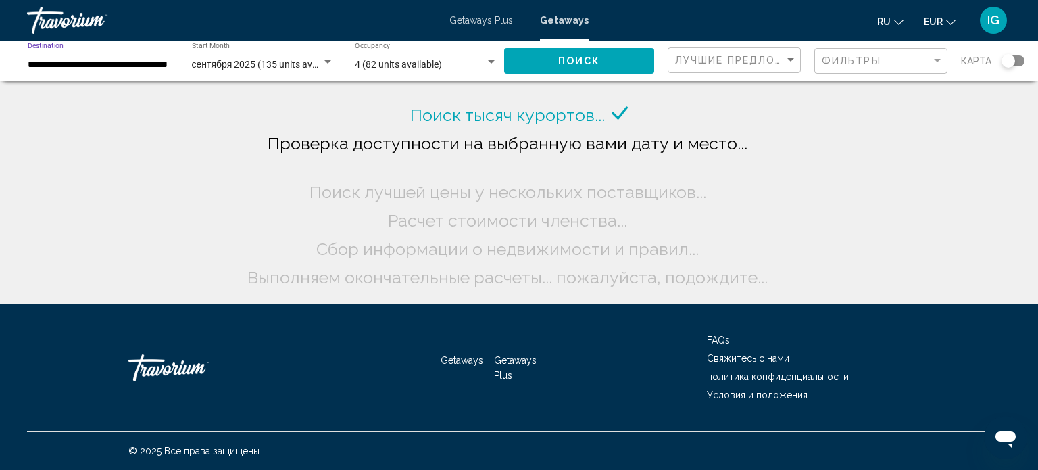
click at [65, 67] on input "**********" at bounding box center [99, 64] width 143 height 11
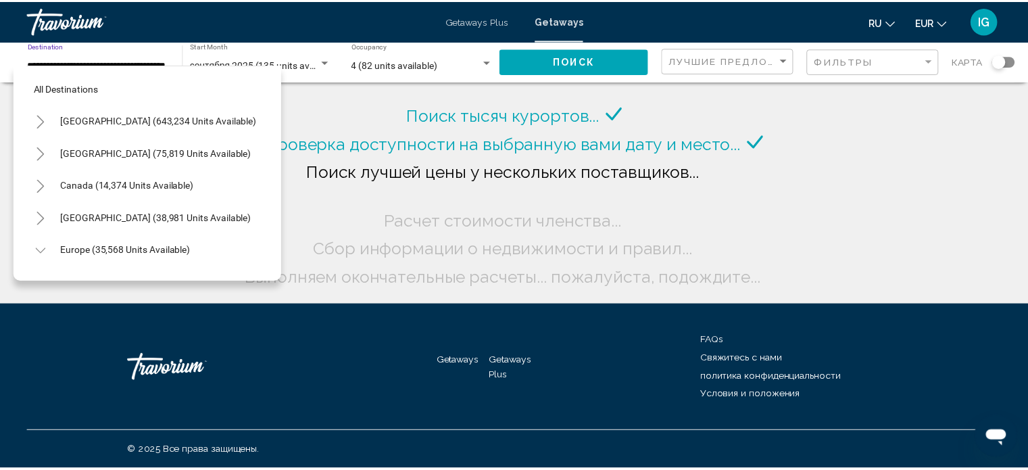
scroll to position [377, 0]
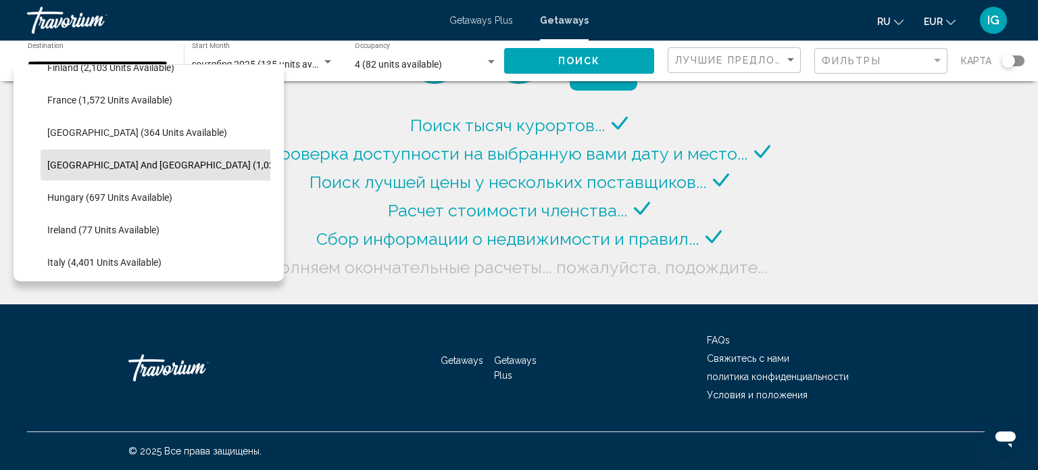
drag, startPoint x: 260, startPoint y: 159, endPoint x: 260, endPoint y: 183, distance: 24.3
click at [260, 183] on ul "[GEOGRAPHIC_DATA] (147 units available) [GEOGRAPHIC_DATA] (1,136 units availabl…" at bounding box center [148, 278] width 243 height 779
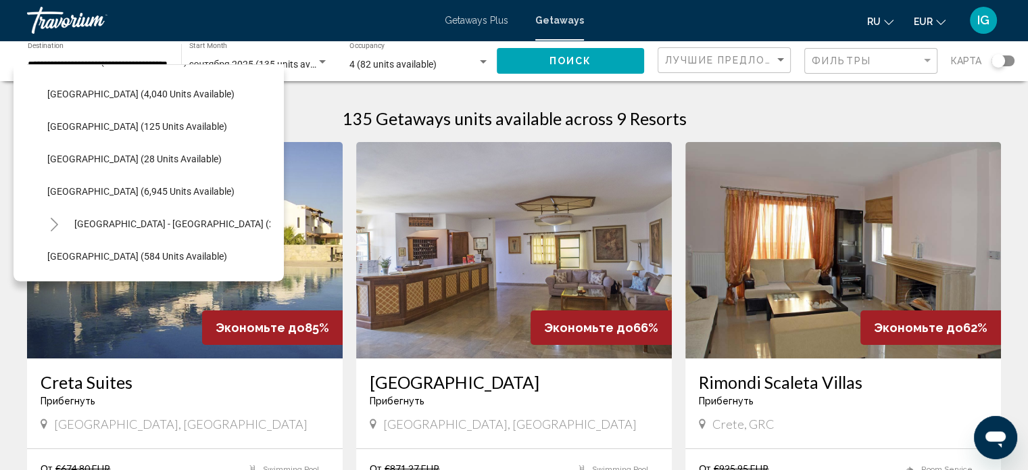
scroll to position [603, 0]
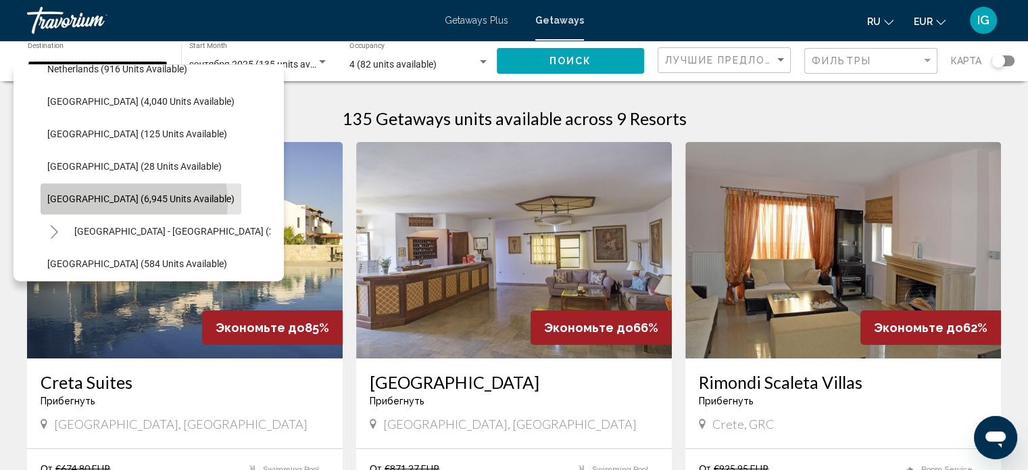
click at [133, 202] on span "[GEOGRAPHIC_DATA] (6,945 units available)" at bounding box center [140, 198] width 187 height 11
type input "**********"
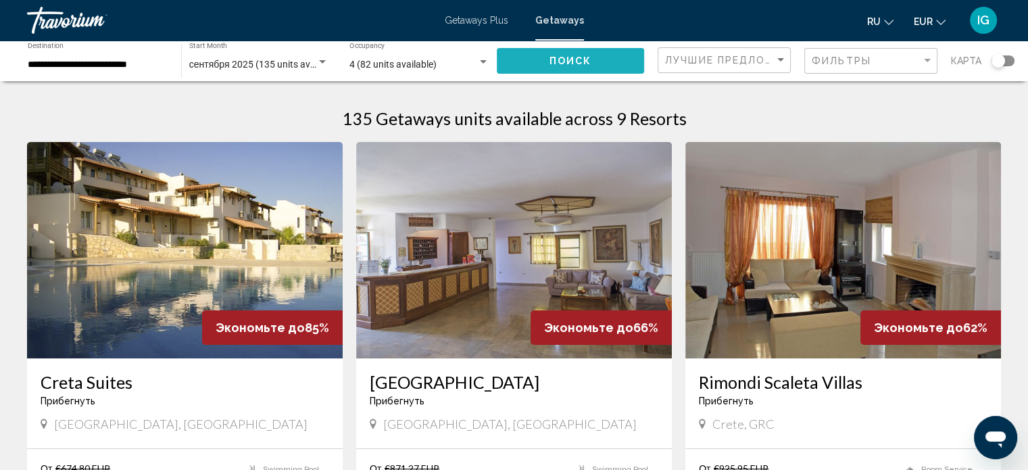
click at [589, 63] on span "Поиск" at bounding box center [571, 61] width 43 height 11
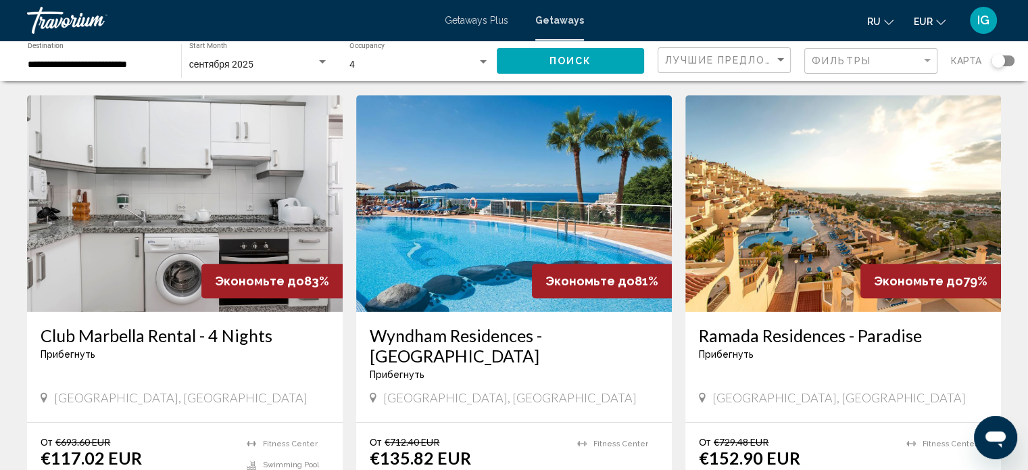
scroll to position [525, 0]
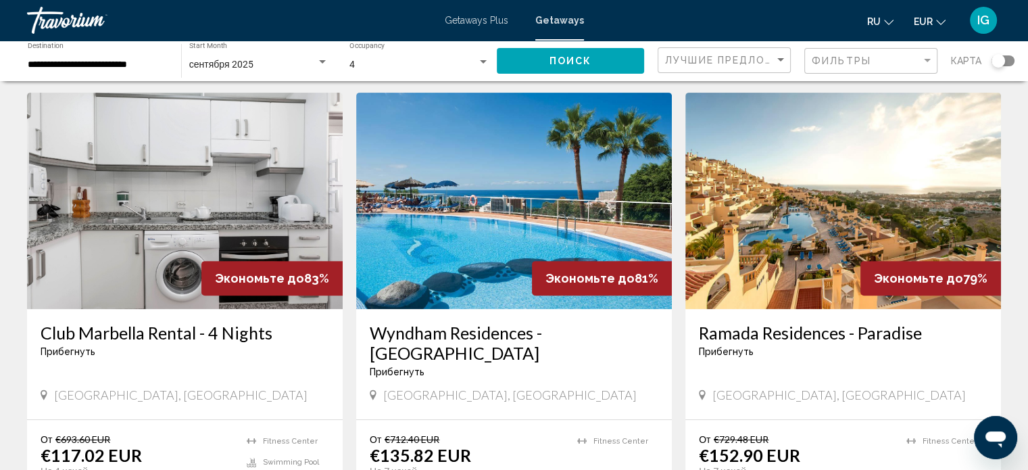
click at [485, 217] on img "Main content" at bounding box center [514, 201] width 316 height 216
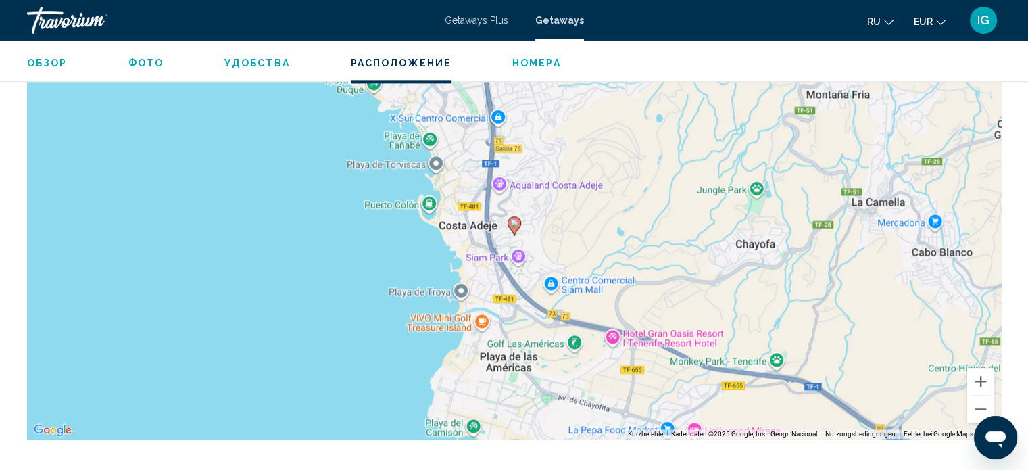
scroll to position [1812, 0]
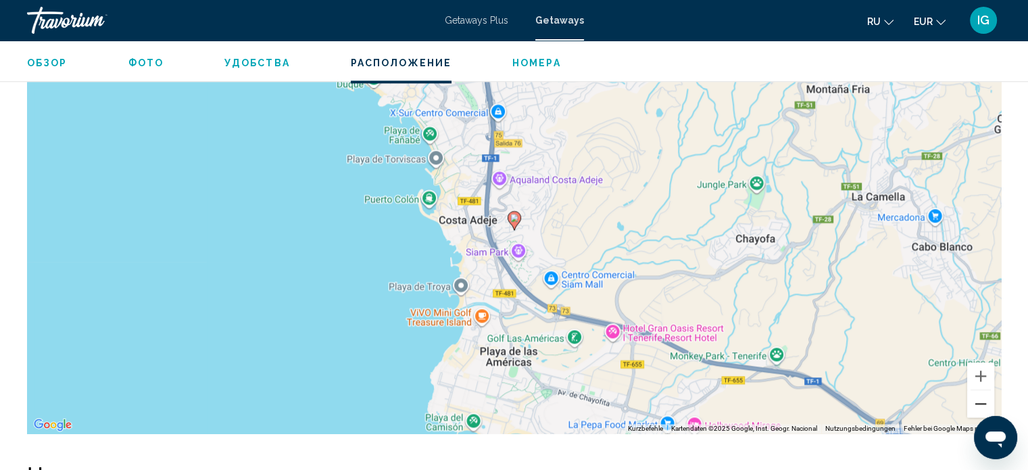
click at [979, 390] on button "Verkleinern" at bounding box center [980, 403] width 27 height 27
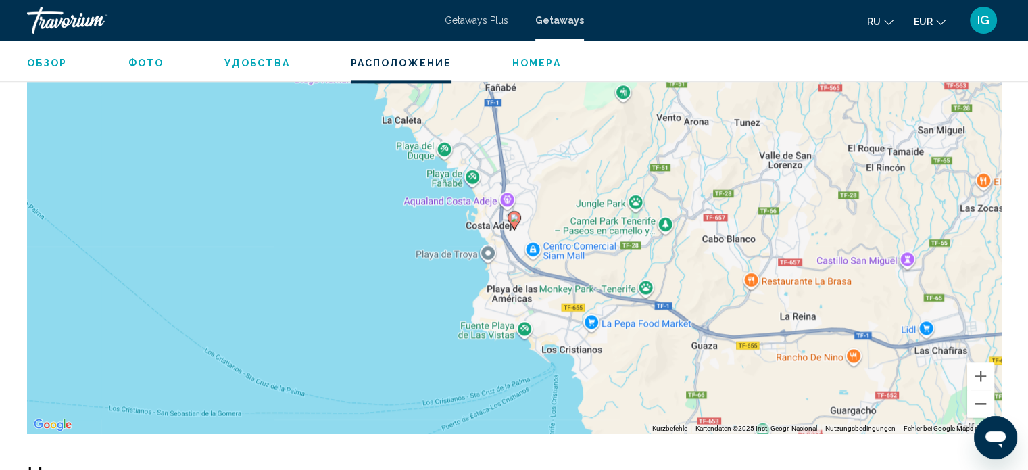
click at [979, 390] on button "Verkleinern" at bounding box center [980, 403] width 27 height 27
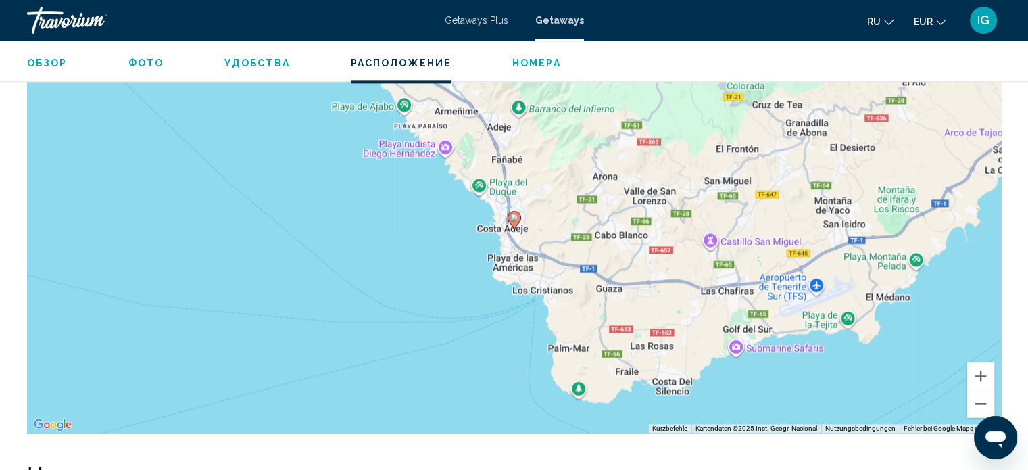
click at [979, 390] on button "Verkleinern" at bounding box center [980, 403] width 27 height 27
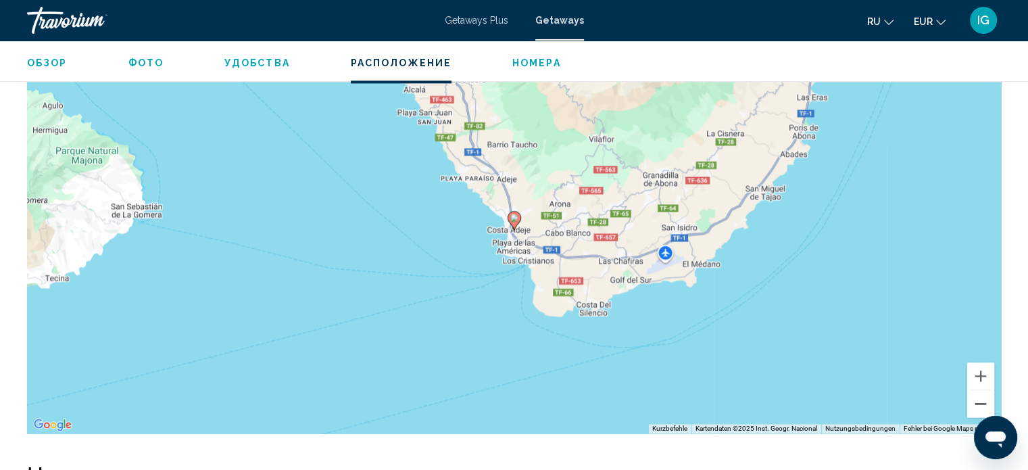
click at [979, 390] on button "Verkleinern" at bounding box center [980, 403] width 27 height 27
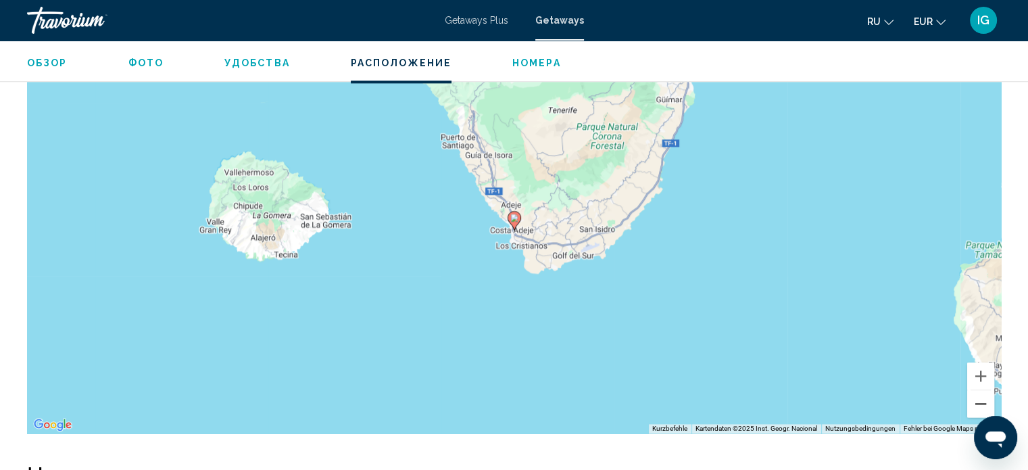
click at [979, 390] on button "Verkleinern" at bounding box center [980, 403] width 27 height 27
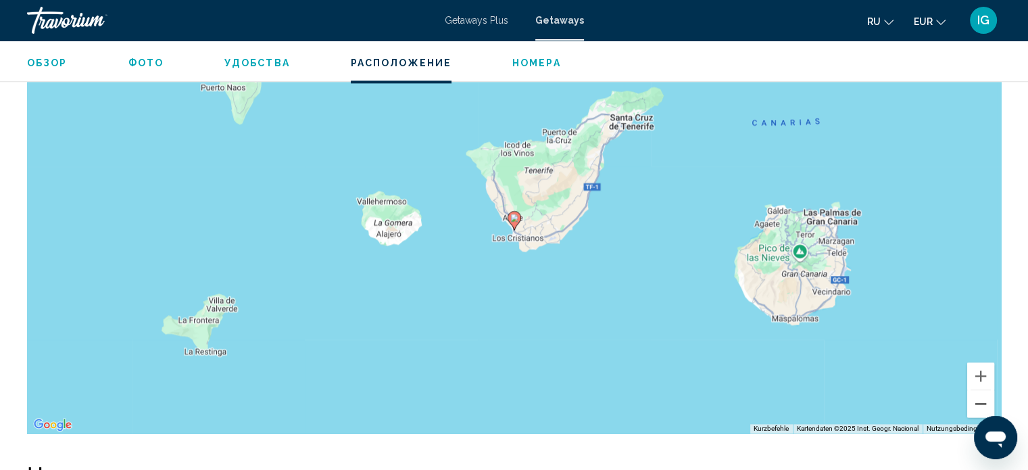
click at [979, 390] on button "Verkleinern" at bounding box center [980, 403] width 27 height 27
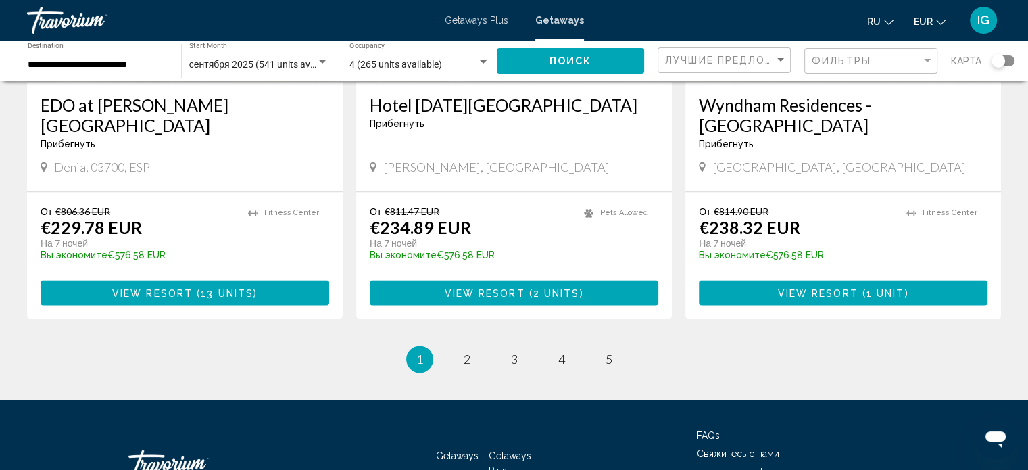
scroll to position [1764, 0]
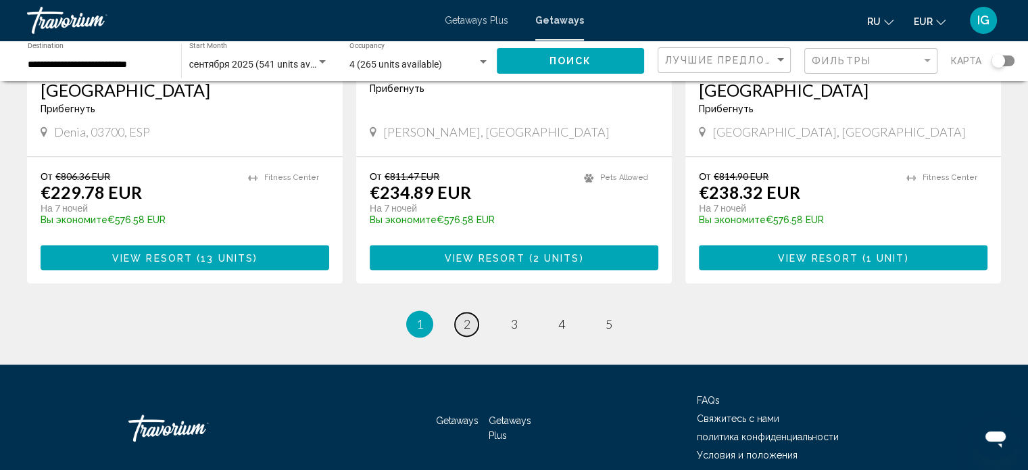
click at [466, 316] on span "2" at bounding box center [467, 323] width 7 height 15
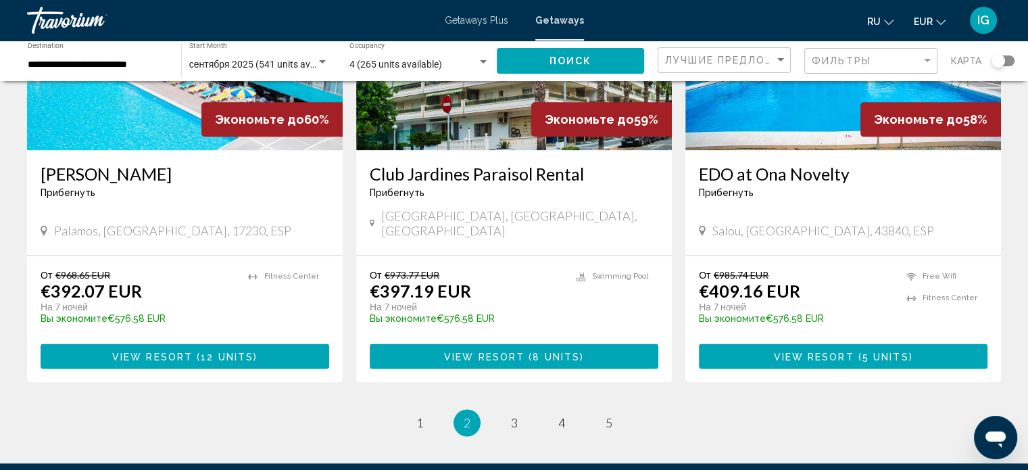
scroll to position [1752, 0]
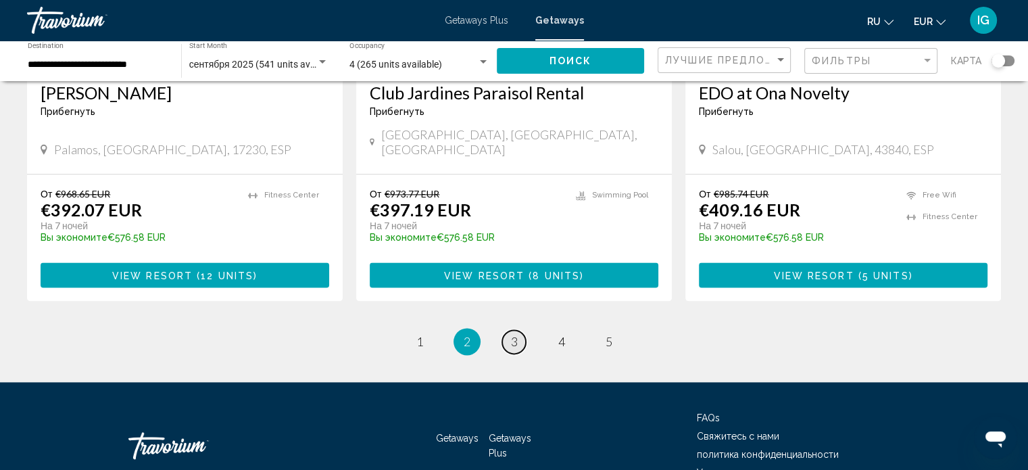
click at [514, 334] on span "3" at bounding box center [514, 341] width 7 height 15
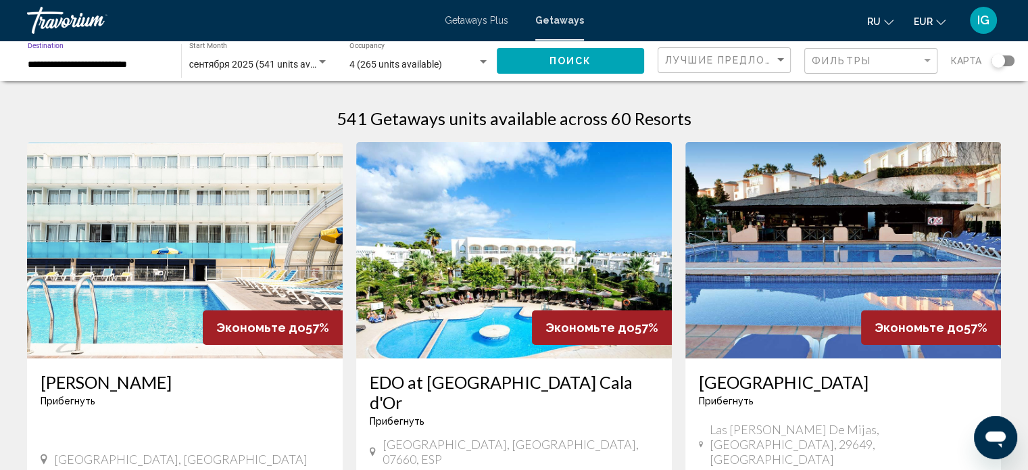
click at [95, 66] on input "**********" at bounding box center [98, 64] width 140 height 11
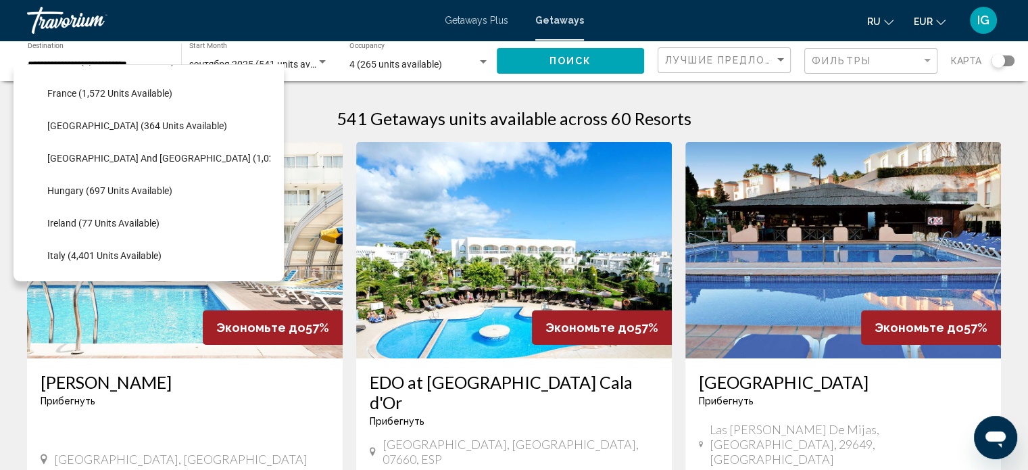
scroll to position [376, 0]
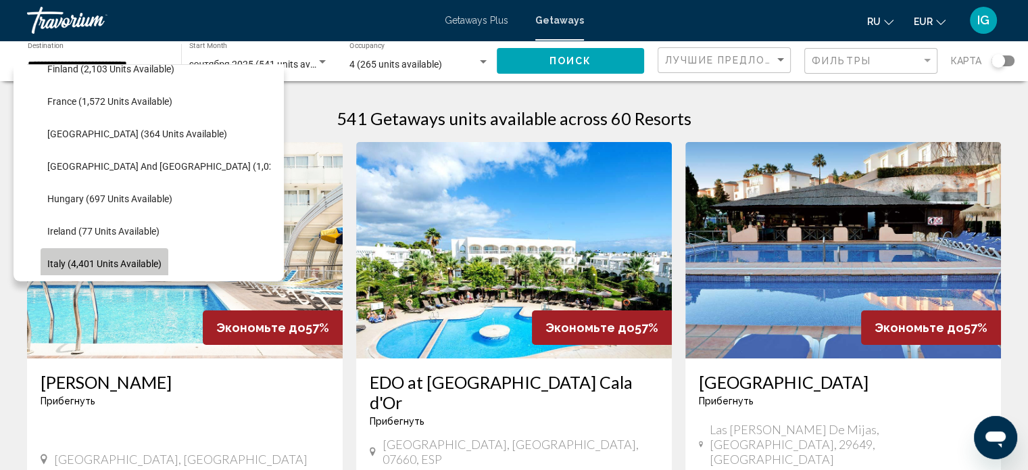
click at [108, 253] on button "Italy (4,401 units available)" at bounding box center [105, 263] width 128 height 31
type input "**********"
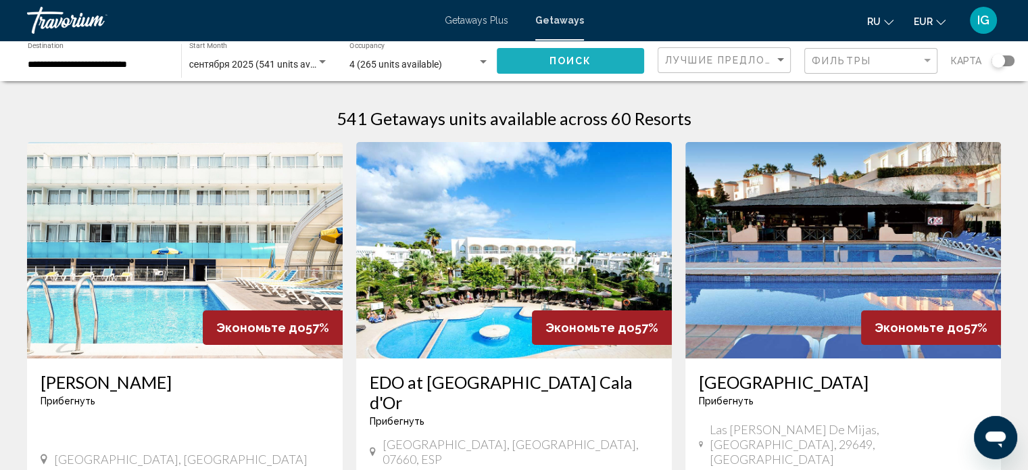
click at [545, 57] on button "Поиск" at bounding box center [570, 60] width 147 height 25
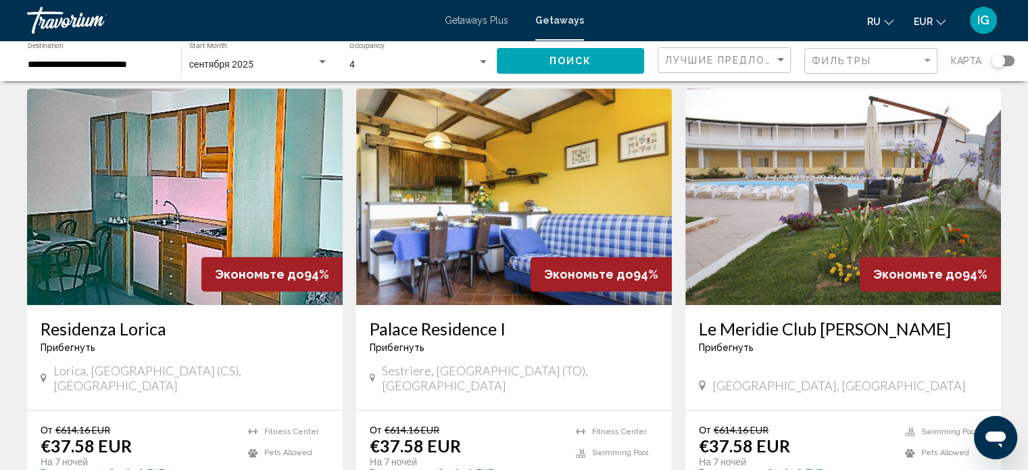
scroll to position [538, 0]
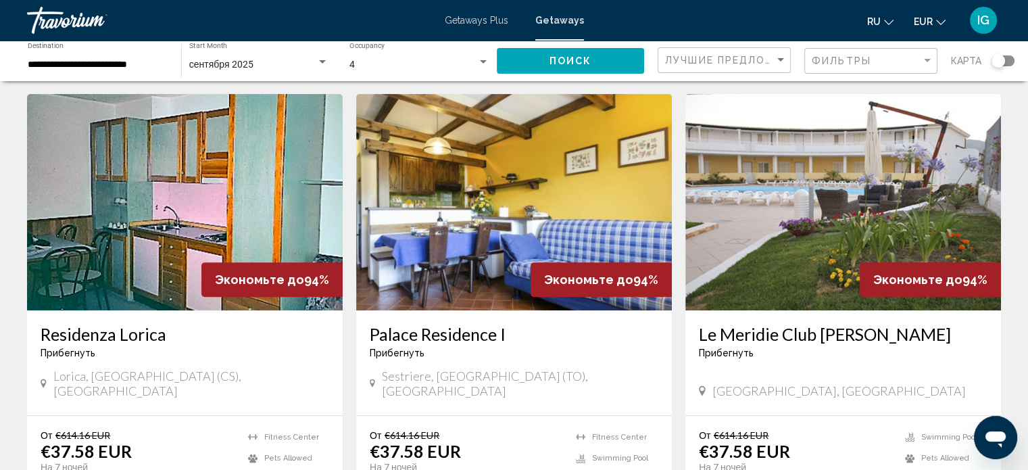
click at [756, 212] on img "Main content" at bounding box center [843, 202] width 316 height 216
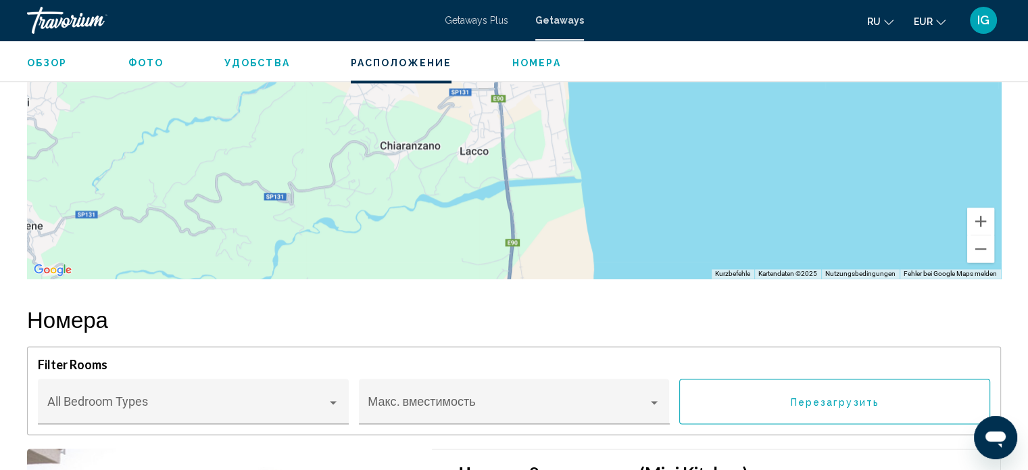
scroll to position [1755, 0]
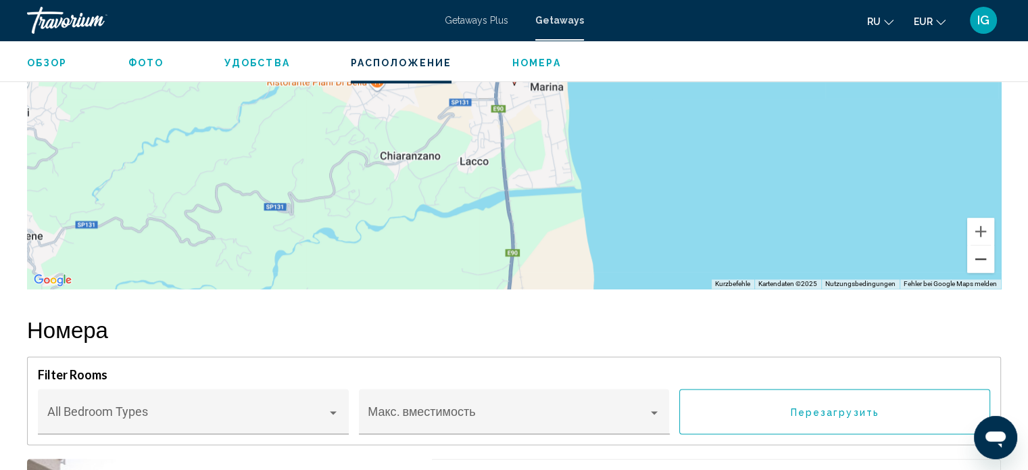
click at [979, 259] on button "Verkleinern" at bounding box center [980, 258] width 27 height 27
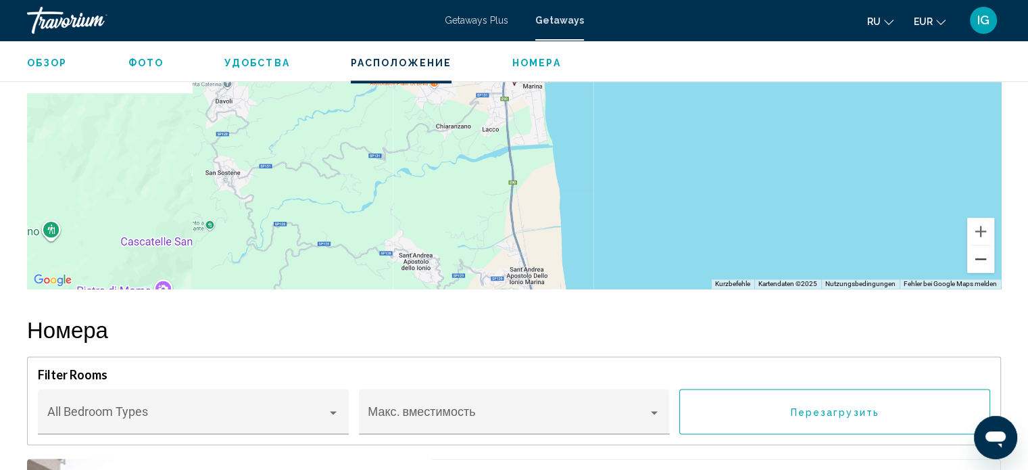
click at [979, 259] on button "Verkleinern" at bounding box center [980, 258] width 27 height 27
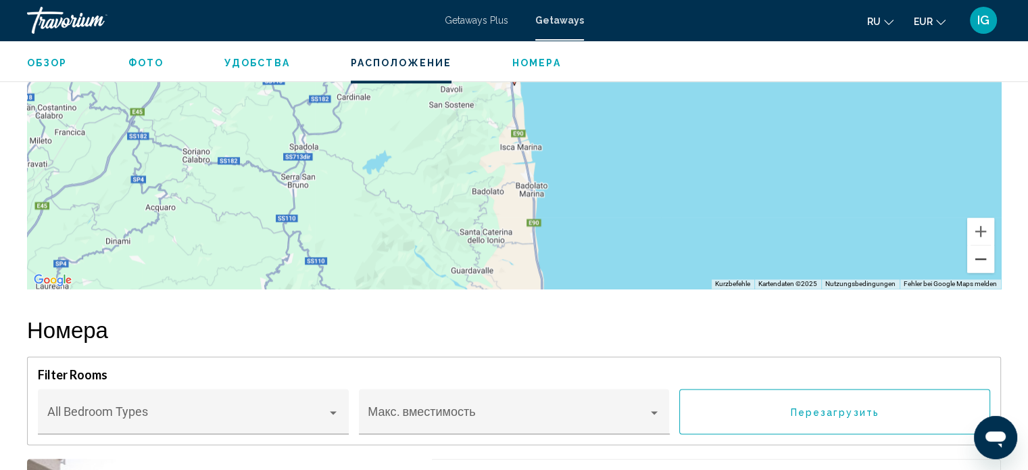
click at [979, 259] on button "Verkleinern" at bounding box center [980, 258] width 27 height 27
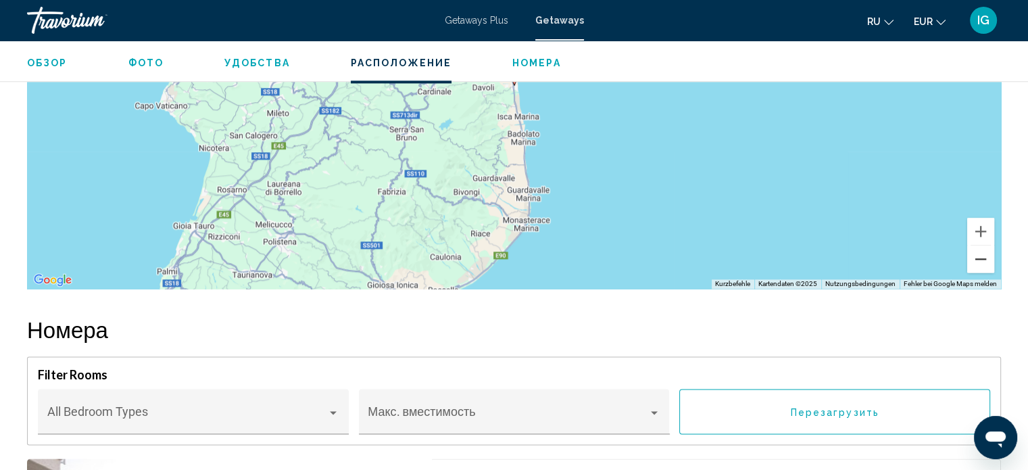
click at [979, 259] on button "Verkleinern" at bounding box center [980, 258] width 27 height 27
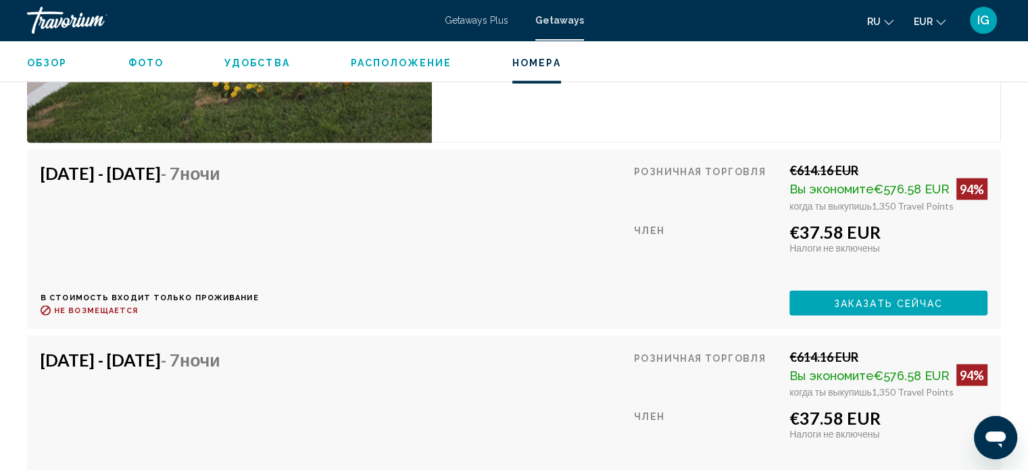
scroll to position [2343, 0]
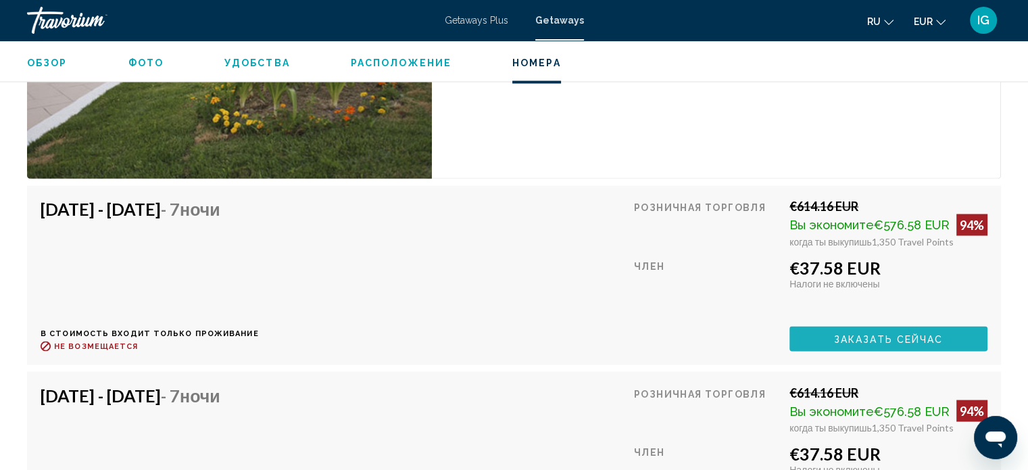
click at [871, 335] on span "Заказать сейчас" at bounding box center [889, 338] width 110 height 11
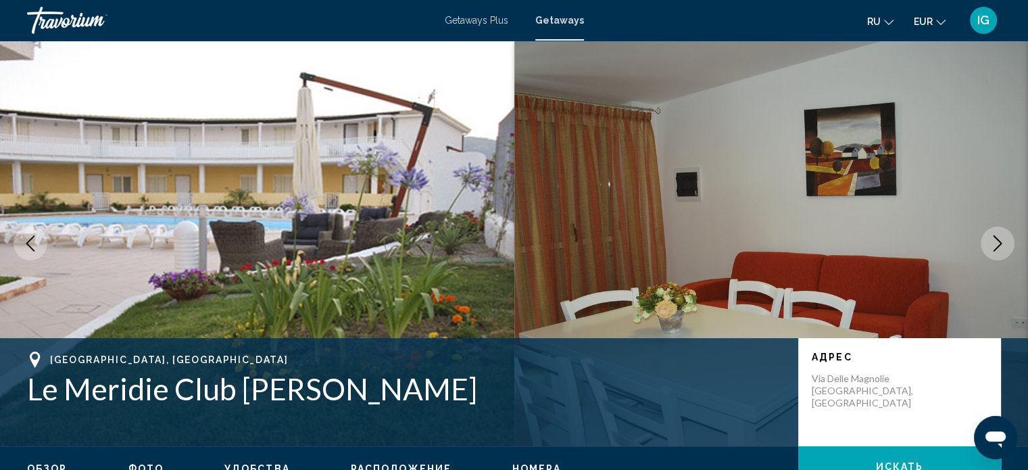
scroll to position [8, 0]
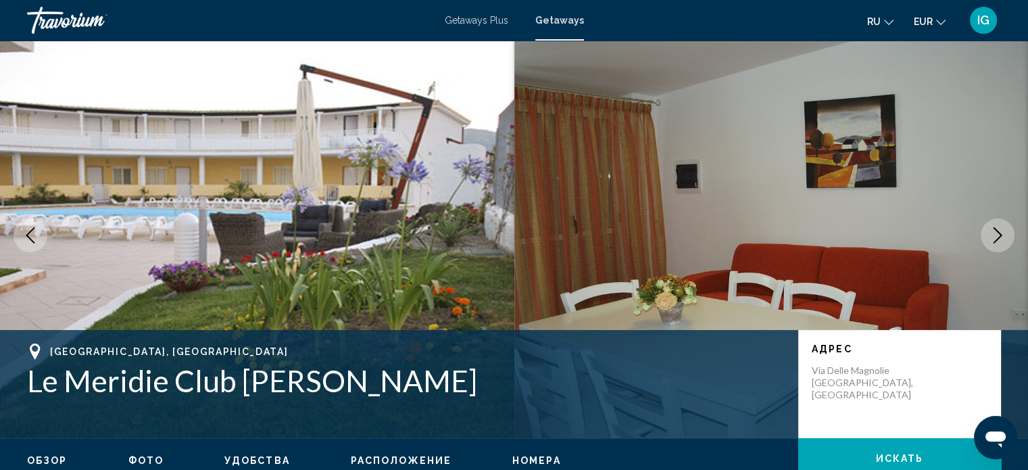
click at [995, 237] on icon "Next image" at bounding box center [998, 235] width 16 height 16
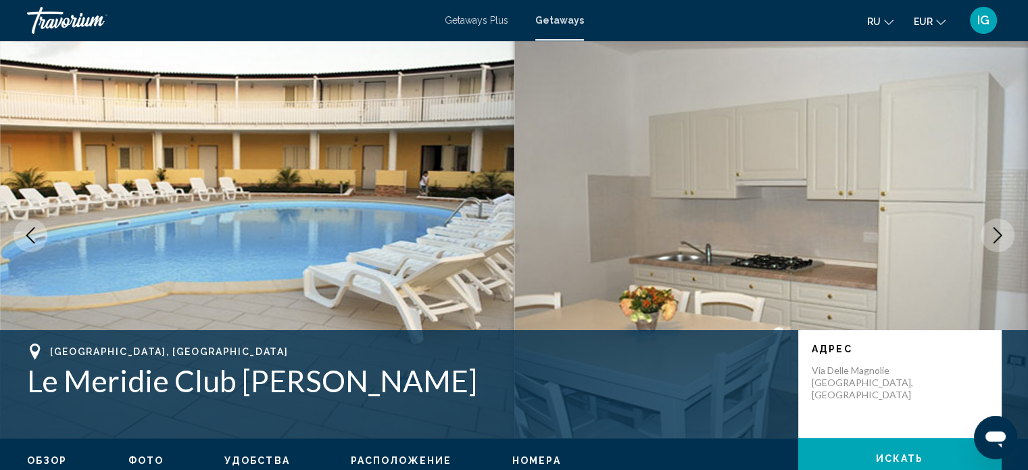
click at [995, 237] on icon "Next image" at bounding box center [998, 235] width 16 height 16
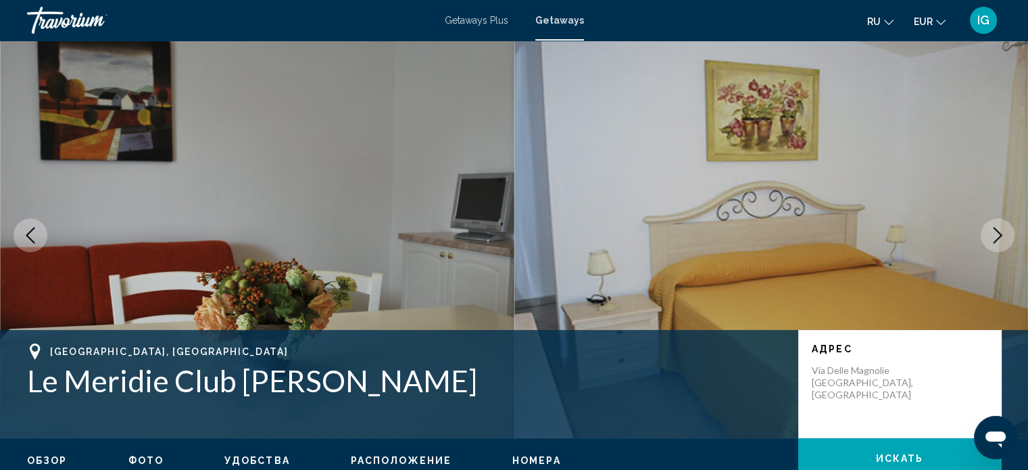
click at [995, 237] on icon "Next image" at bounding box center [998, 235] width 16 height 16
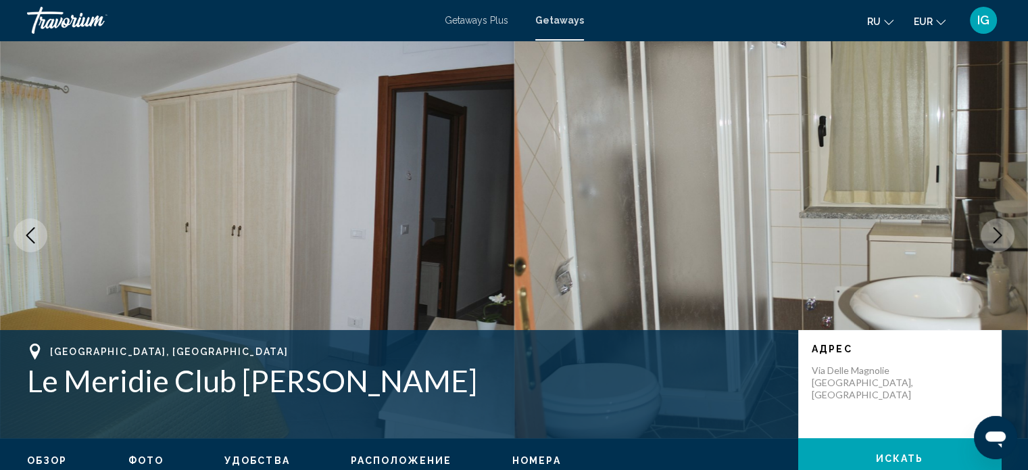
click at [995, 237] on icon "Next image" at bounding box center [998, 235] width 16 height 16
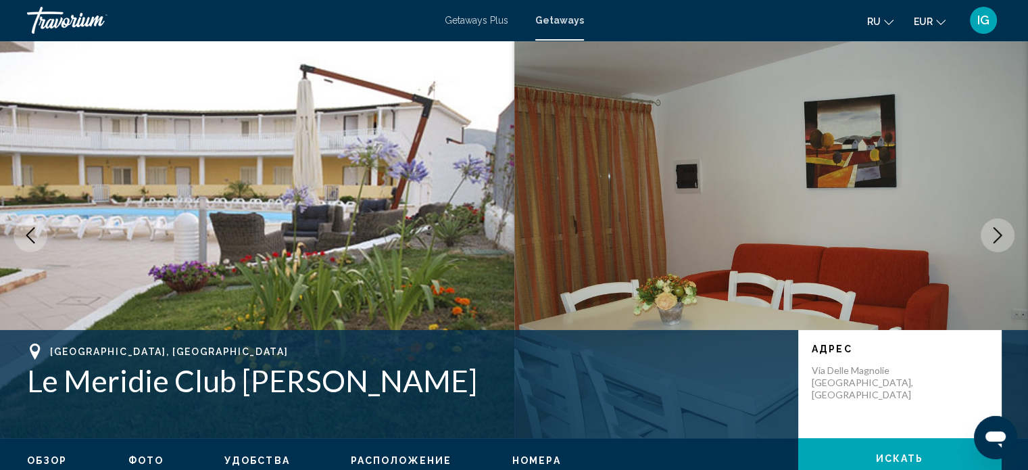
click at [995, 237] on icon "Next image" at bounding box center [998, 235] width 16 height 16
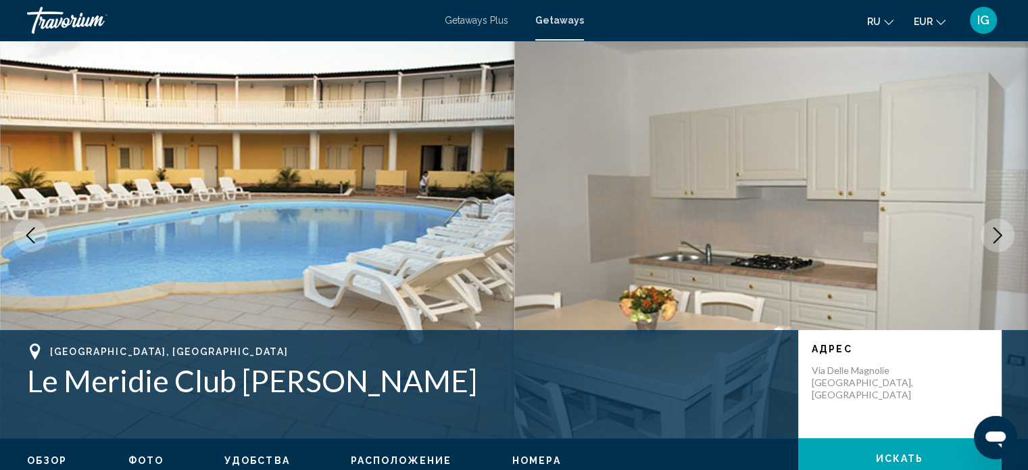
click at [995, 237] on icon "Next image" at bounding box center [998, 235] width 16 height 16
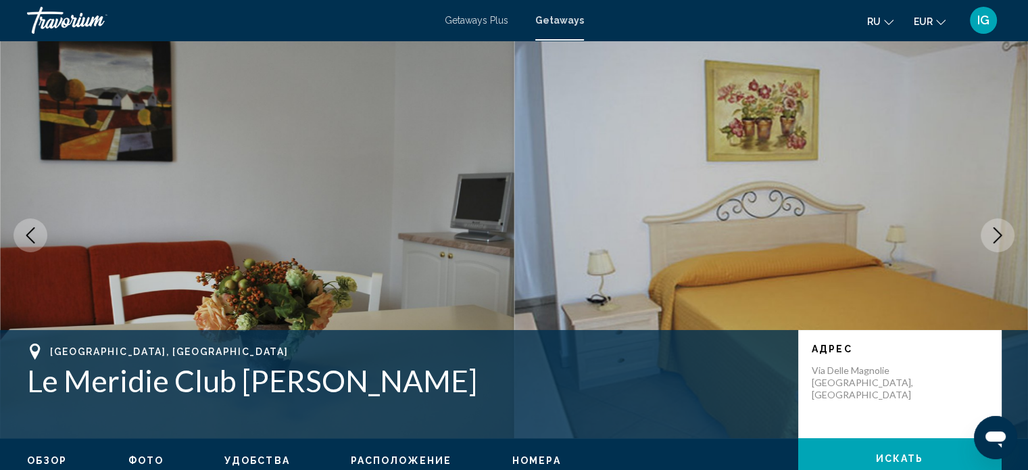
click at [995, 237] on icon "Next image" at bounding box center [998, 235] width 16 height 16
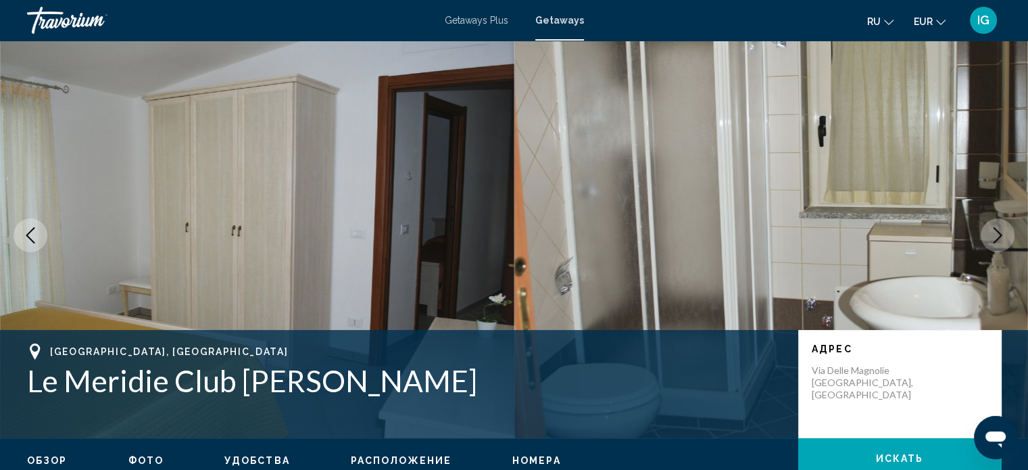
click at [995, 237] on icon "Next image" at bounding box center [998, 235] width 16 height 16
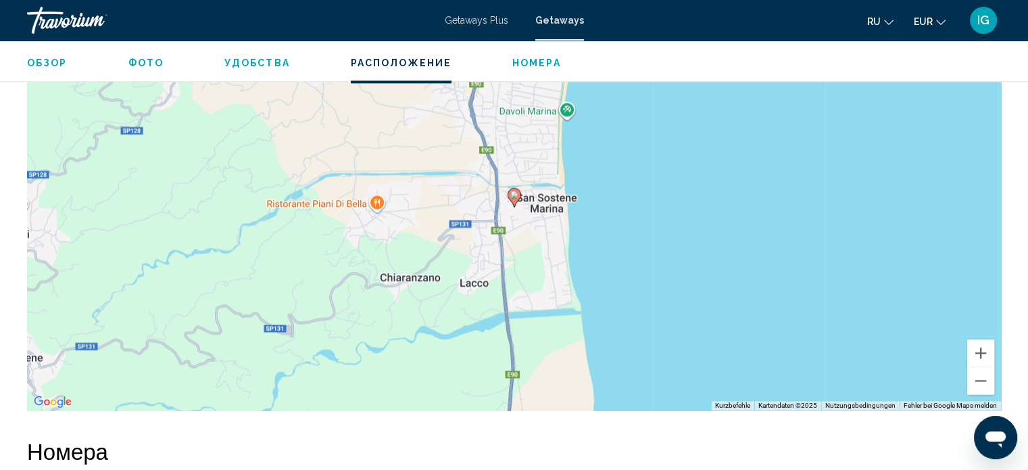
scroll to position [1609, 0]
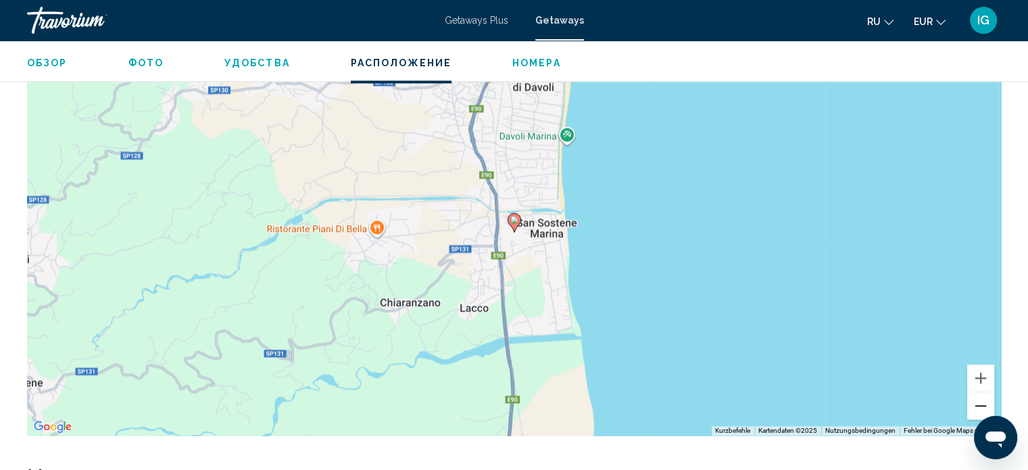
click at [987, 406] on button "Verkleinern" at bounding box center [980, 405] width 27 height 27
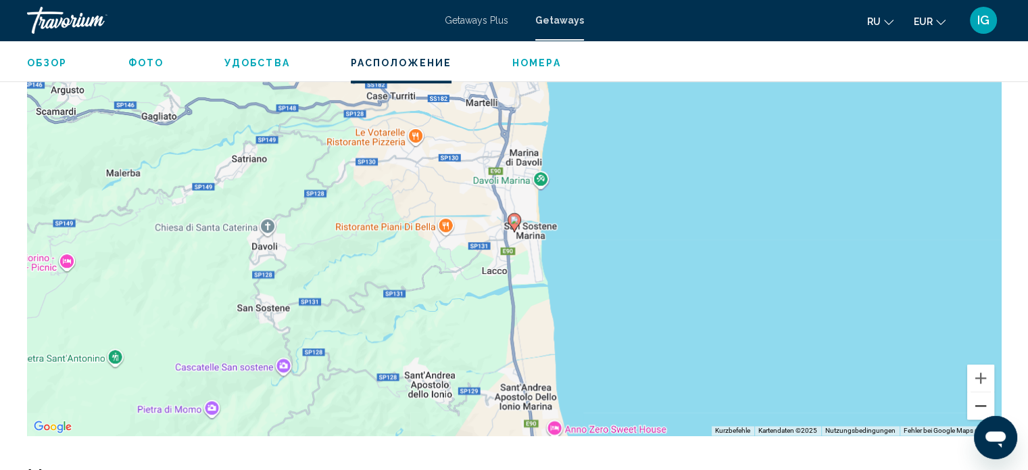
click at [987, 406] on button "Verkleinern" at bounding box center [980, 405] width 27 height 27
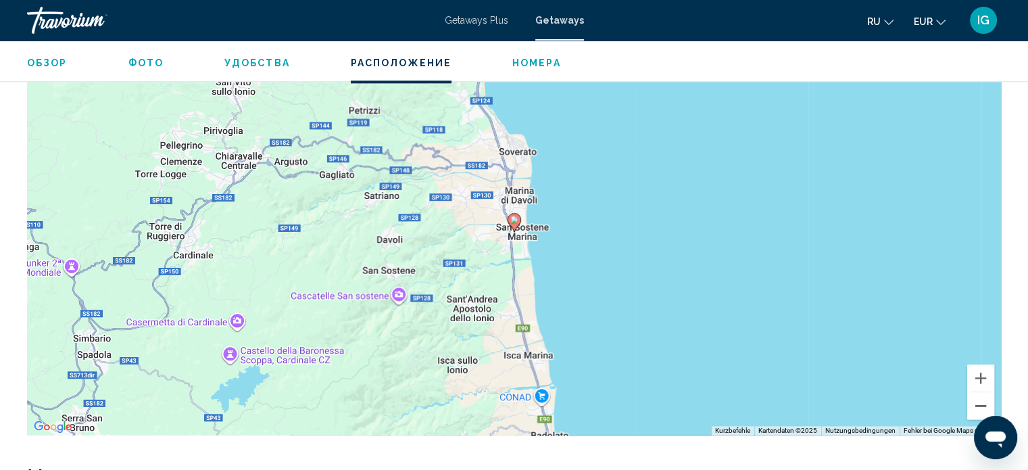
click at [987, 406] on button "Verkleinern" at bounding box center [980, 405] width 27 height 27
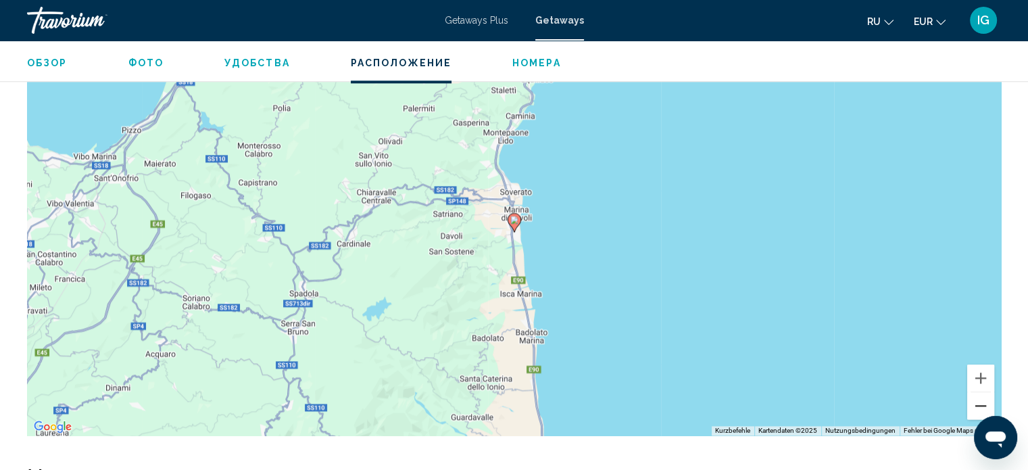
click at [987, 406] on button "Verkleinern" at bounding box center [980, 405] width 27 height 27
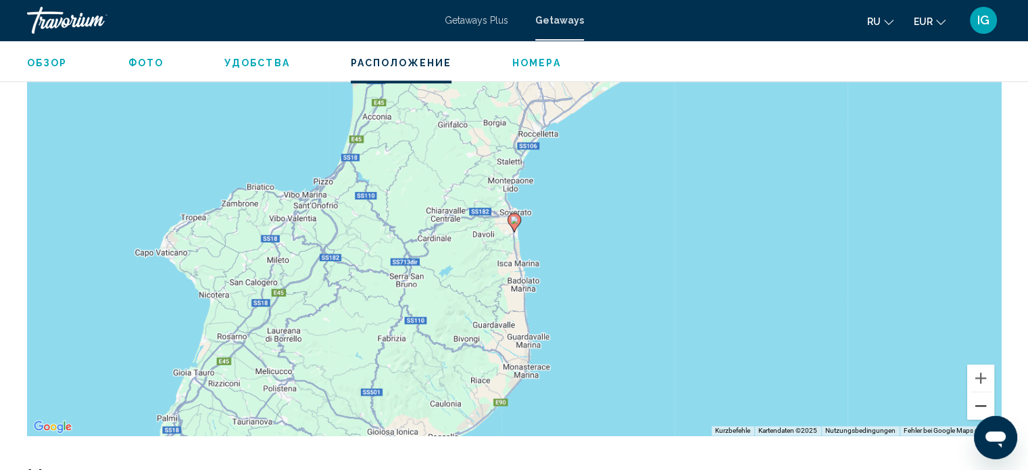
click at [987, 406] on button "Verkleinern" at bounding box center [980, 405] width 27 height 27
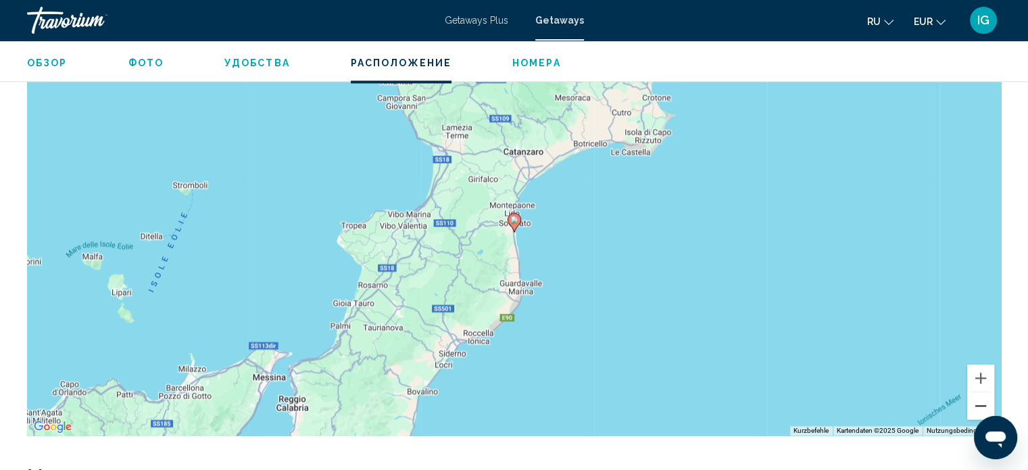
click at [987, 406] on button "Verkleinern" at bounding box center [980, 405] width 27 height 27
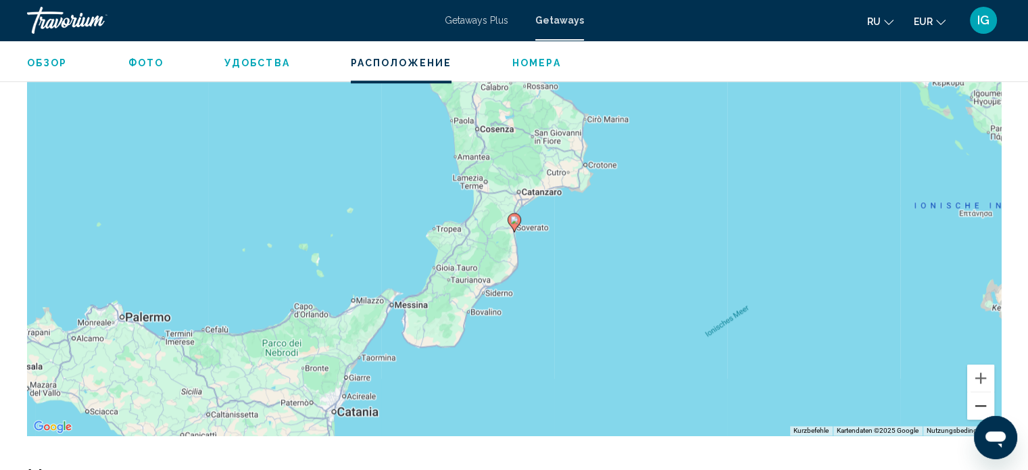
click at [987, 406] on button "Verkleinern" at bounding box center [980, 405] width 27 height 27
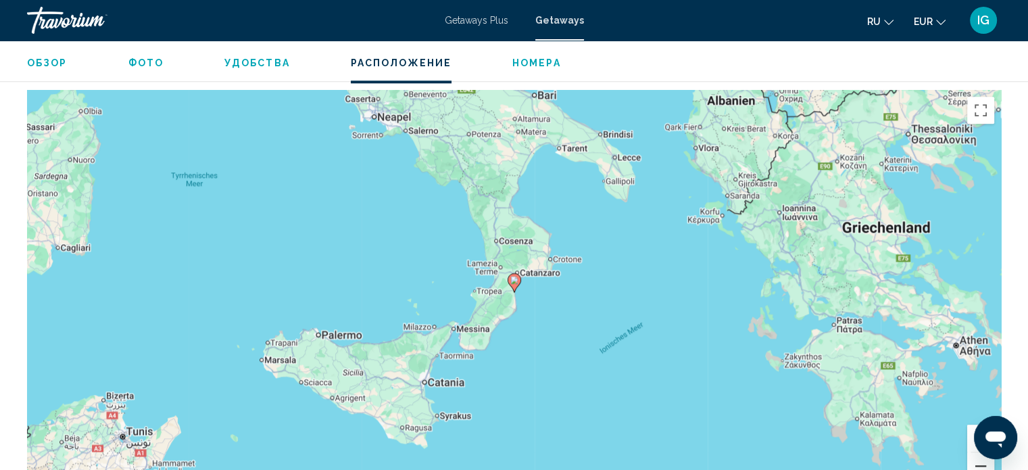
scroll to position [1538, 0]
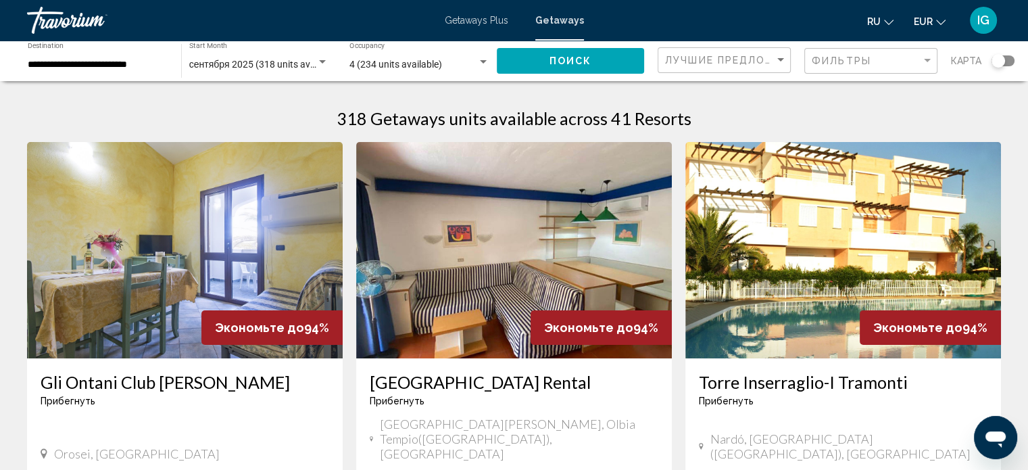
click at [1006, 61] on div "Search widget" at bounding box center [1003, 60] width 23 height 11
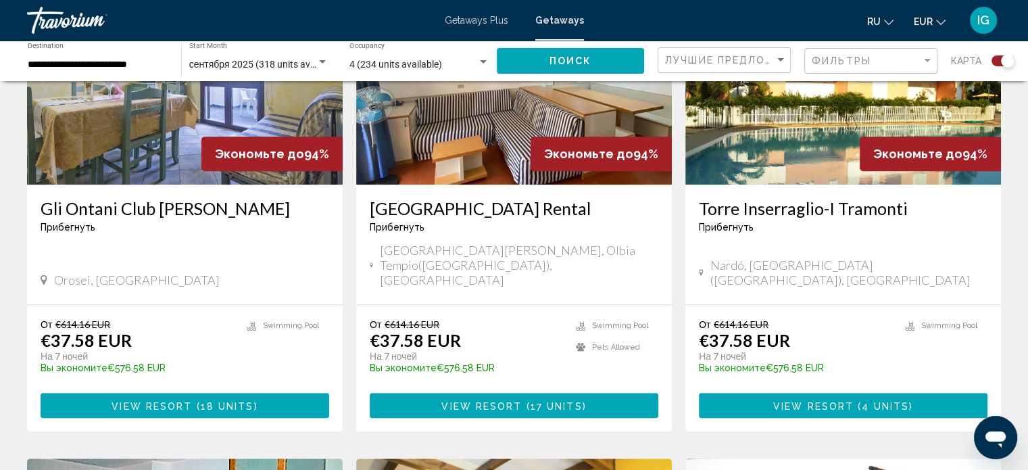
scroll to position [577, 0]
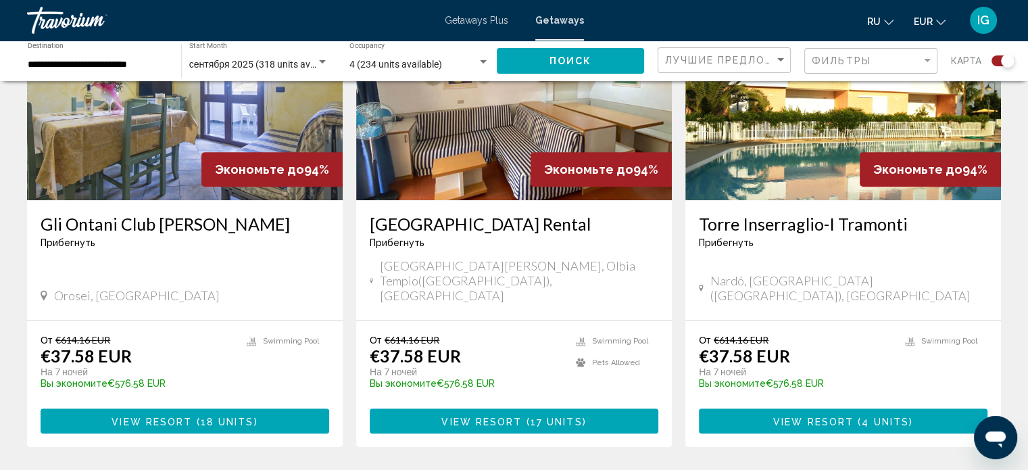
click at [373, 278] on icon "Main content" at bounding box center [371, 280] width 3 height 5
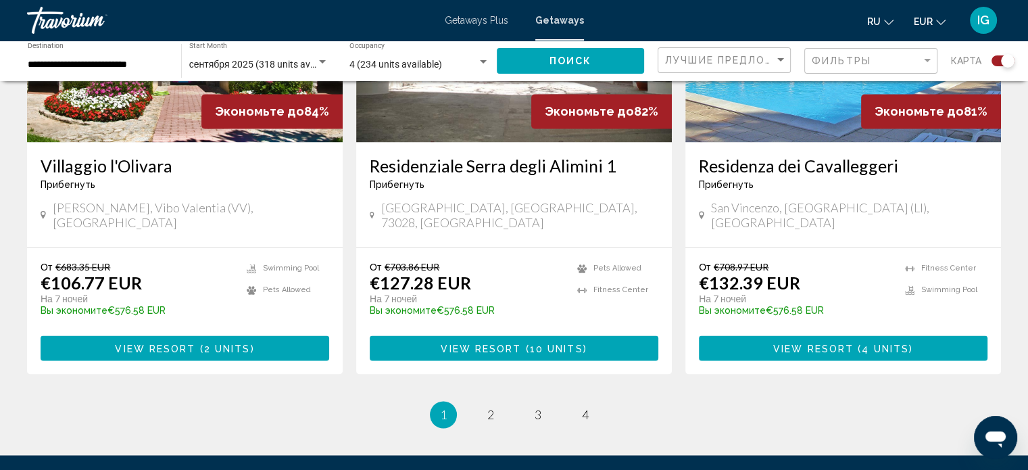
scroll to position [2147, 0]
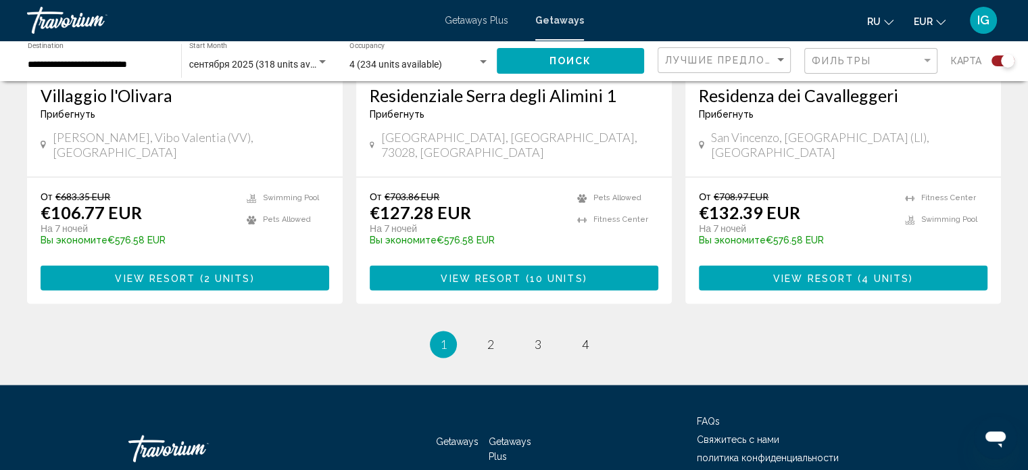
click at [487, 331] on li "page 2" at bounding box center [490, 344] width 27 height 27
click at [493, 337] on span "2" at bounding box center [490, 344] width 7 height 15
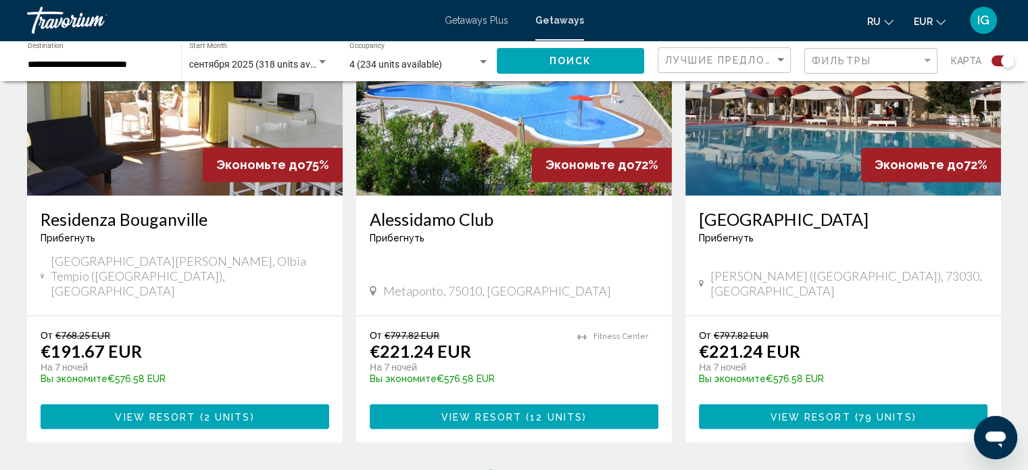
scroll to position [2022, 0]
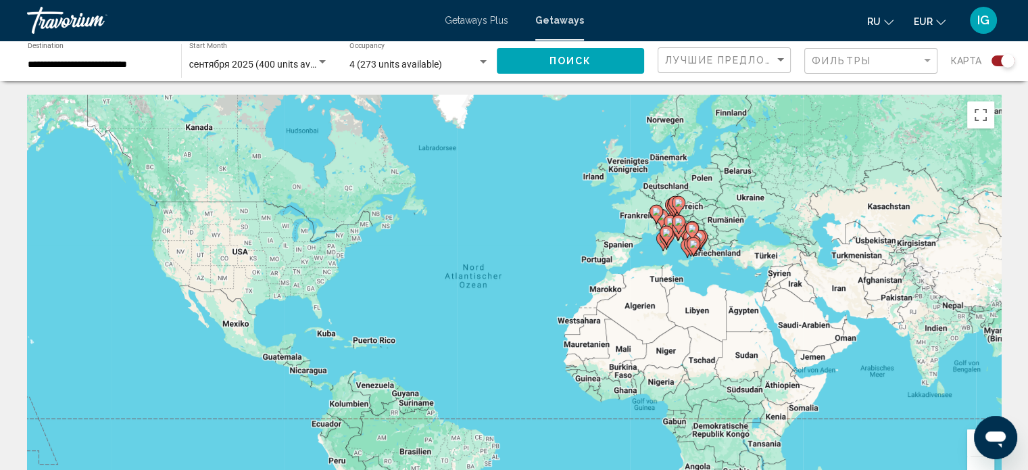
click at [677, 256] on div "Um den Modus zum Ziehen mit der Tastatur zu aktivieren, drückst du Alt + Eingab…" at bounding box center [514, 298] width 974 height 406
click at [972, 448] on button "Vergrößern" at bounding box center [980, 442] width 27 height 27
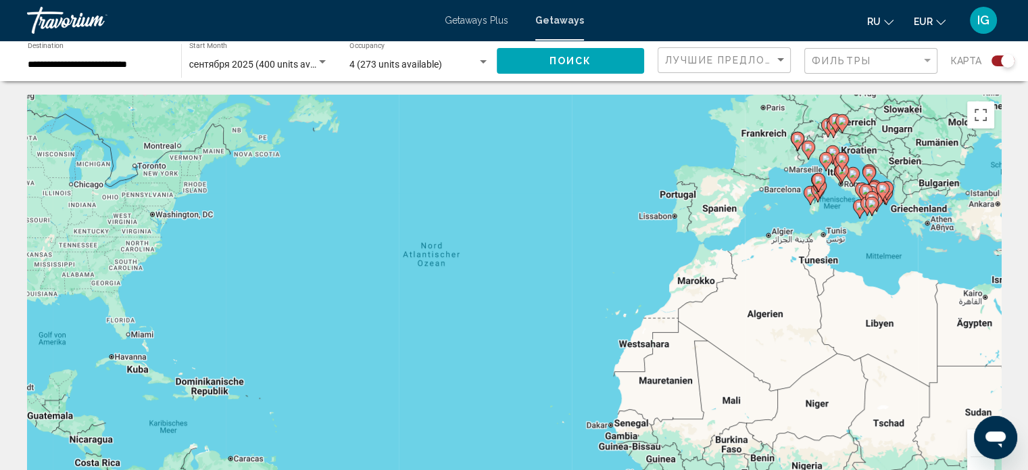
click at [972, 448] on button "Vergrößern" at bounding box center [980, 442] width 27 height 27
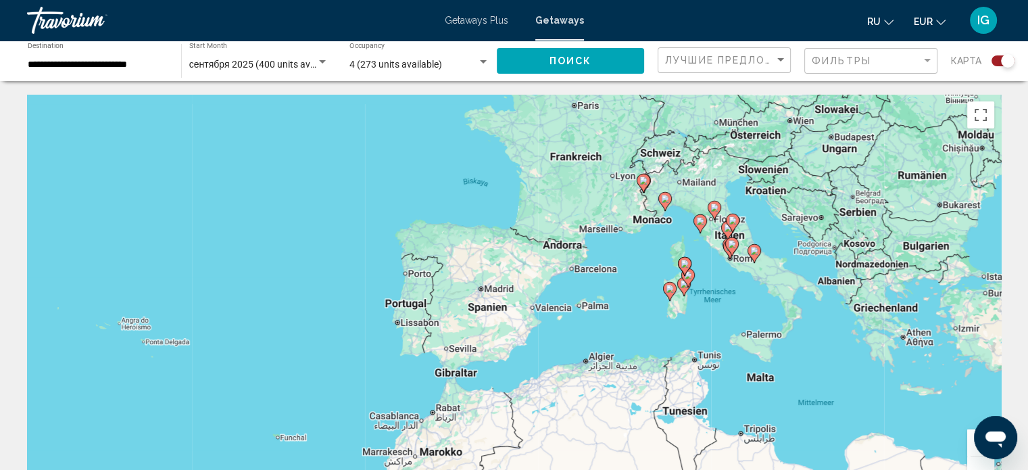
drag, startPoint x: 919, startPoint y: 218, endPoint x: 475, endPoint y: 408, distance: 483.4
click at [475, 408] on div "Um den Modus zum Ziehen mit der Tastatur zu aktivieren, drückst du Alt + Eingab…" at bounding box center [514, 298] width 974 height 406
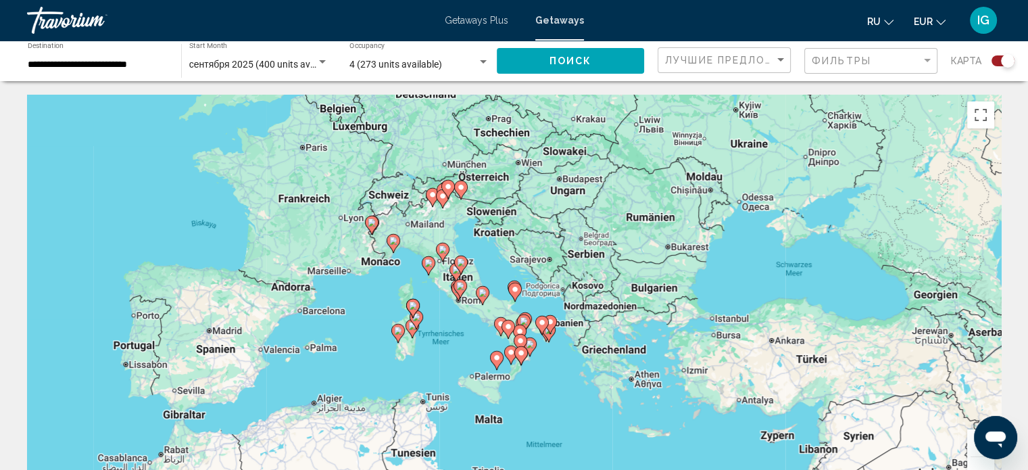
drag, startPoint x: 678, startPoint y: 330, endPoint x: 360, endPoint y: 372, distance: 320.4
click at [360, 372] on div "Um den Modus zum Ziehen mit der Tastatur zu aktivieren, drückst du Alt + Eingab…" at bounding box center [514, 298] width 974 height 406
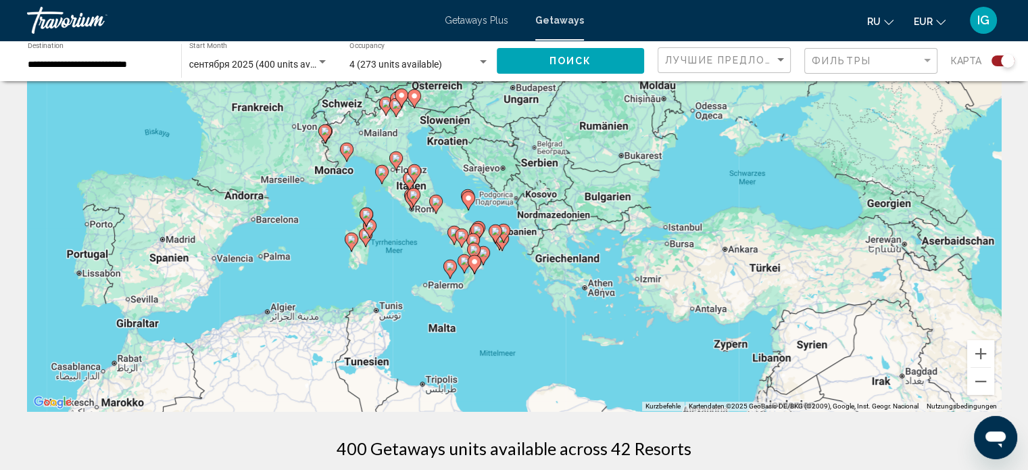
scroll to position [70, 0]
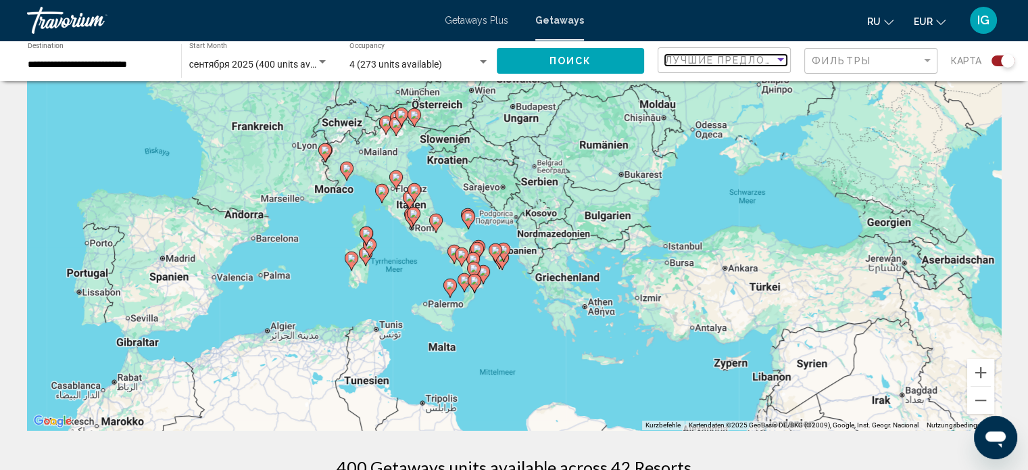
click at [780, 59] on div "Sort by" at bounding box center [780, 59] width 7 height 3
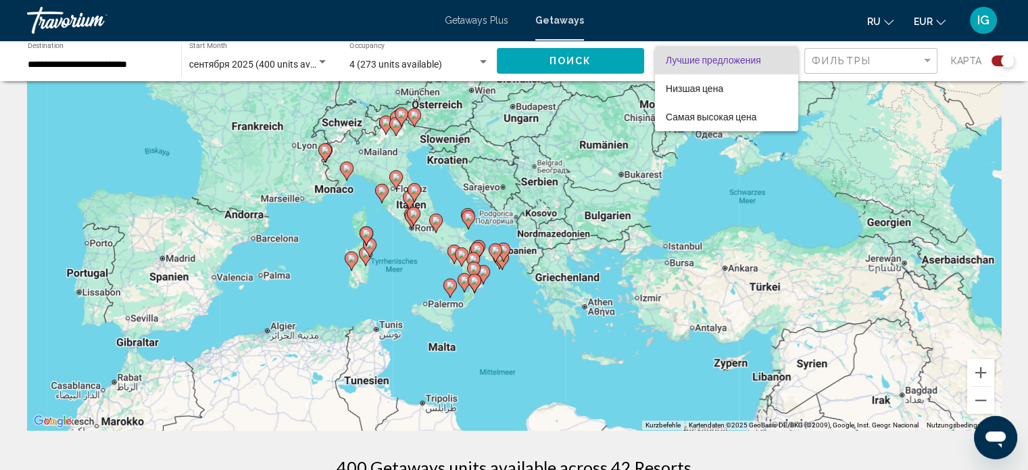
click at [922, 65] on div at bounding box center [514, 235] width 1028 height 470
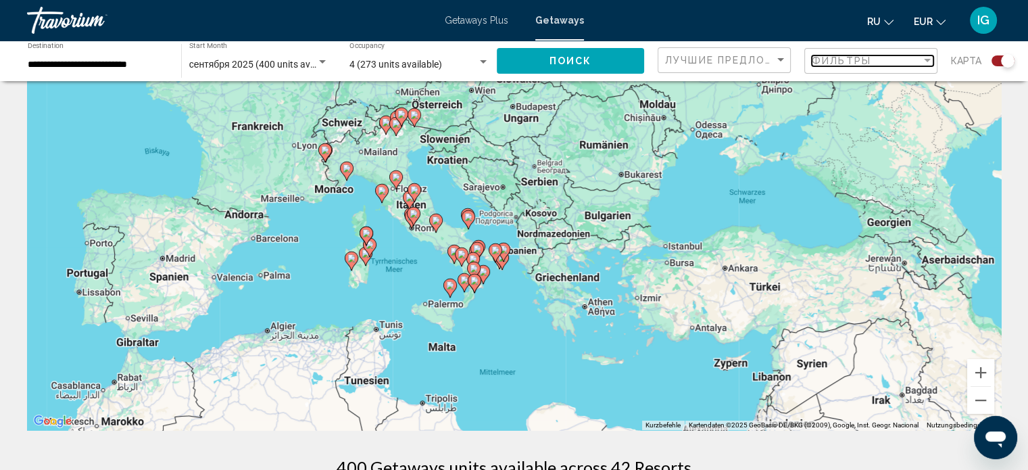
click at [922, 65] on div "Filter" at bounding box center [927, 60] width 12 height 11
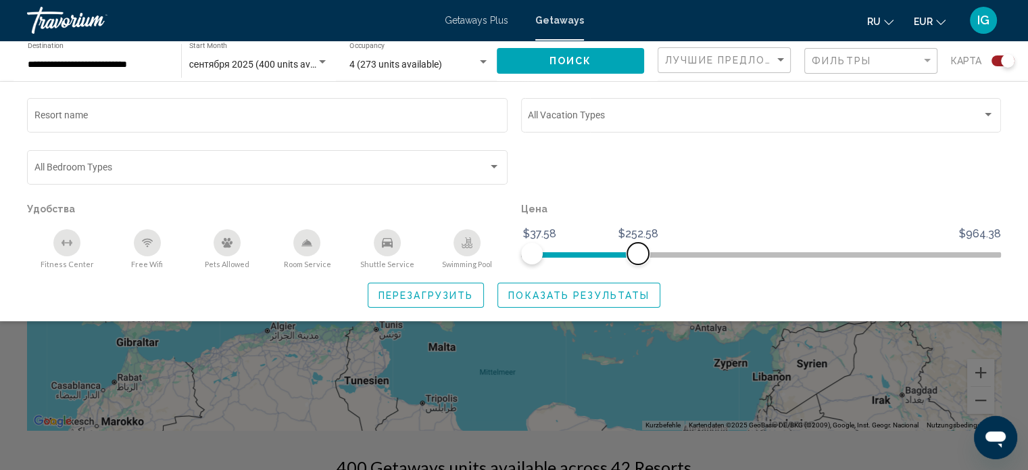
drag, startPoint x: 991, startPoint y: 256, endPoint x: 638, endPoint y: 259, distance: 352.8
click at [638, 259] on span "Search widget" at bounding box center [638, 254] width 22 height 22
click at [554, 297] on span "Показать результаты" at bounding box center [578, 295] width 141 height 11
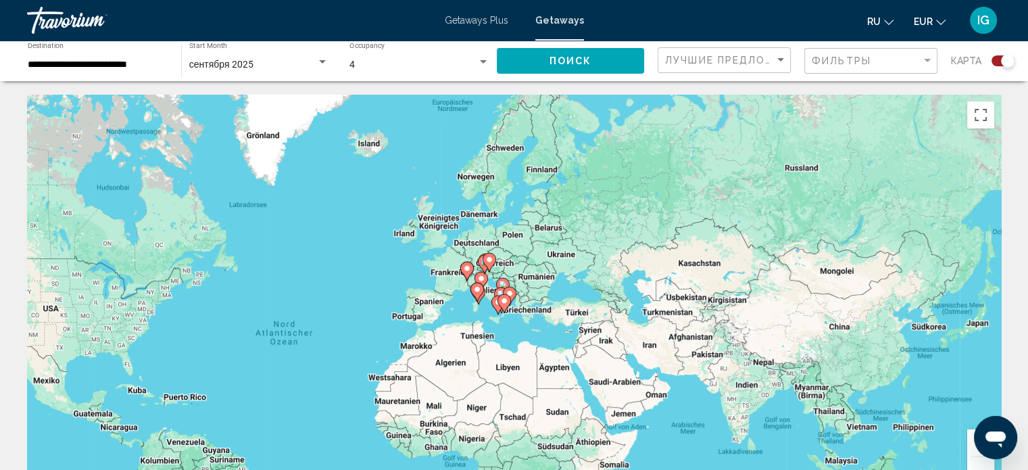
click at [968, 449] on button "Vergrößern" at bounding box center [980, 442] width 27 height 27
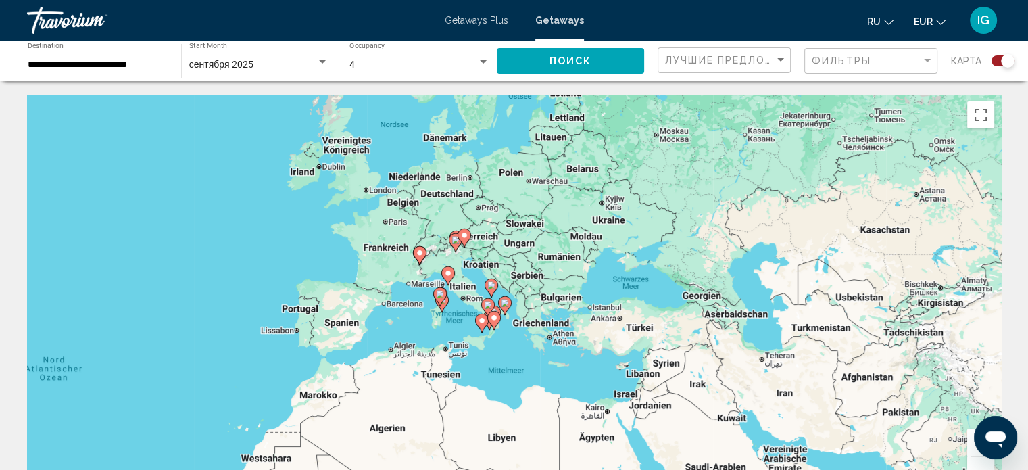
click at [968, 449] on button "Vergrößern" at bounding box center [980, 442] width 27 height 27
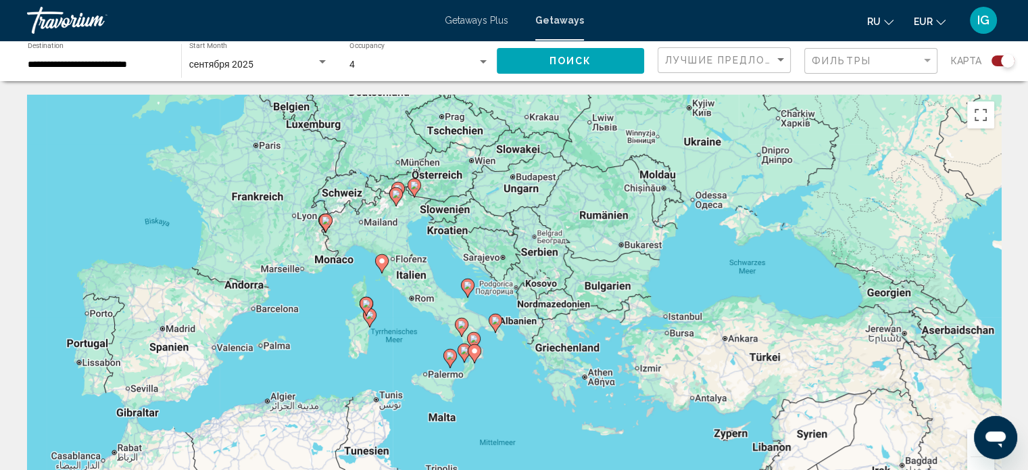
click at [968, 449] on button "Vergrößern" at bounding box center [980, 442] width 27 height 27
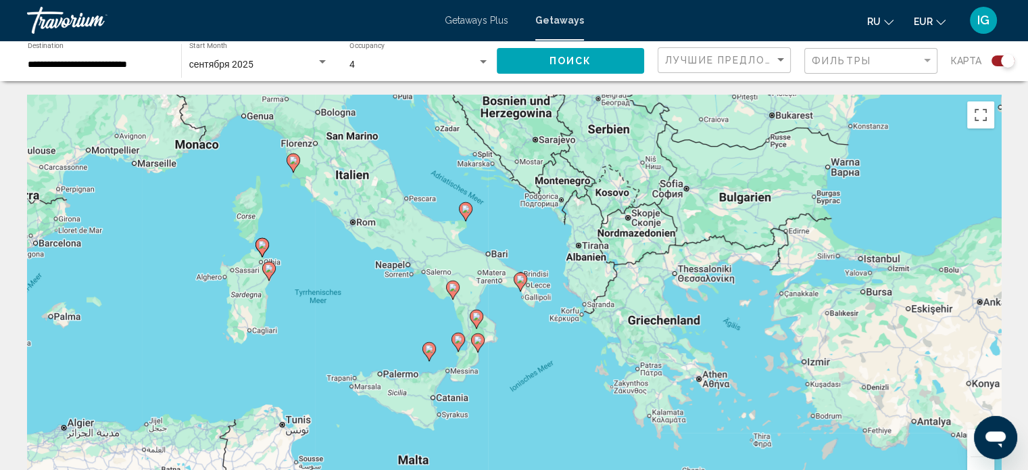
drag, startPoint x: 443, startPoint y: 298, endPoint x: 488, endPoint y: 213, distance: 96.1
click at [488, 213] on div "Um den Modus zum Ziehen mit der Tastatur zu aktivieren, drückst du Alt + Eingab…" at bounding box center [514, 298] width 974 height 406
click at [876, 66] on div "Фильтры" at bounding box center [873, 61] width 122 height 25
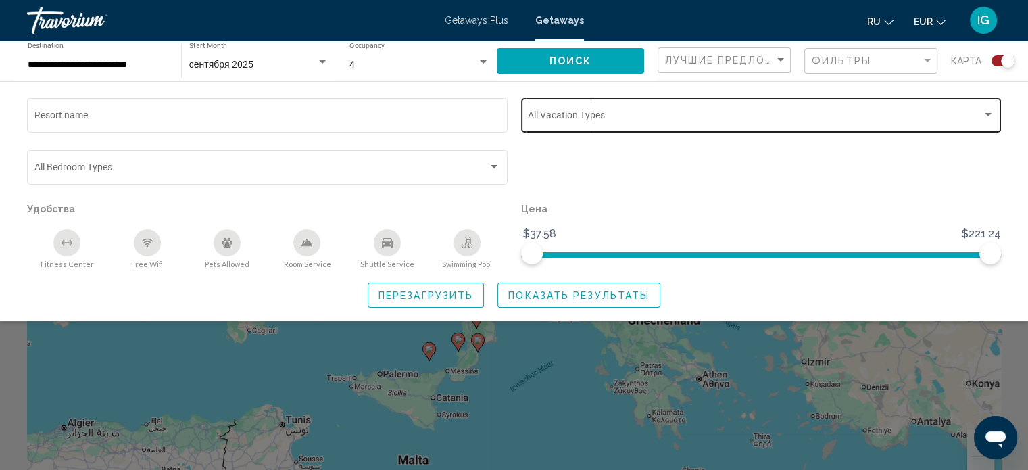
click at [983, 106] on div "Vacation Types All Vacation Types" at bounding box center [761, 113] width 466 height 37
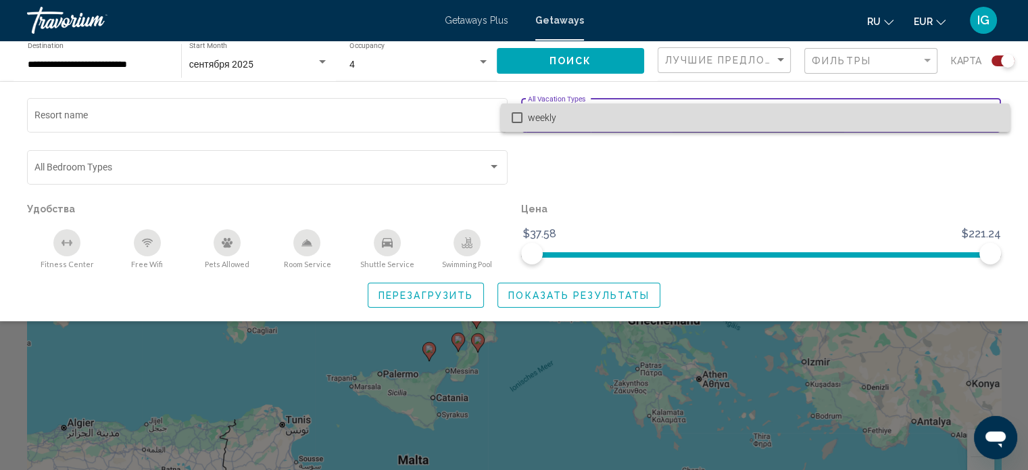
click at [983, 106] on span "weekly" at bounding box center [763, 117] width 471 height 28
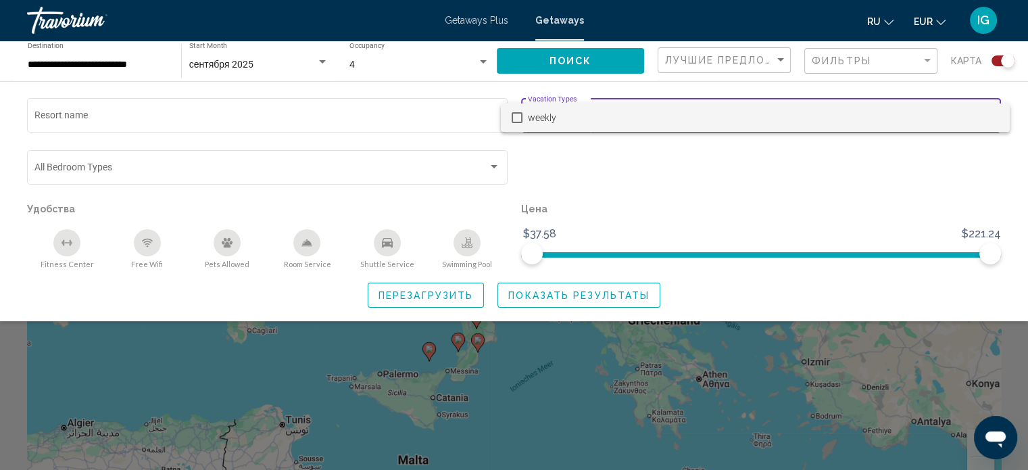
click at [752, 224] on div at bounding box center [514, 235] width 1028 height 470
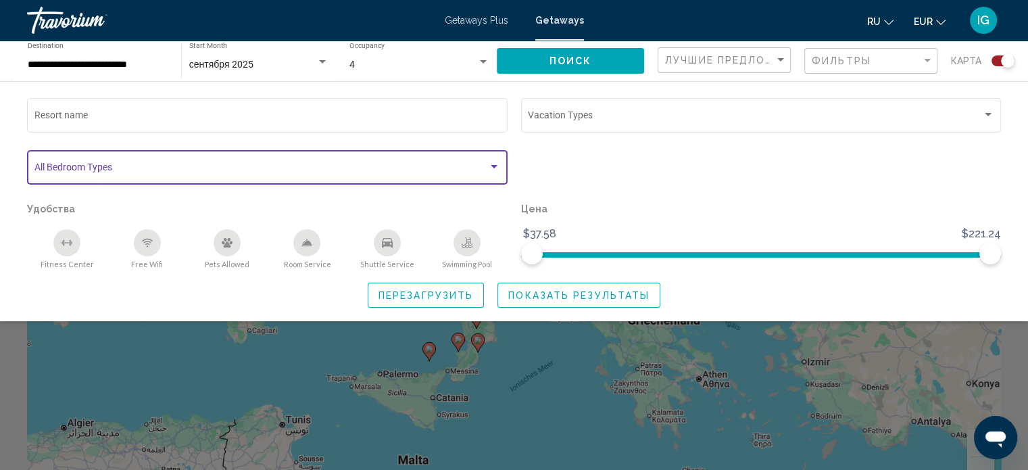
click at [492, 167] on div "Search widget" at bounding box center [494, 166] width 7 height 3
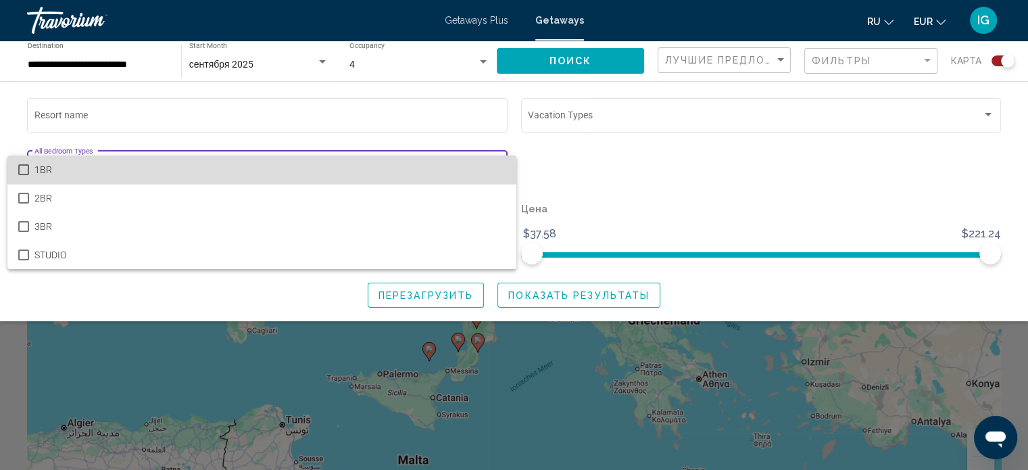
click at [492, 167] on span "1BR" at bounding box center [269, 169] width 471 height 28
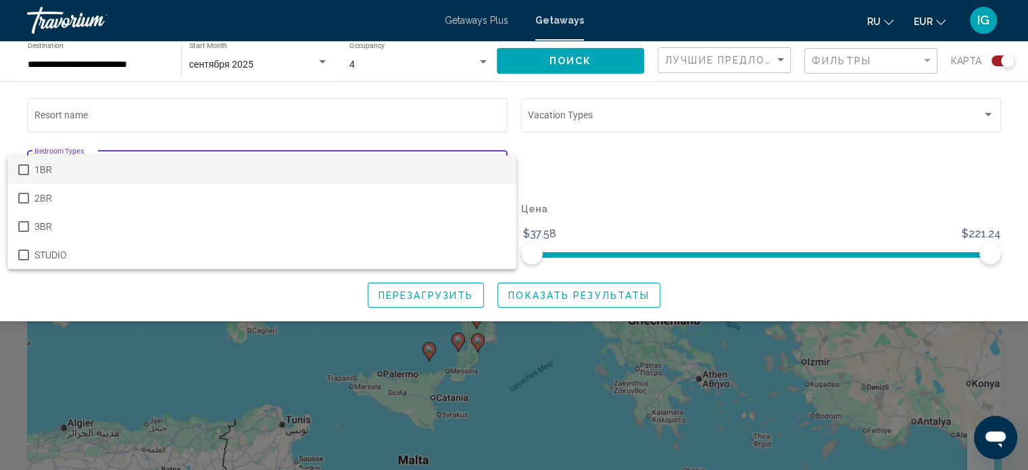
click at [612, 164] on div at bounding box center [514, 235] width 1028 height 470
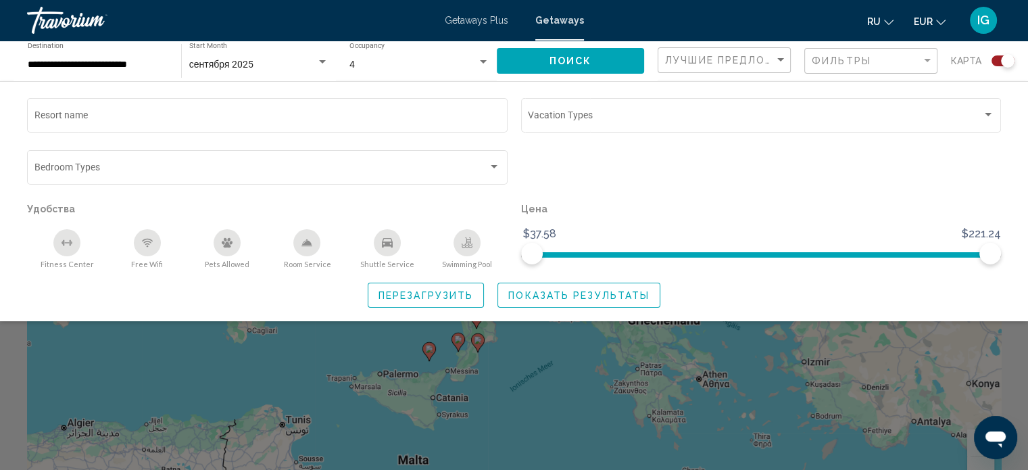
click at [659, 362] on div "Search widget" at bounding box center [514, 336] width 1028 height 267
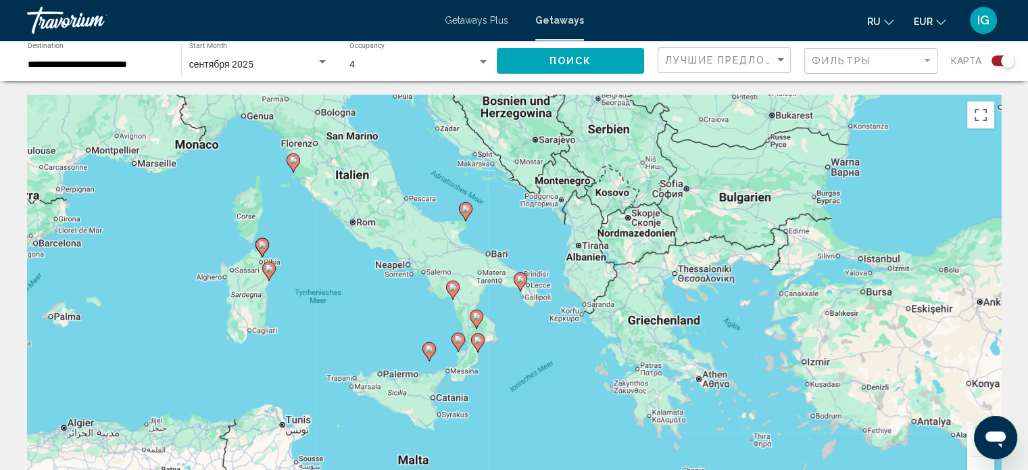
click at [458, 341] on image "Main content" at bounding box center [458, 339] width 8 height 8
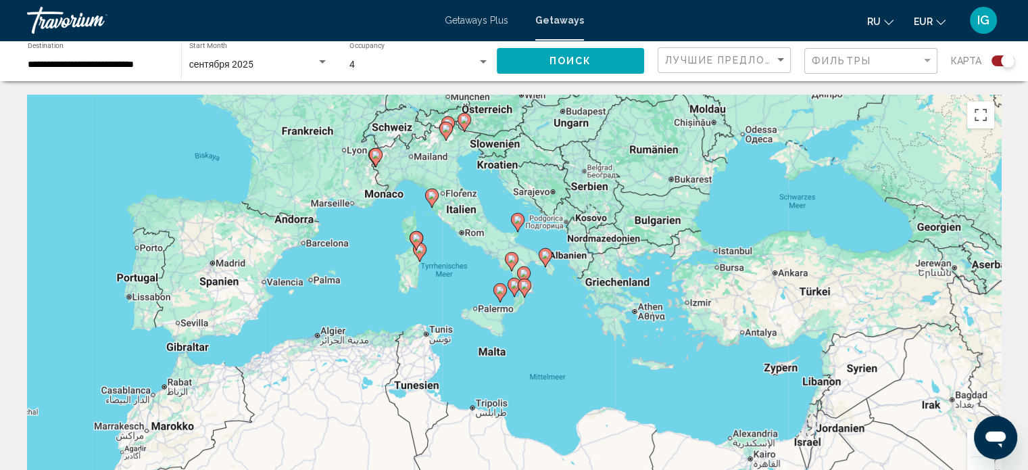
click at [512, 289] on icon "Main content" at bounding box center [514, 287] width 12 height 18
type input "**********"
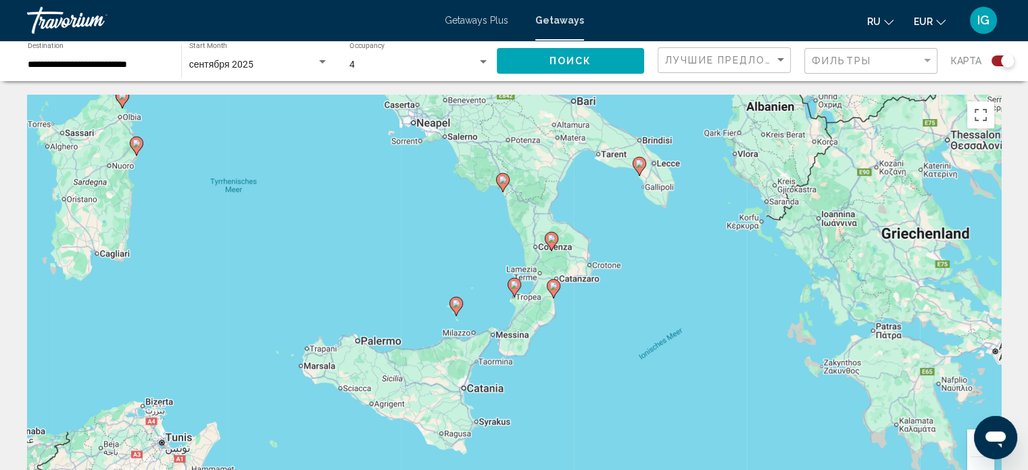
click at [512, 289] on icon "Main content" at bounding box center [514, 287] width 12 height 18
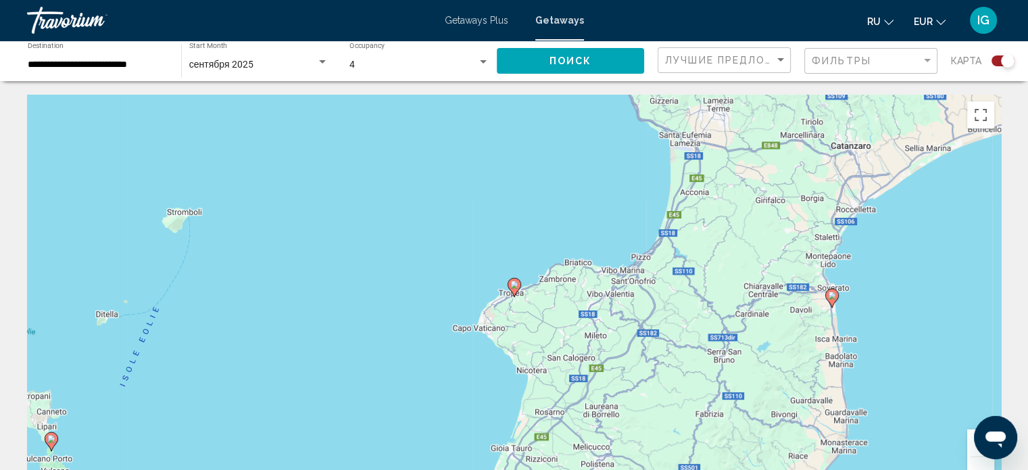
click at [512, 289] on icon "Main content" at bounding box center [514, 287] width 12 height 18
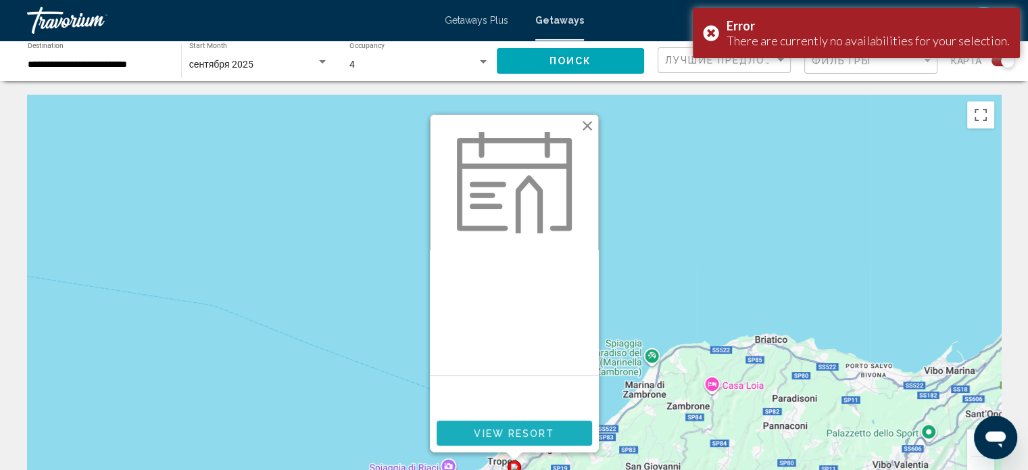
click at [510, 432] on span "View Resort" at bounding box center [514, 433] width 80 height 11
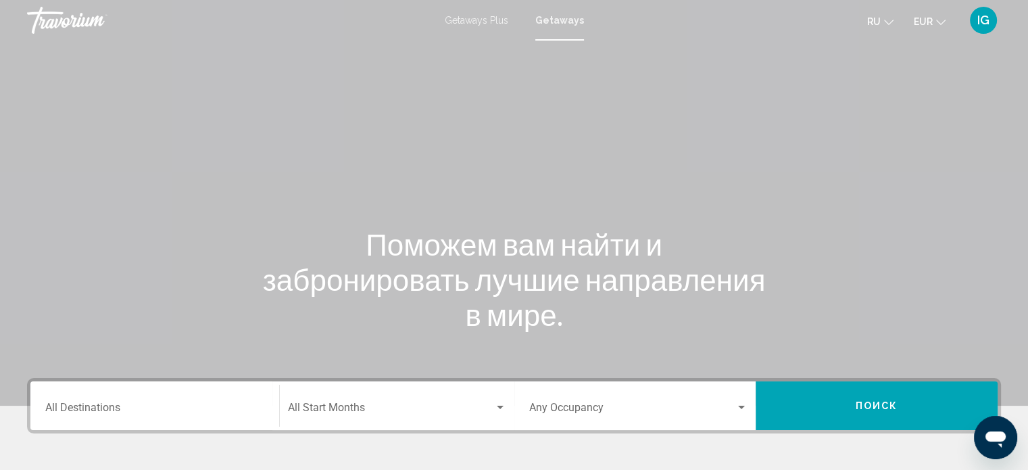
click at [561, 20] on span "Getaways" at bounding box center [559, 20] width 49 height 11
click at [160, 408] on input "Destination All Destinations" at bounding box center [154, 410] width 219 height 12
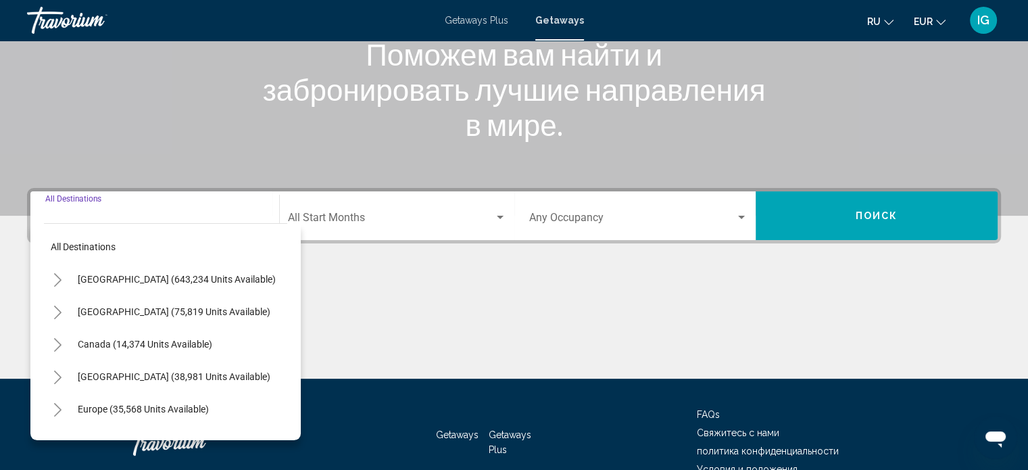
scroll to position [264, 0]
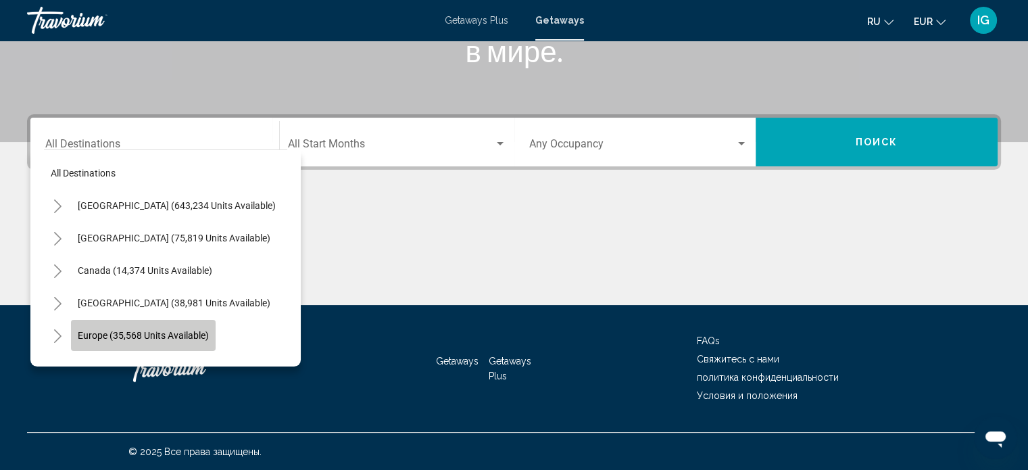
click at [137, 326] on button "Europe (35,568 units available)" at bounding box center [143, 335] width 145 height 31
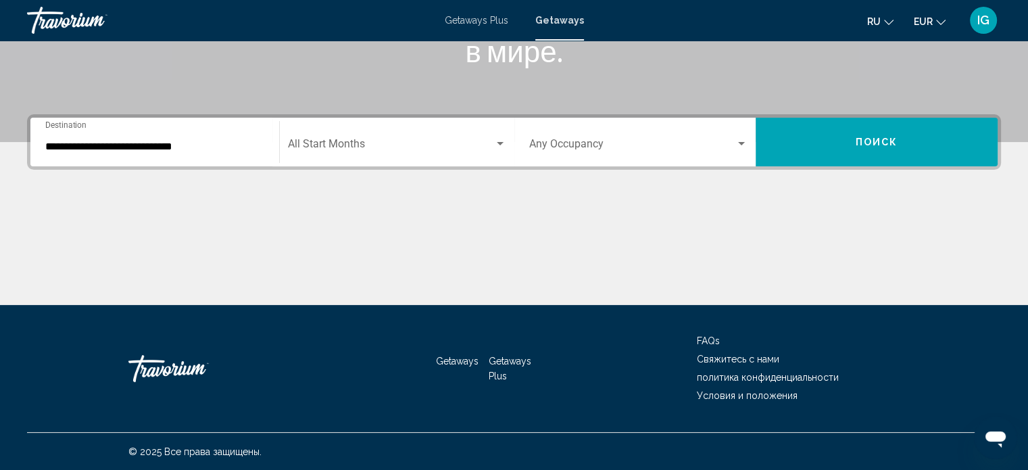
click at [173, 157] on div "**********" at bounding box center [154, 142] width 219 height 43
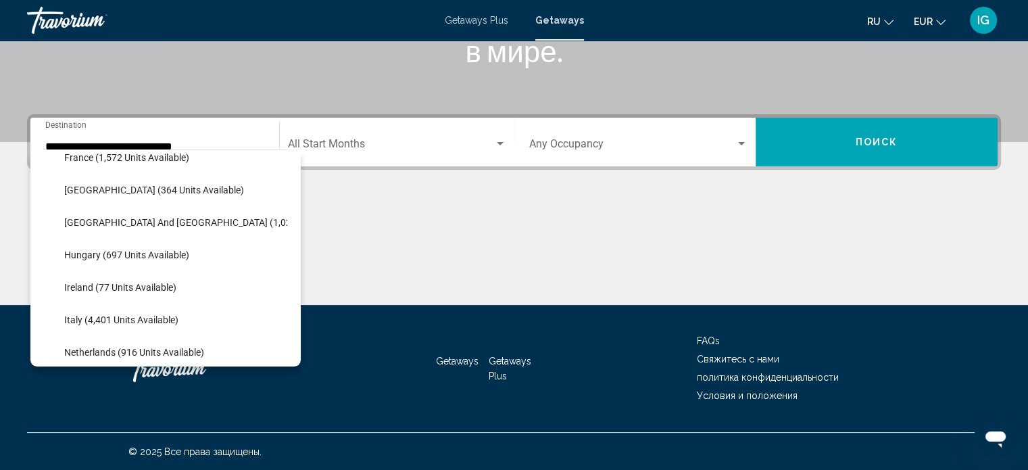
scroll to position [421, 0]
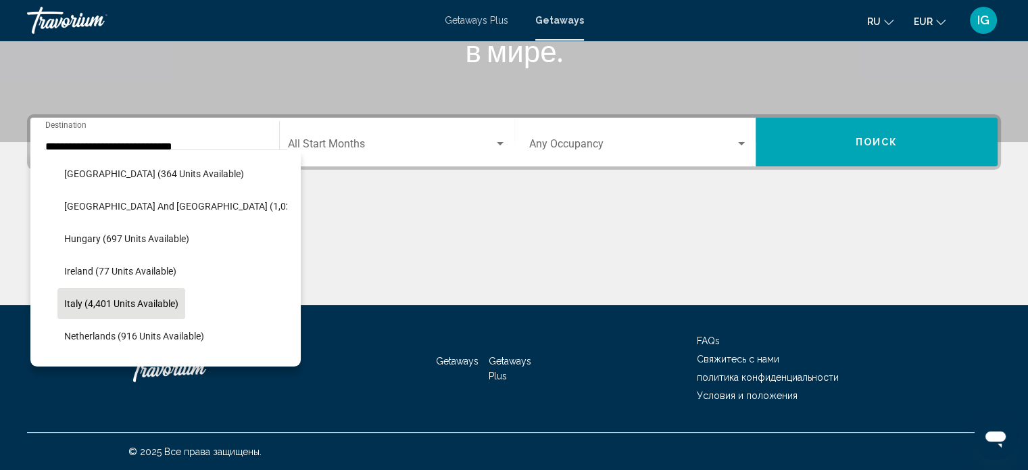
click at [153, 301] on span "Italy (4,401 units available)" at bounding box center [121, 303] width 114 height 11
type input "**********"
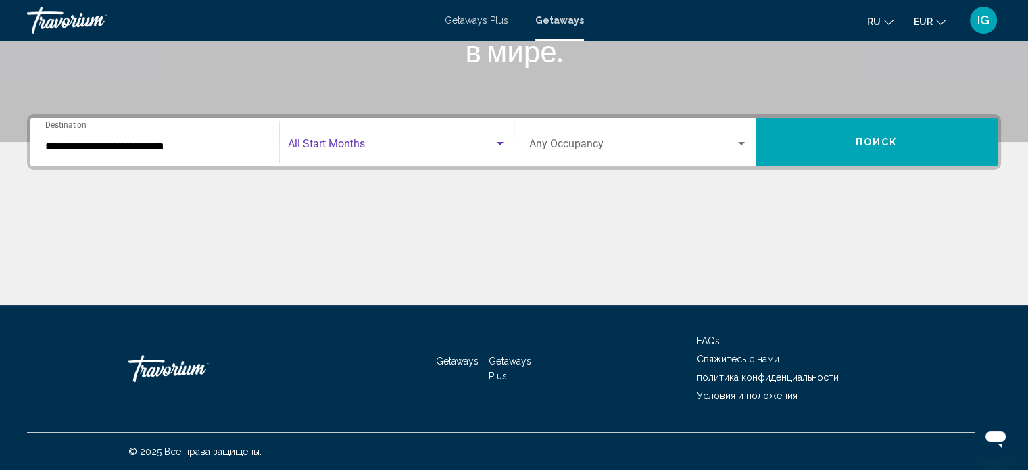
click at [500, 143] on div "Search widget" at bounding box center [500, 143] width 7 height 3
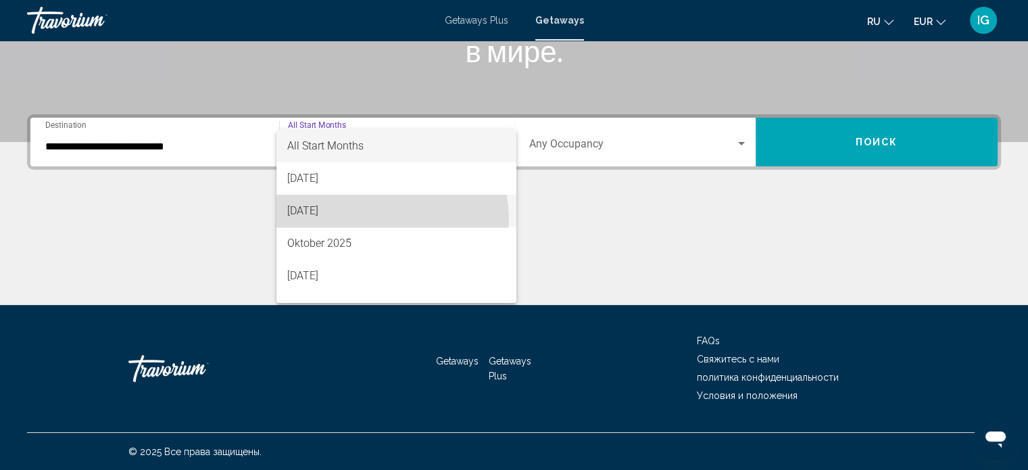
click at [389, 218] on span "[DATE]" at bounding box center [396, 211] width 218 height 32
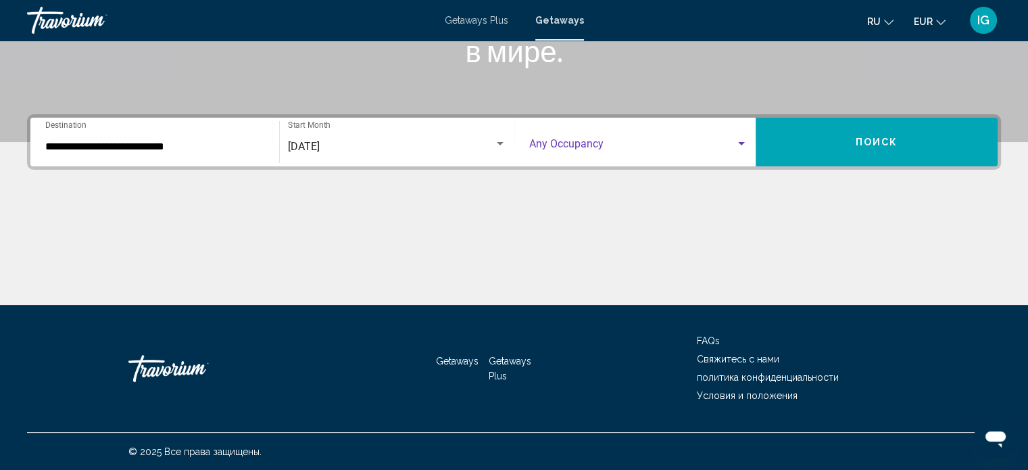
click at [720, 143] on span "Search widget" at bounding box center [632, 147] width 207 height 12
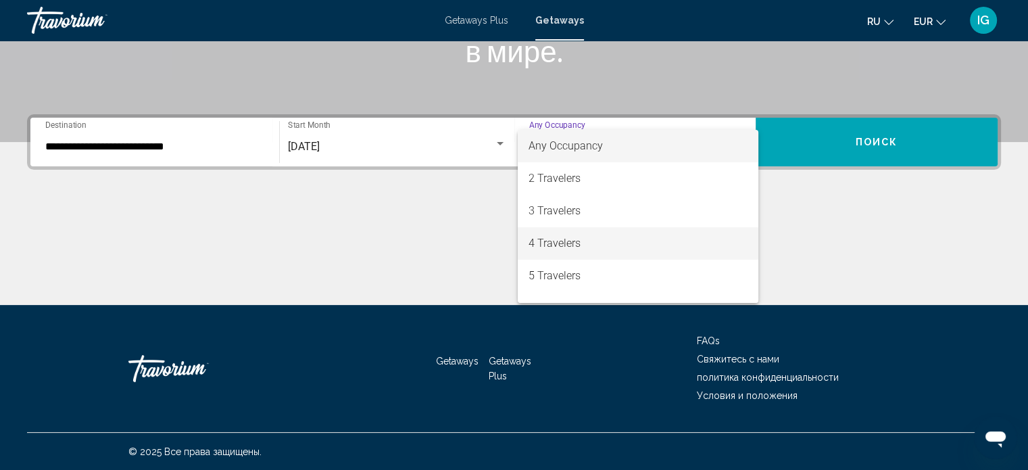
click at [614, 239] on span "4 Travelers" at bounding box center [638, 243] width 219 height 32
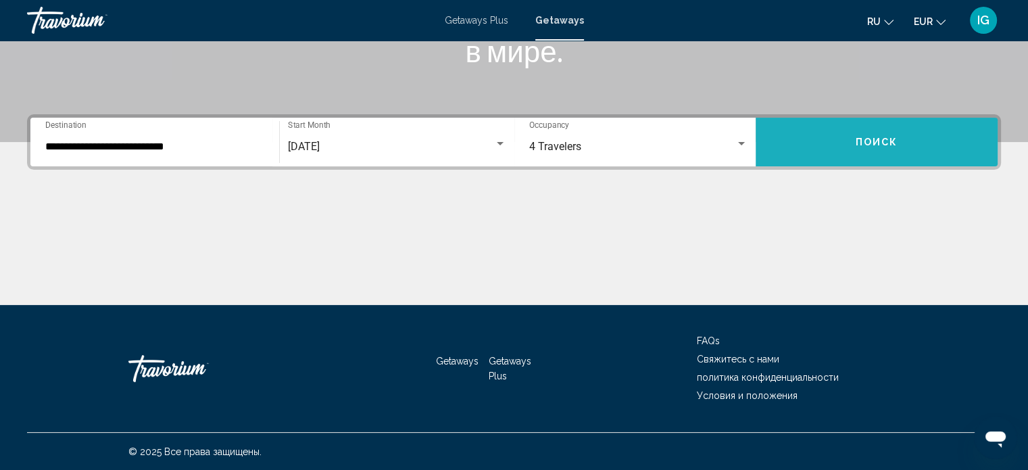
click at [866, 148] on button "Поиск" at bounding box center [877, 142] width 242 height 49
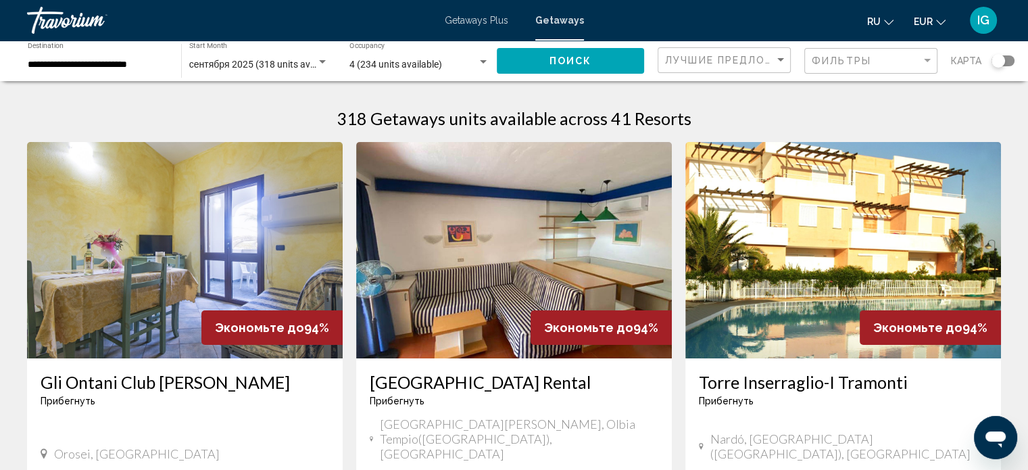
click at [841, 67] on div "Фильтры" at bounding box center [873, 61] width 122 height 25
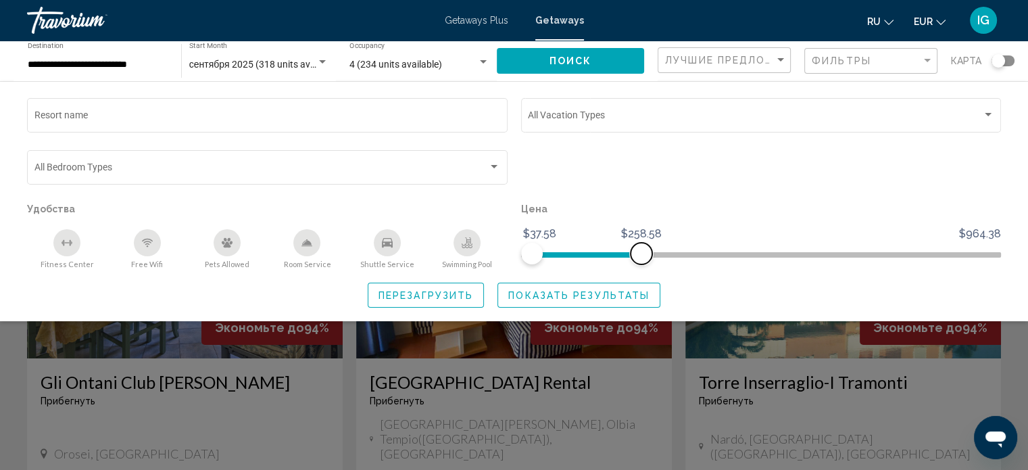
drag, startPoint x: 987, startPoint y: 253, endPoint x: 641, endPoint y: 294, distance: 348.4
click at [641, 294] on div "Resort name Vacation Types All Vacation Types Bedroom Types All Bedroom Types У…" at bounding box center [514, 201] width 1028 height 212
click at [616, 297] on span "Показать результаты" at bounding box center [578, 295] width 141 height 11
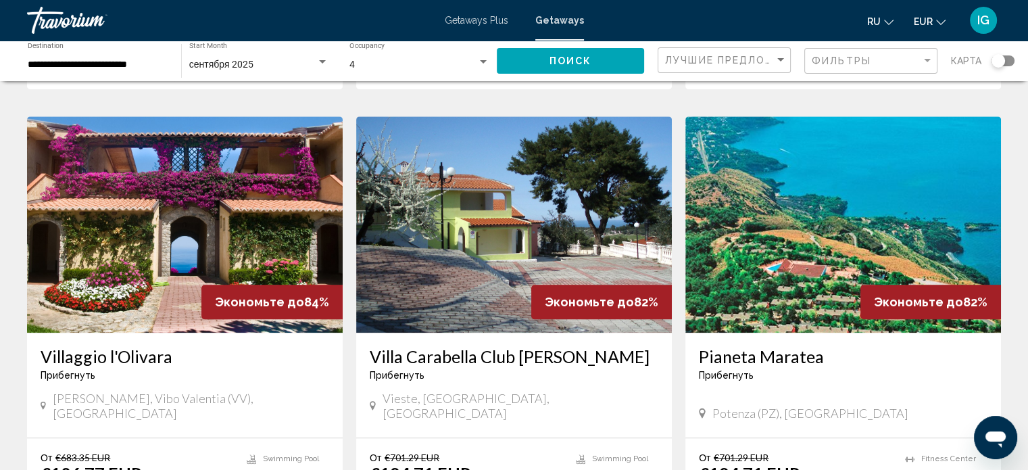
scroll to position [1469, 0]
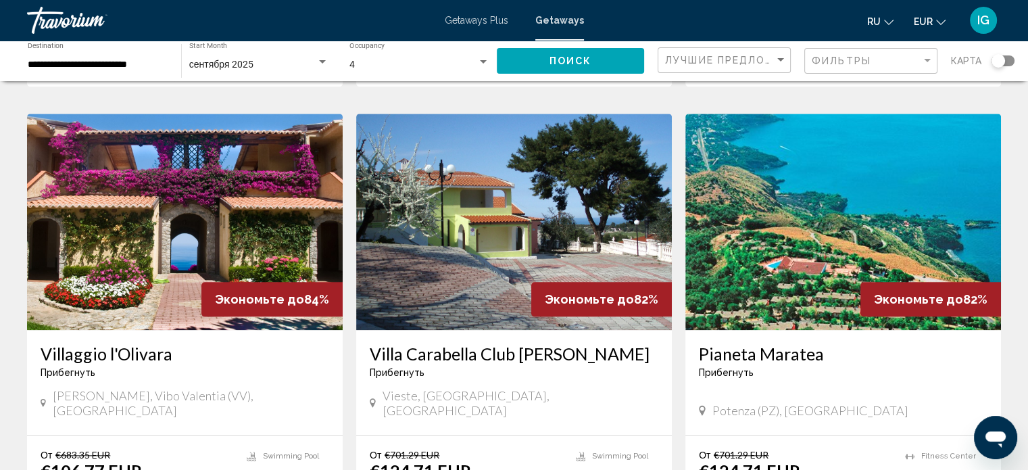
click at [233, 196] on img "Main content" at bounding box center [185, 222] width 316 height 216
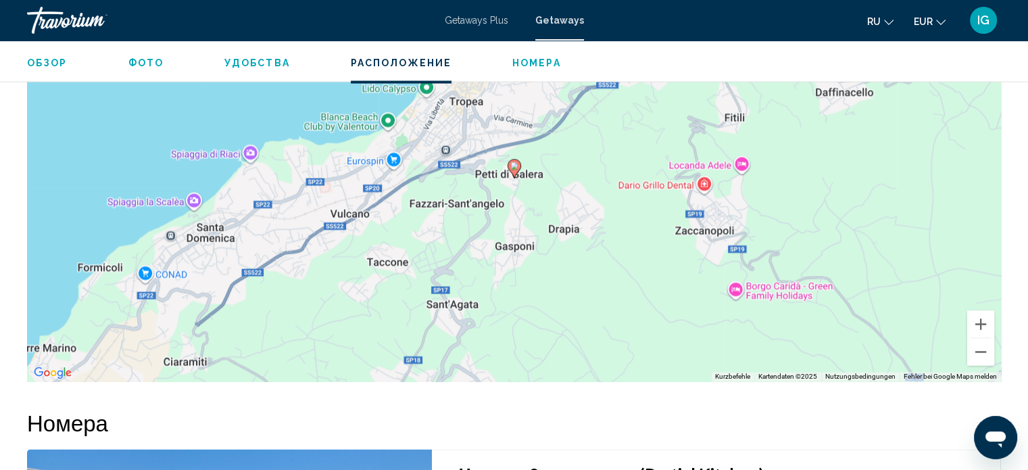
scroll to position [2144, 0]
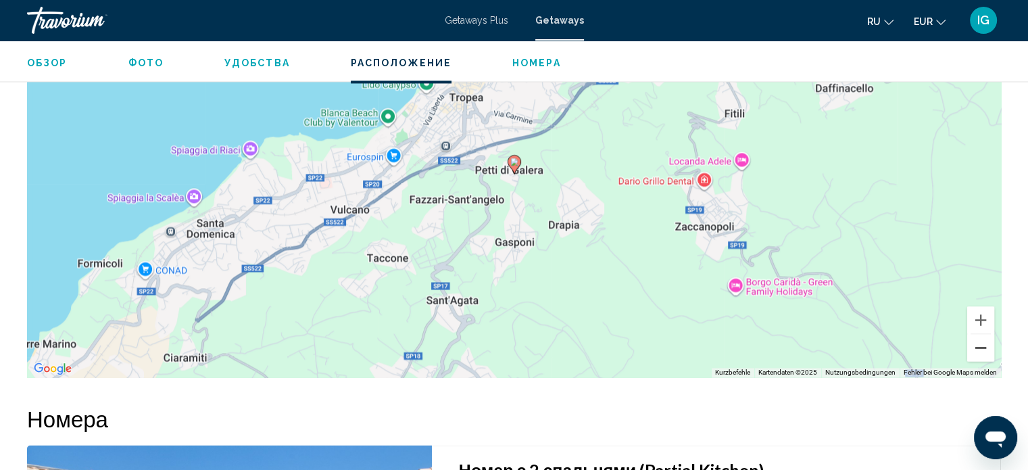
click at [984, 334] on button "Verkleinern" at bounding box center [980, 347] width 27 height 27
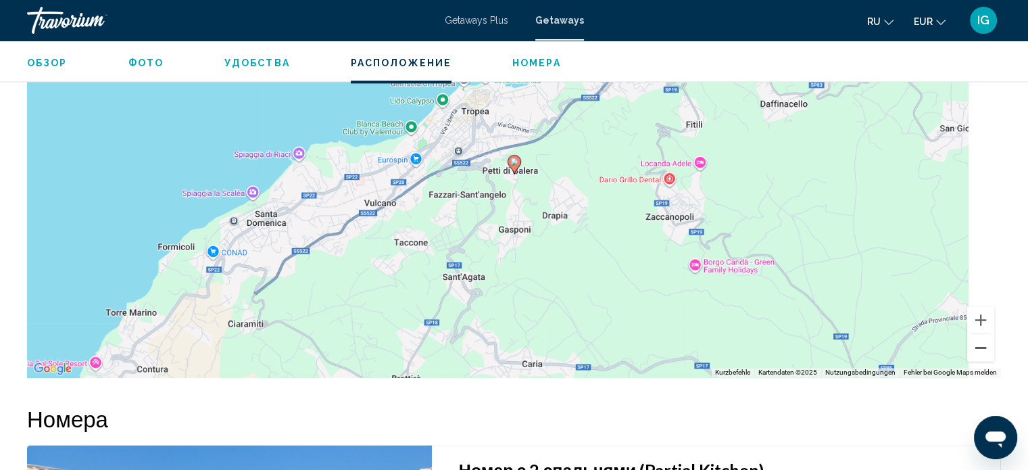
click at [984, 334] on button "Verkleinern" at bounding box center [980, 347] width 27 height 27
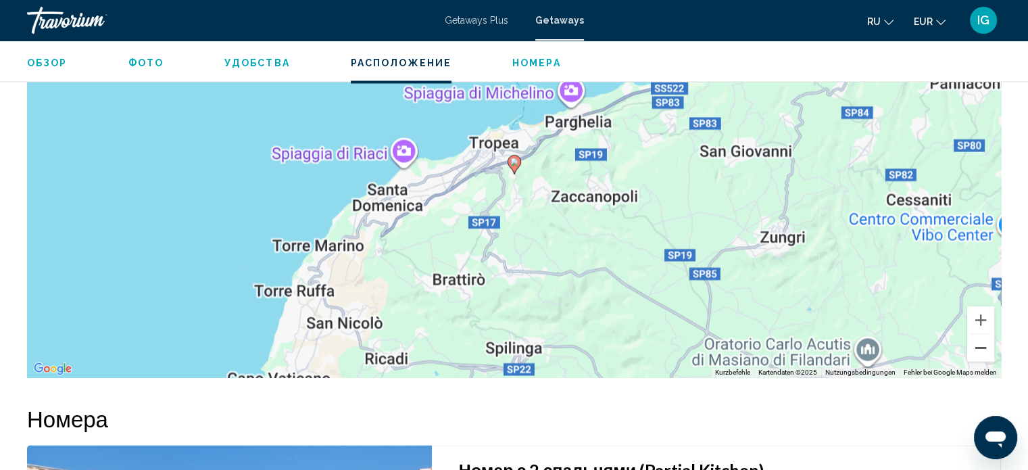
click at [984, 334] on button "Verkleinern" at bounding box center [980, 347] width 27 height 27
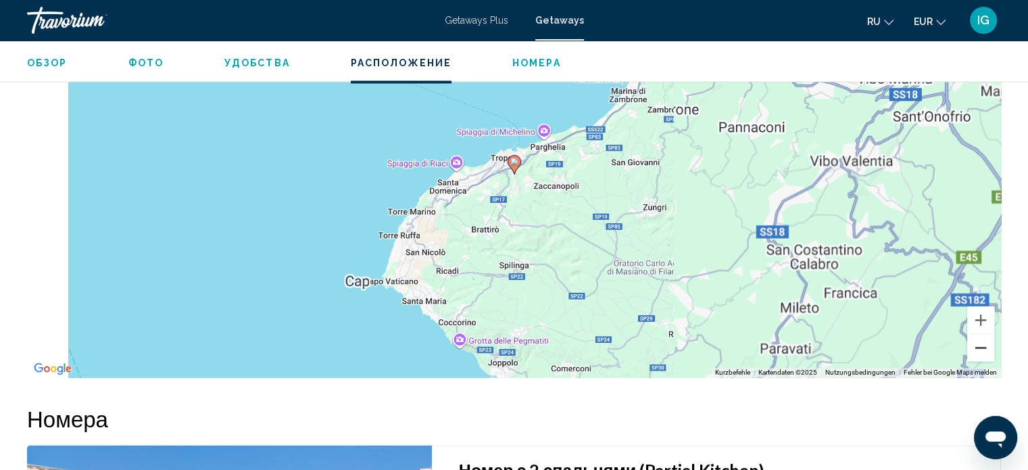
click at [984, 334] on button "Verkleinern" at bounding box center [980, 347] width 27 height 27
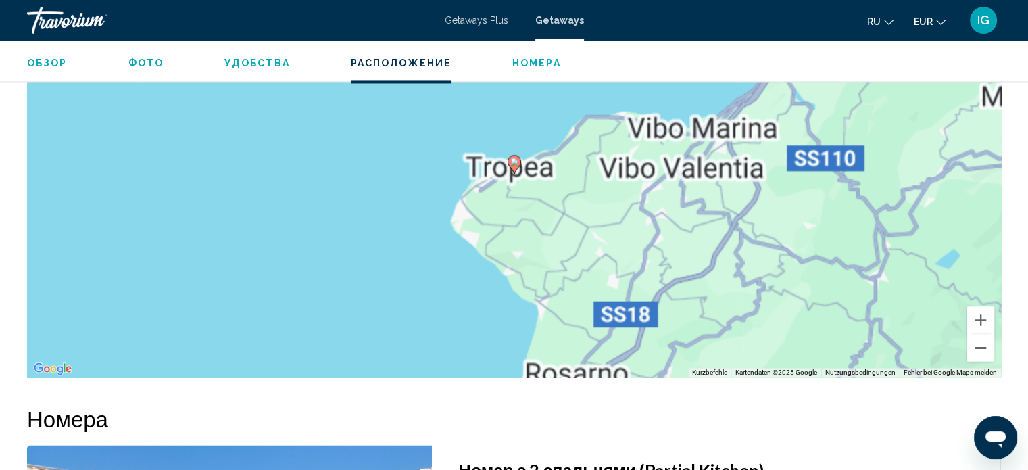
click at [984, 334] on button "Verkleinern" at bounding box center [980, 347] width 27 height 27
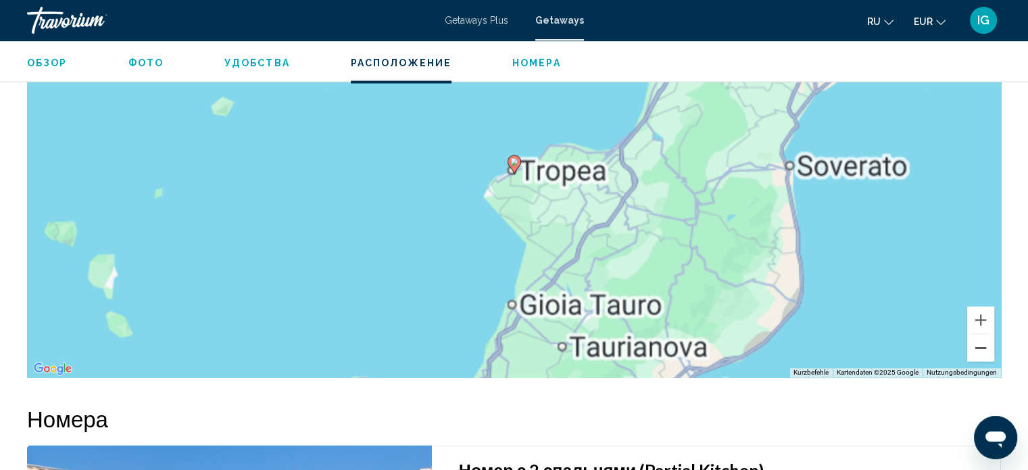
click at [984, 334] on button "Verkleinern" at bounding box center [980, 347] width 27 height 27
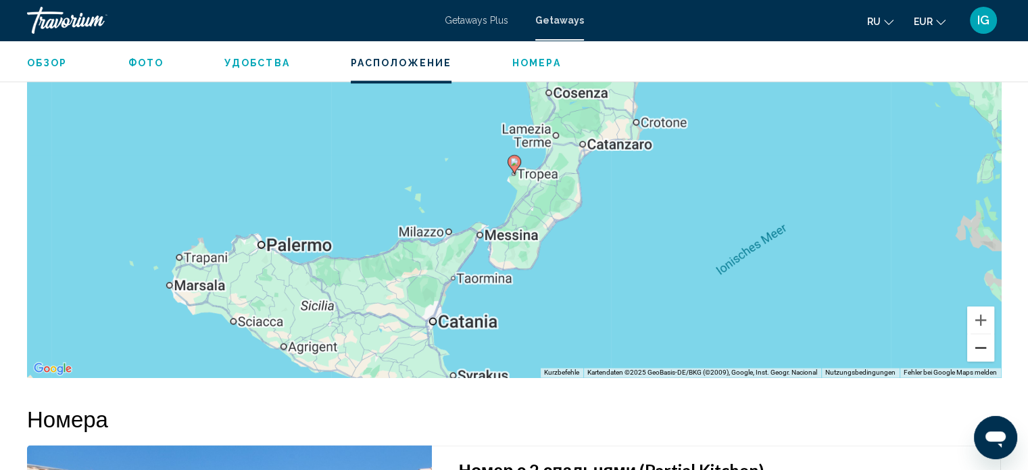
click at [984, 334] on button "Verkleinern" at bounding box center [980, 347] width 27 height 27
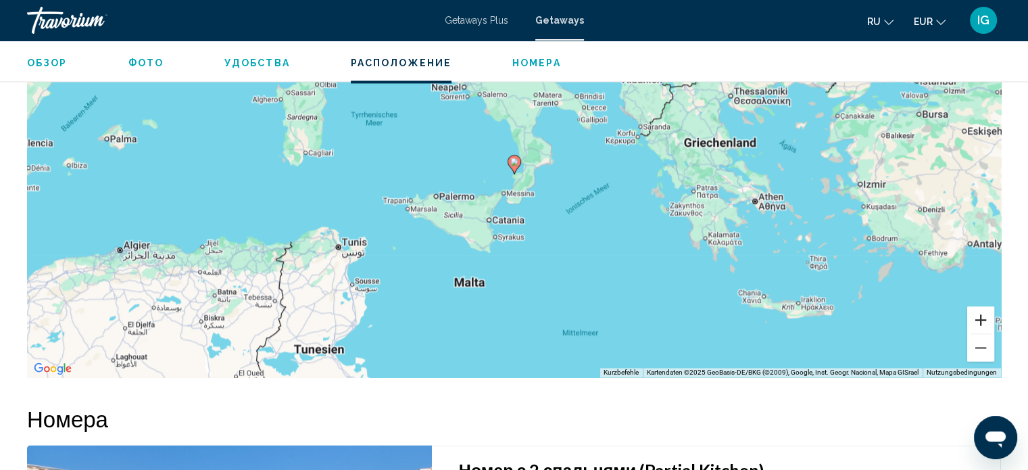
click at [976, 310] on button "Vergrößern" at bounding box center [980, 319] width 27 height 27
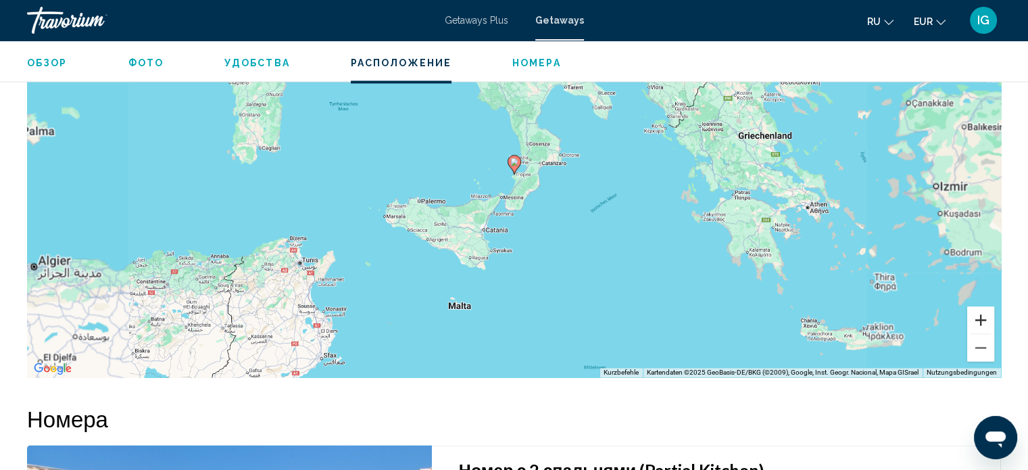
click at [976, 310] on button "Vergrößern" at bounding box center [980, 319] width 27 height 27
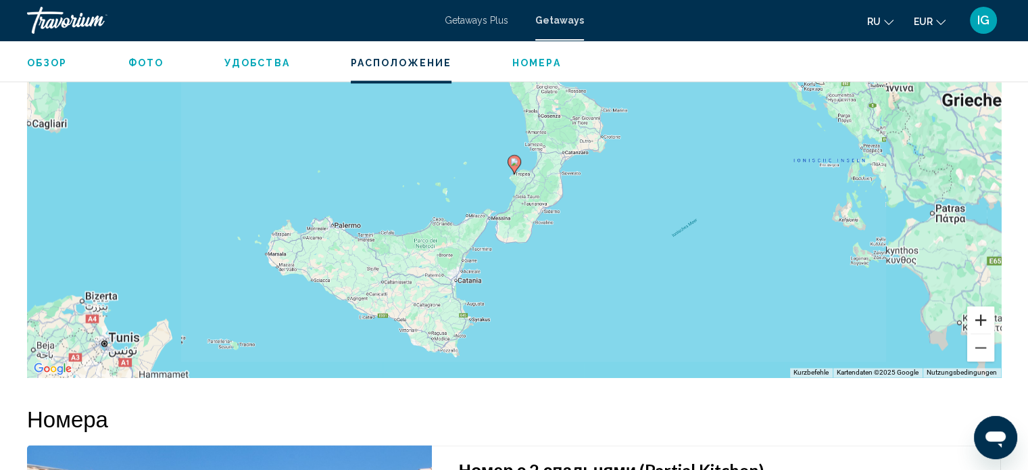
click at [976, 310] on button "Vergrößern" at bounding box center [980, 319] width 27 height 27
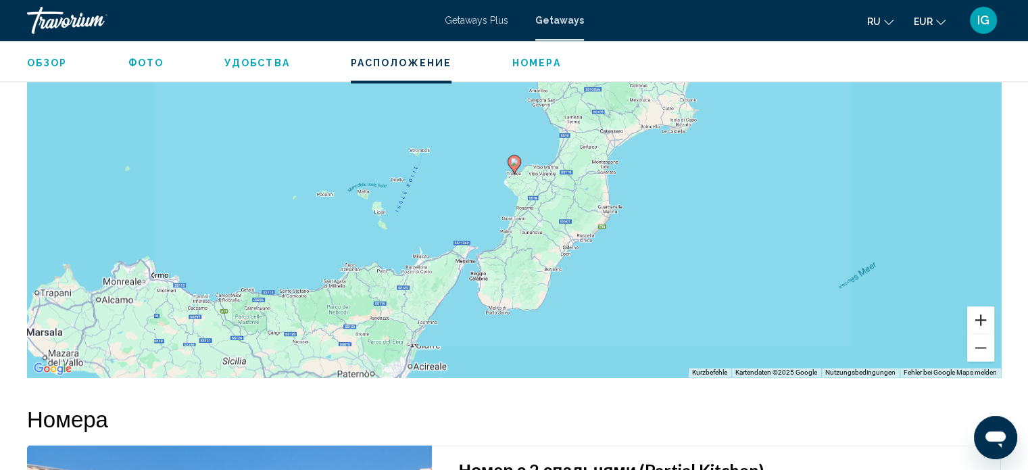
click at [976, 310] on button "Vergrößern" at bounding box center [980, 319] width 27 height 27
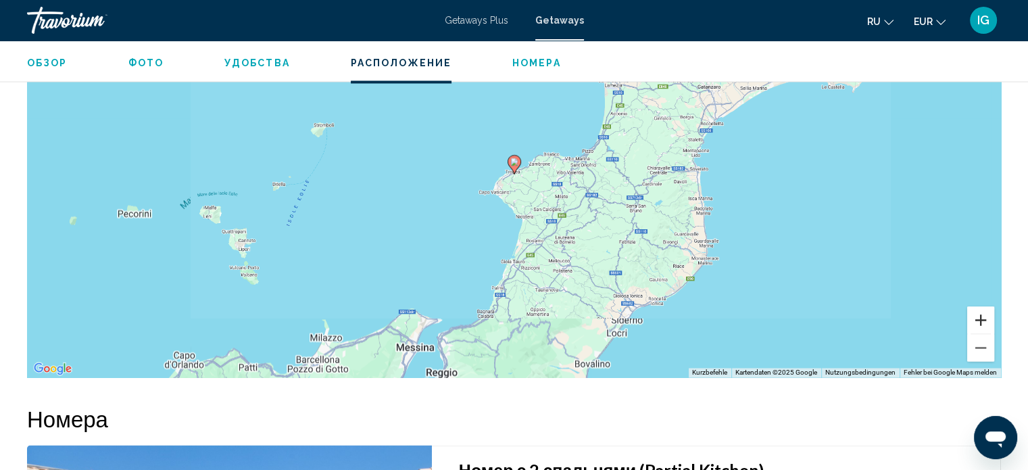
click at [976, 310] on button "Vergrößern" at bounding box center [980, 319] width 27 height 27
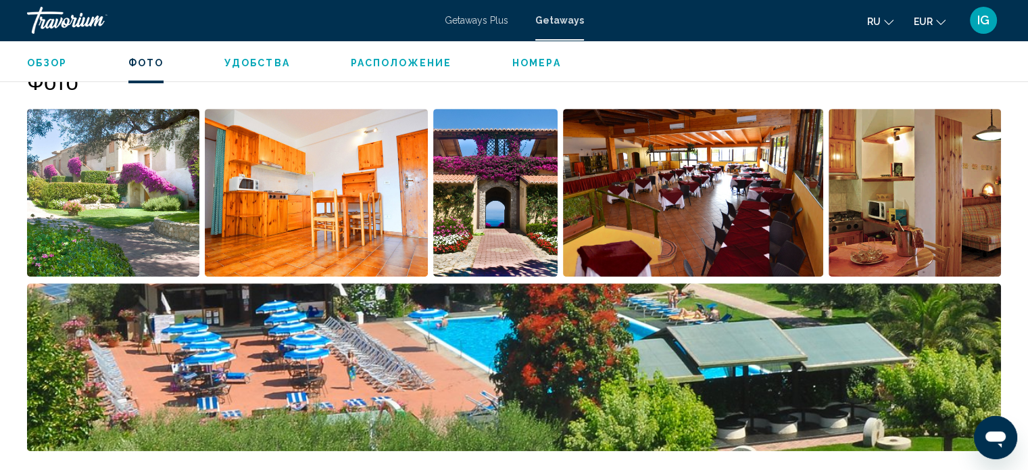
scroll to position [531, 0]
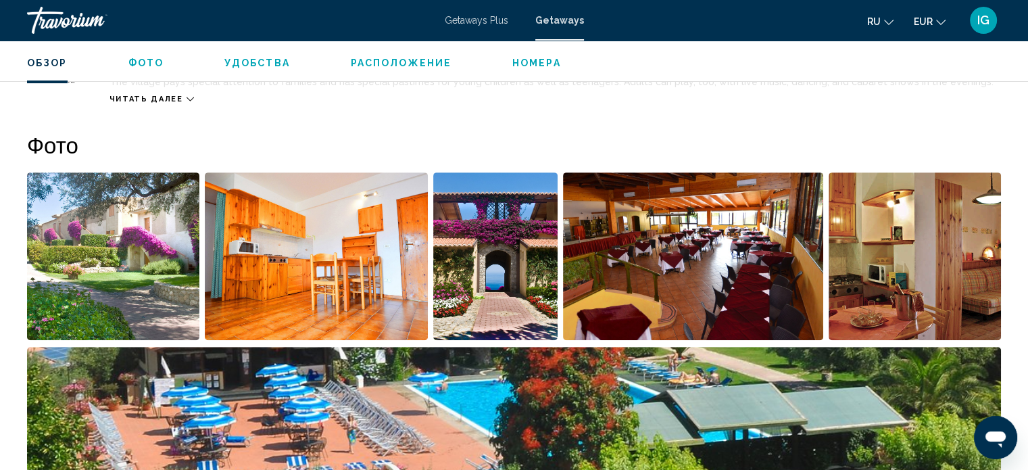
click at [115, 288] on img "Open full-screen image slider" at bounding box center [113, 256] width 172 height 168
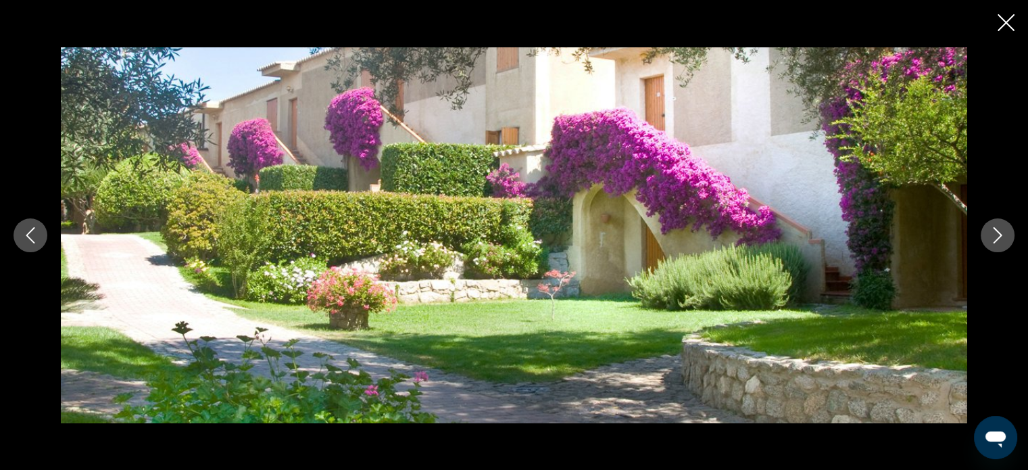
click at [990, 235] on icon "Next image" at bounding box center [998, 235] width 16 height 16
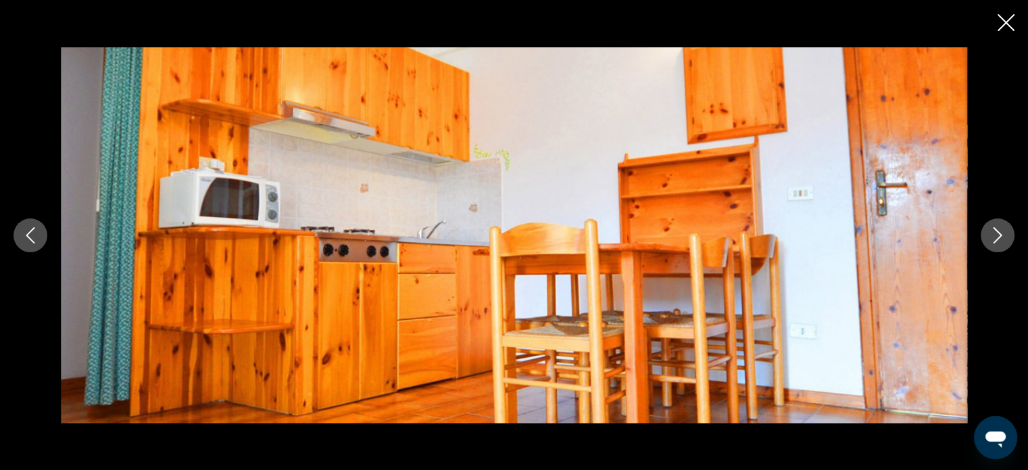
click at [990, 235] on icon "Next image" at bounding box center [998, 235] width 16 height 16
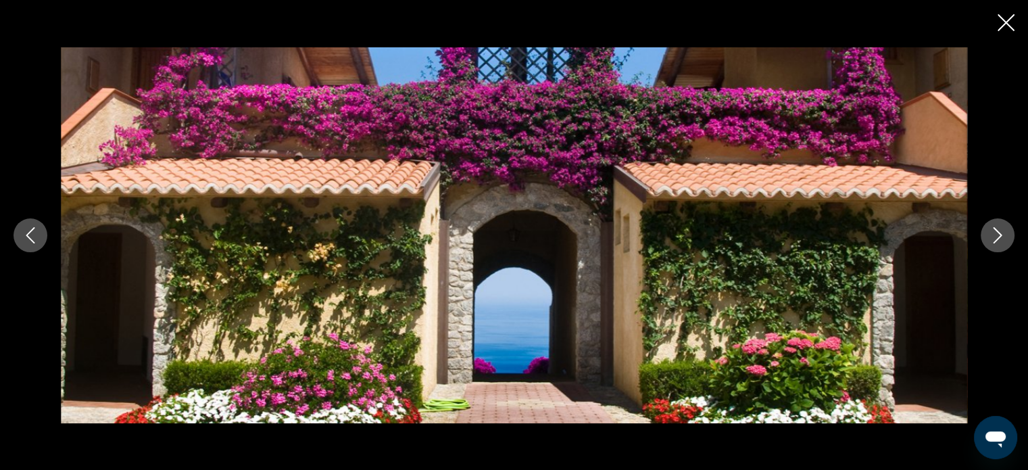
click at [990, 235] on icon "Next image" at bounding box center [998, 235] width 16 height 16
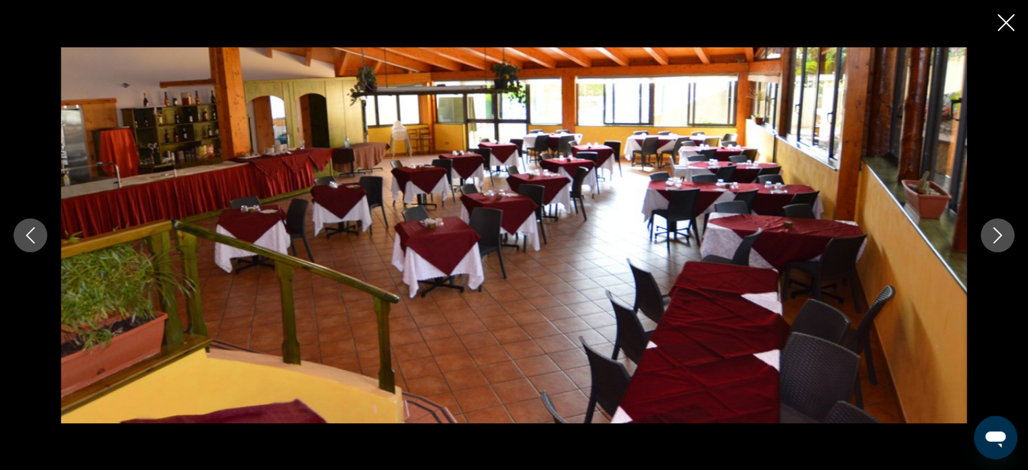
click at [990, 235] on icon "Next image" at bounding box center [998, 235] width 16 height 16
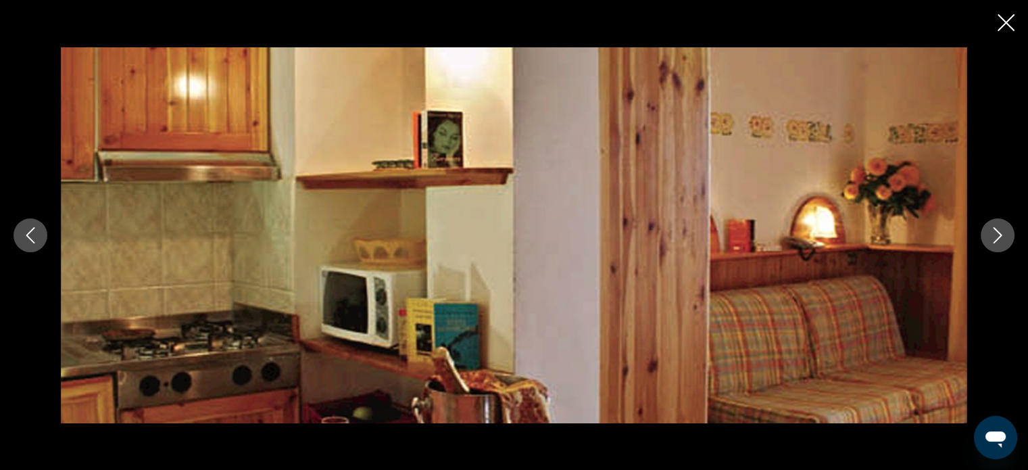
click at [990, 235] on icon "Next image" at bounding box center [998, 235] width 16 height 16
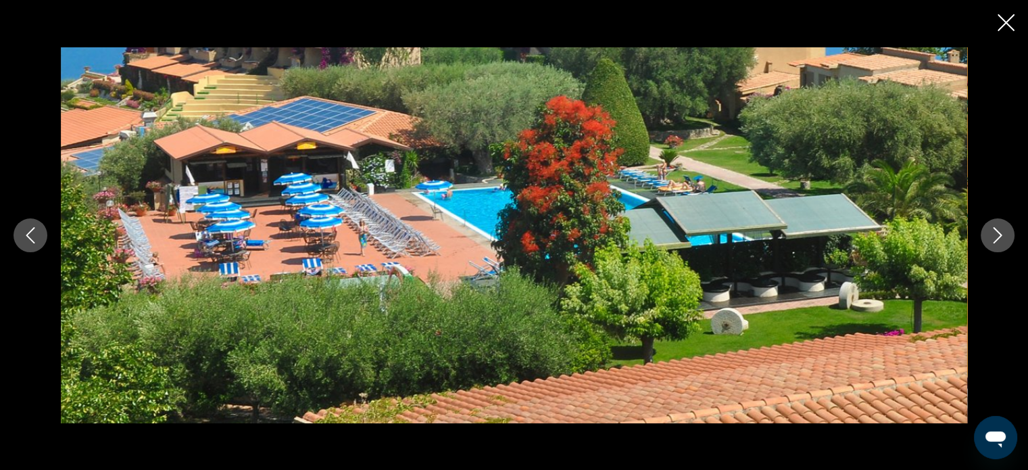
click at [990, 235] on icon "Next image" at bounding box center [998, 235] width 16 height 16
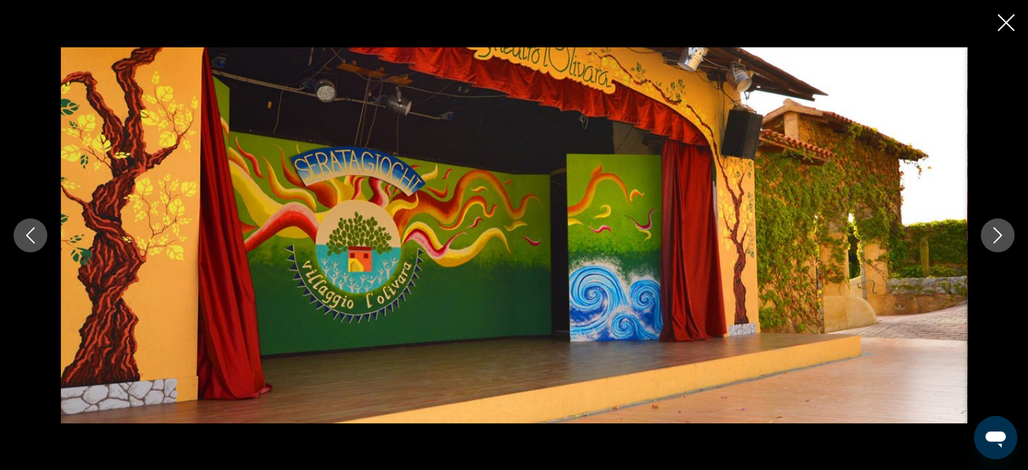
click at [990, 235] on icon "Next image" at bounding box center [998, 235] width 16 height 16
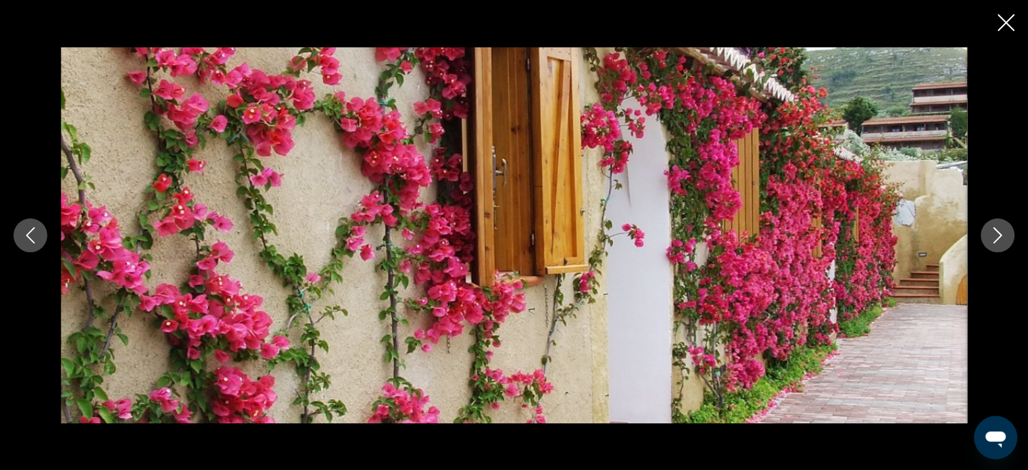
click at [990, 235] on icon "Next image" at bounding box center [998, 235] width 16 height 16
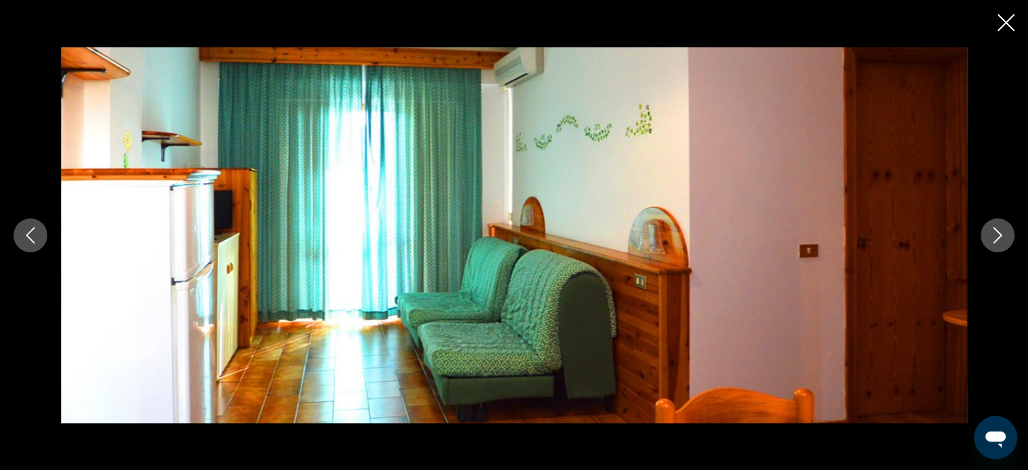
click at [990, 235] on icon "Next image" at bounding box center [998, 235] width 16 height 16
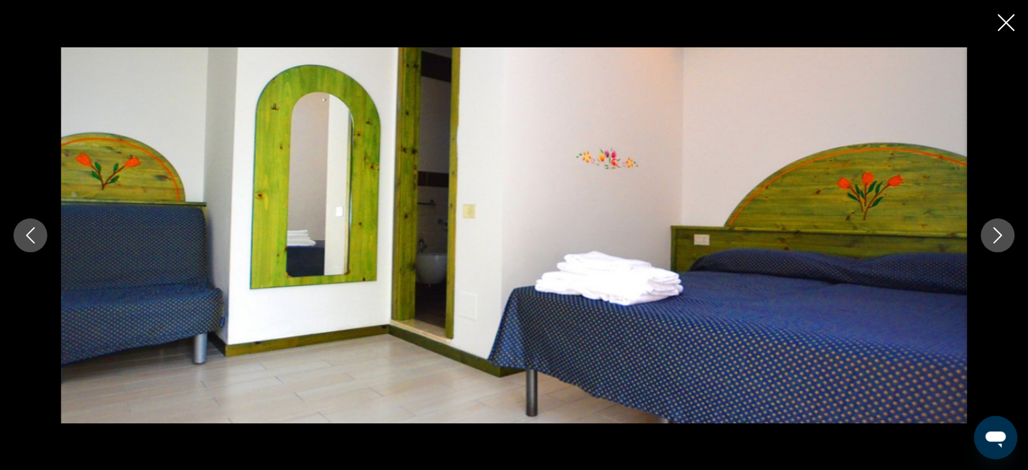
click at [990, 235] on icon "Next image" at bounding box center [998, 235] width 16 height 16
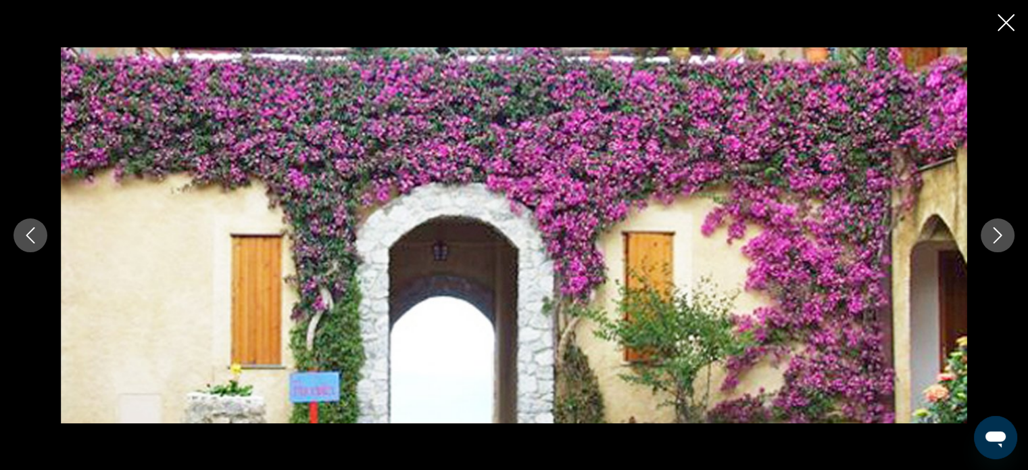
click at [990, 235] on icon "Next image" at bounding box center [998, 235] width 16 height 16
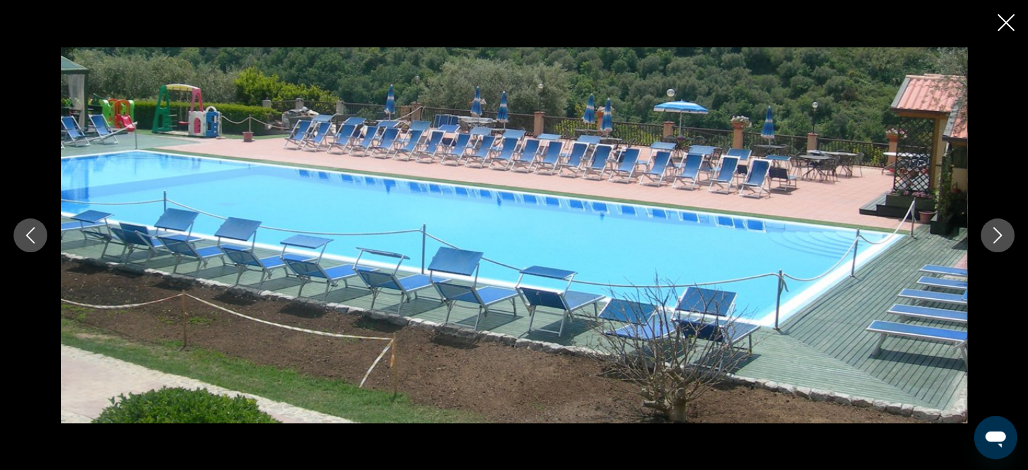
click at [990, 235] on icon "Next image" at bounding box center [998, 235] width 16 height 16
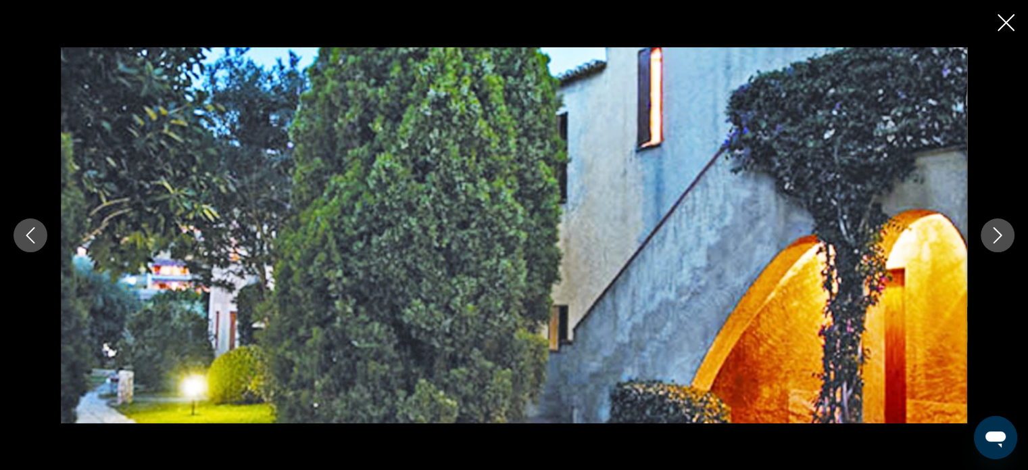
click at [36, 242] on icon "Previous image" at bounding box center [30, 235] width 16 height 16
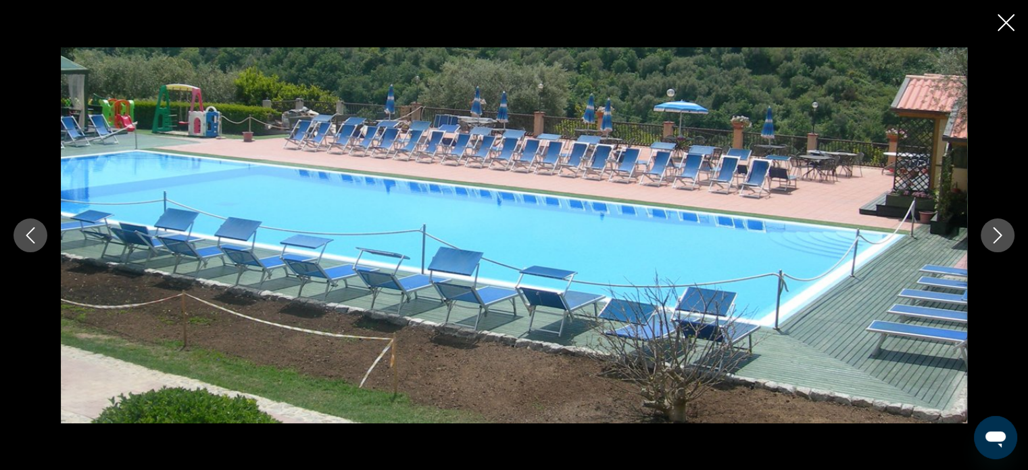
click at [1004, 233] on icon "Next image" at bounding box center [998, 235] width 16 height 16
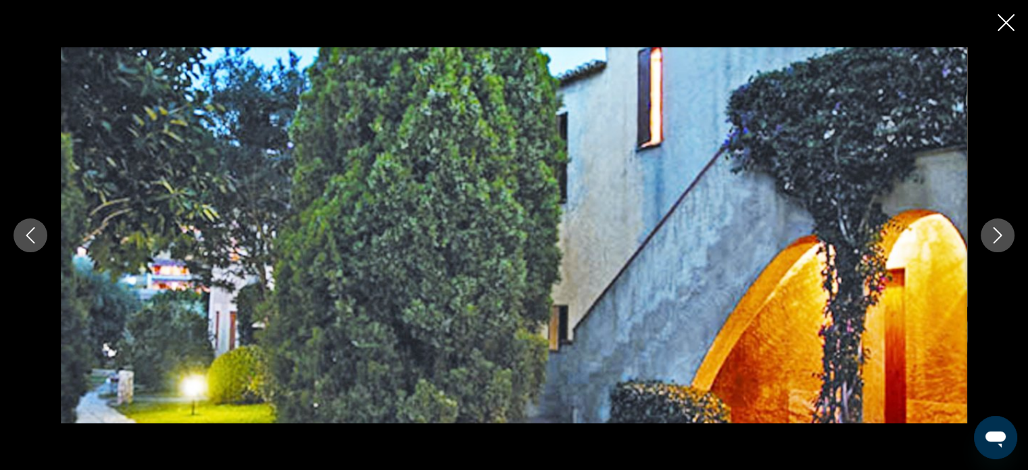
click at [1004, 233] on icon "Next image" at bounding box center [998, 235] width 16 height 16
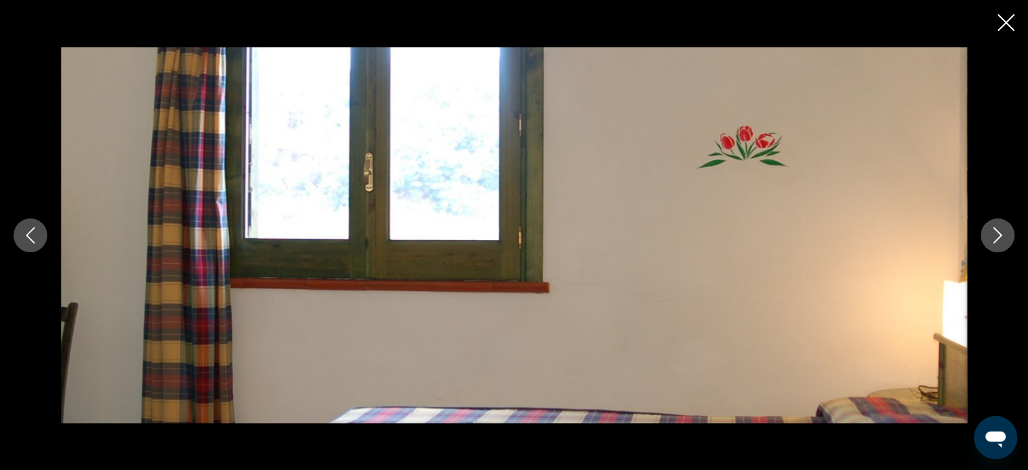
click at [1004, 233] on icon "Next image" at bounding box center [998, 235] width 16 height 16
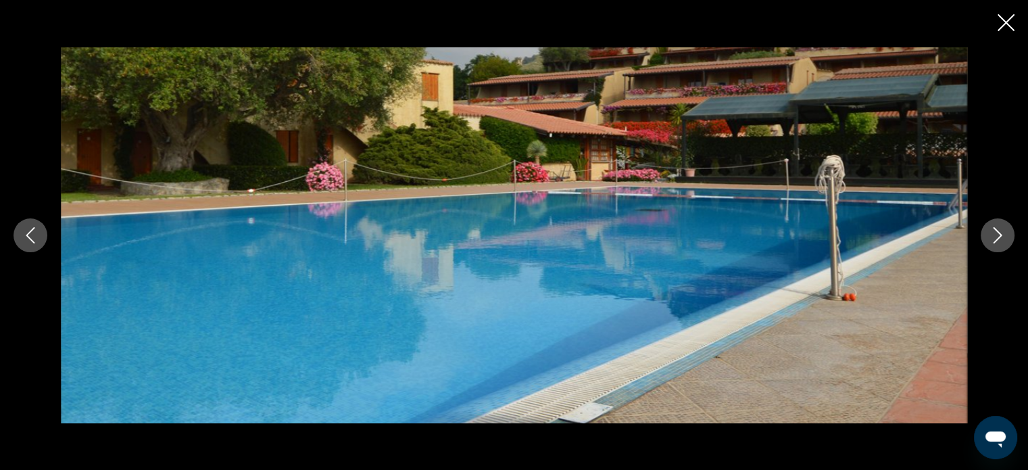
click at [1004, 233] on icon "Next image" at bounding box center [998, 235] width 16 height 16
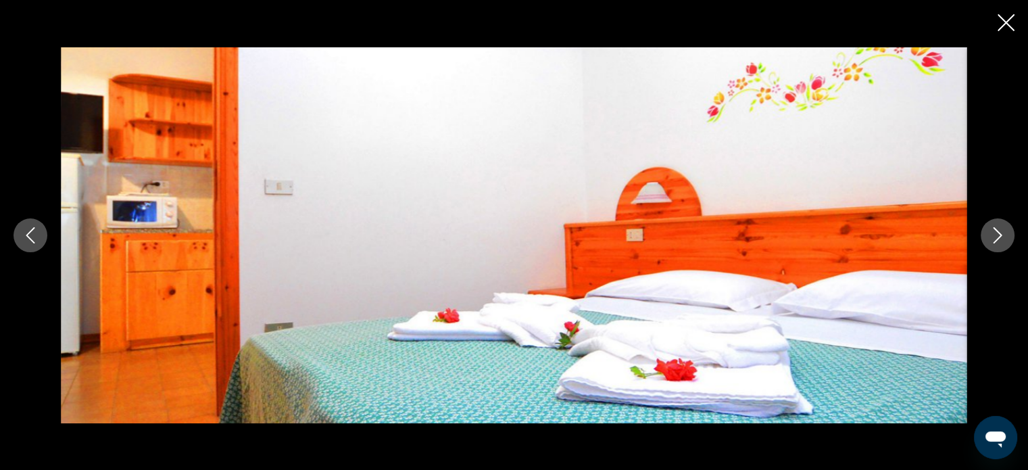
click at [1004, 233] on icon "Next image" at bounding box center [998, 235] width 16 height 16
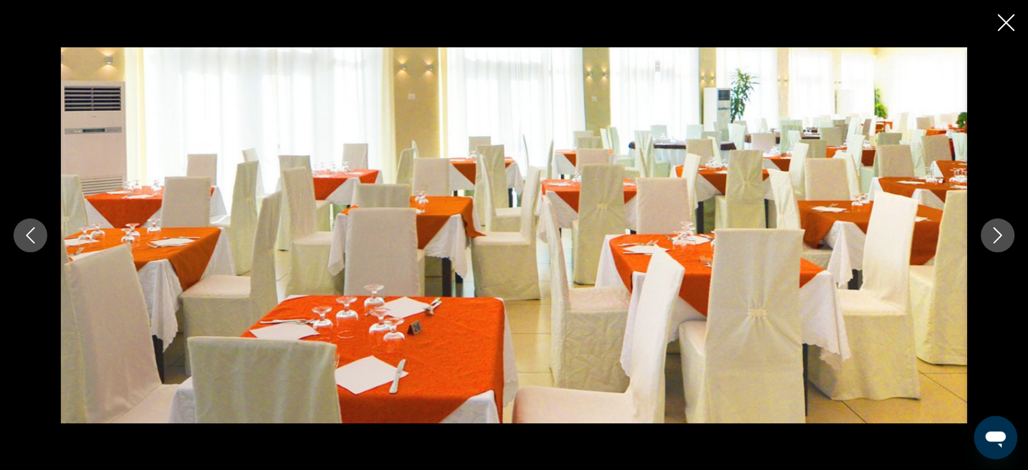
click at [1004, 233] on icon "Next image" at bounding box center [998, 235] width 16 height 16
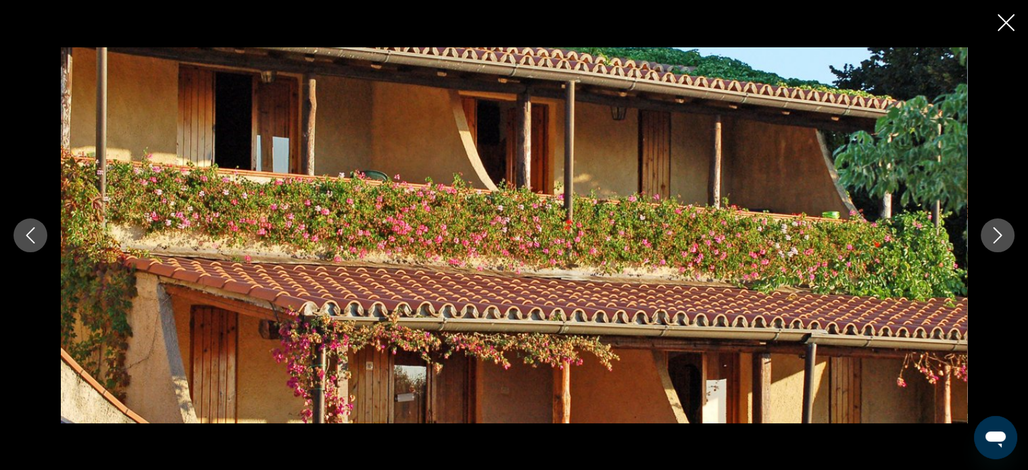
click at [1004, 233] on icon "Next image" at bounding box center [998, 235] width 16 height 16
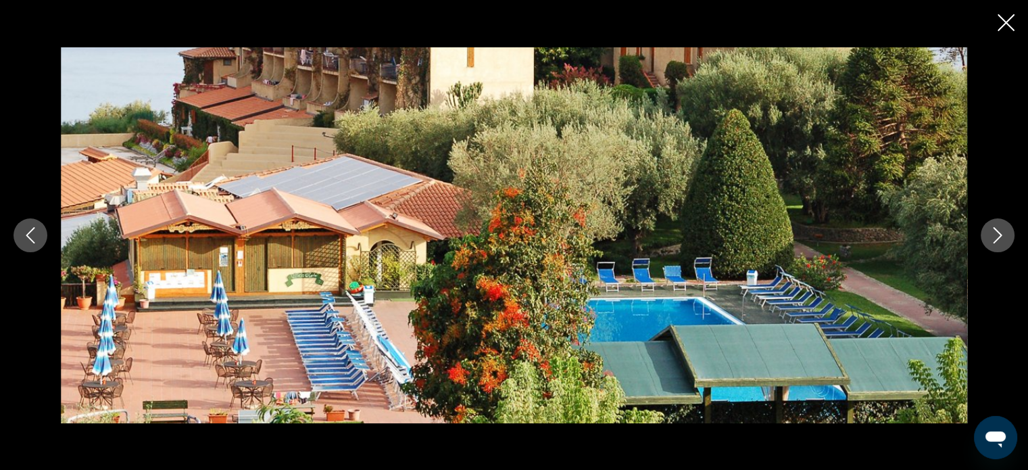
click at [1004, 233] on icon "Next image" at bounding box center [998, 235] width 16 height 16
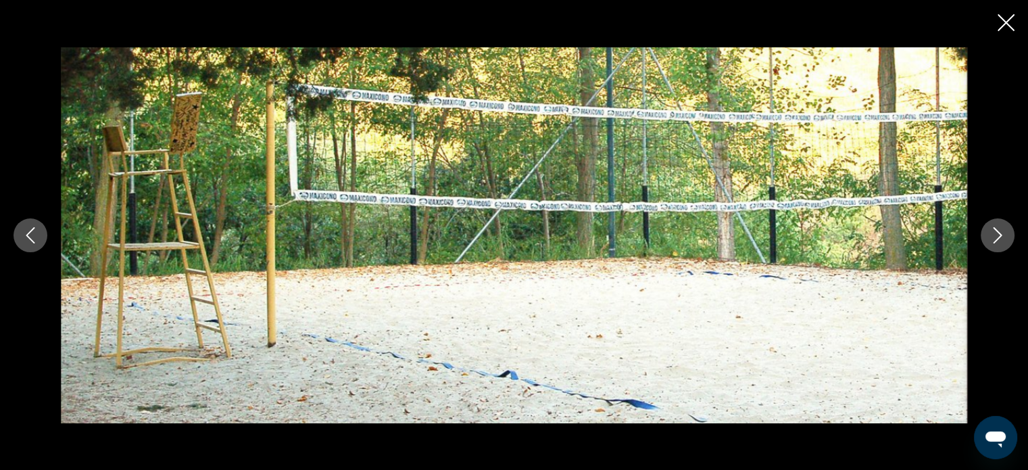
click at [28, 235] on icon "Previous image" at bounding box center [30, 235] width 9 height 16
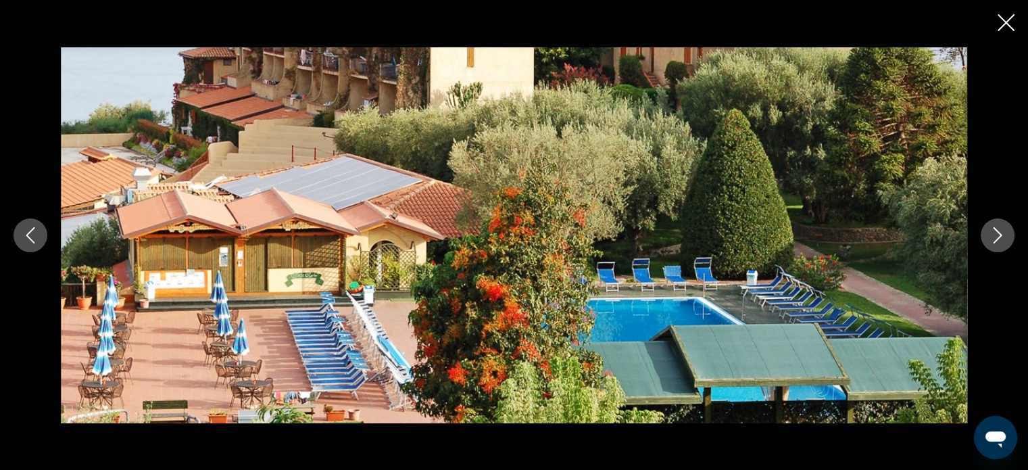
click at [990, 237] on icon "Next image" at bounding box center [998, 235] width 16 height 16
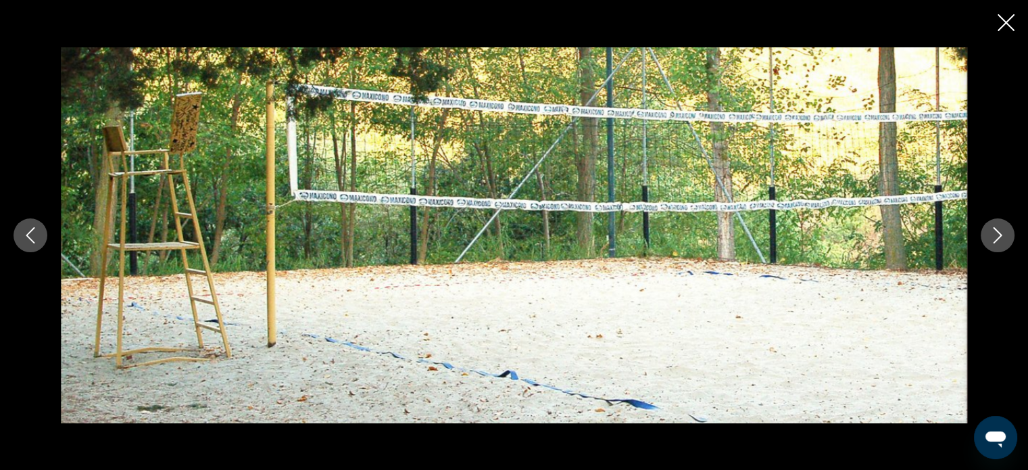
click at [990, 237] on icon "Next image" at bounding box center [998, 235] width 16 height 16
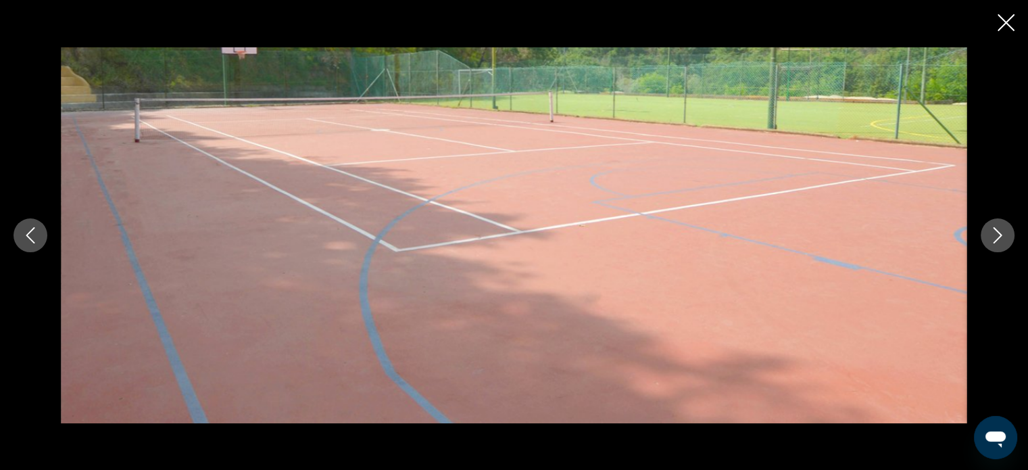
click at [990, 237] on icon "Next image" at bounding box center [998, 235] width 16 height 16
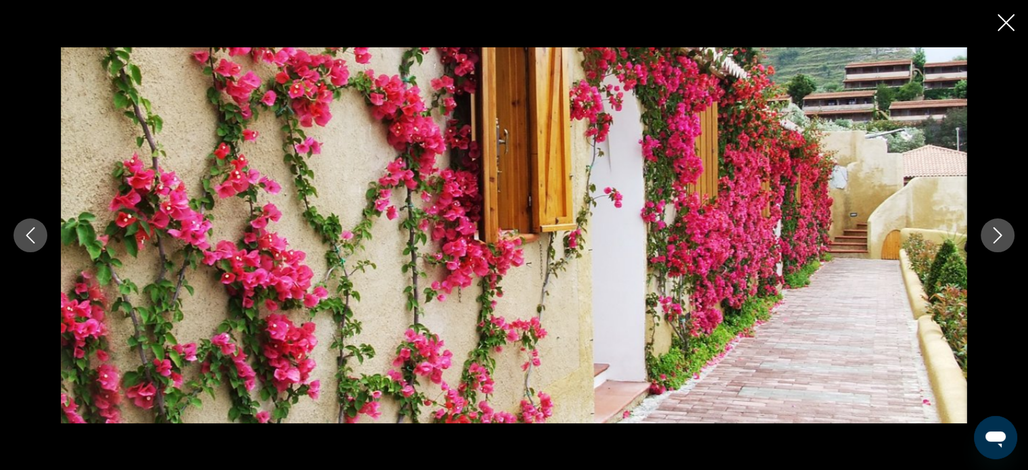
click at [990, 237] on icon "Next image" at bounding box center [998, 235] width 16 height 16
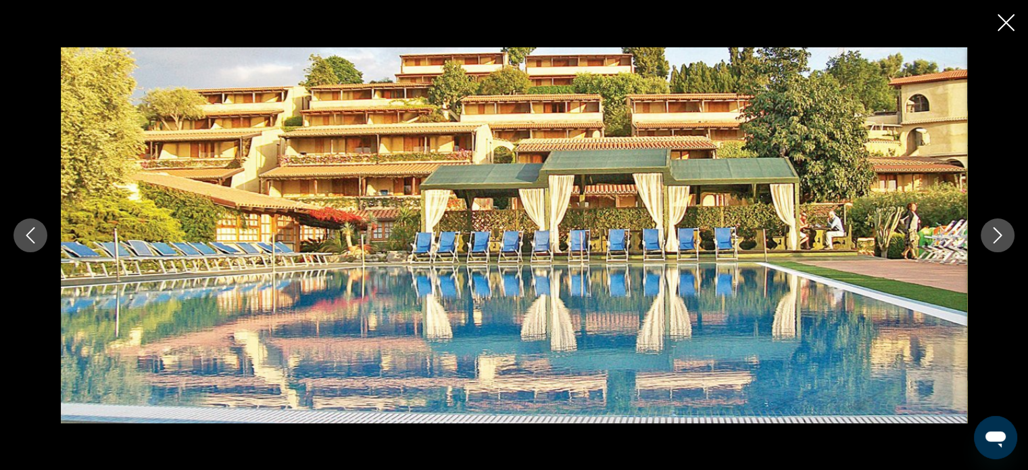
click at [990, 237] on icon "Next image" at bounding box center [998, 235] width 16 height 16
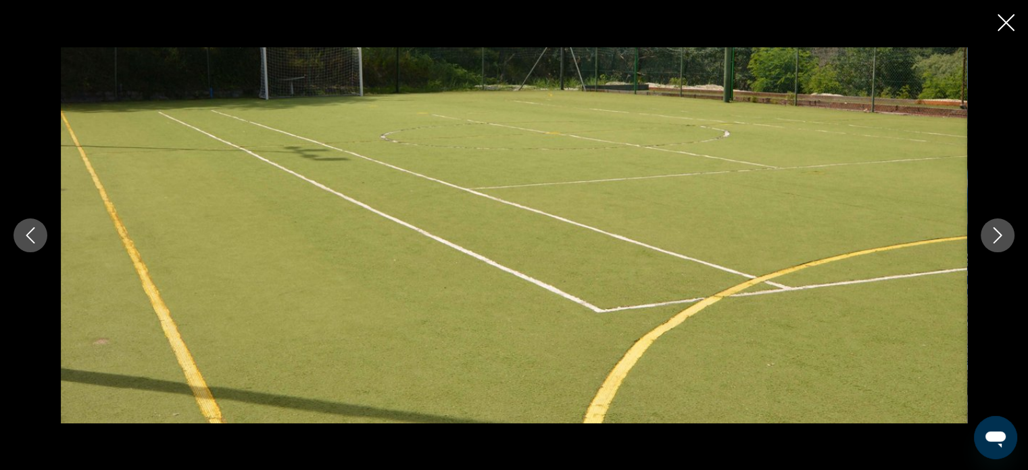
click at [990, 237] on icon "Next image" at bounding box center [998, 235] width 16 height 16
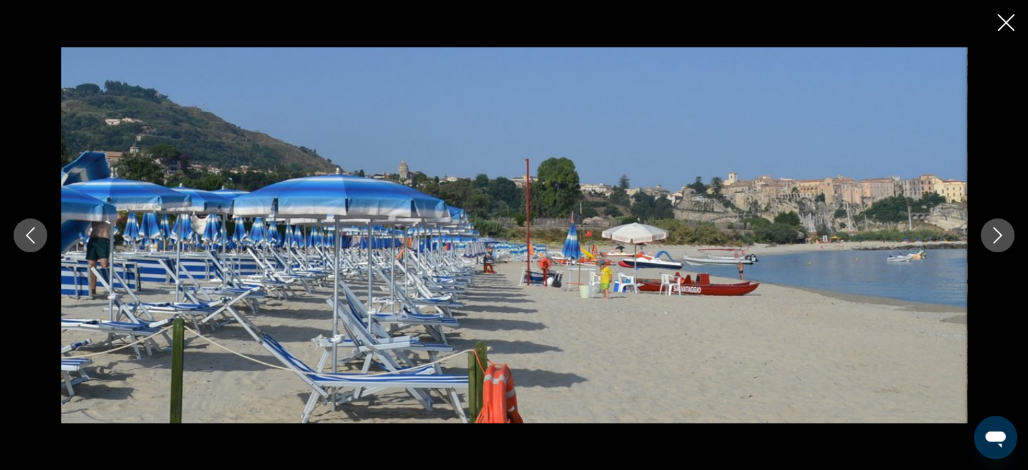
click at [990, 237] on icon "Next image" at bounding box center [998, 235] width 16 height 16
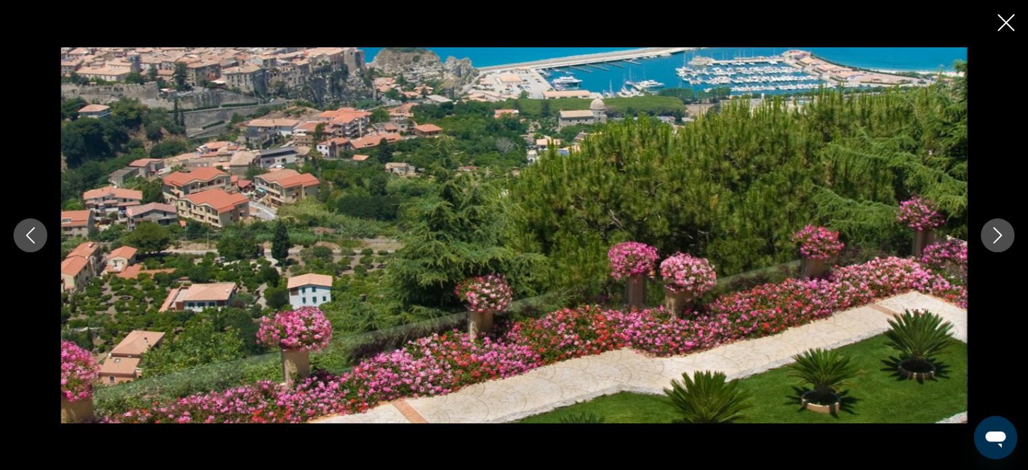
click at [990, 237] on icon "Next image" at bounding box center [998, 235] width 16 height 16
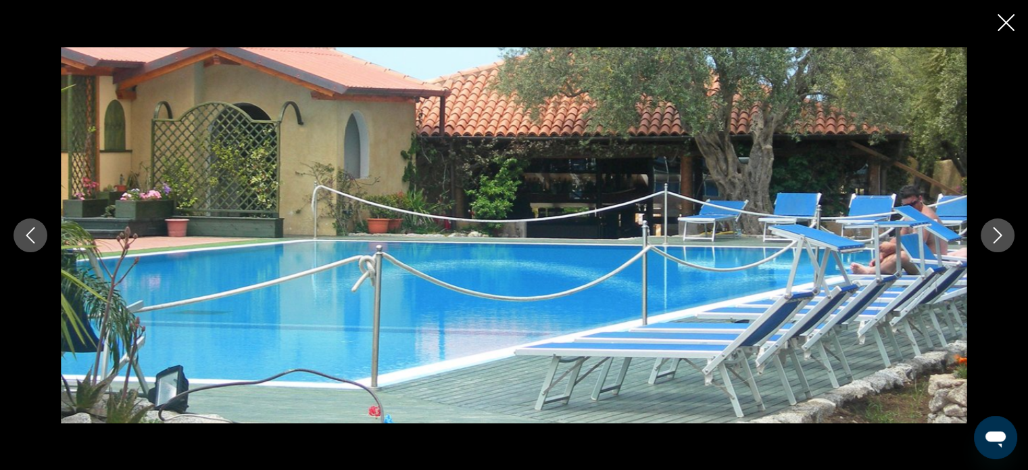
click at [990, 237] on icon "Next image" at bounding box center [998, 235] width 16 height 16
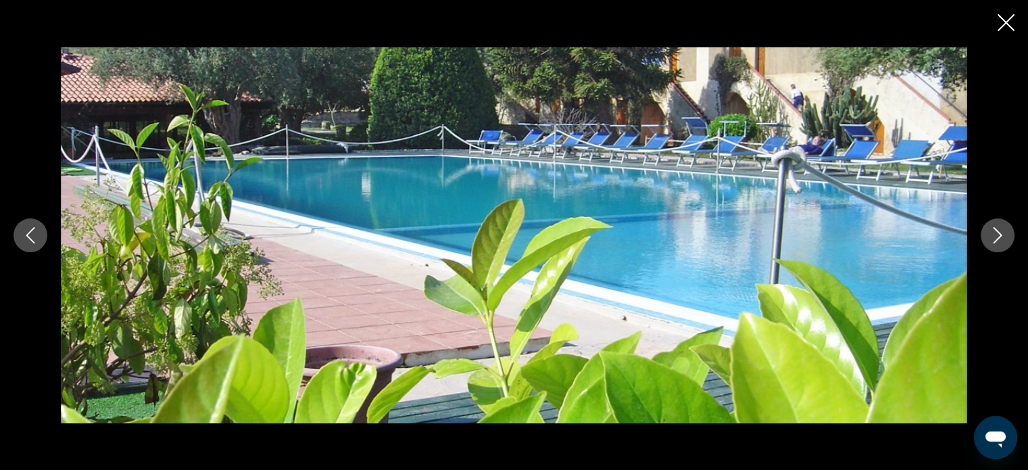
click at [990, 237] on icon "Next image" at bounding box center [998, 235] width 16 height 16
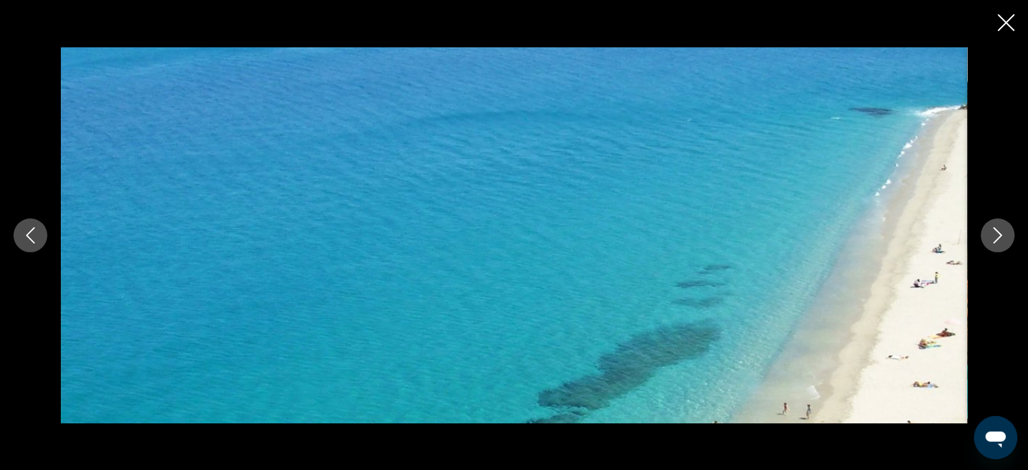
click at [990, 237] on icon "Next image" at bounding box center [998, 235] width 16 height 16
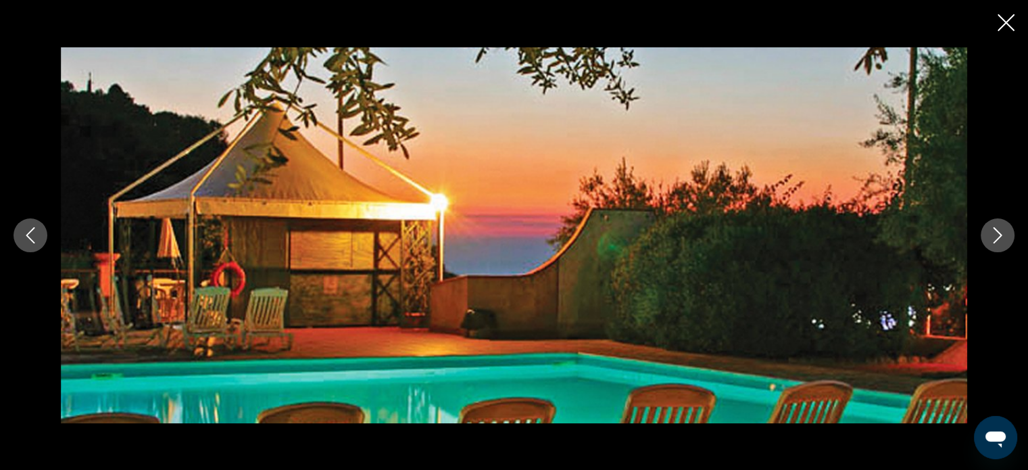
click at [41, 233] on button "Previous image" at bounding box center [31, 235] width 34 height 34
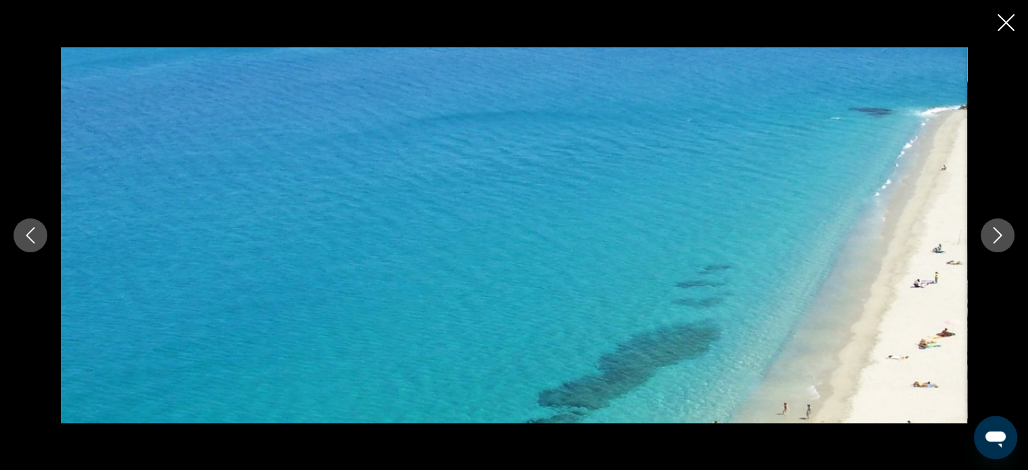
click at [1003, 235] on icon "Next image" at bounding box center [998, 235] width 16 height 16
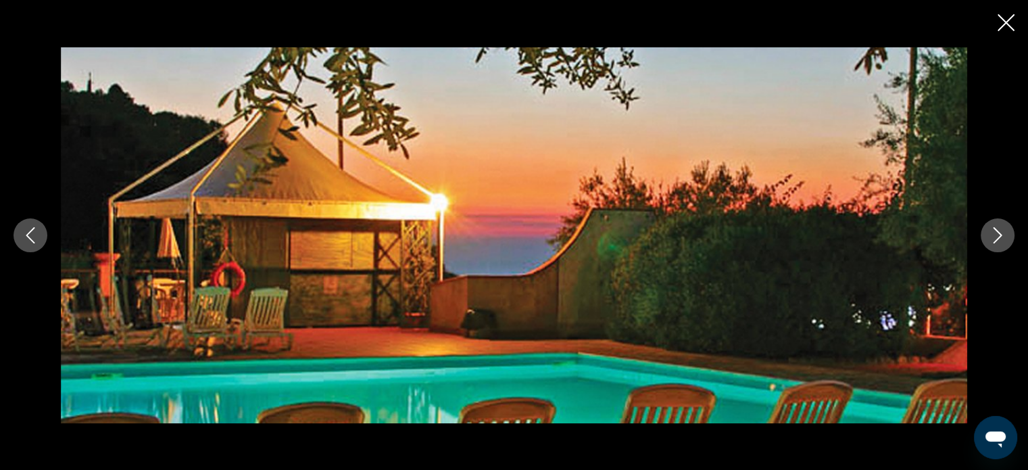
click at [1003, 235] on icon "Next image" at bounding box center [998, 235] width 16 height 16
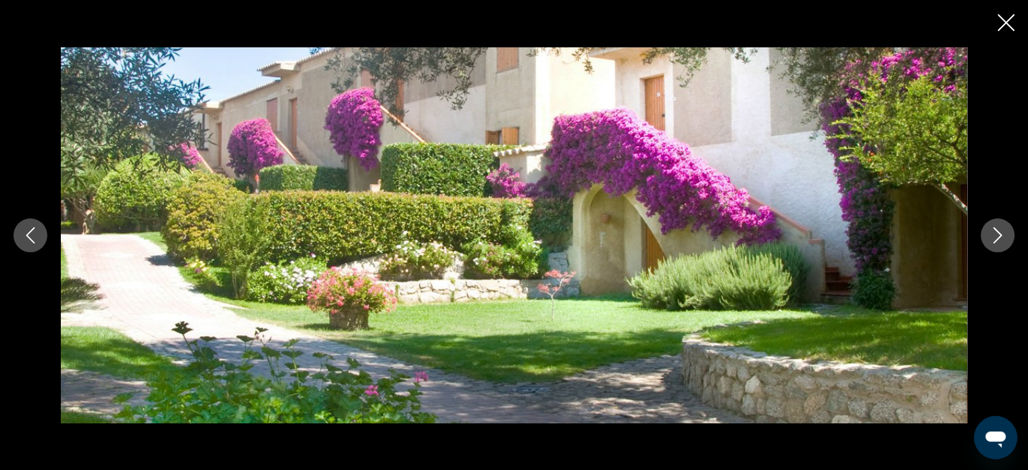
click at [1001, 22] on icon "Close slideshow" at bounding box center [1006, 22] width 17 height 17
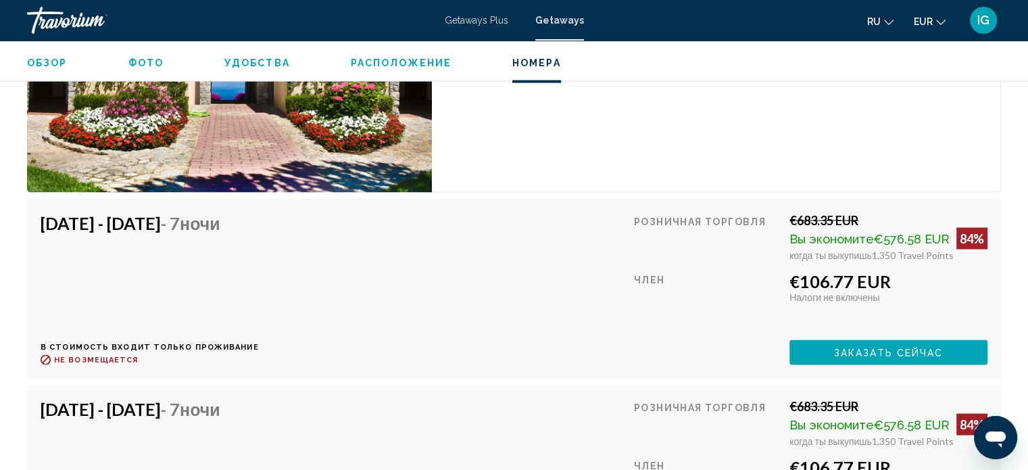
scroll to position [2679, 0]
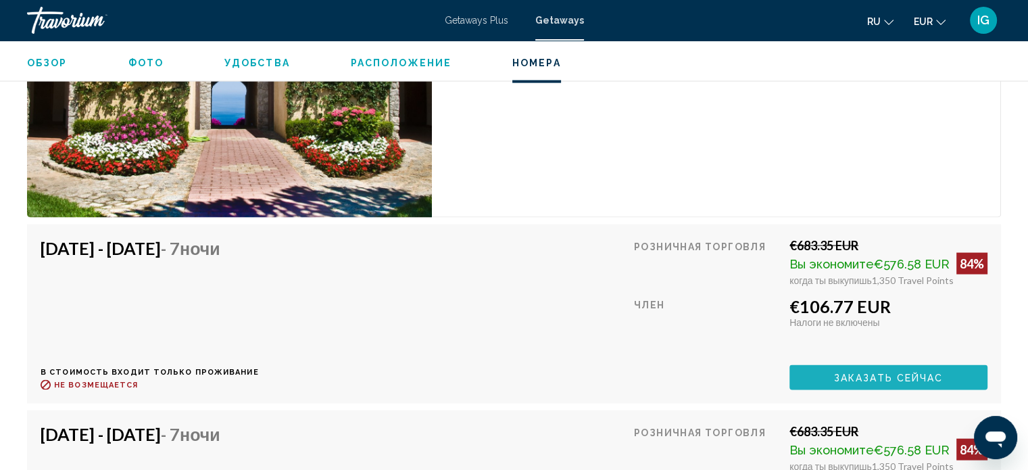
click at [835, 368] on button "Заказать сейчас" at bounding box center [888, 377] width 198 height 25
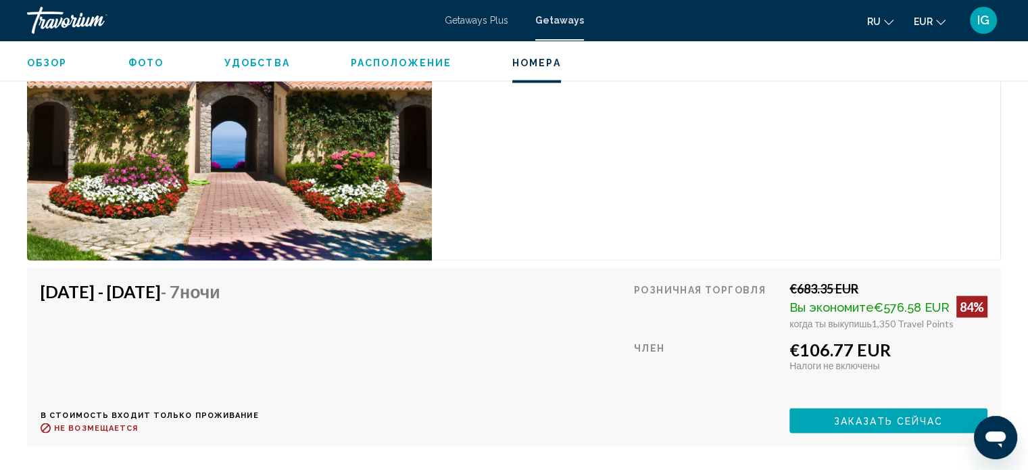
scroll to position [2640, 0]
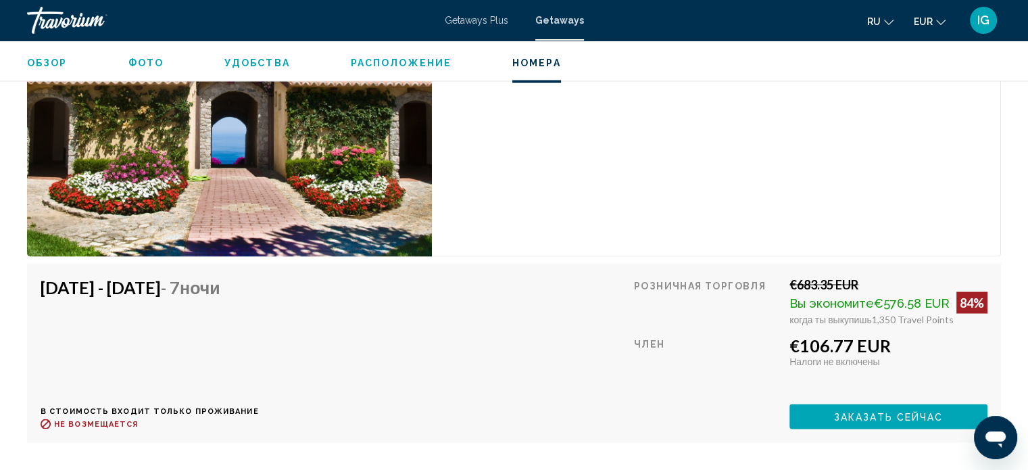
click at [108, 277] on h4 "[DATE] - [DATE] - 7 ночи" at bounding box center [145, 287] width 208 height 20
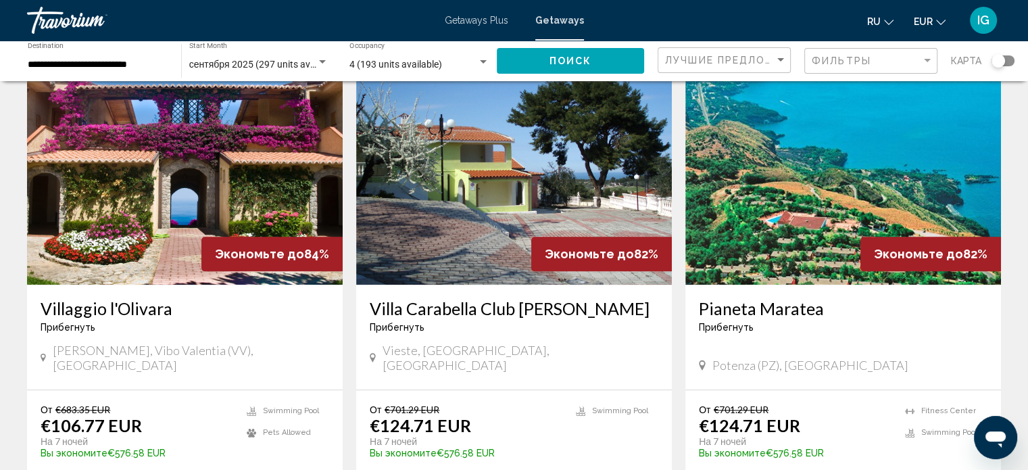
scroll to position [1499, 0]
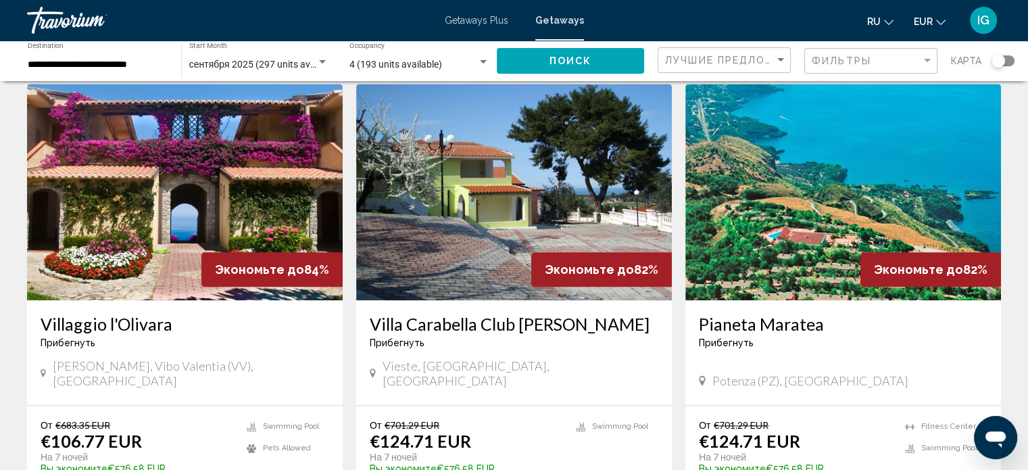
click at [502, 180] on img "Main content" at bounding box center [514, 192] width 316 height 216
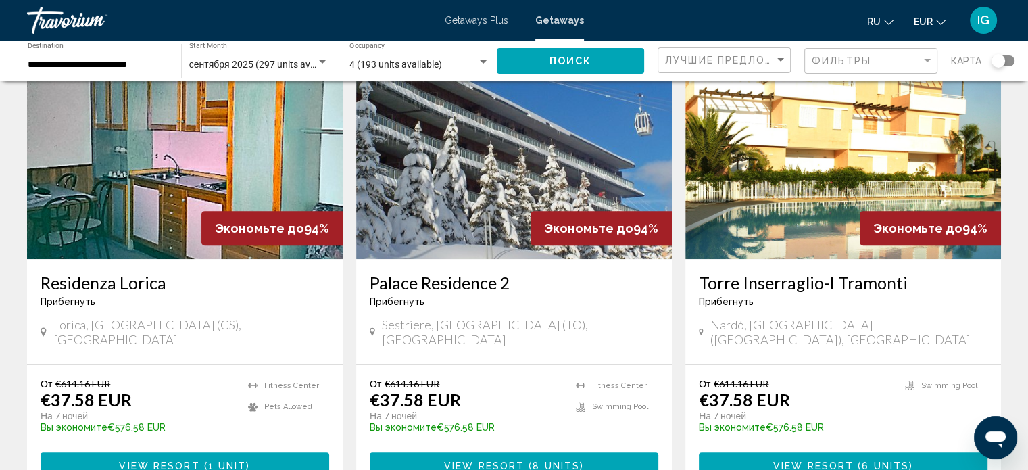
scroll to position [568, 0]
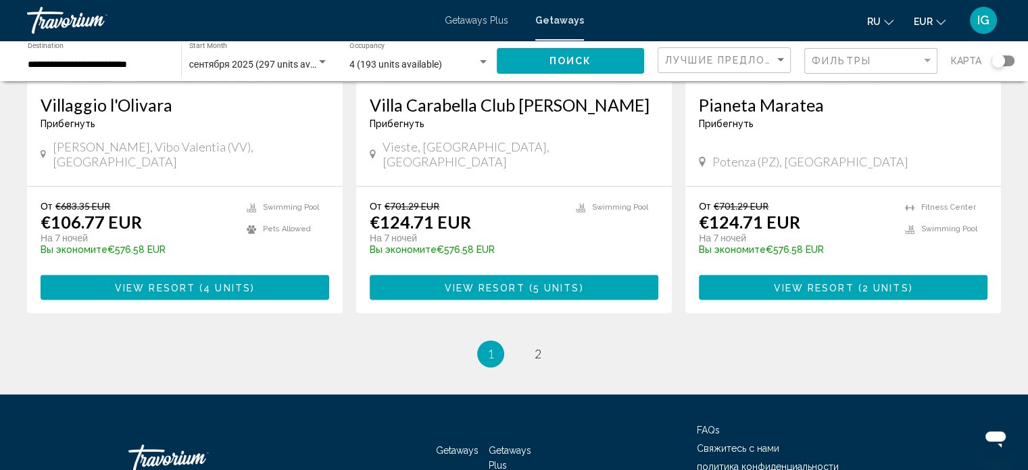
scroll to position [1731, 0]
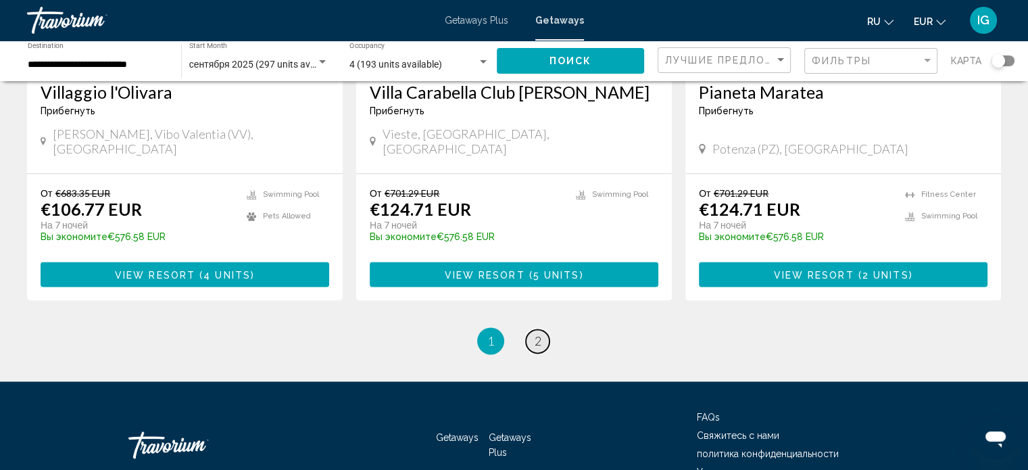
click at [535, 333] on span "2" at bounding box center [538, 340] width 7 height 15
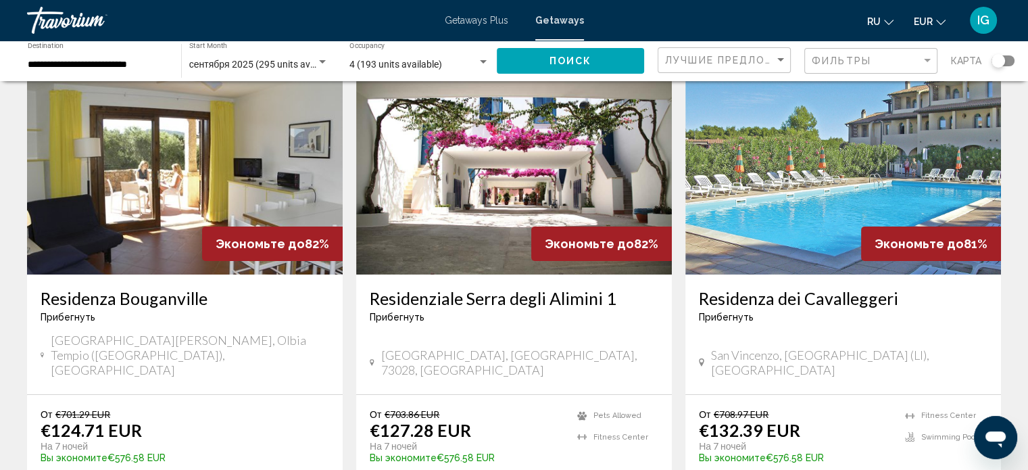
scroll to position [81, 0]
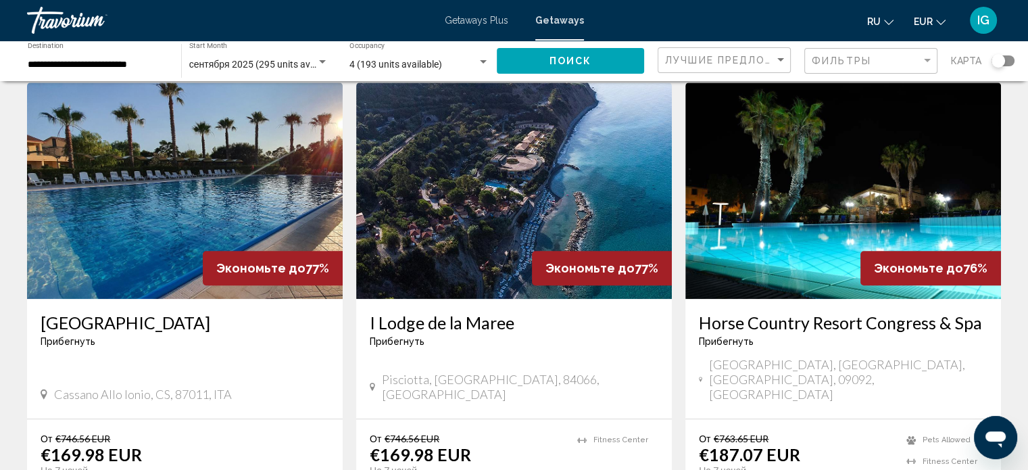
scroll to position [1038, 0]
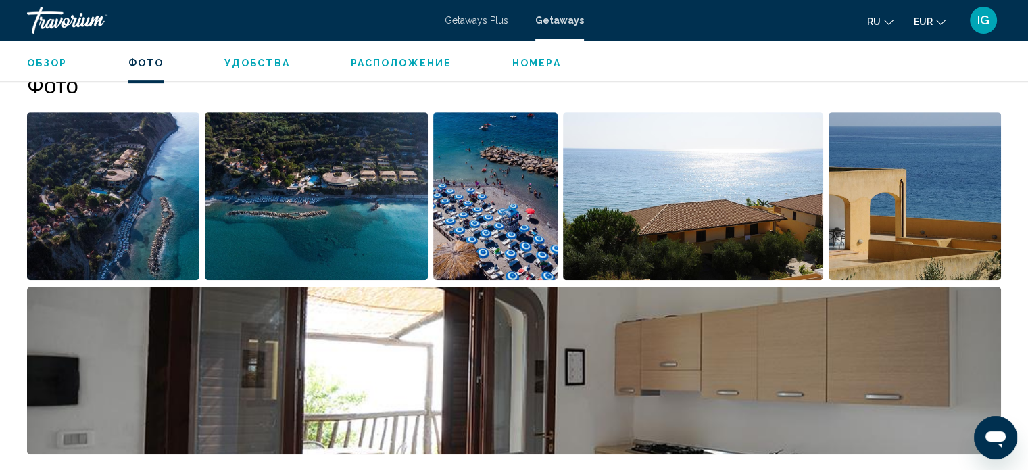
scroll to position [621, 0]
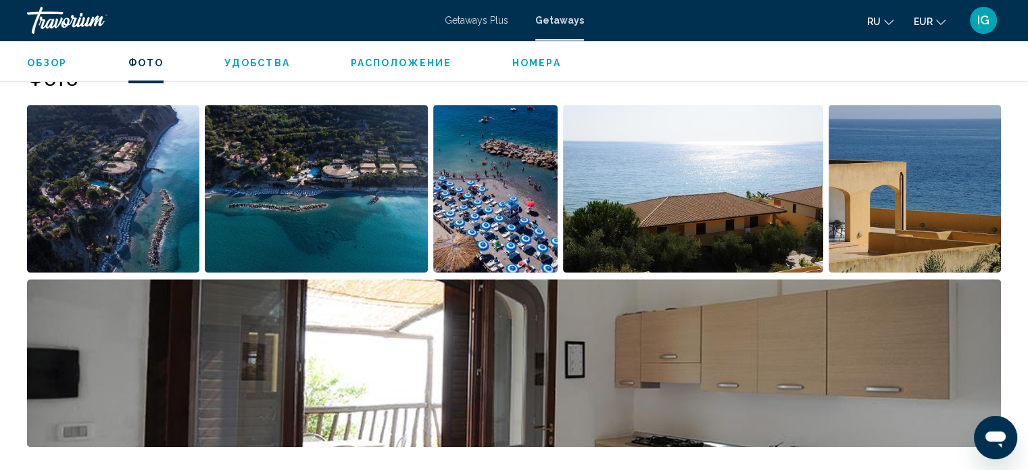
click at [138, 239] on img "Open full-screen image slider" at bounding box center [113, 189] width 172 height 168
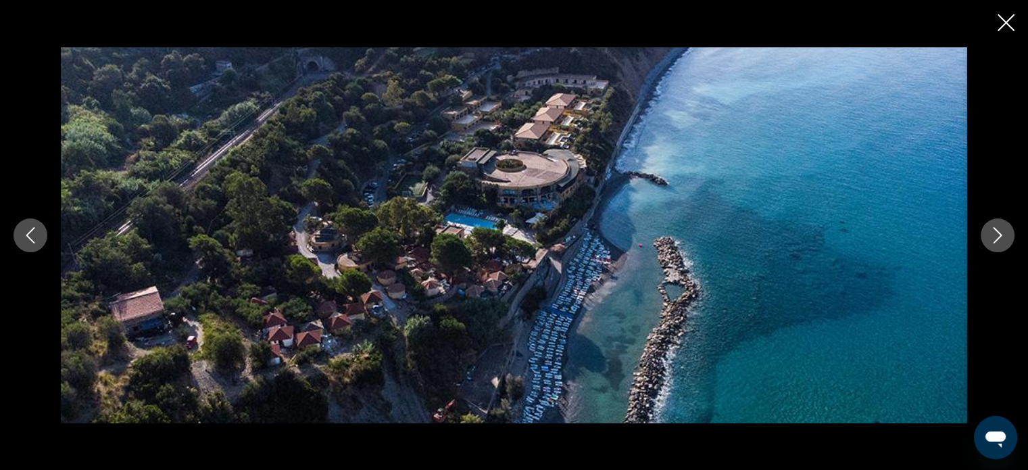
click at [990, 237] on icon "Next image" at bounding box center [998, 235] width 16 height 16
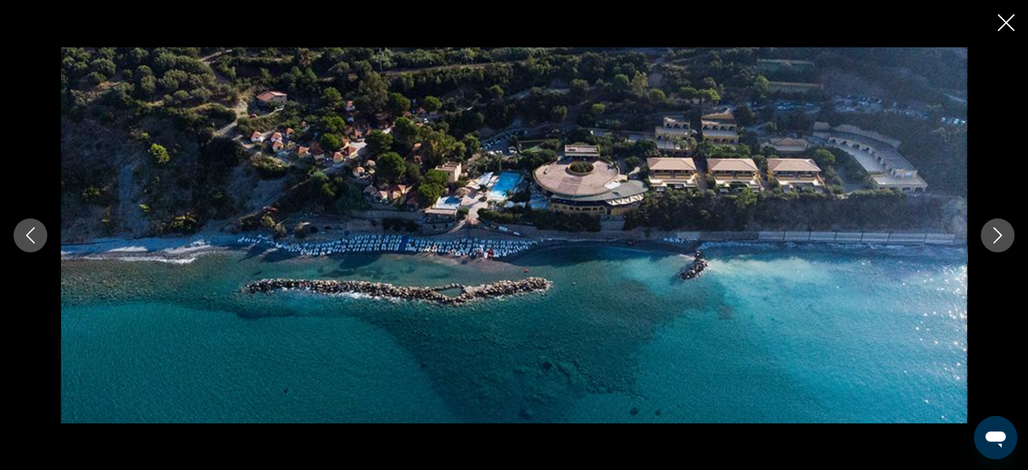
click at [990, 237] on icon "Next image" at bounding box center [998, 235] width 16 height 16
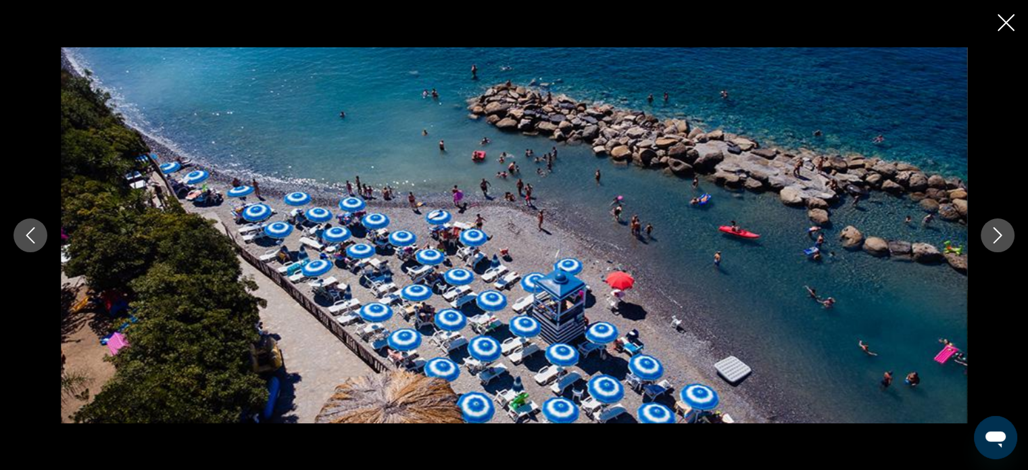
click at [990, 237] on icon "Next image" at bounding box center [998, 235] width 16 height 16
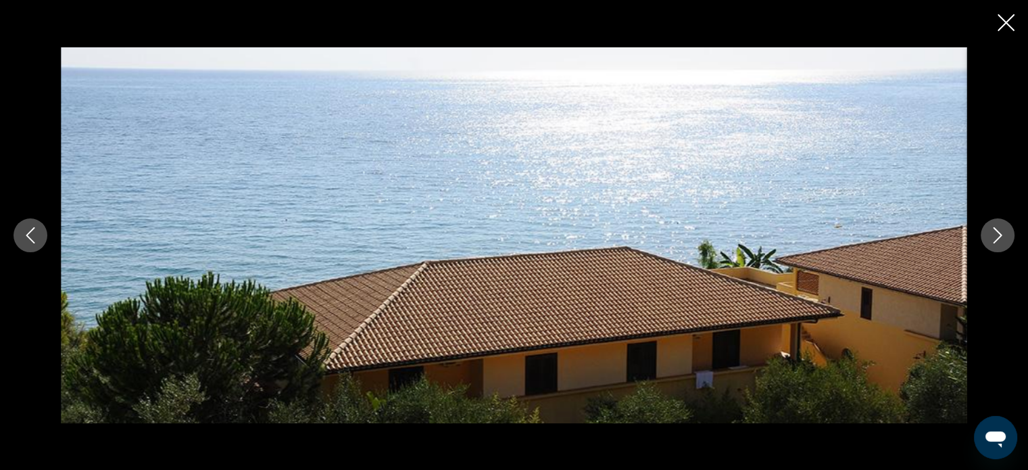
click at [990, 237] on icon "Next image" at bounding box center [998, 235] width 16 height 16
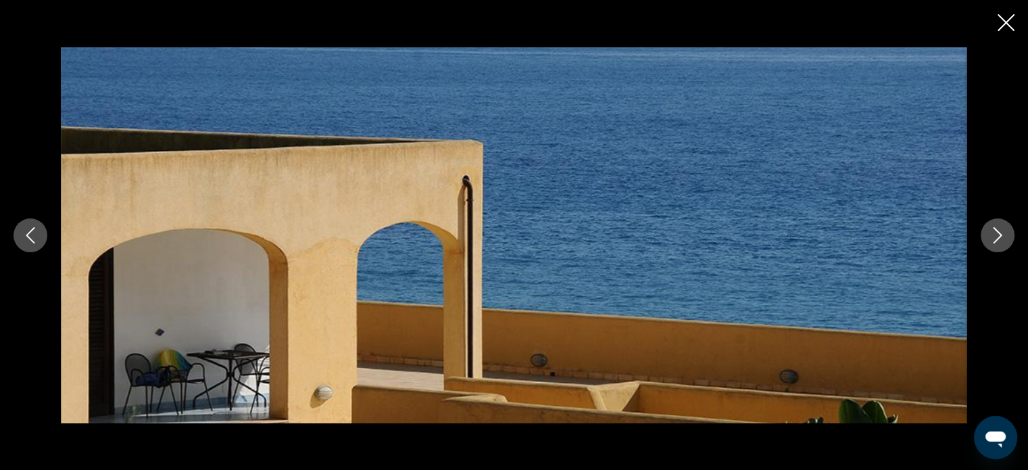
click at [990, 237] on icon "Next image" at bounding box center [998, 235] width 16 height 16
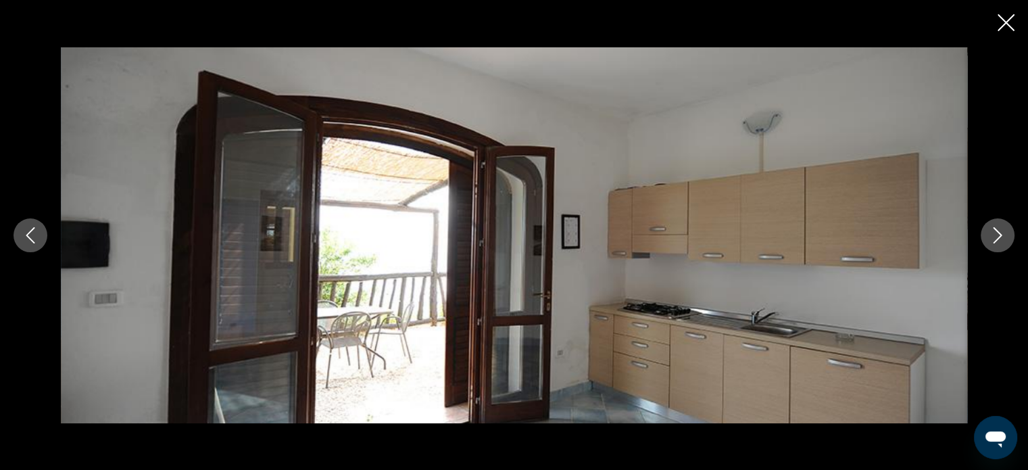
click at [990, 237] on icon "Next image" at bounding box center [998, 235] width 16 height 16
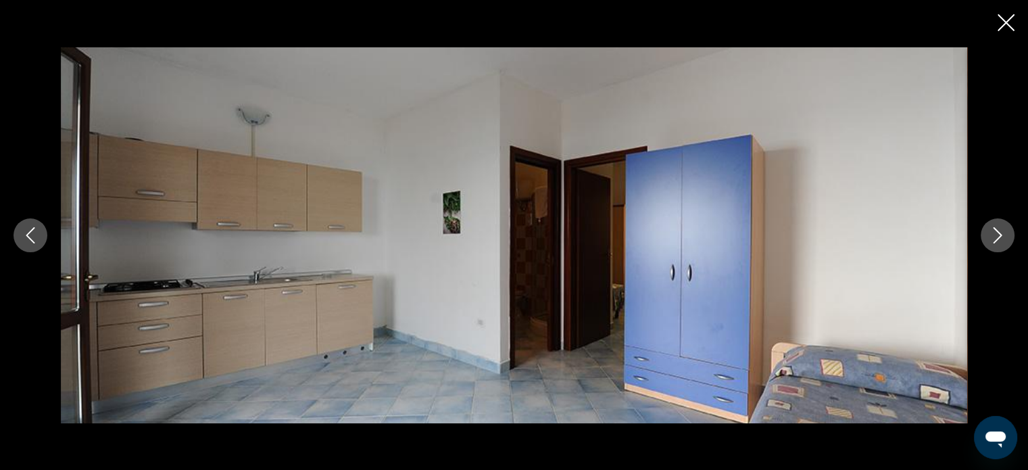
click at [990, 237] on icon "Next image" at bounding box center [998, 235] width 16 height 16
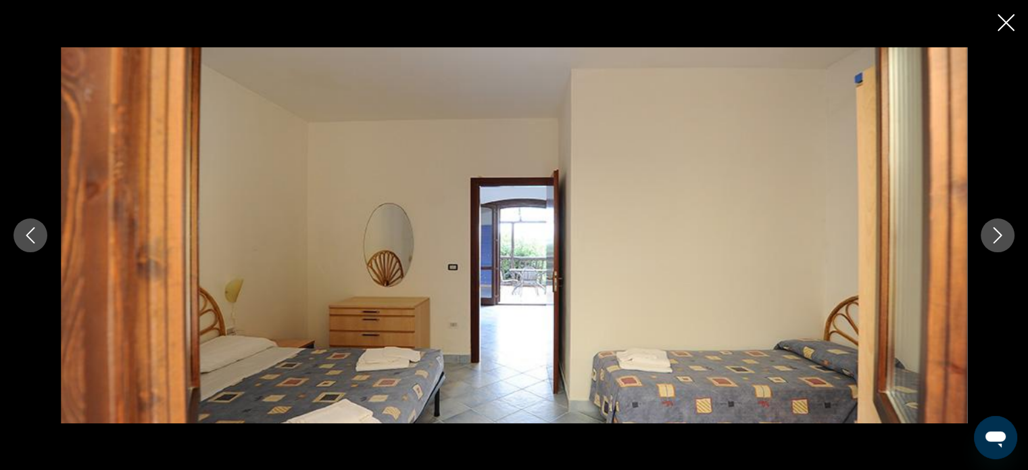
click at [990, 237] on icon "Next image" at bounding box center [998, 235] width 16 height 16
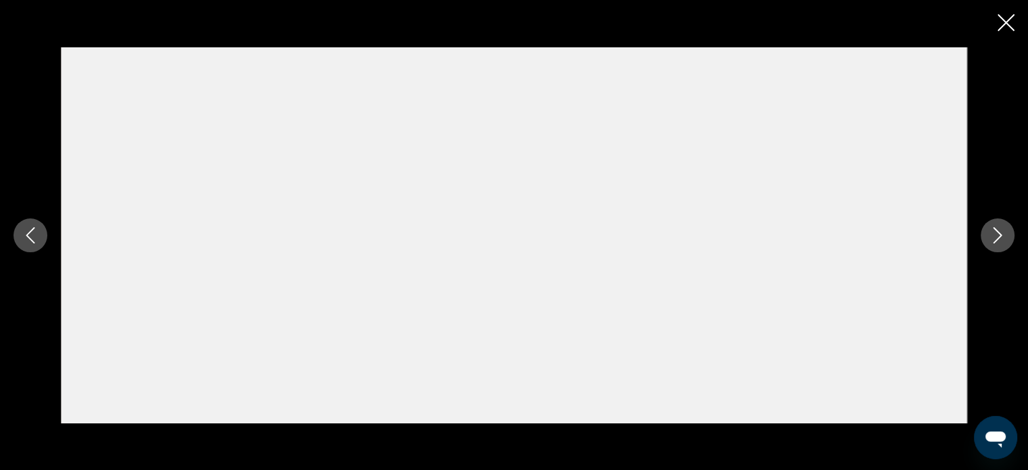
click at [990, 237] on icon "Next image" at bounding box center [998, 235] width 16 height 16
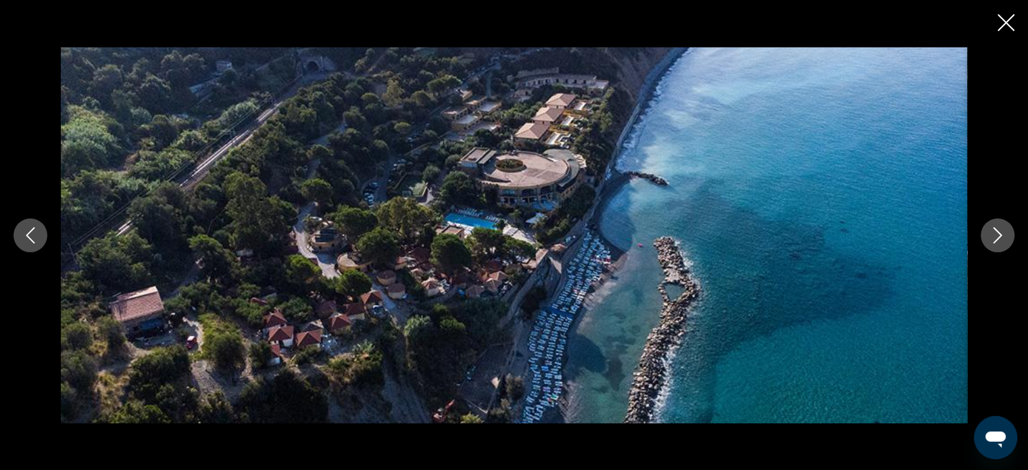
click at [35, 233] on icon "Previous image" at bounding box center [30, 235] width 16 height 16
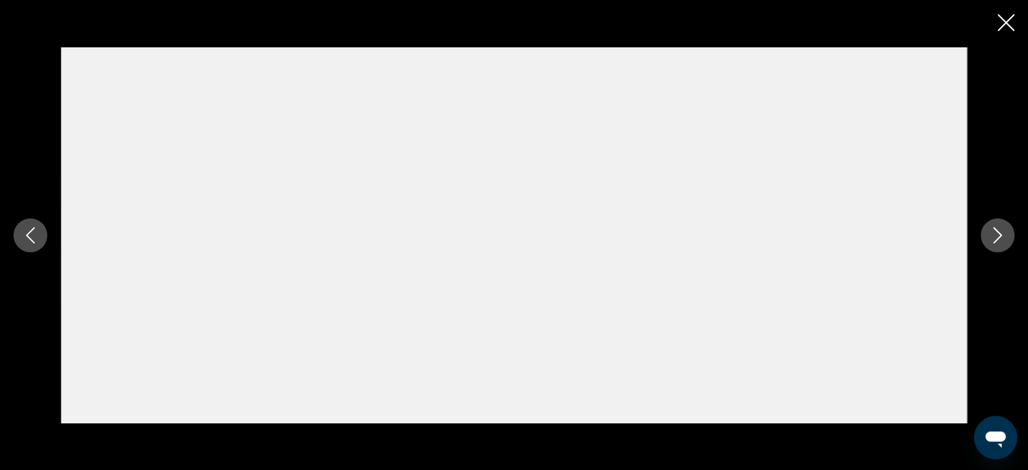
click at [35, 233] on icon "Previous image" at bounding box center [30, 235] width 16 height 16
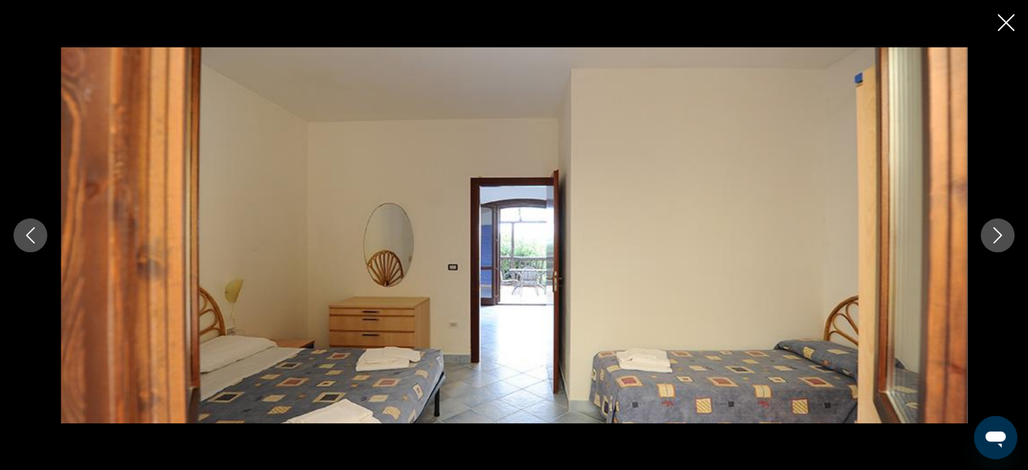
click at [990, 238] on icon "Next image" at bounding box center [998, 235] width 16 height 16
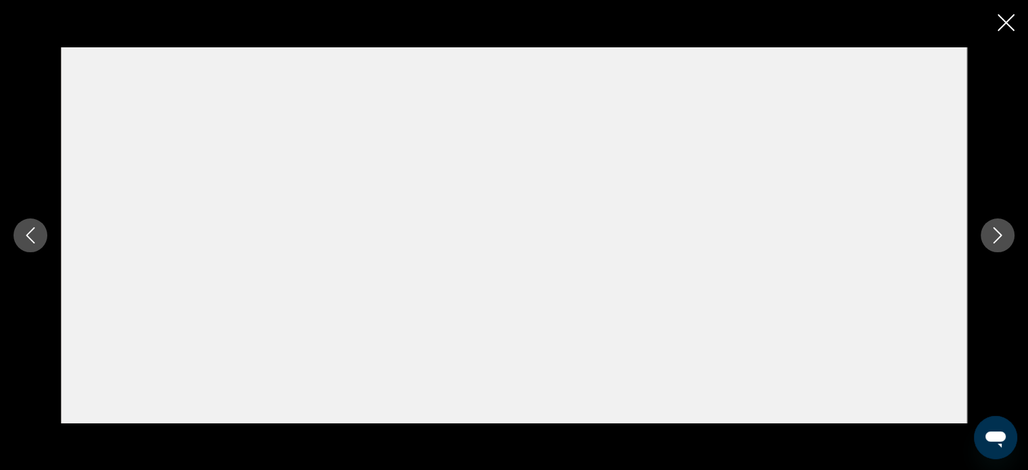
click at [990, 238] on icon "Next image" at bounding box center [998, 235] width 16 height 16
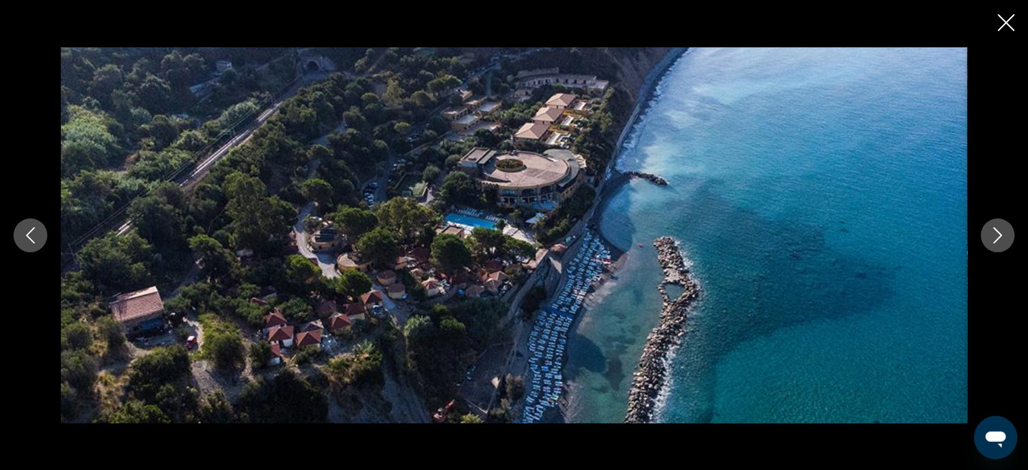
click at [990, 238] on icon "Next image" at bounding box center [998, 235] width 16 height 16
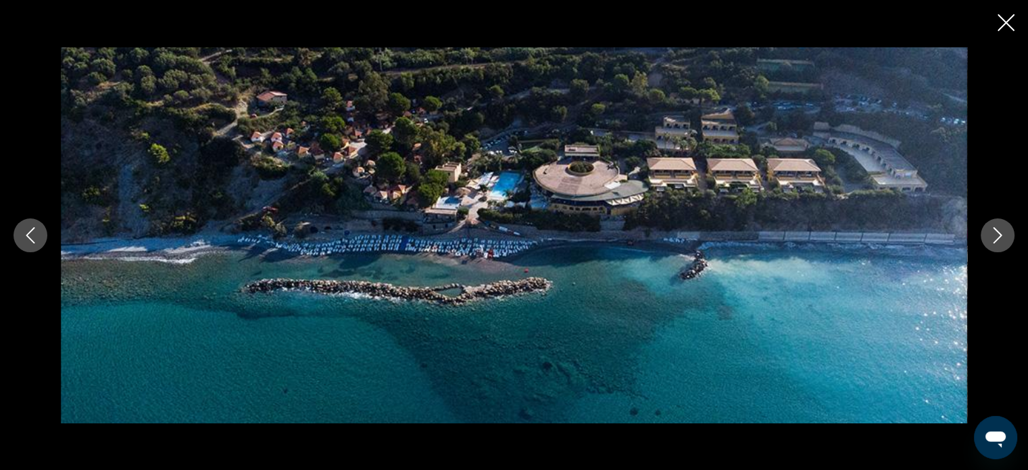
click at [990, 238] on icon "Next image" at bounding box center [998, 235] width 16 height 16
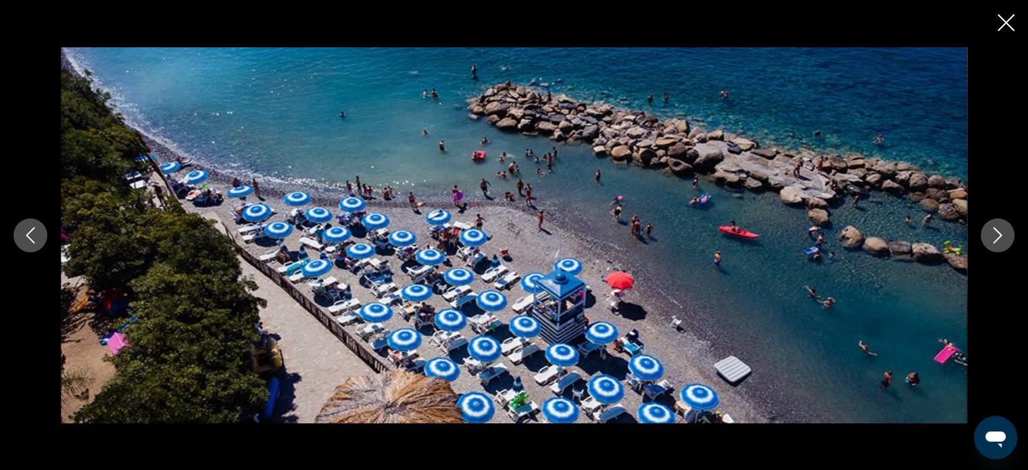
click at [990, 238] on icon "Next image" at bounding box center [998, 235] width 16 height 16
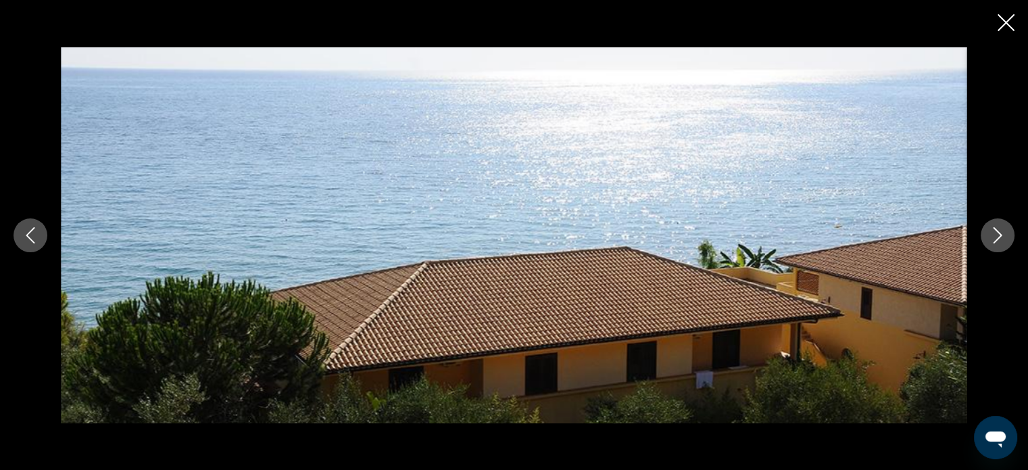
click at [990, 238] on icon "Next image" at bounding box center [998, 235] width 16 height 16
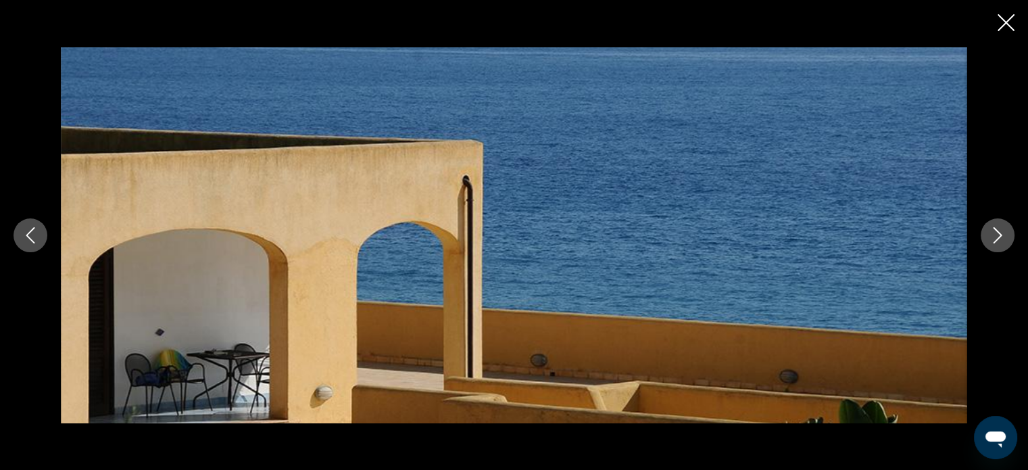
click at [990, 238] on icon "Next image" at bounding box center [998, 235] width 16 height 16
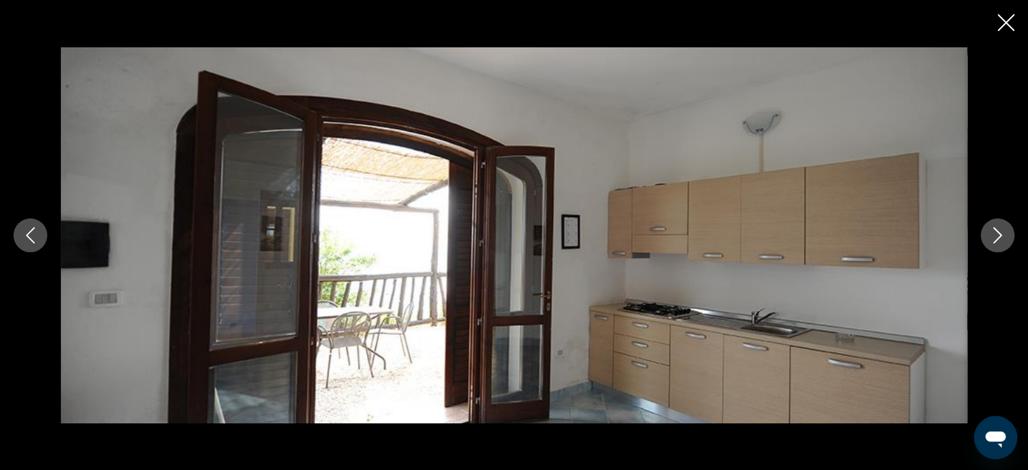
click at [990, 238] on icon "Next image" at bounding box center [998, 235] width 16 height 16
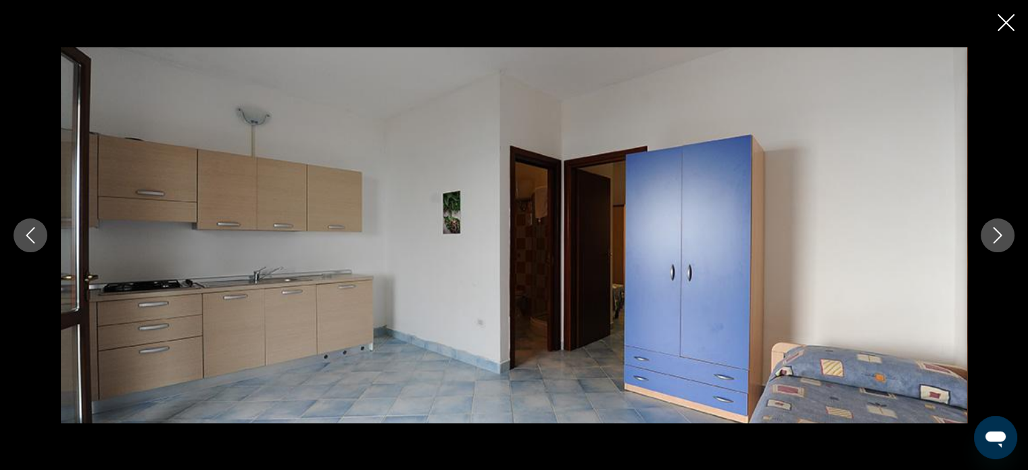
click at [990, 238] on icon "Next image" at bounding box center [998, 235] width 16 height 16
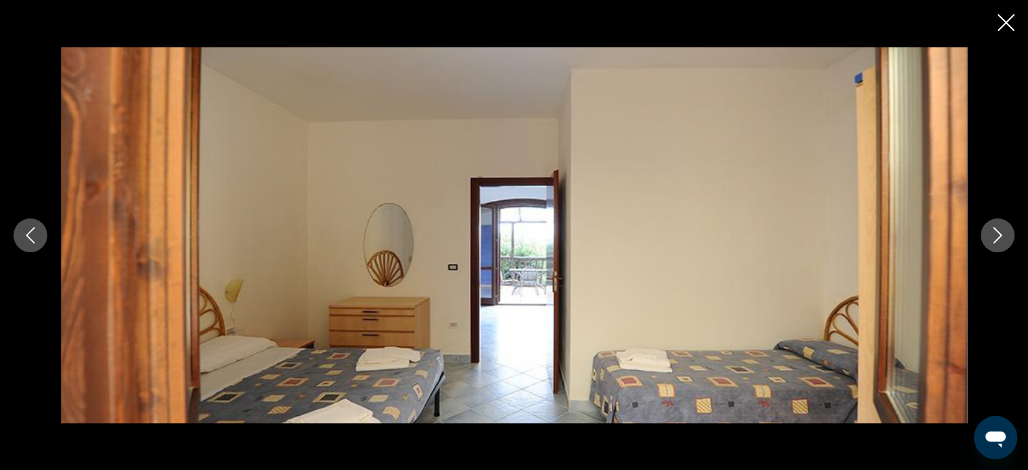
click at [990, 238] on icon "Next image" at bounding box center [998, 235] width 16 height 16
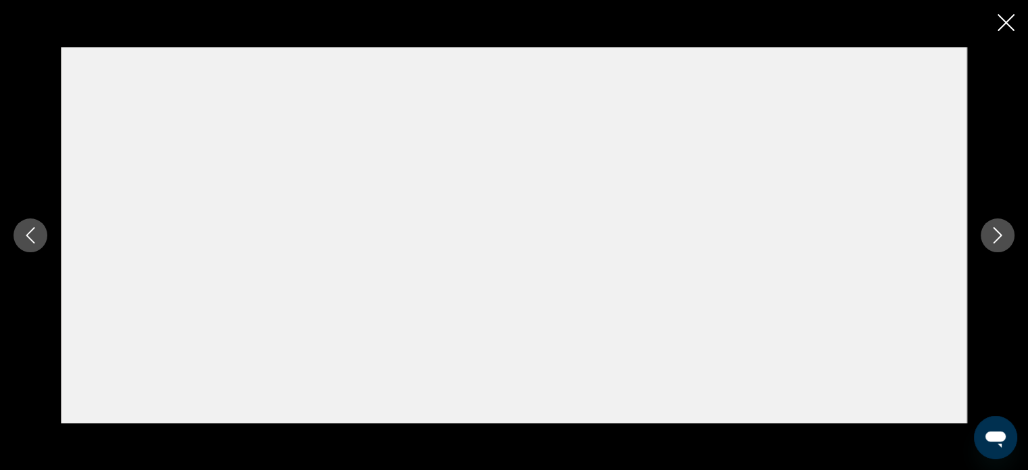
click at [990, 238] on icon "Next image" at bounding box center [998, 235] width 16 height 16
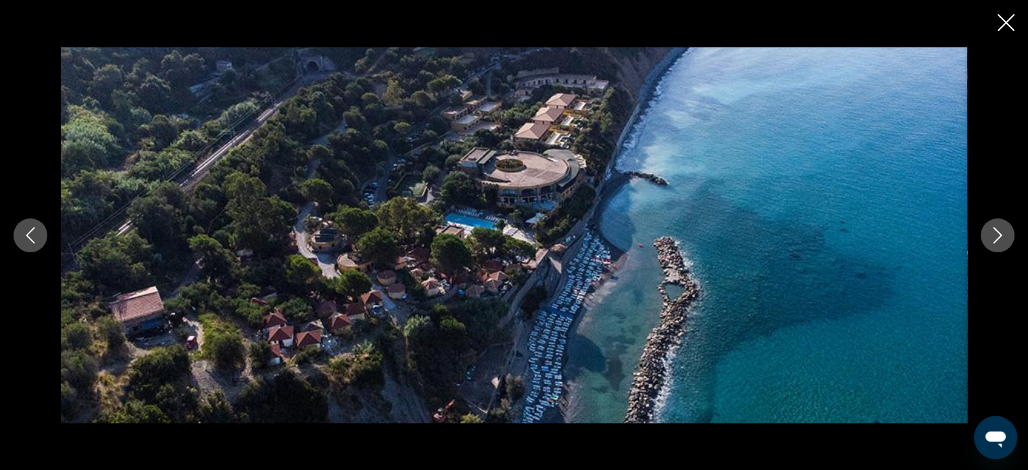
click at [990, 238] on icon "Next image" at bounding box center [998, 235] width 16 height 16
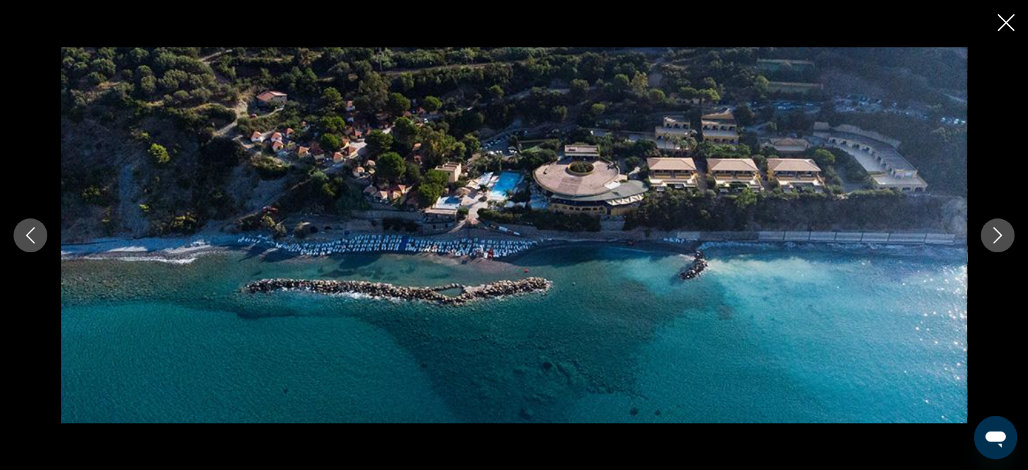
click at [990, 238] on icon "Next image" at bounding box center [998, 235] width 16 height 16
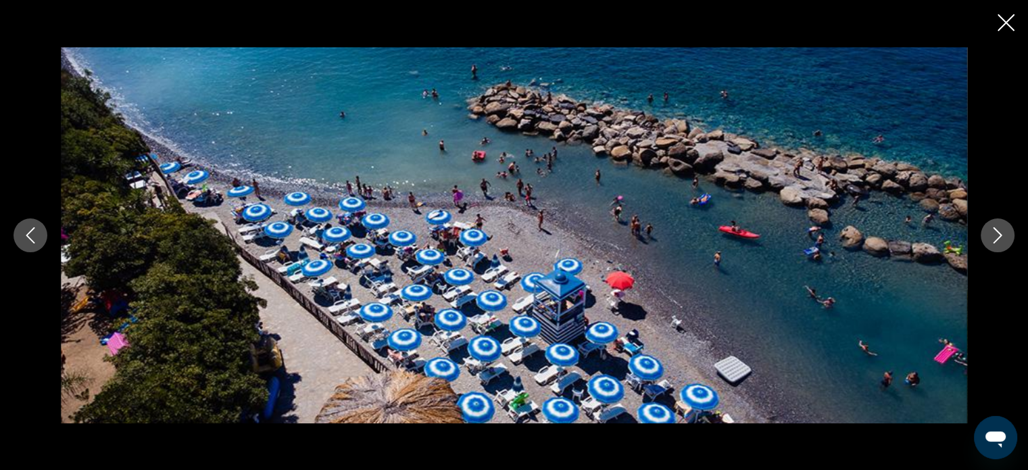
click at [990, 238] on icon "Next image" at bounding box center [998, 235] width 16 height 16
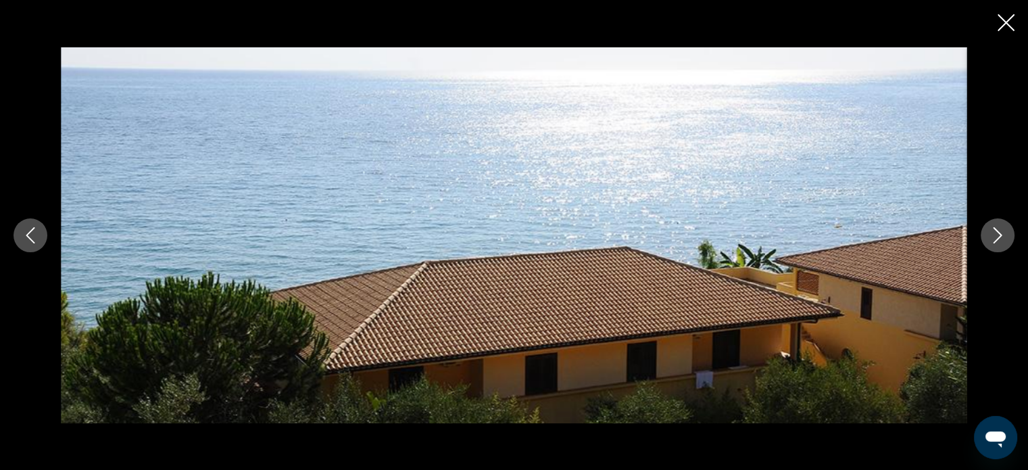
click at [1013, 25] on icon "Close slideshow" at bounding box center [1006, 22] width 17 height 17
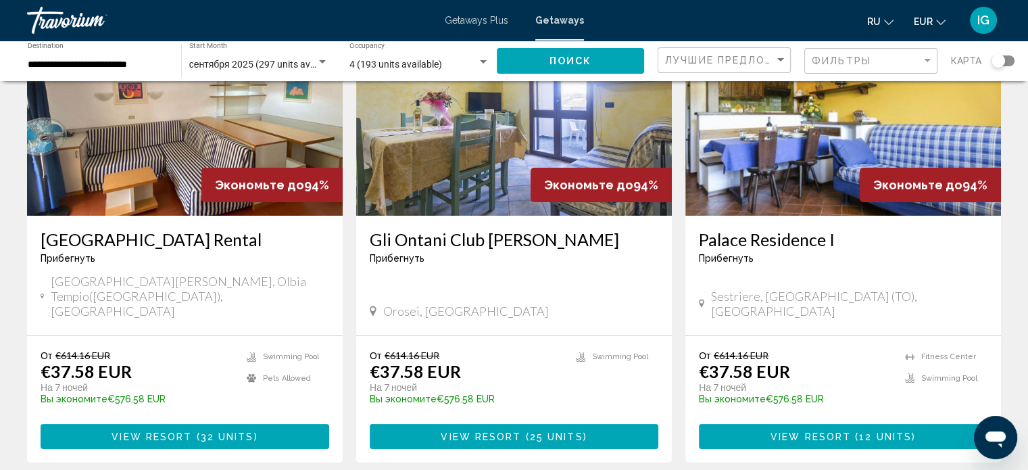
scroll to position [145, 0]
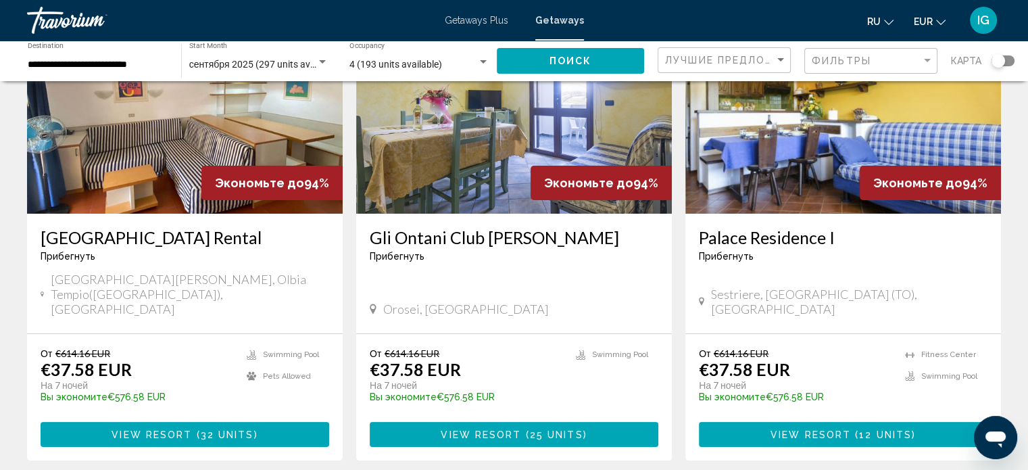
click at [535, 161] on img "Main content" at bounding box center [514, 105] width 316 height 216
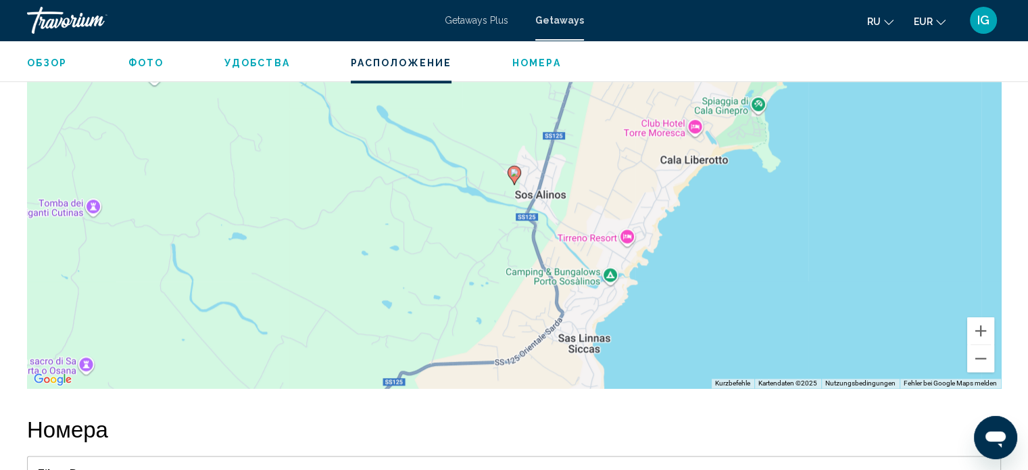
scroll to position [1749, 0]
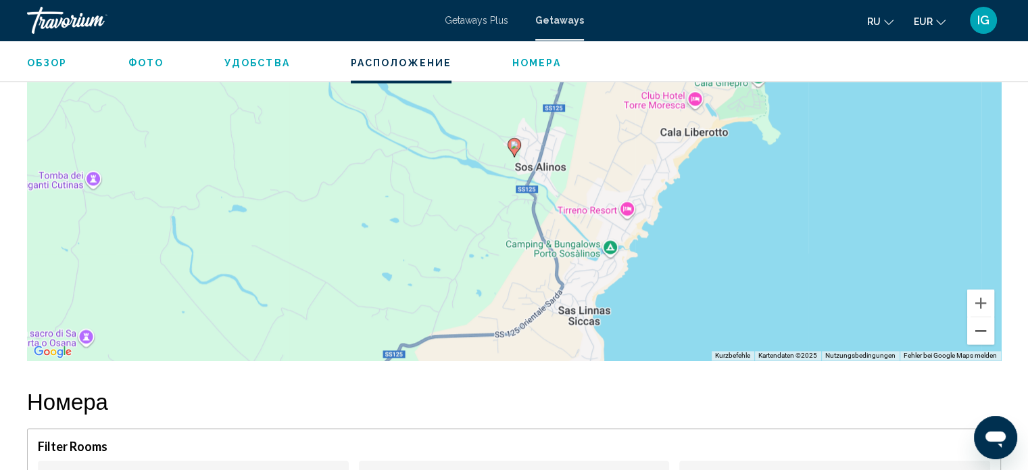
click at [973, 337] on button "Verkleinern" at bounding box center [980, 330] width 27 height 27
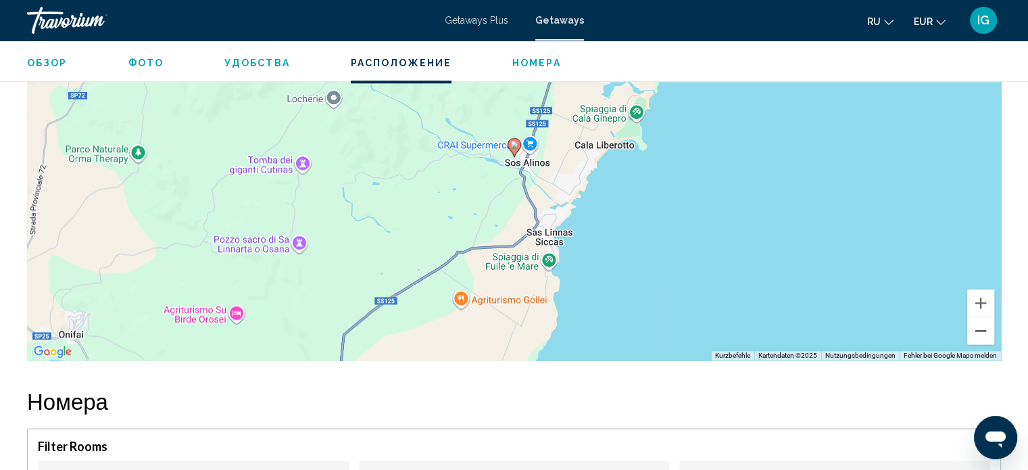
click at [973, 337] on button "Verkleinern" at bounding box center [980, 330] width 27 height 27
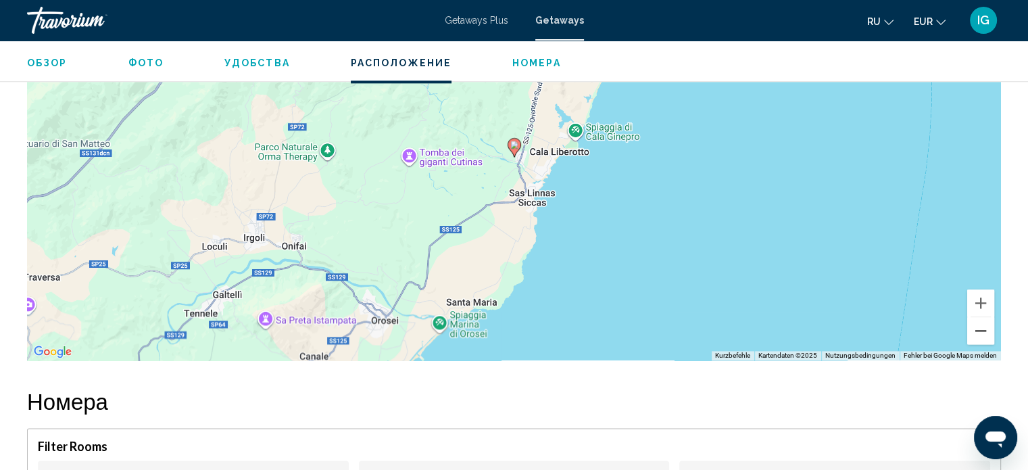
click at [973, 337] on button "Verkleinern" at bounding box center [980, 330] width 27 height 27
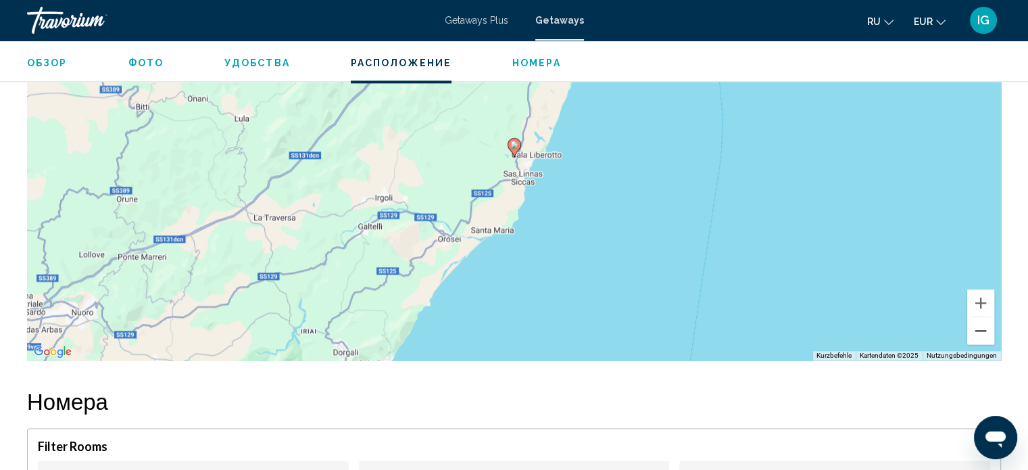
click at [973, 337] on button "Verkleinern" at bounding box center [980, 330] width 27 height 27
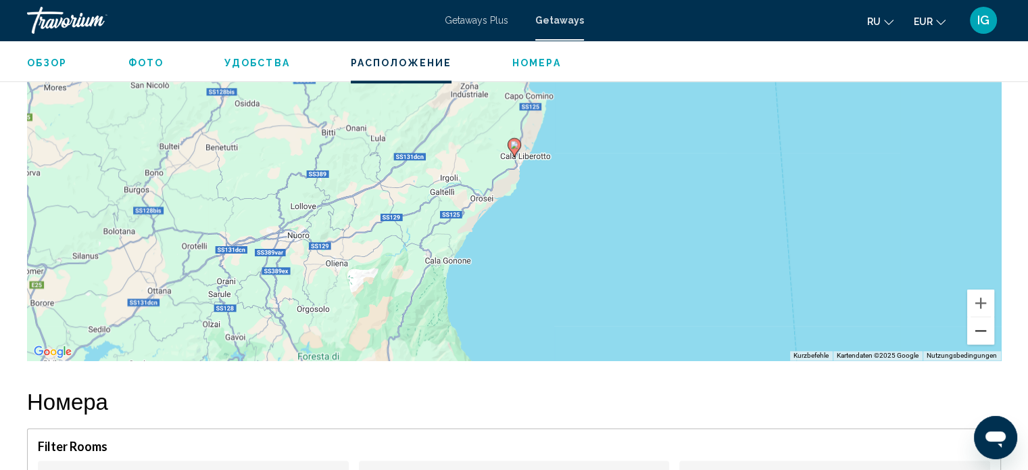
click at [973, 337] on button "Verkleinern" at bounding box center [980, 330] width 27 height 27
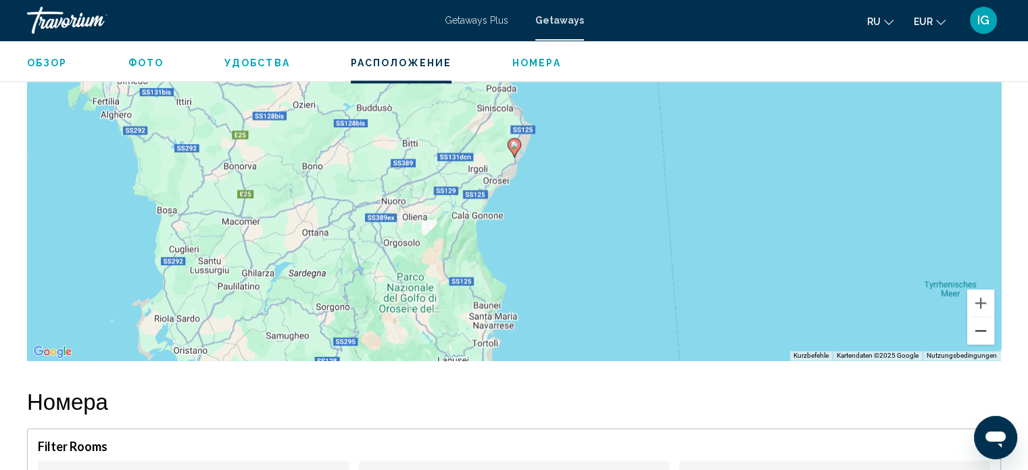
click at [973, 337] on button "Verkleinern" at bounding box center [980, 330] width 27 height 27
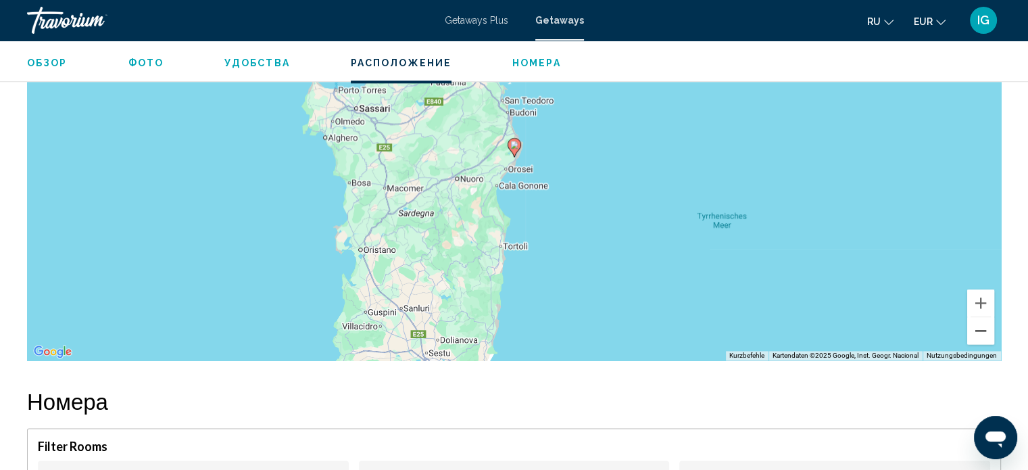
click at [973, 337] on button "Verkleinern" at bounding box center [980, 330] width 27 height 27
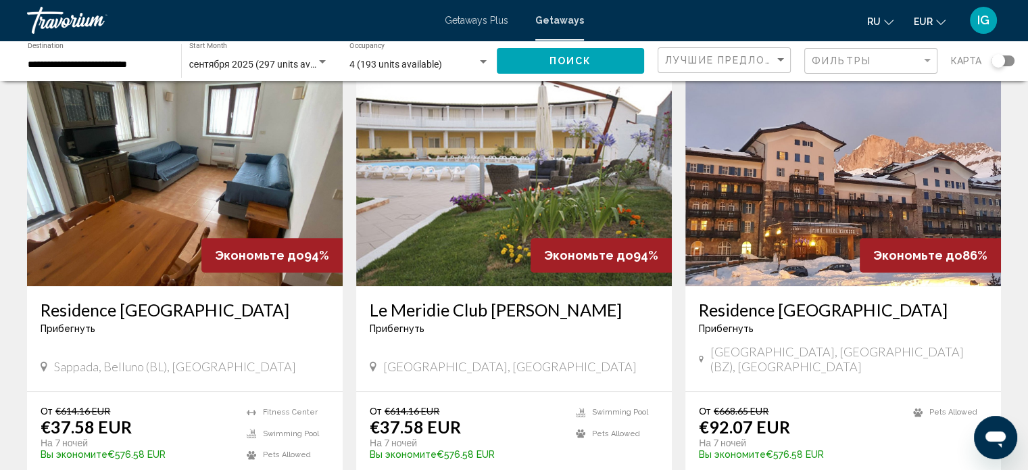
scroll to position [1054, 0]
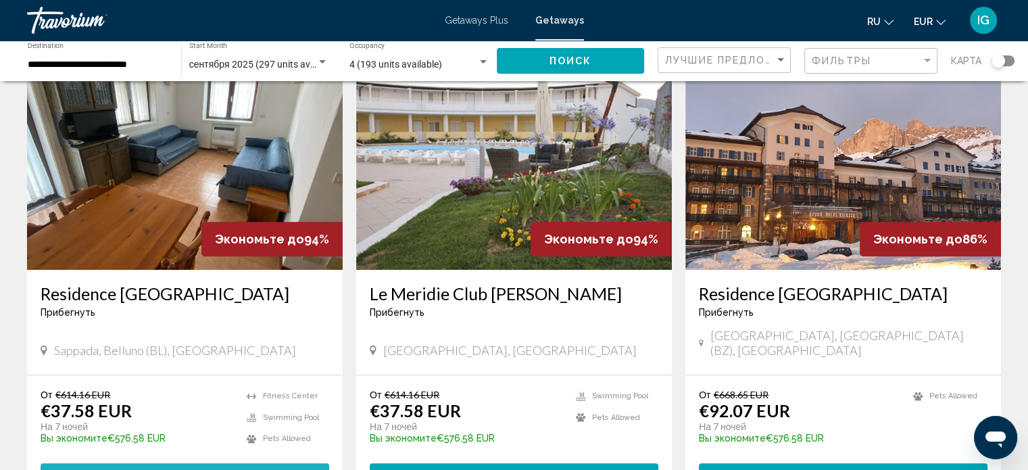
click at [188, 463] on button "View Resort ( 11 units )" at bounding box center [185, 475] width 289 height 25
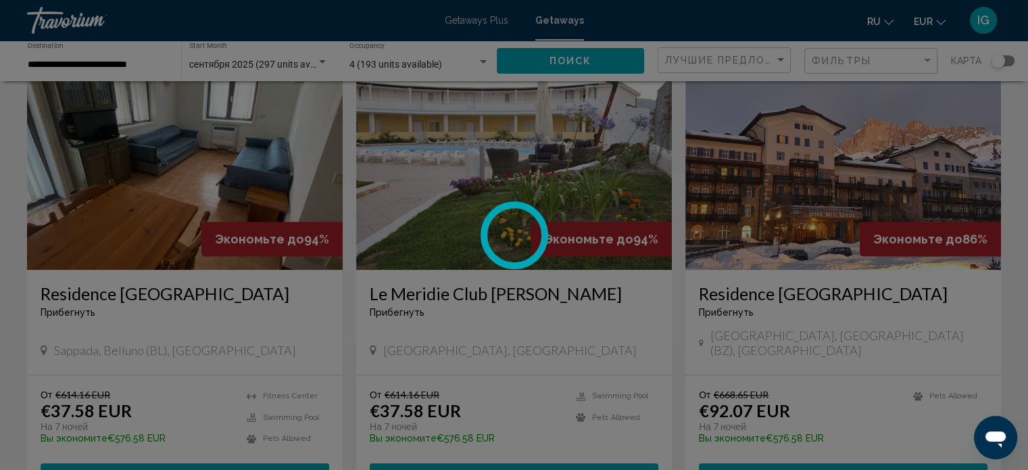
scroll to position [8, 0]
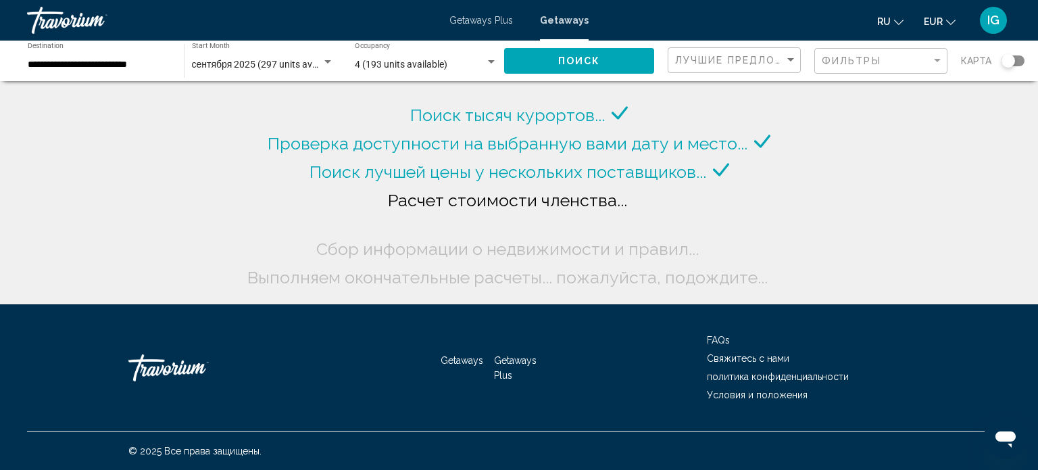
click at [925, 67] on div "Фильтры" at bounding box center [883, 61] width 122 height 25
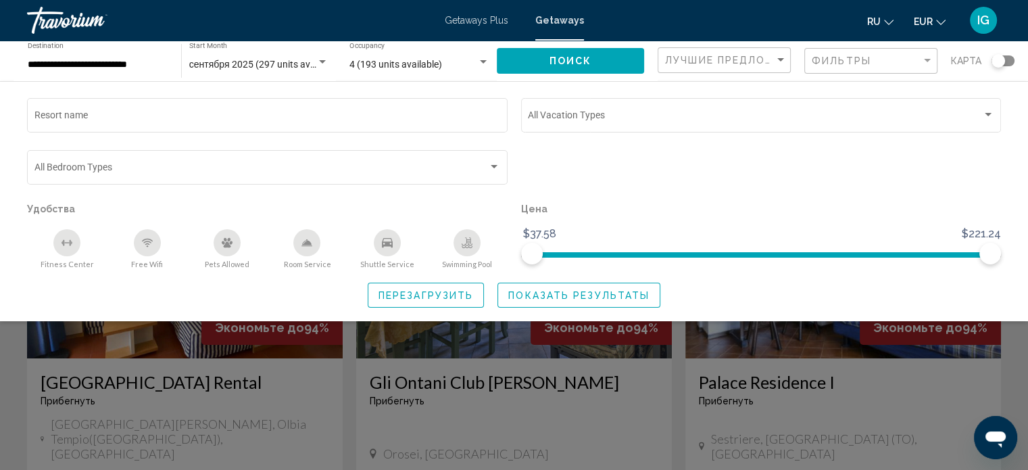
click at [466, 345] on div "Search widget" at bounding box center [514, 336] width 1028 height 267
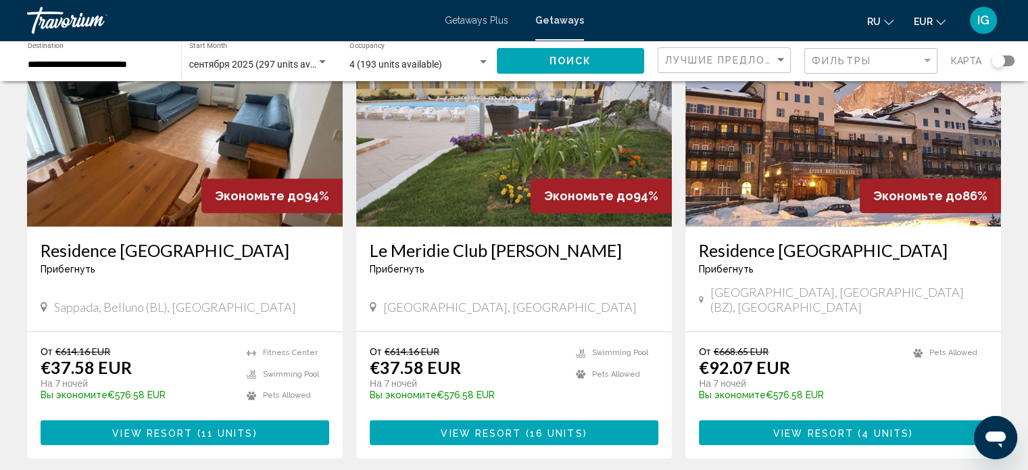
scroll to position [1100, 0]
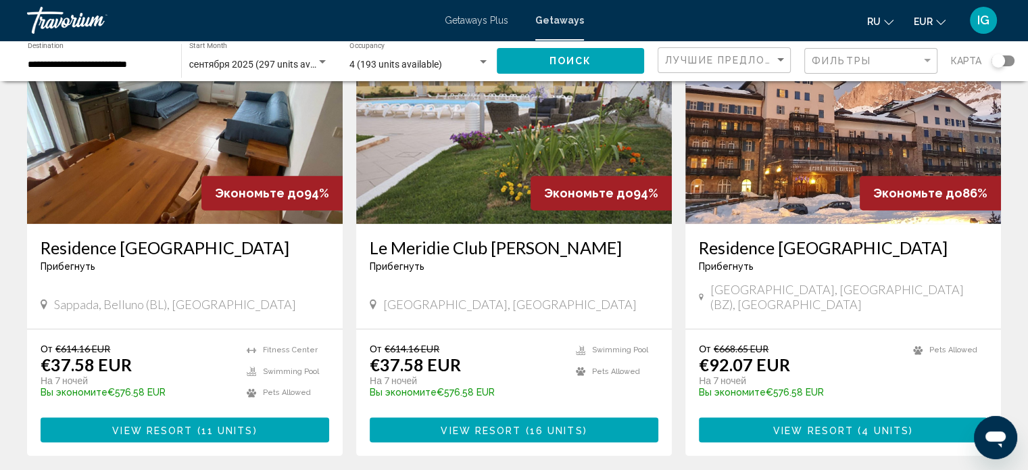
click at [579, 424] on span "16 units" at bounding box center [556, 429] width 53 height 11
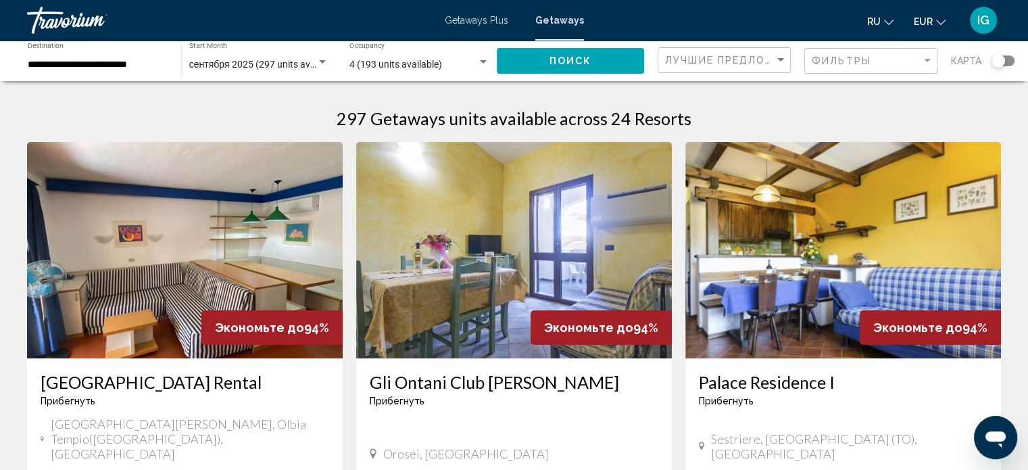
click at [501, 386] on h3 "Gli Ontani Club [PERSON_NAME]" at bounding box center [514, 382] width 289 height 20
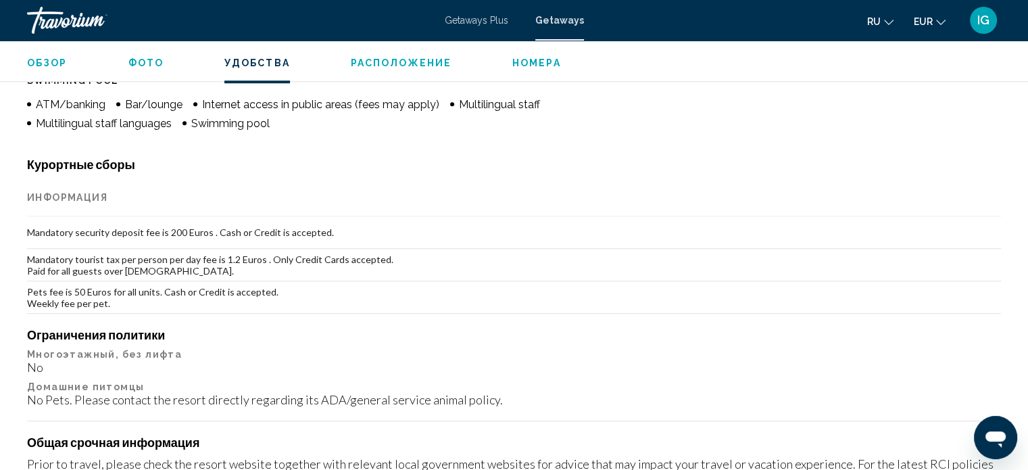
scroll to position [1084, 0]
